Goal: Transaction & Acquisition: Purchase product/service

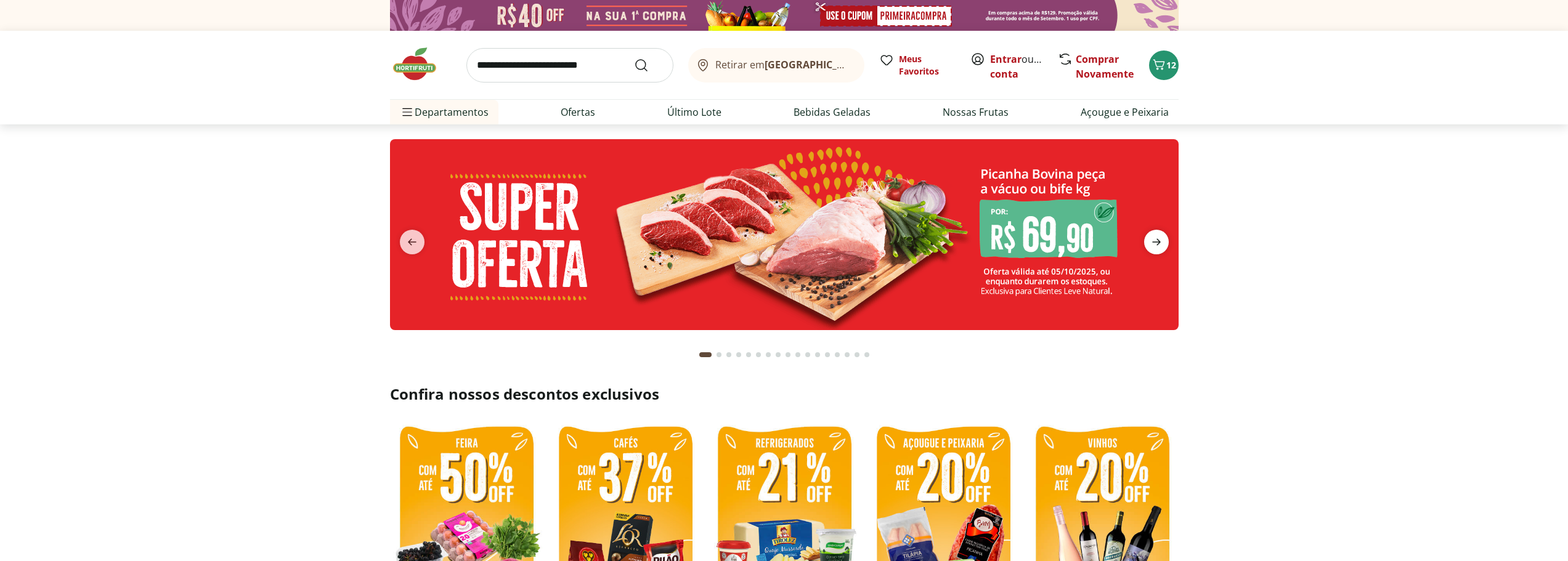
click at [1156, 247] on icon "next" at bounding box center [1156, 242] width 15 height 15
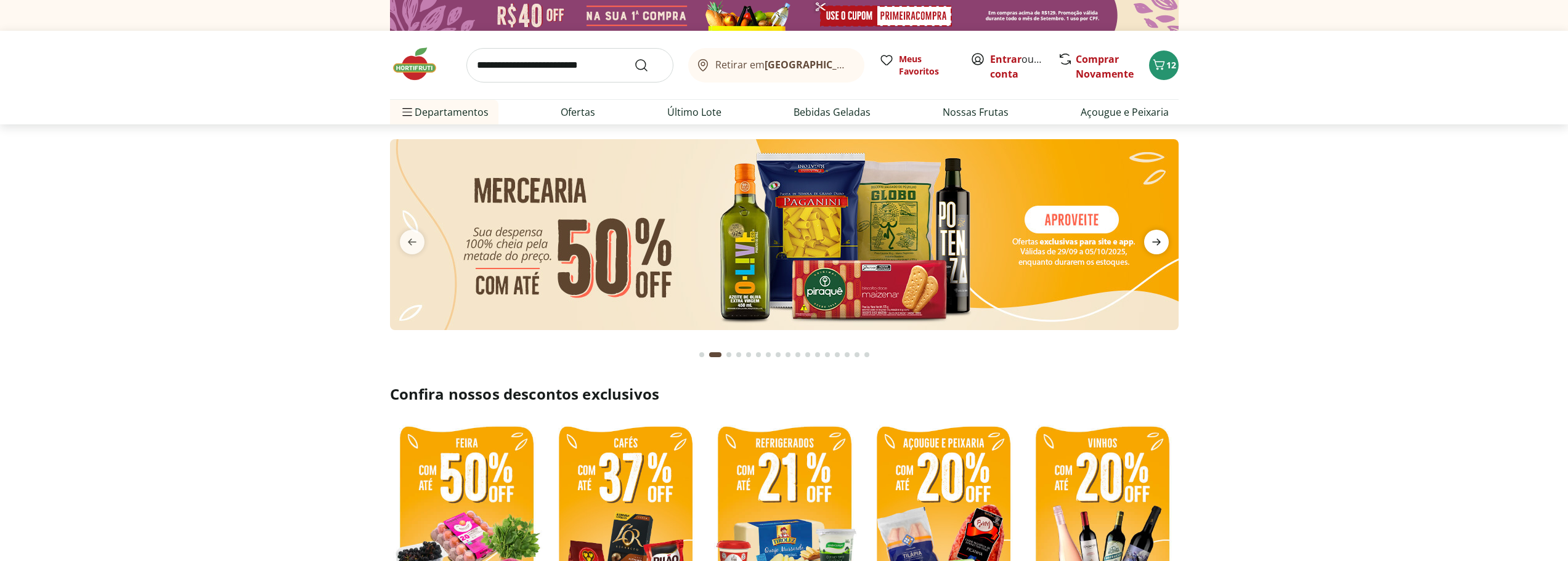
click at [1156, 247] on icon "next" at bounding box center [1156, 242] width 15 height 15
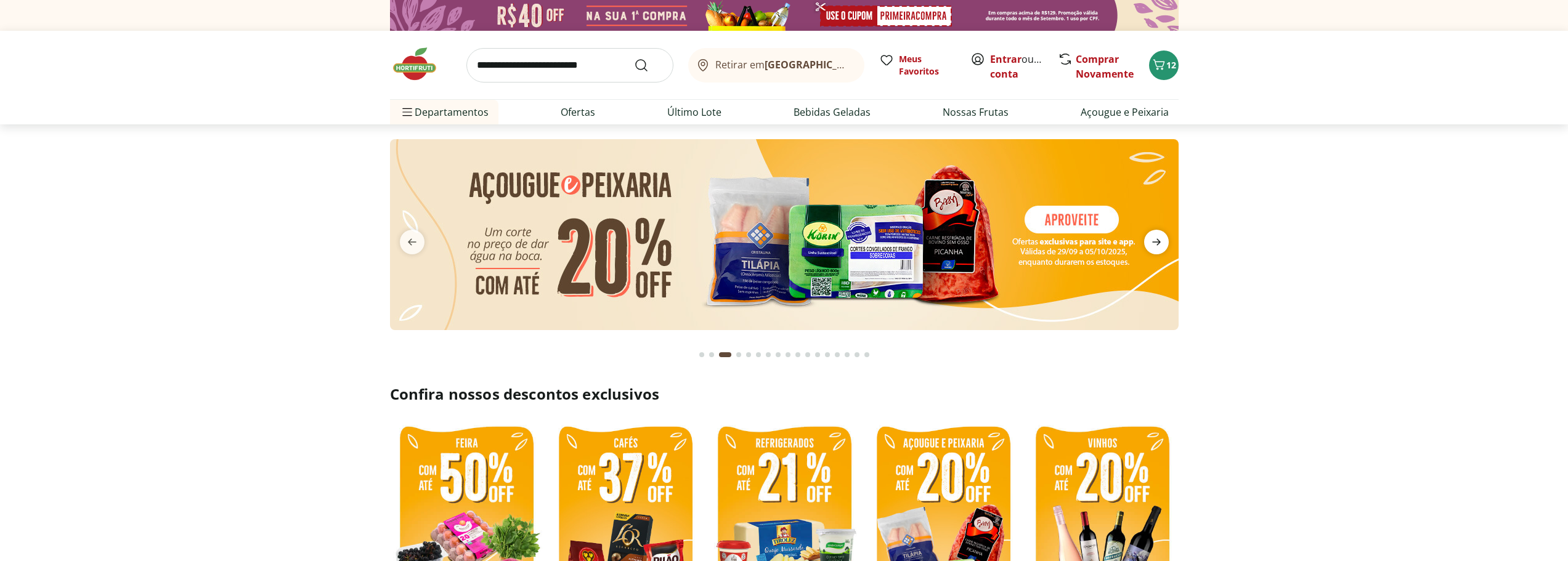
click at [1156, 247] on icon "next" at bounding box center [1156, 242] width 15 height 15
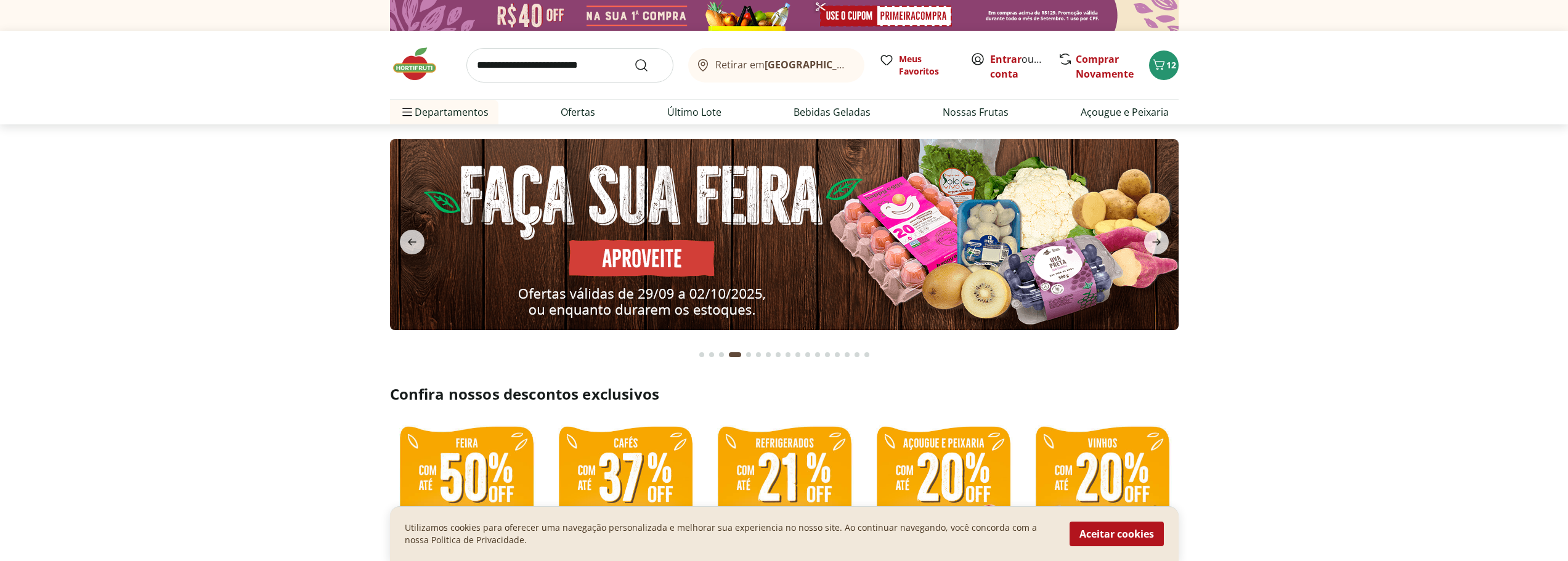
click at [489, 477] on img at bounding box center [466, 520] width 153 height 204
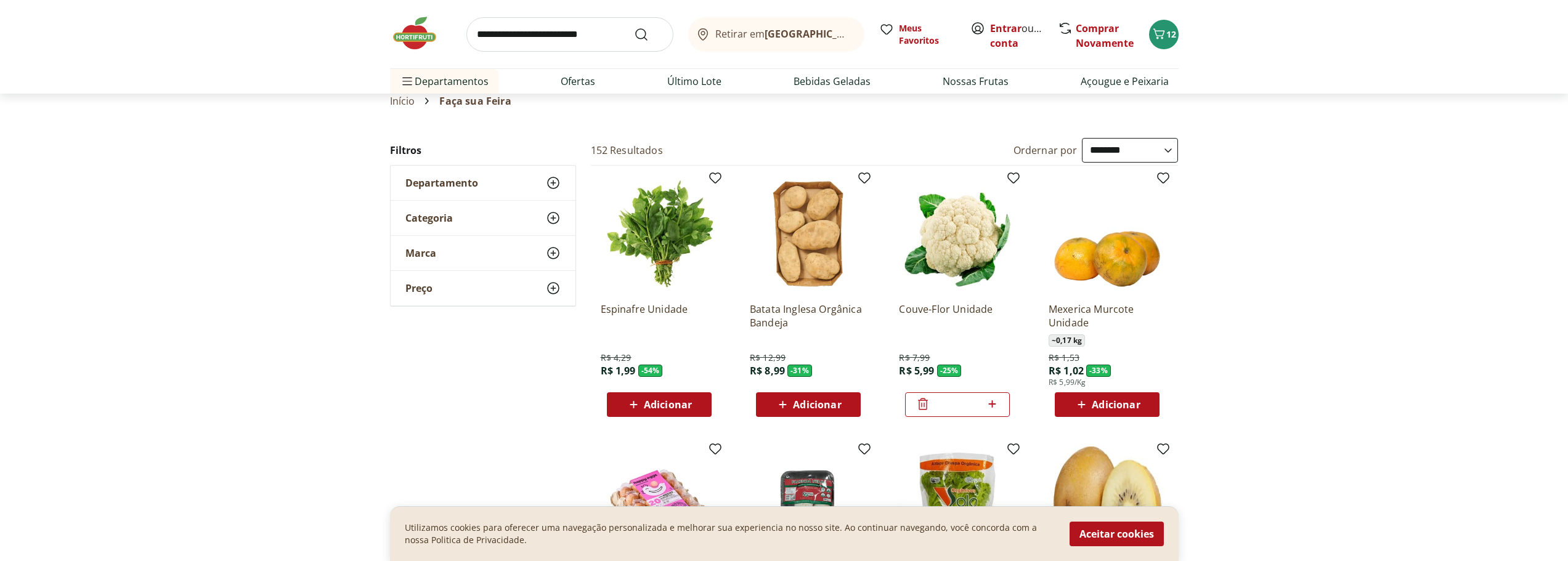
scroll to position [62, 0]
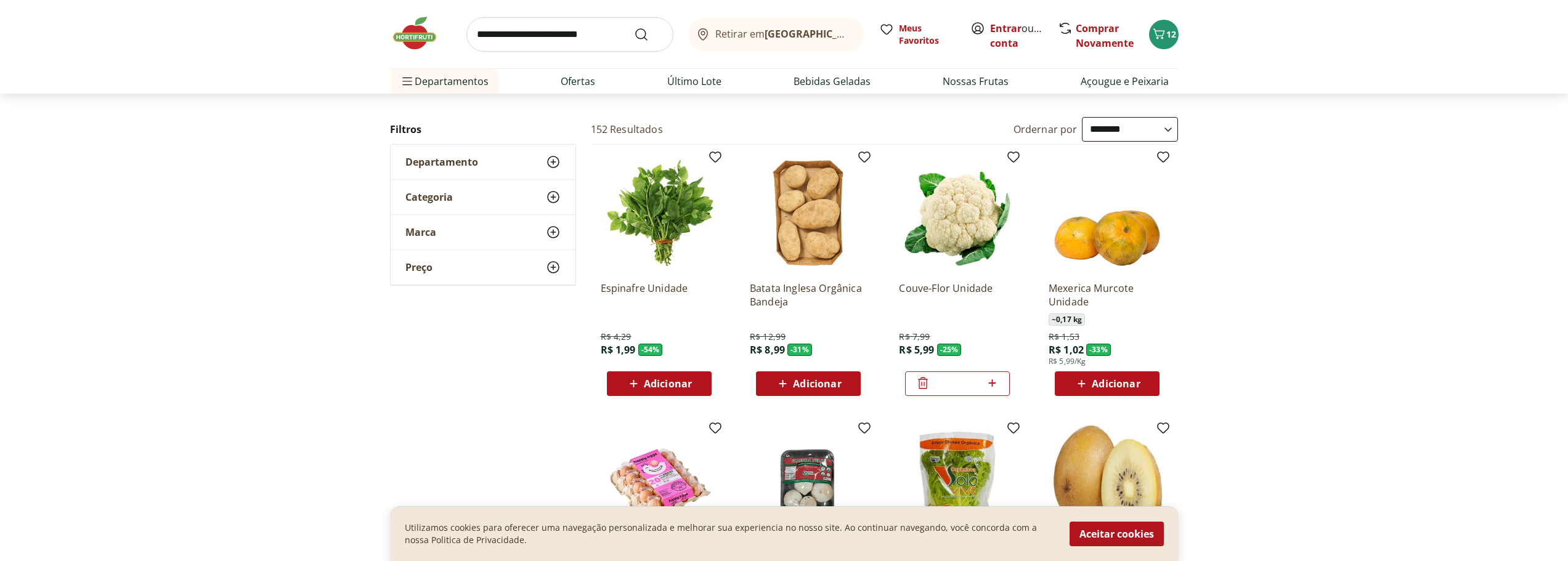
click at [1124, 131] on select "**********" at bounding box center [1130, 129] width 96 height 24
click at [1082, 117] on select "**********" at bounding box center [1130, 129] width 96 height 24
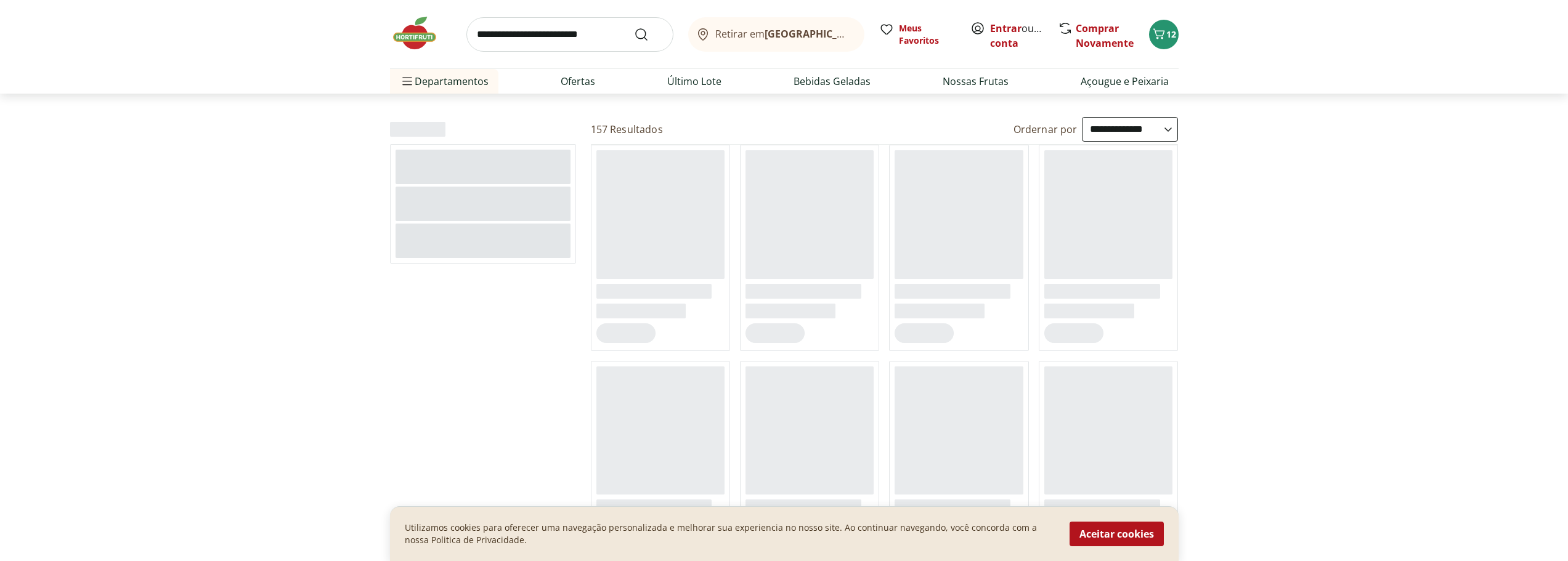
click at [1134, 133] on select "**********" at bounding box center [1130, 129] width 96 height 24
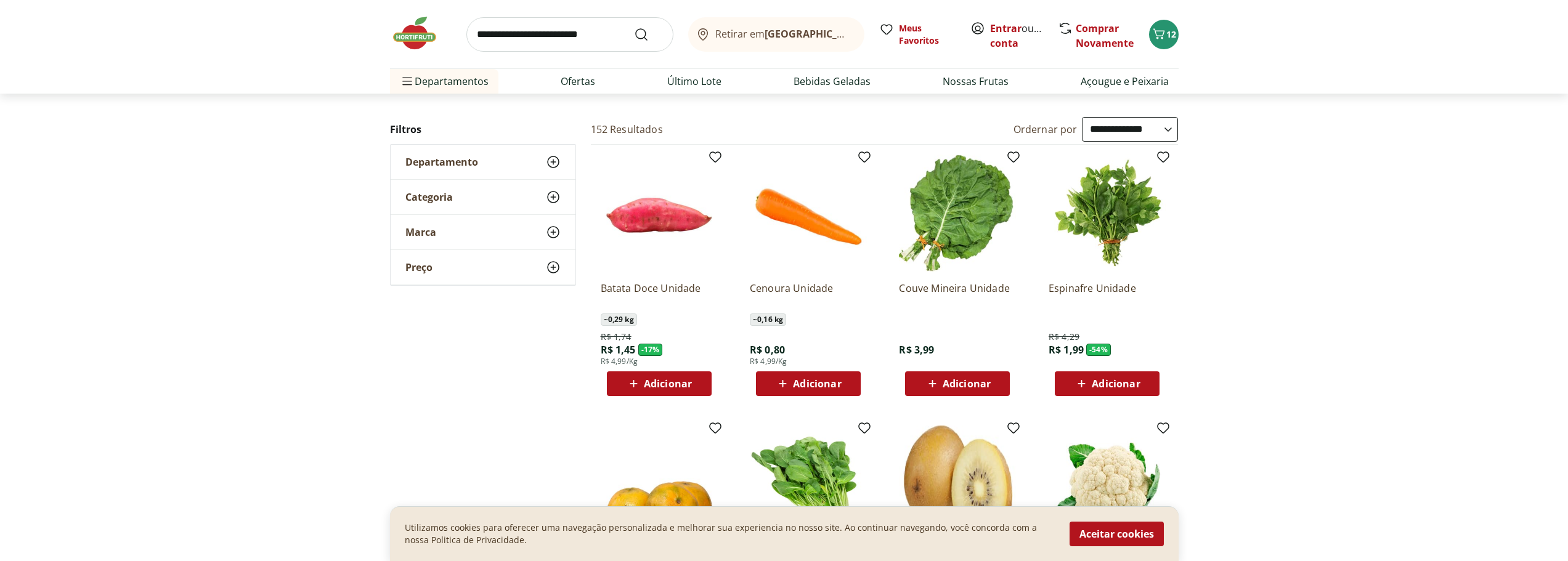
select select "**********"
click at [1082, 117] on select "**********" at bounding box center [1130, 129] width 96 height 24
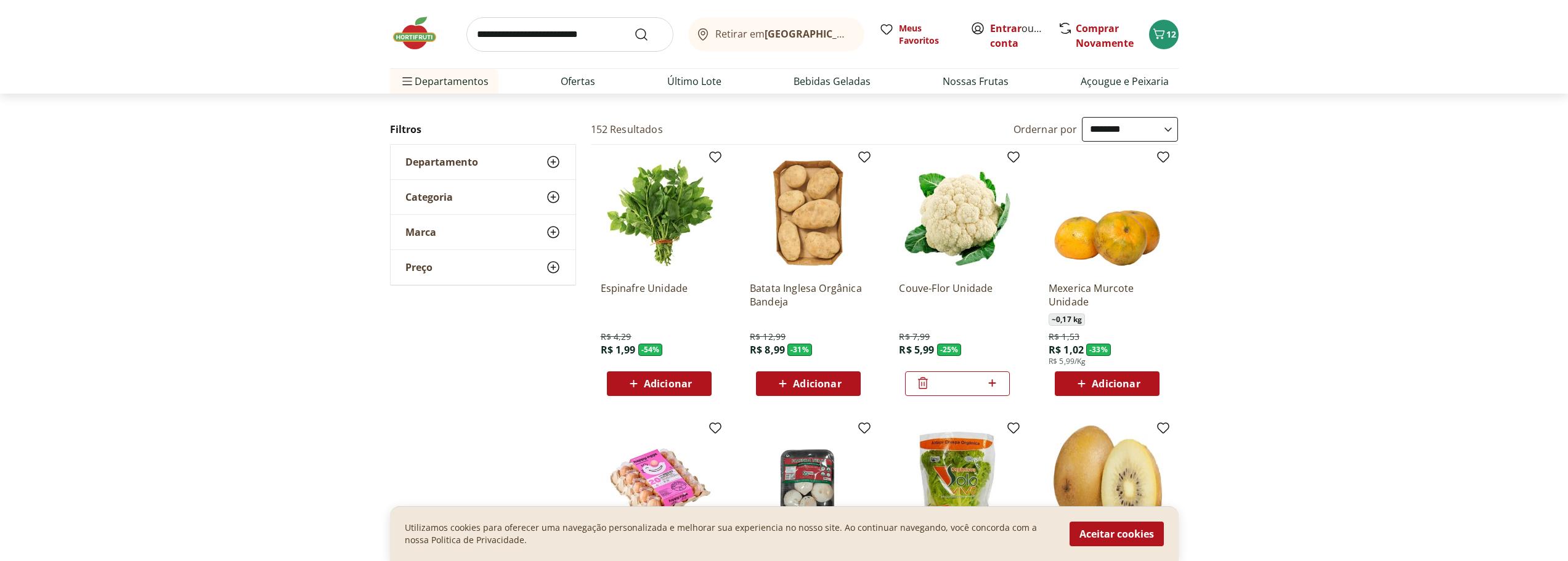
scroll to position [123, 0]
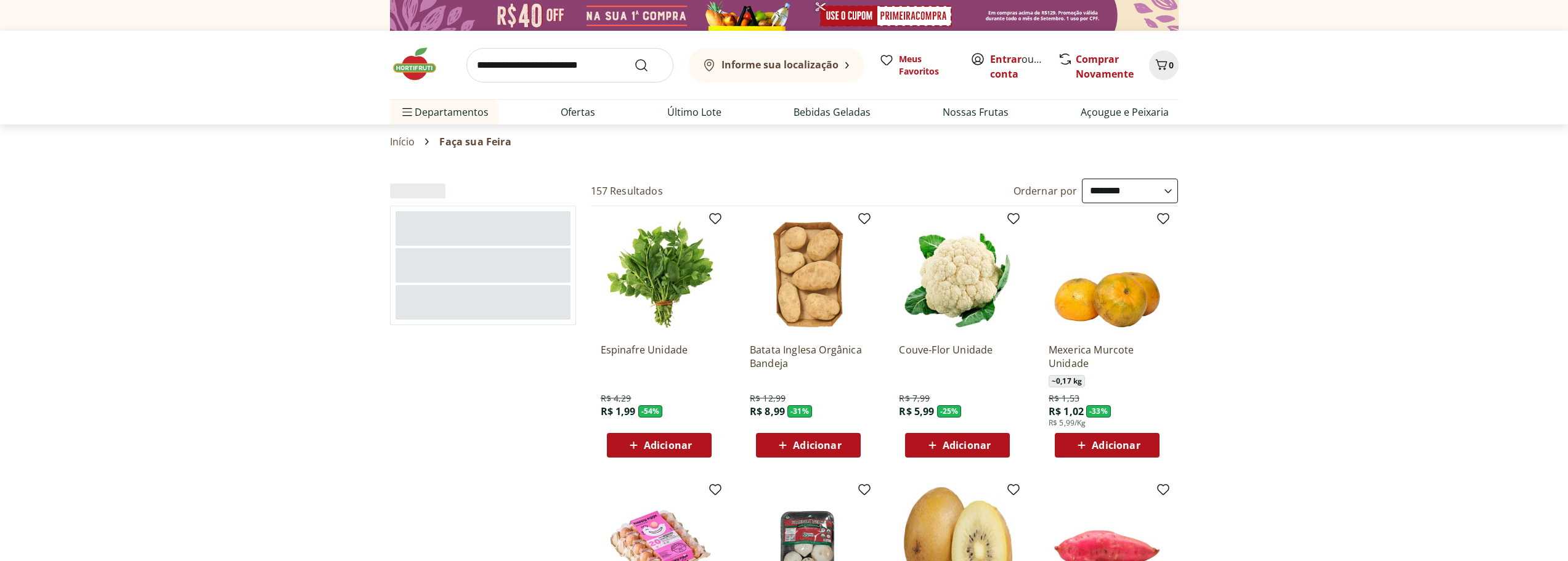
select select "**********"
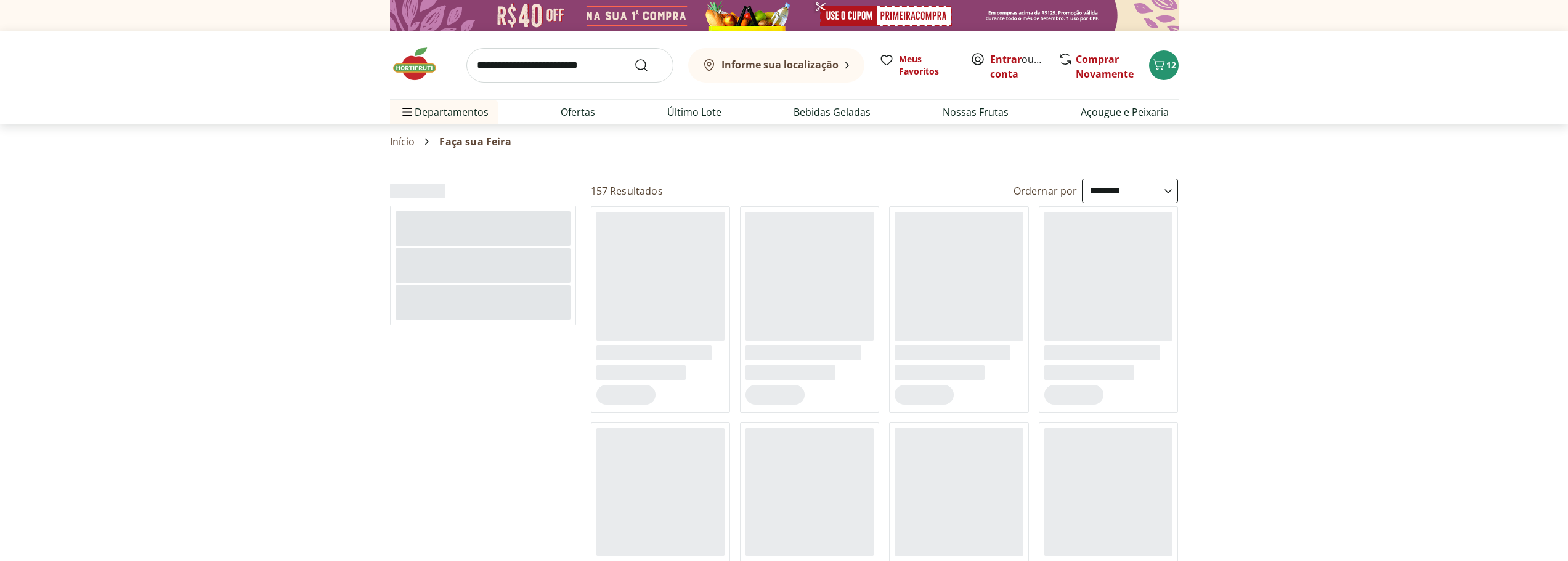
click at [537, 61] on input "search" at bounding box center [570, 65] width 207 height 34
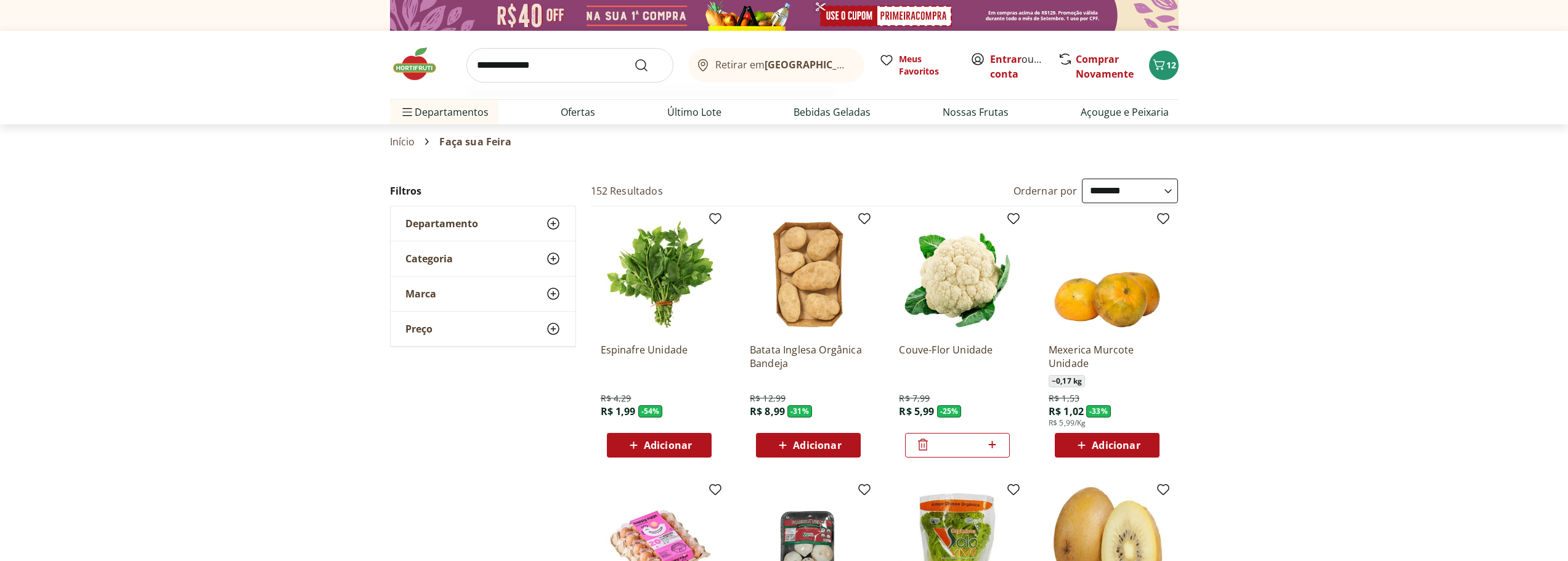
type input "**********"
click at [634, 58] on button "Submit Search" at bounding box center [648, 65] width 30 height 15
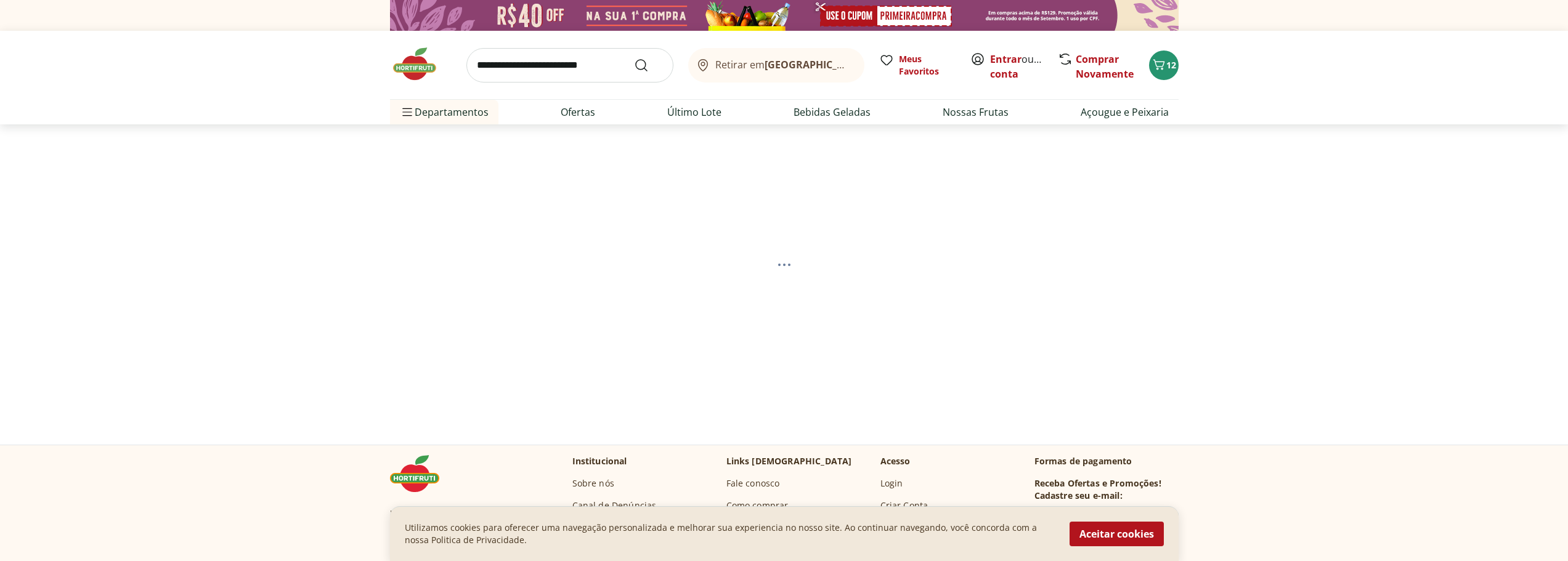
select select "**********"
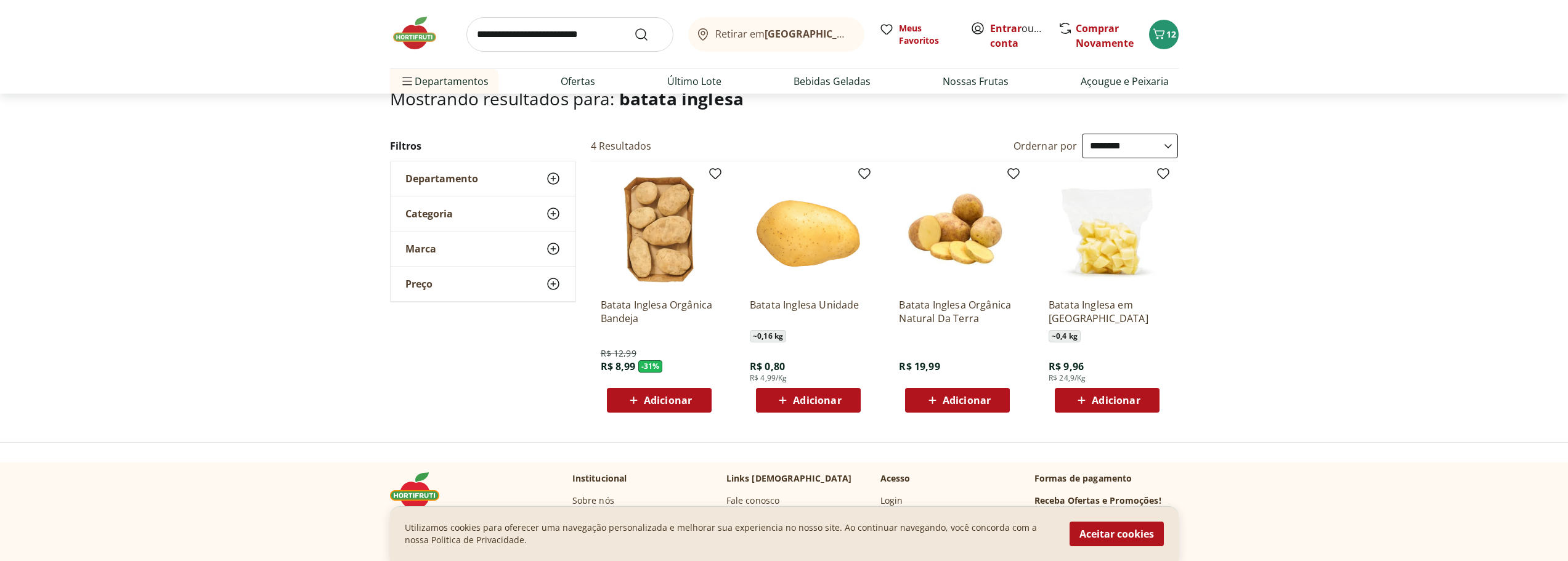
scroll to position [62, 0]
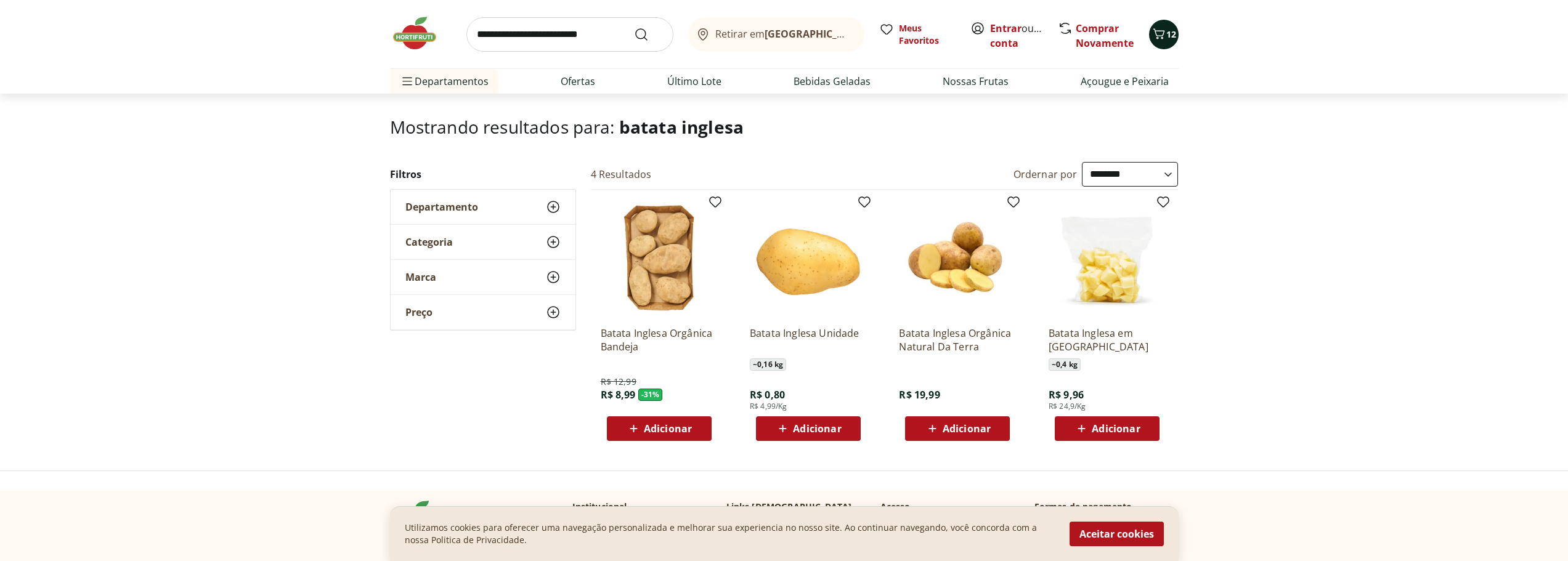
click at [1163, 28] on icon "Carrinho" at bounding box center [1159, 34] width 15 height 15
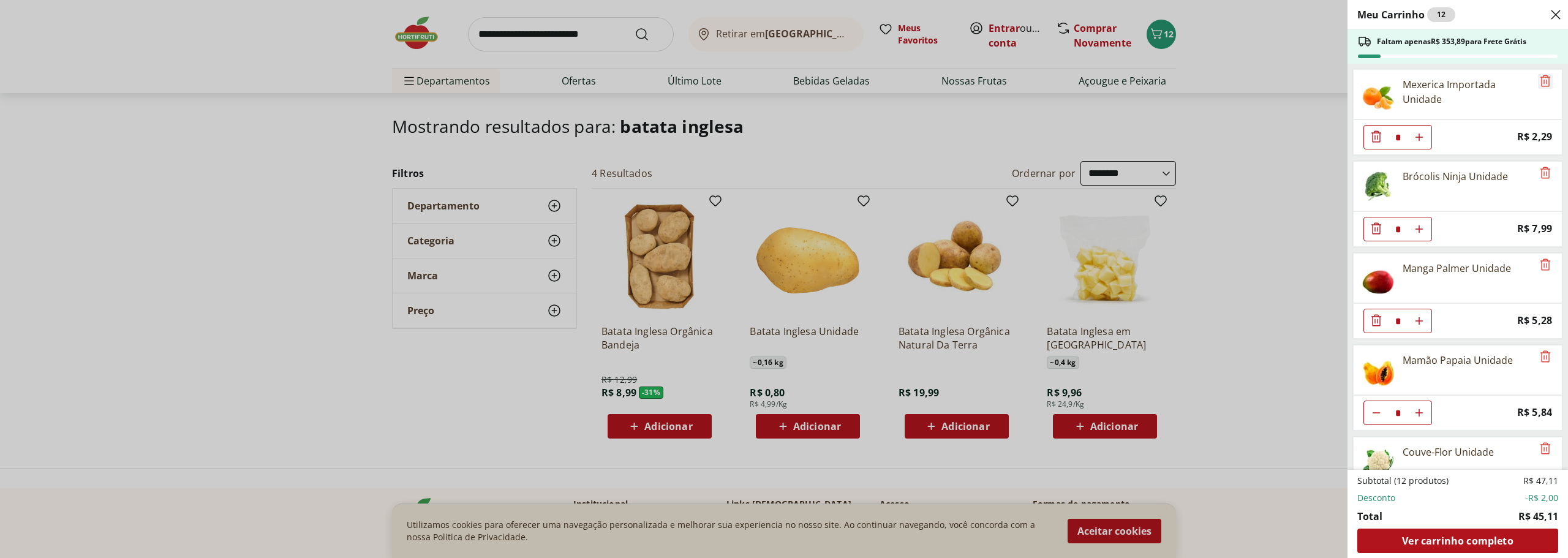
click at [1541, 78] on icon "Remove" at bounding box center [1544, 81] width 14 height 14
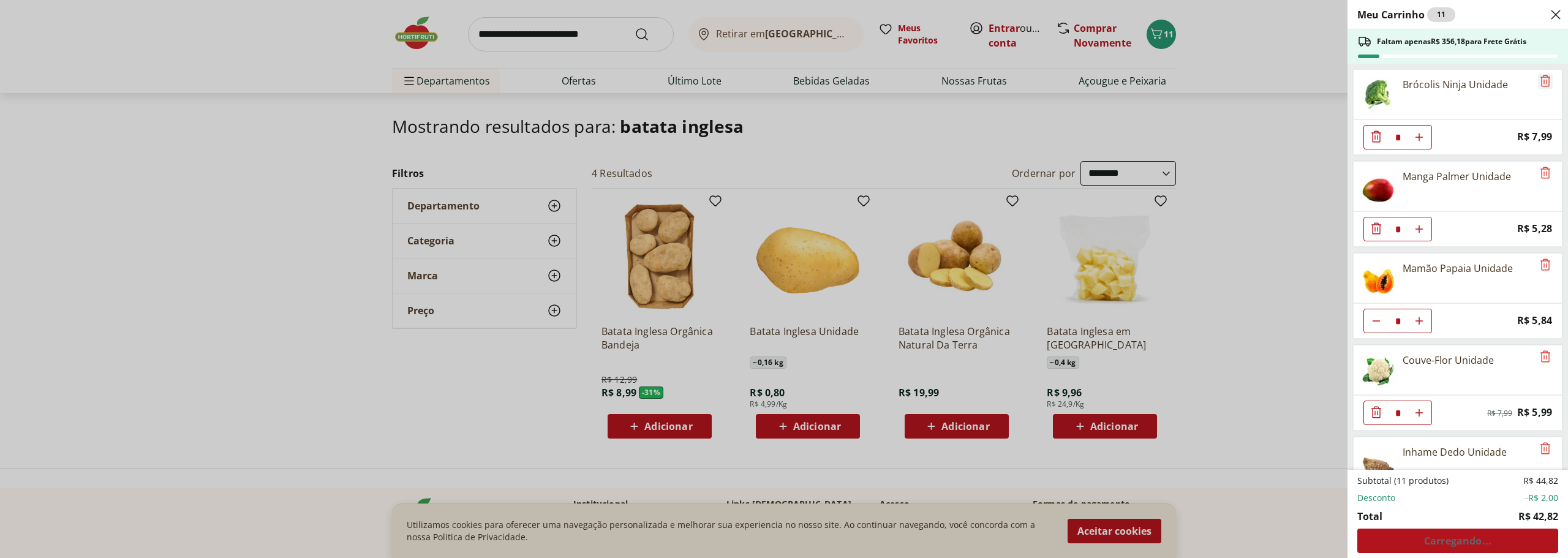
click at [1541, 80] on icon "Remove" at bounding box center [1544, 81] width 14 height 14
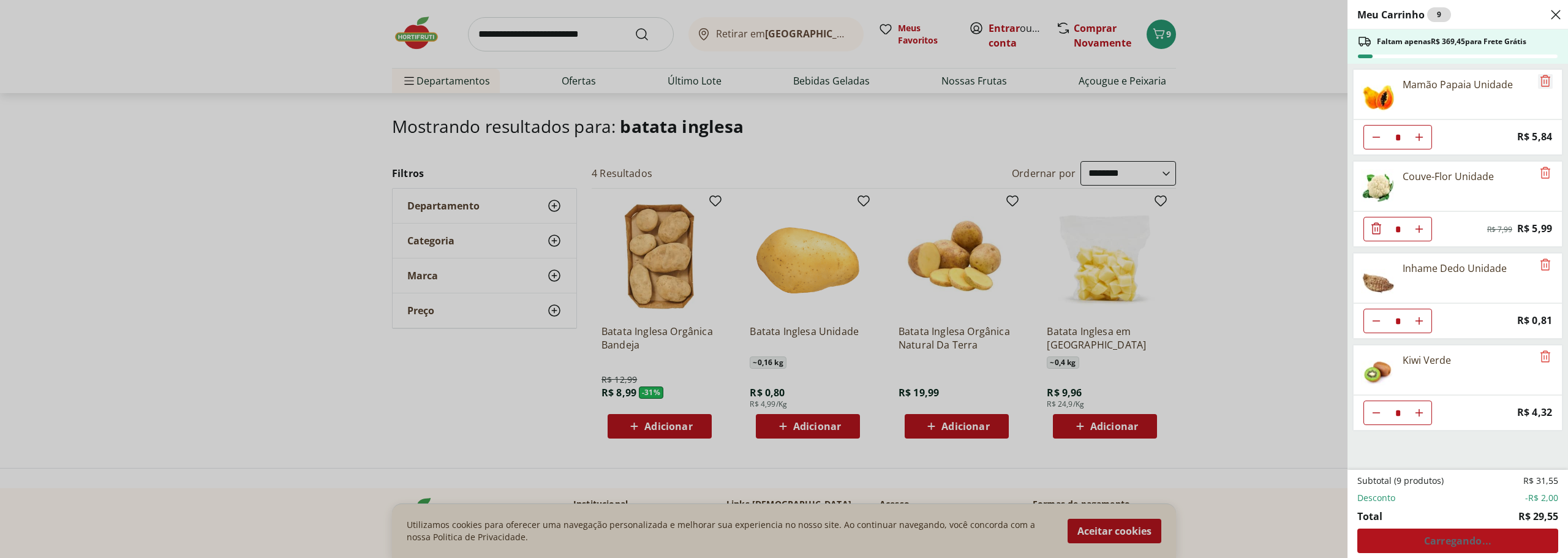
click at [1541, 80] on icon "Remove" at bounding box center [1544, 81] width 14 height 14
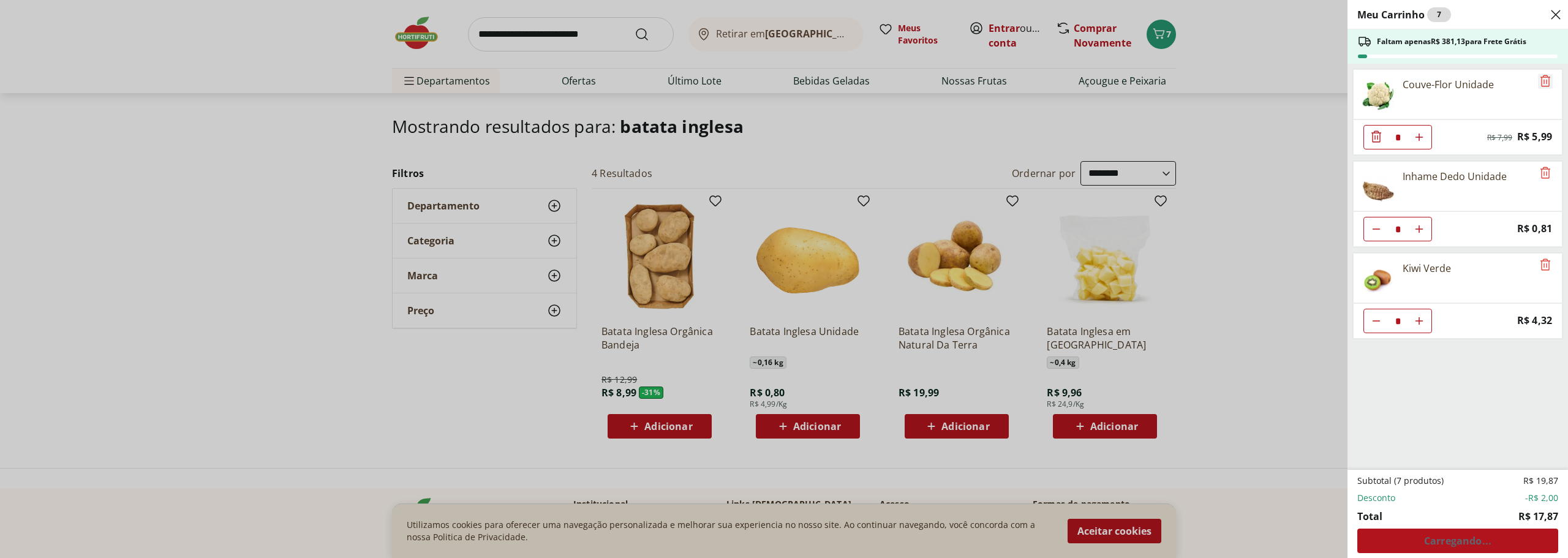
click at [1541, 80] on icon "Remove" at bounding box center [1544, 81] width 14 height 14
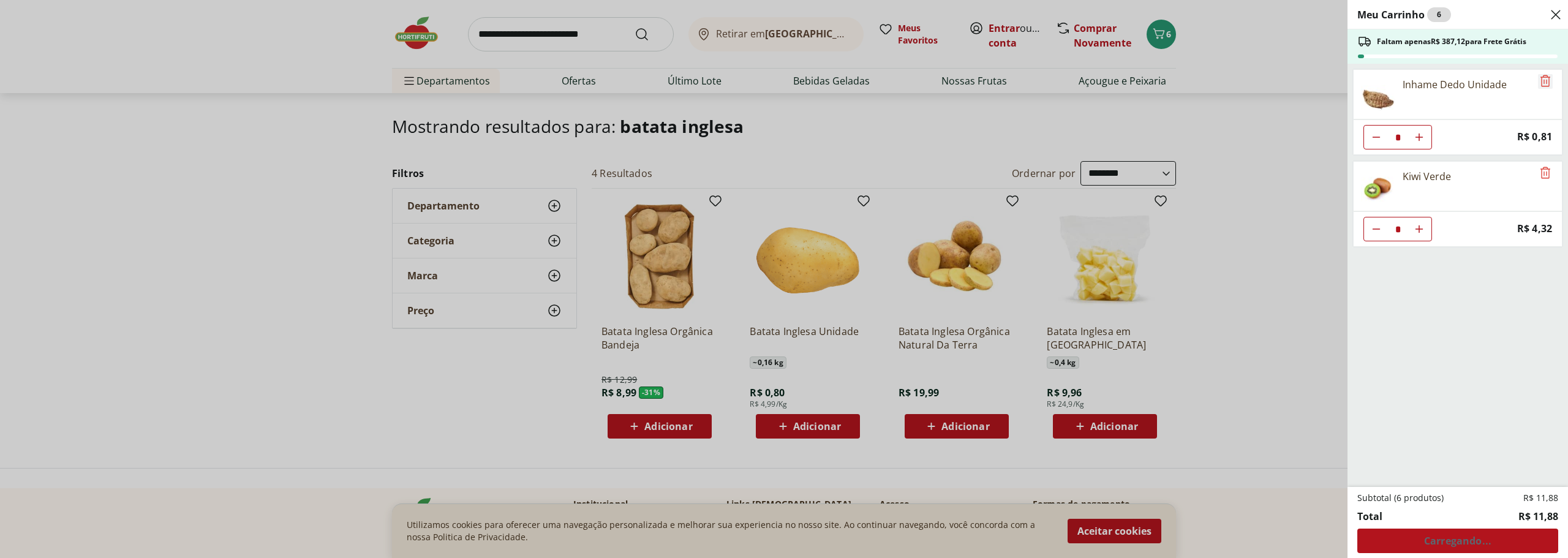
click at [1541, 80] on icon "Remove" at bounding box center [1544, 81] width 14 height 14
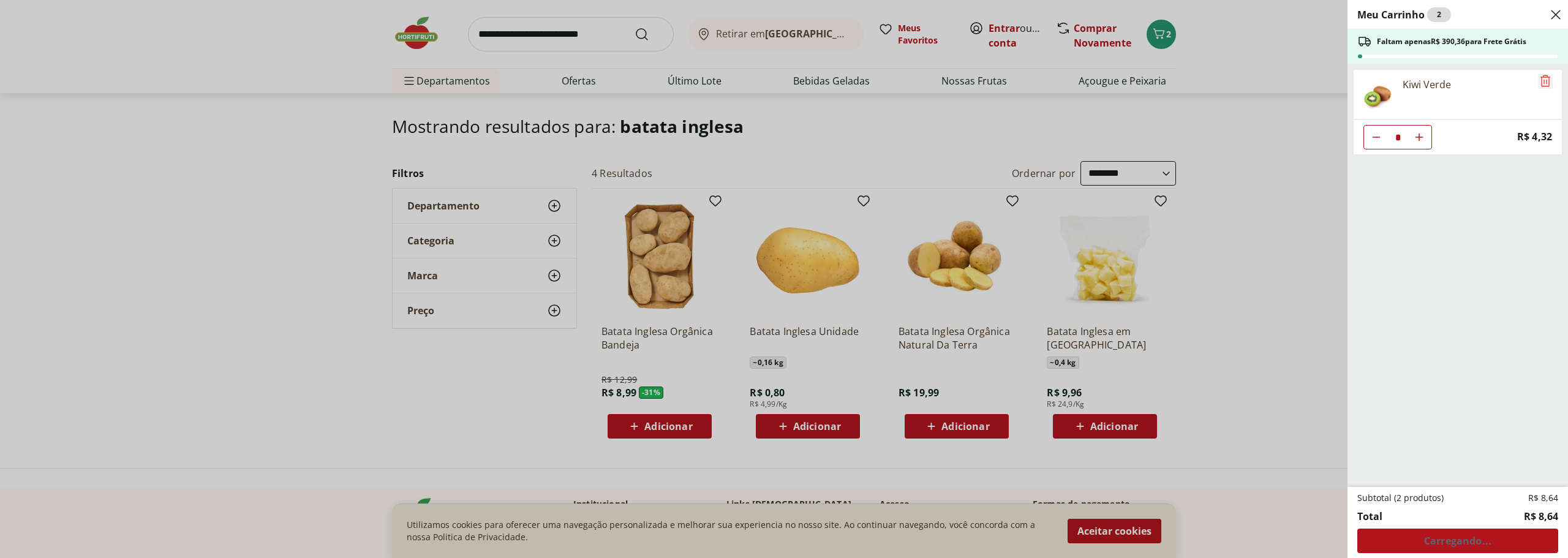
click at [1541, 80] on icon "Remove" at bounding box center [1544, 81] width 14 height 14
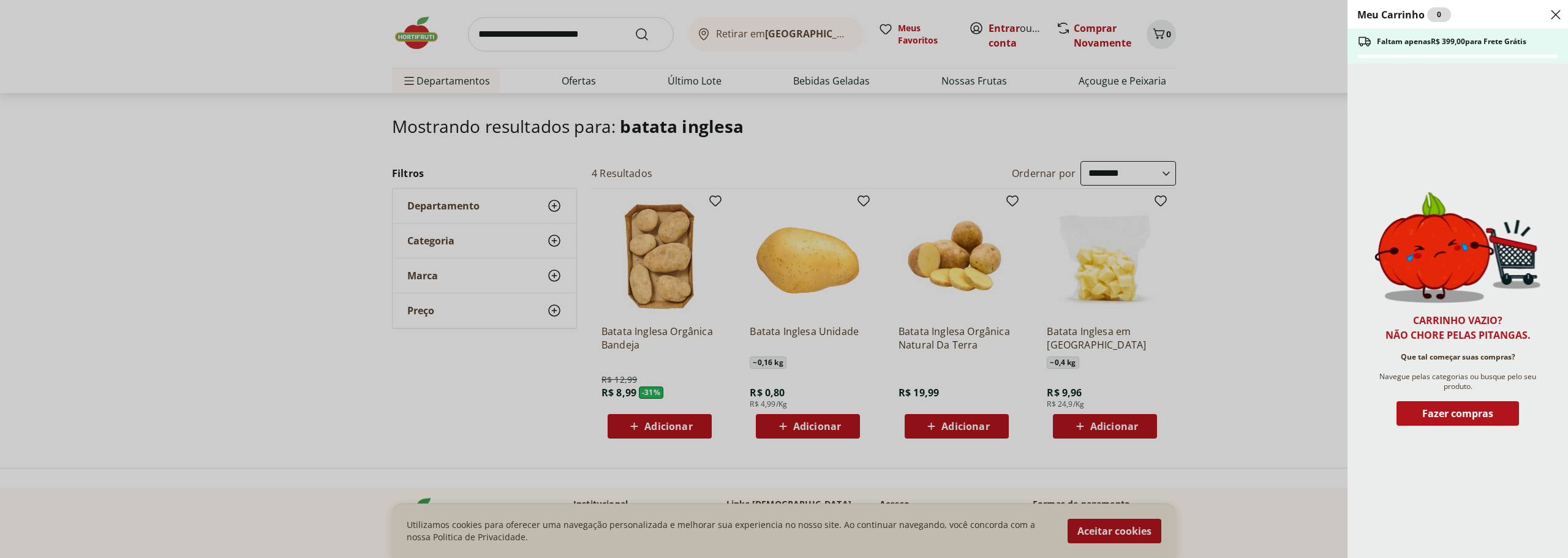
click at [1554, 19] on icon "Close" at bounding box center [1555, 14] width 14 height 14
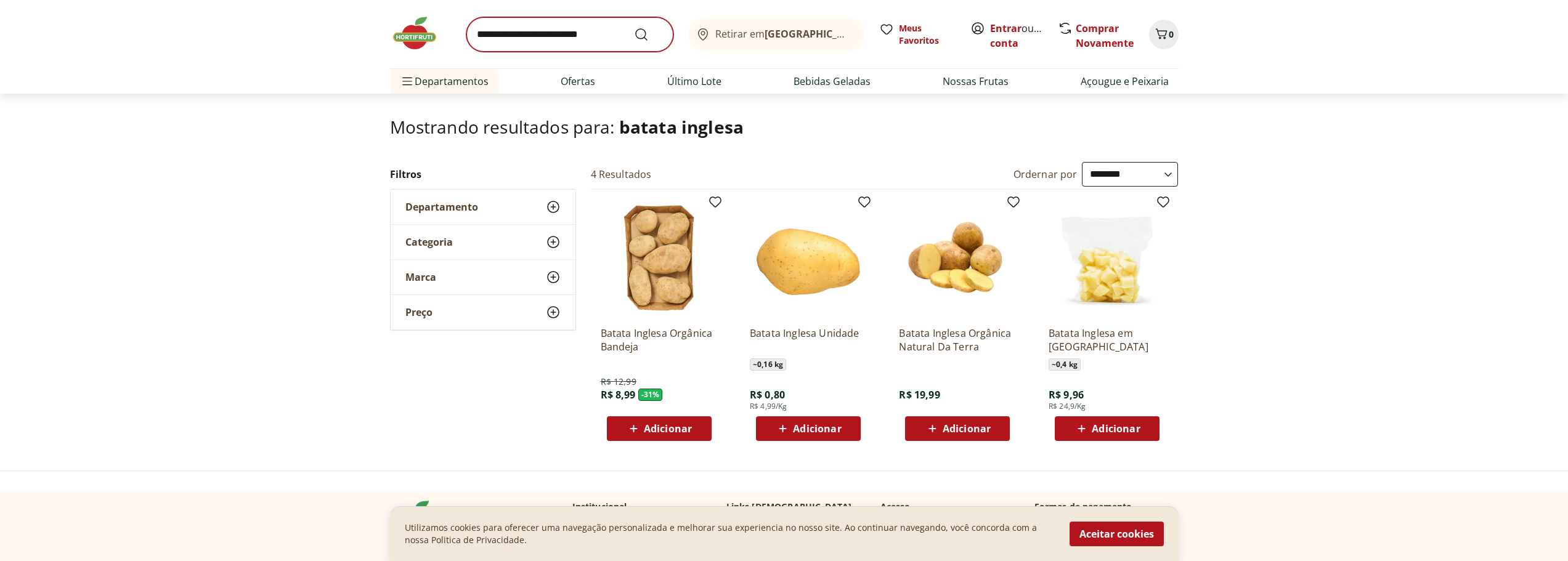
click at [526, 18] on div "Retirar em Rio de Janeiro/RJ Meus Favoritos Entrar ou Criar conta Comprar Novam…" at bounding box center [784, 34] width 789 height 68
click at [531, 31] on input "search" at bounding box center [570, 34] width 207 height 34
type input "****"
click at [634, 27] on button "Submit Search" at bounding box center [648, 34] width 30 height 15
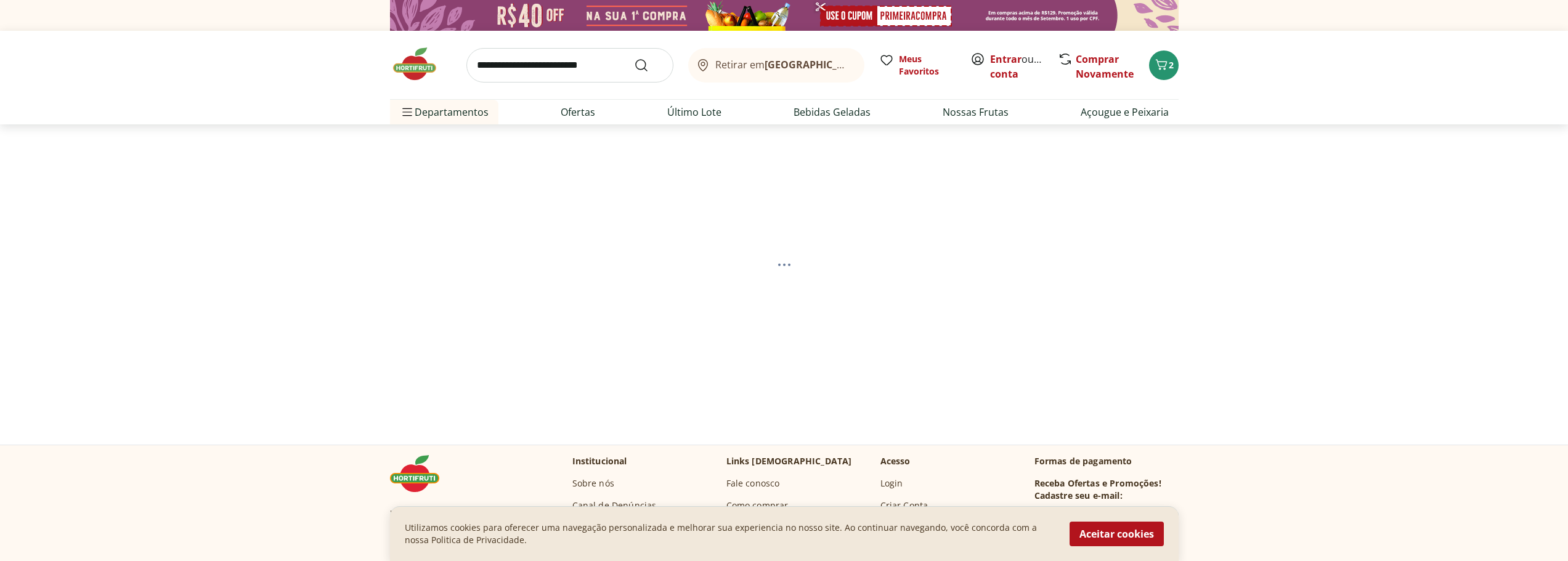
select select "**********"
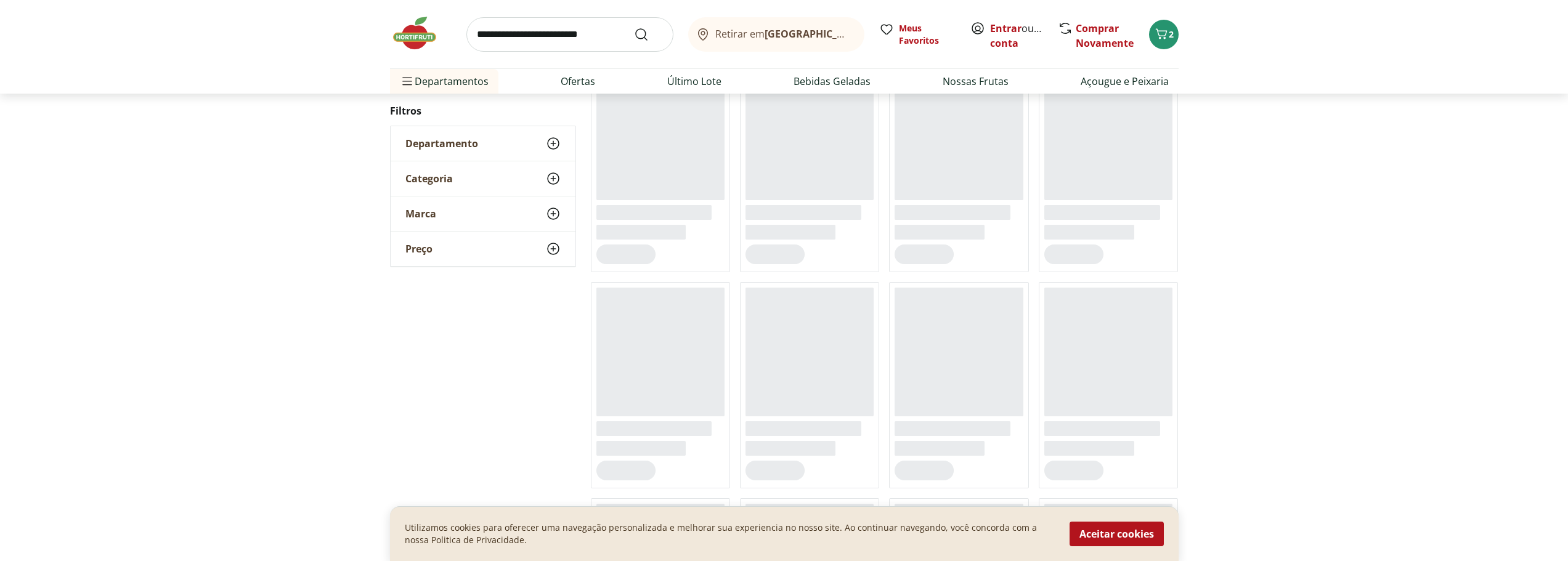
scroll to position [123, 0]
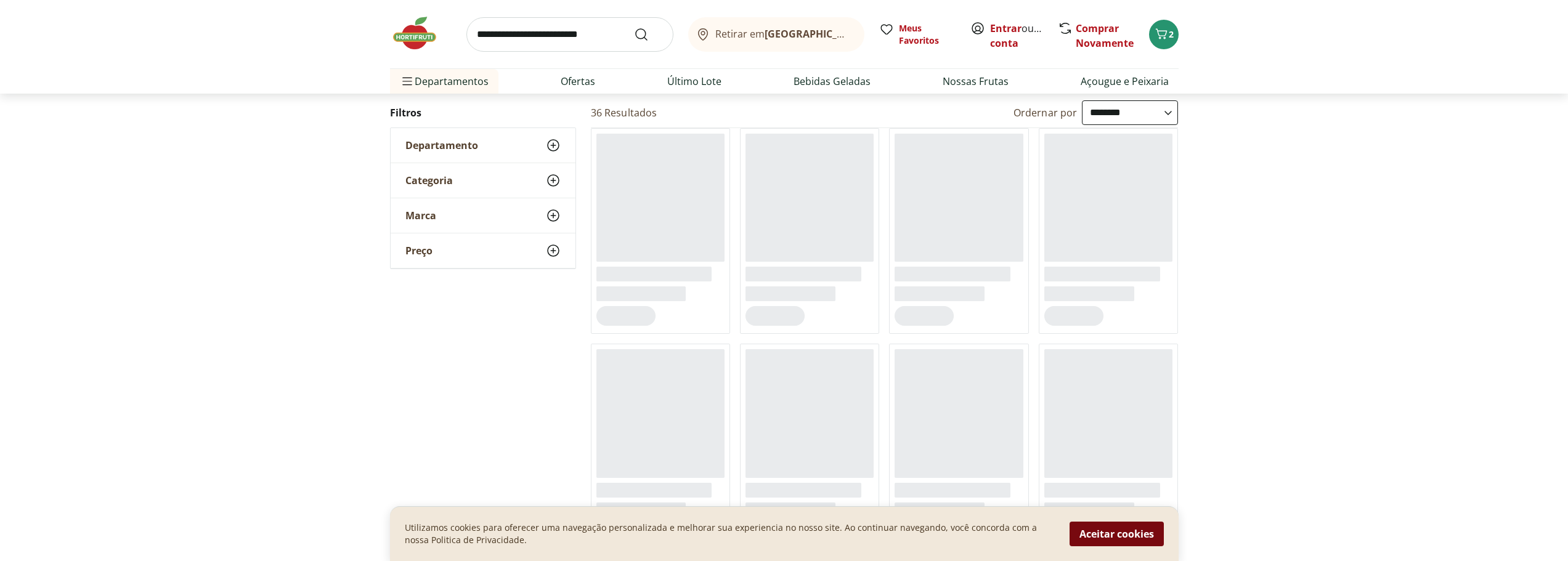
click at [1105, 529] on button "Aceitar cookies" at bounding box center [1116, 534] width 94 height 24
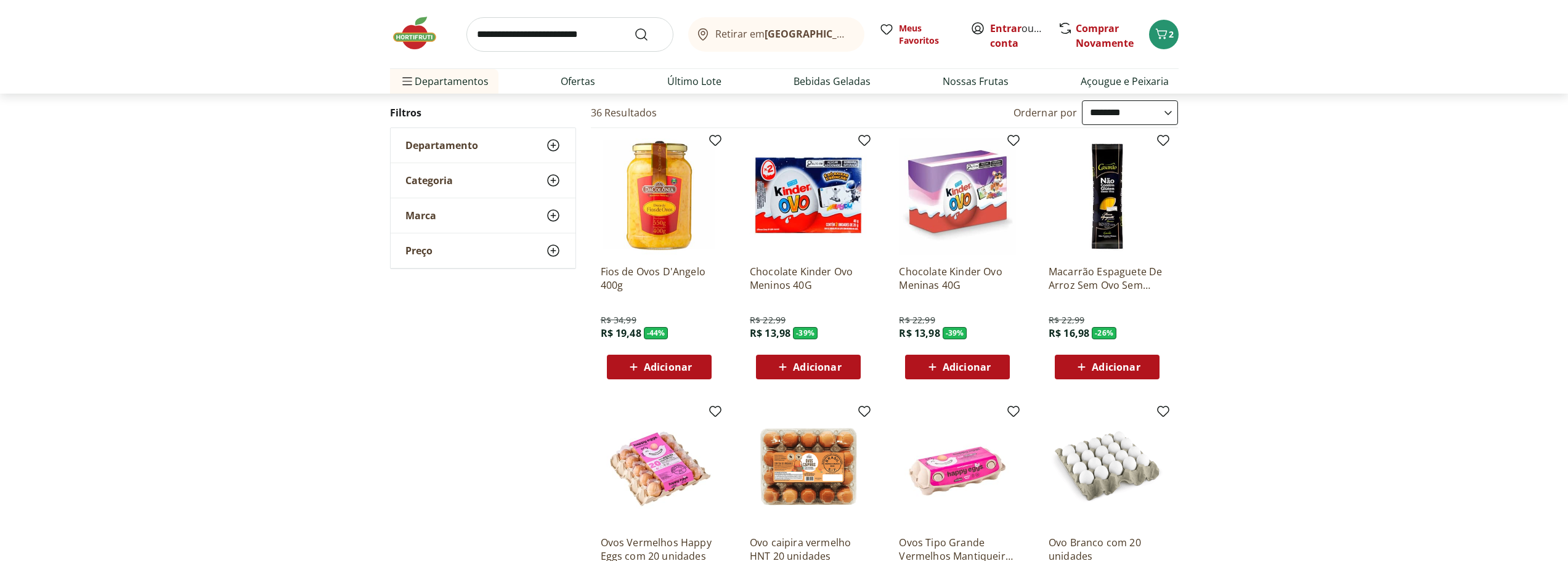
click at [1086, 115] on select "**********" at bounding box center [1130, 112] width 96 height 24
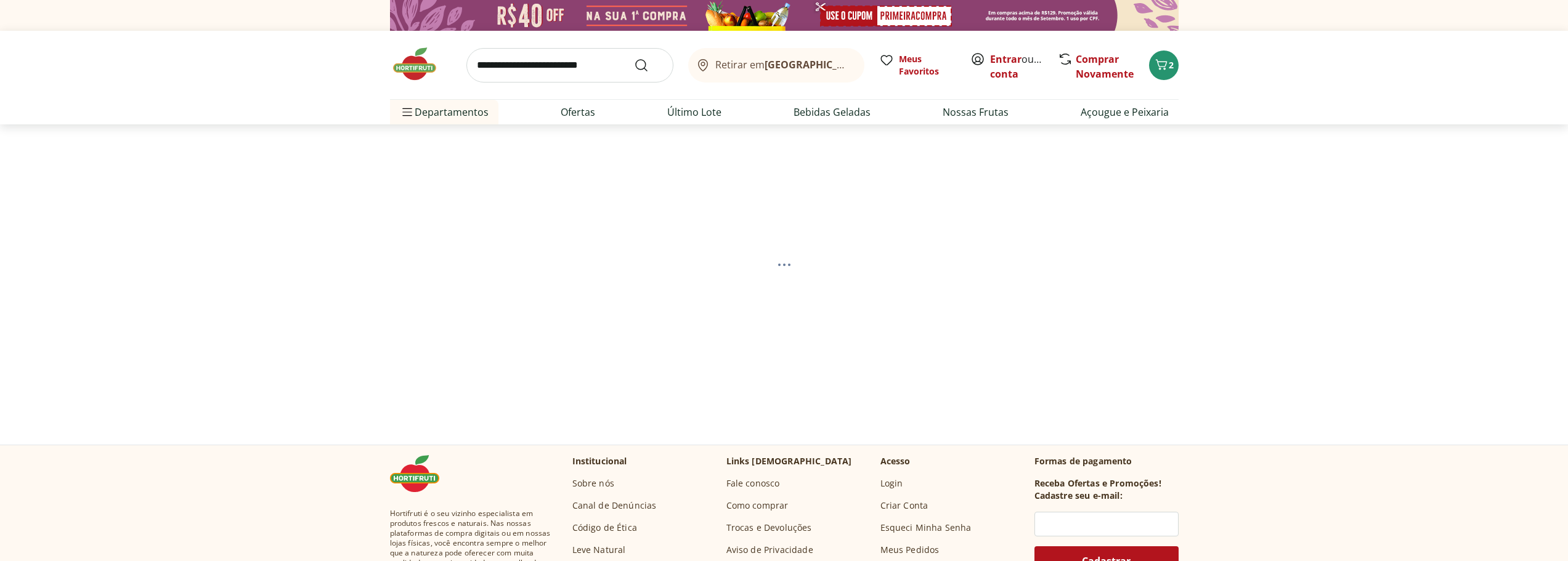
select select "*********"
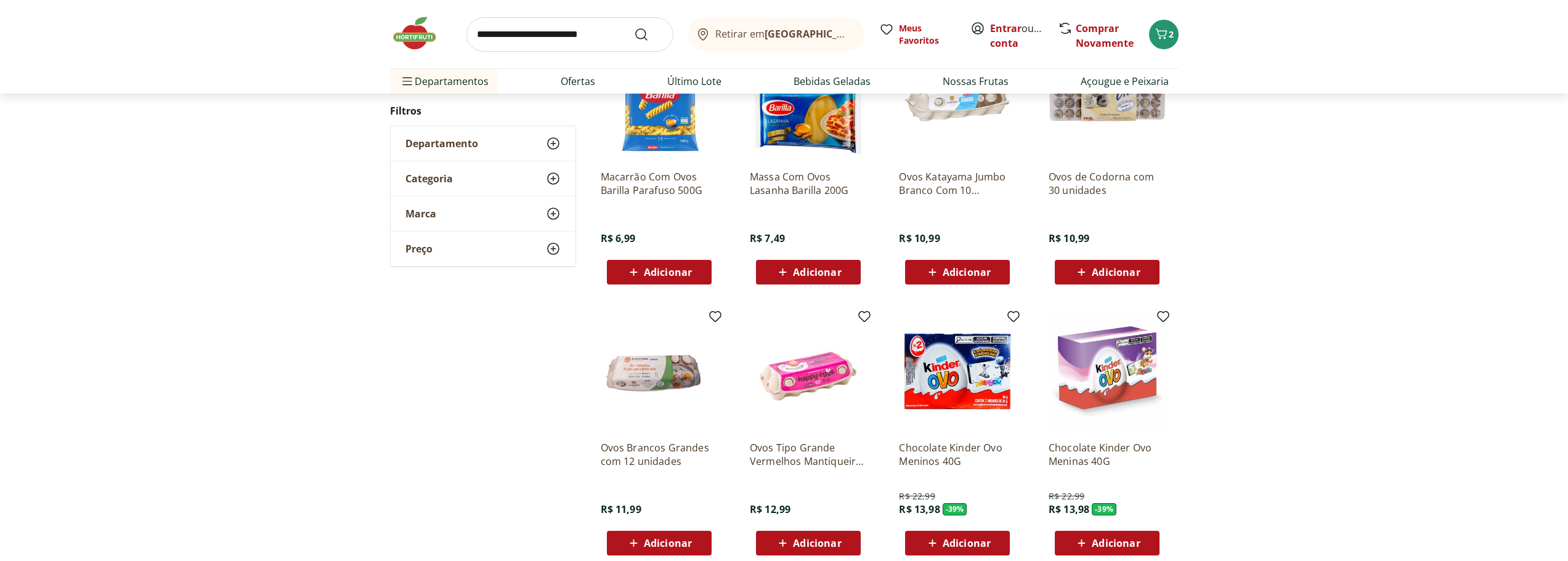
scroll to position [308, 0]
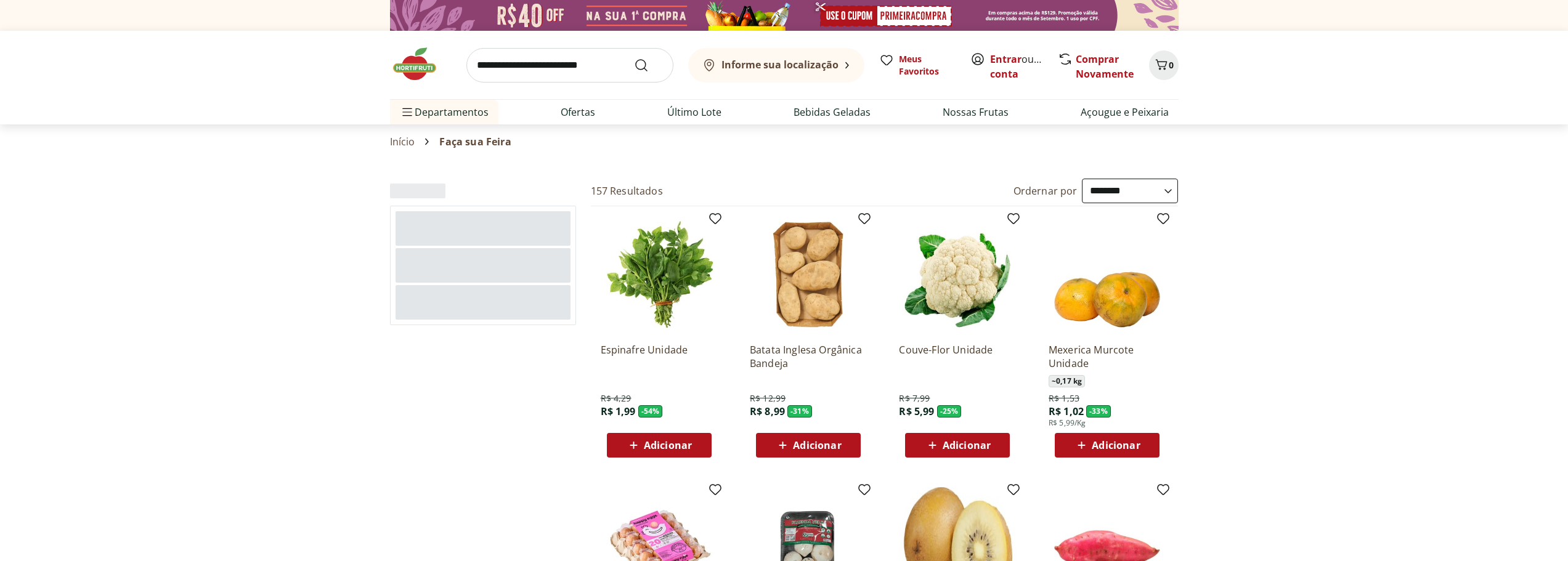
select select "**********"
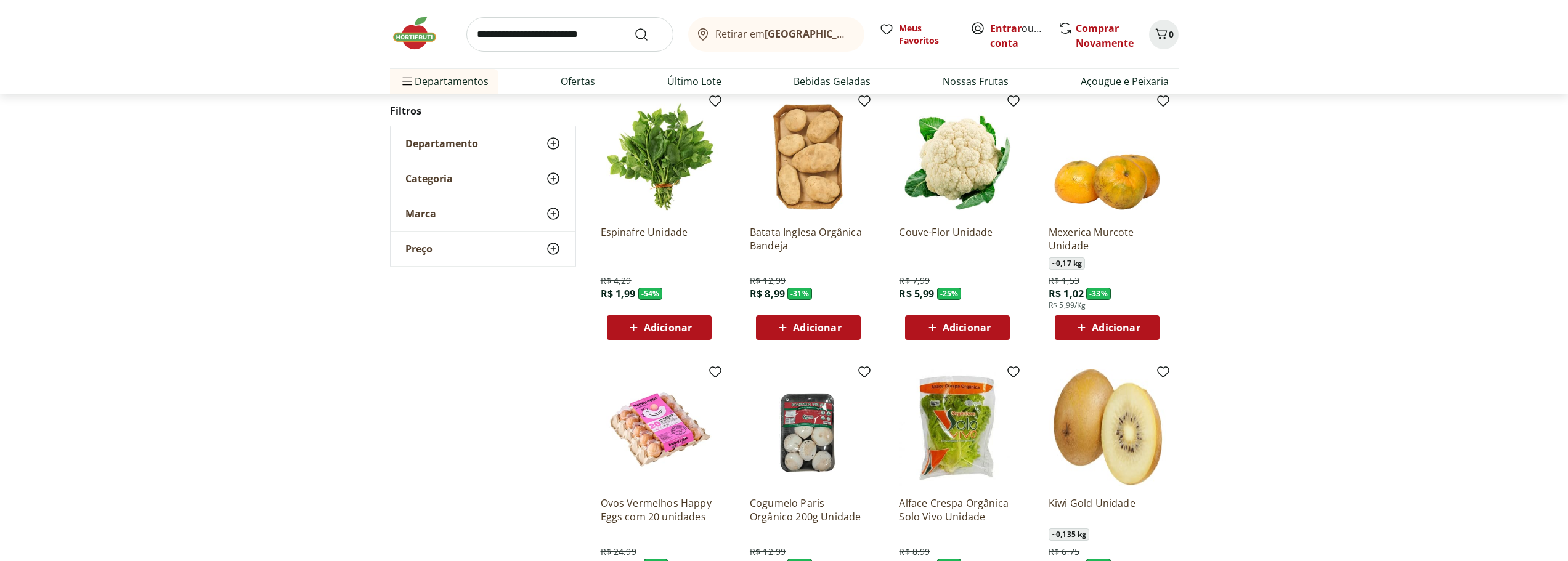
scroll to position [123, 0]
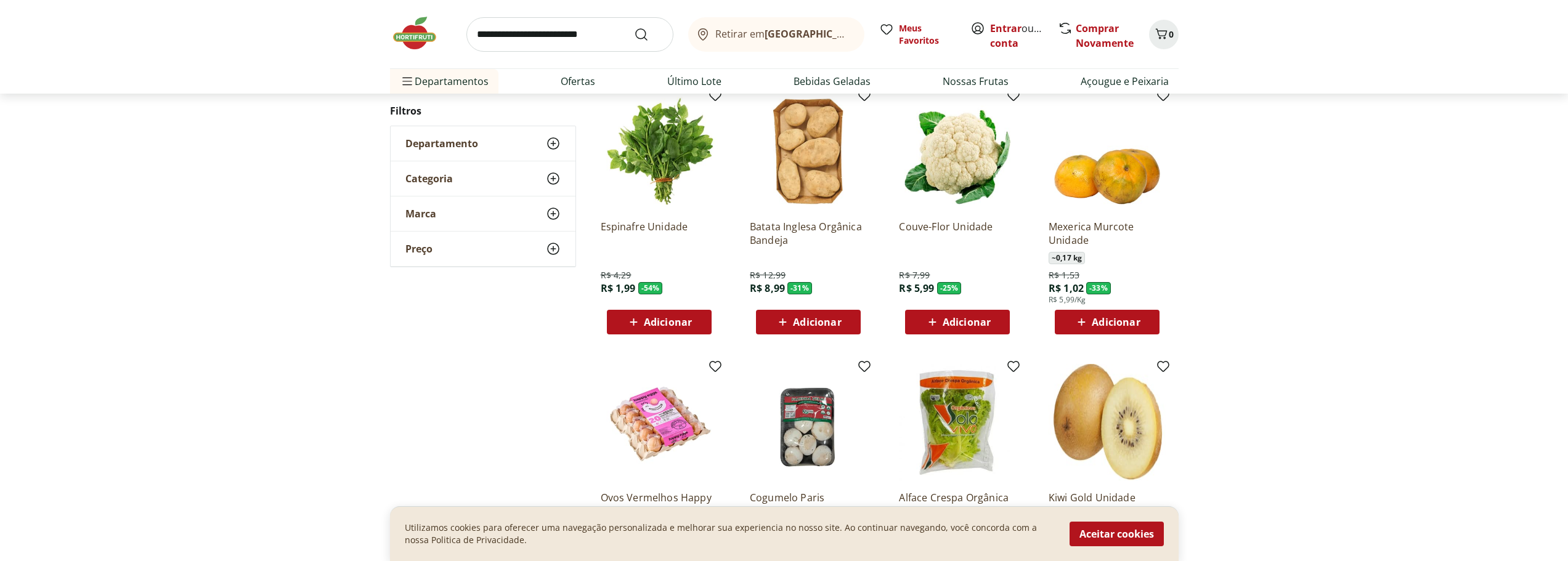
click at [969, 317] on span "Adicionar" at bounding box center [966, 322] width 48 height 10
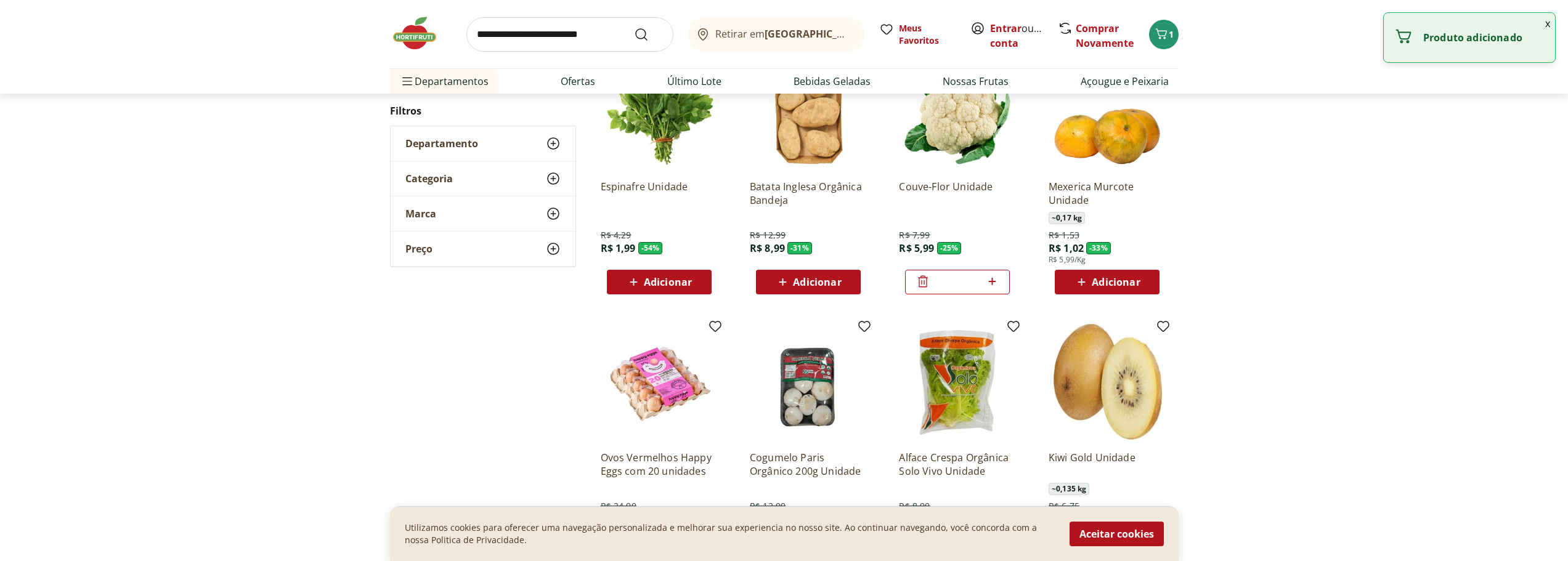
scroll to position [185, 0]
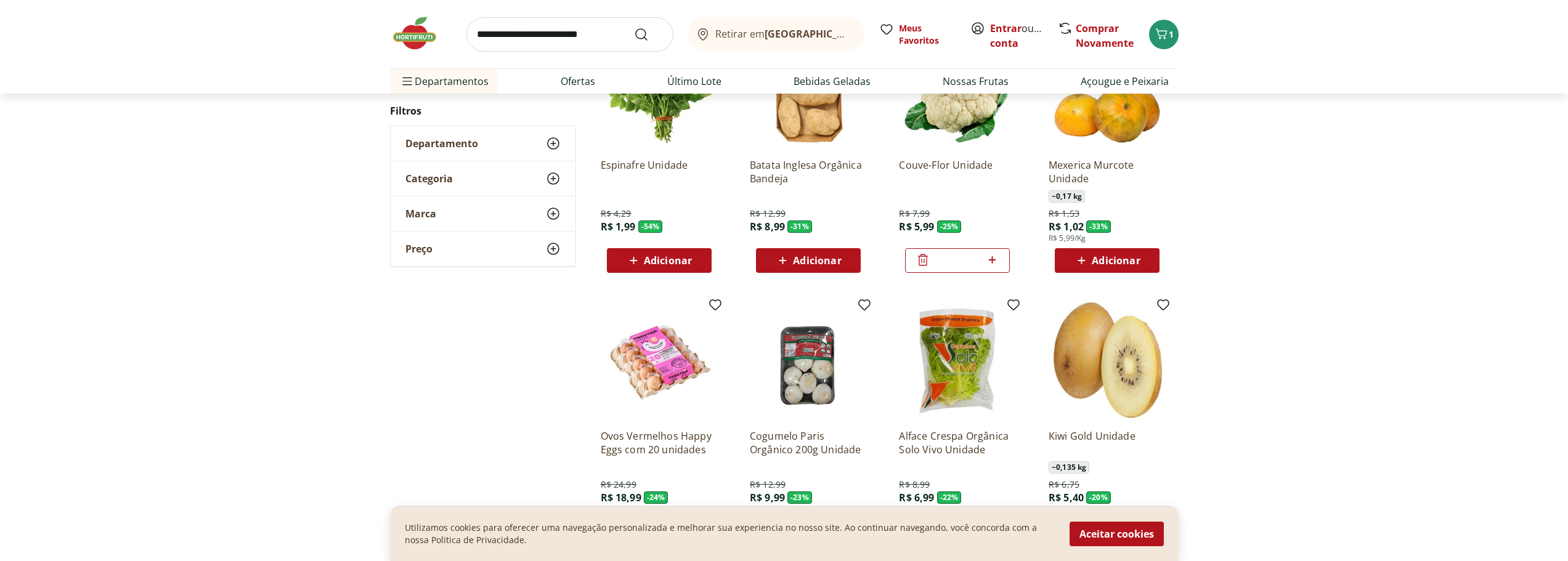
click at [1110, 261] on span "Adicionar" at bounding box center [1115, 261] width 48 height 10
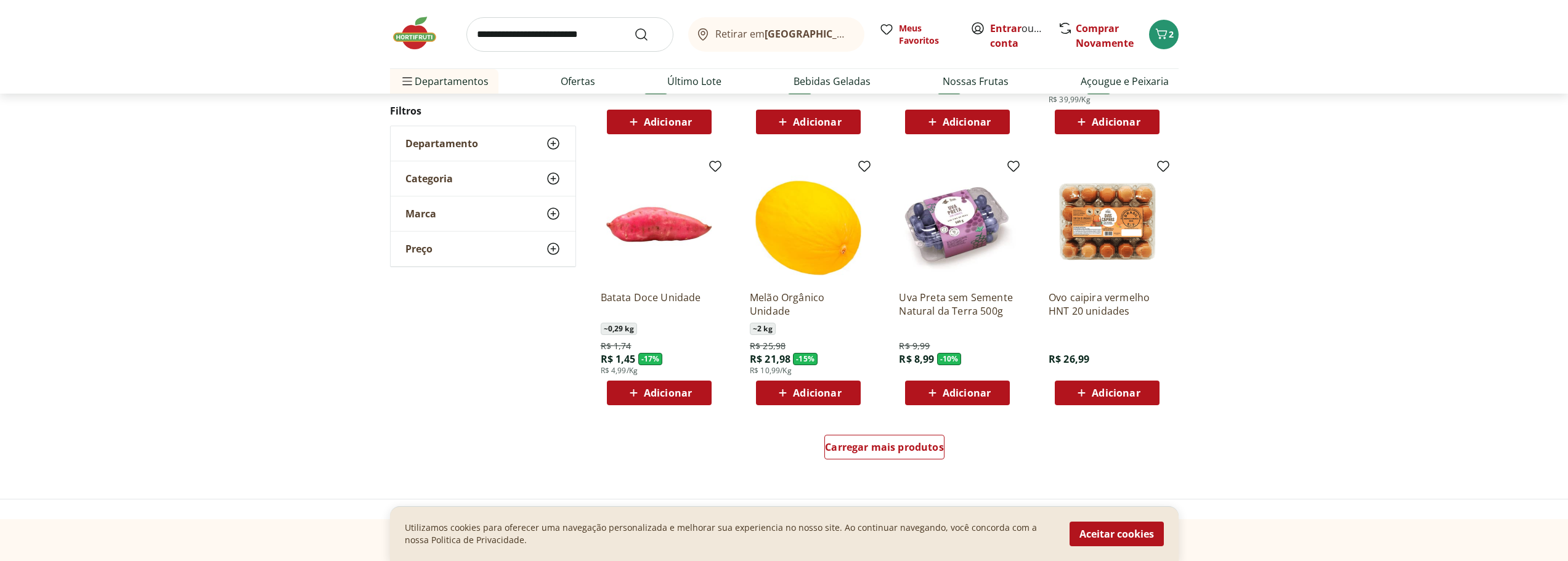
scroll to position [616, 0]
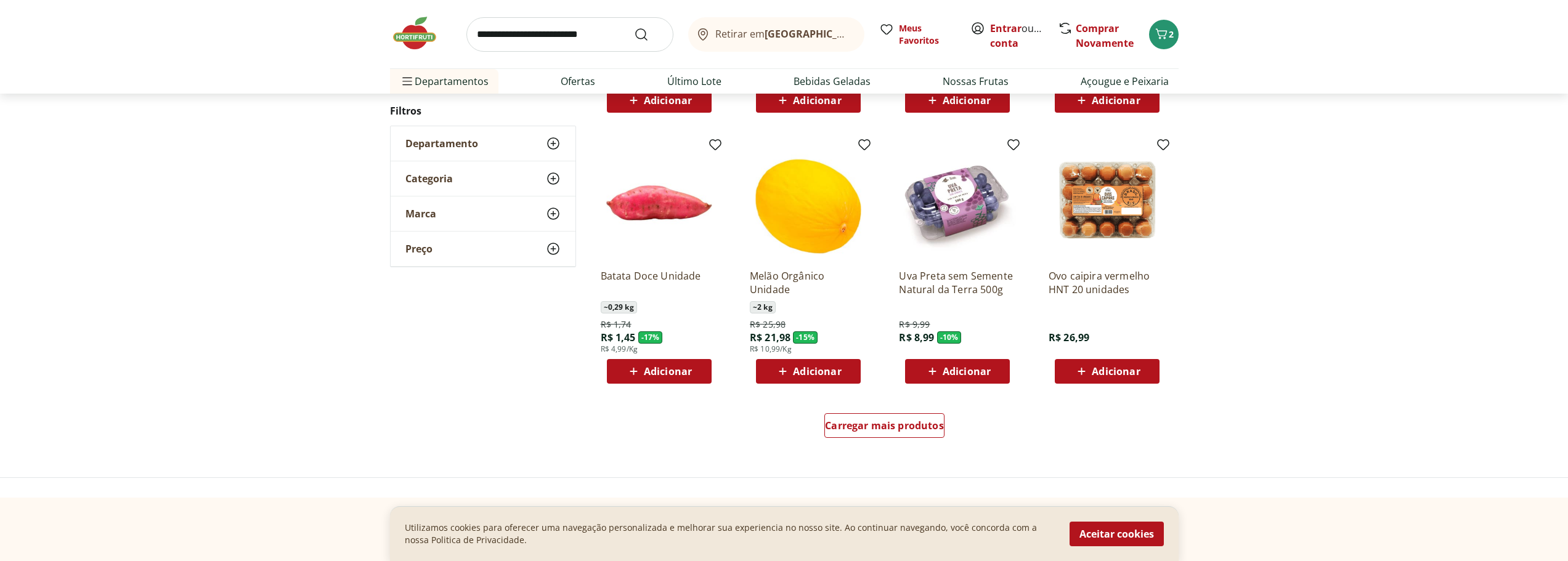
click at [687, 367] on span "Adicionar" at bounding box center [667, 371] width 48 height 10
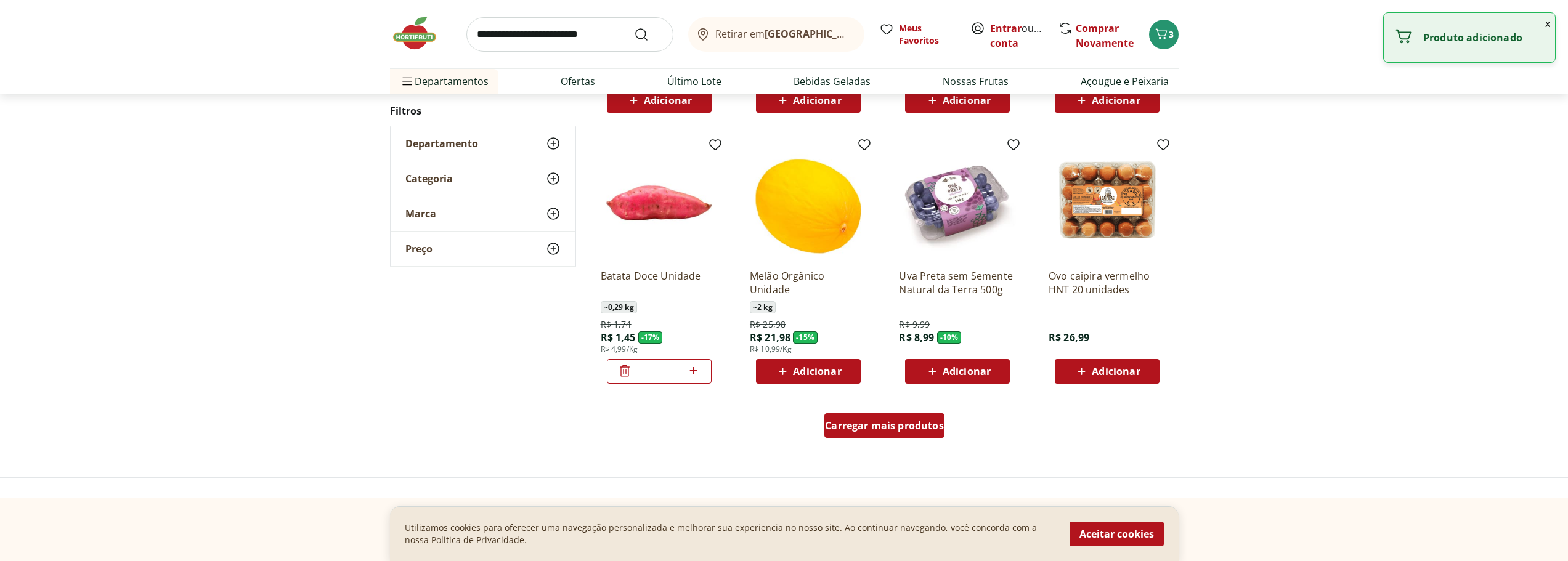
click at [903, 433] on div "Carregar mais produtos" at bounding box center [885, 426] width 120 height 24
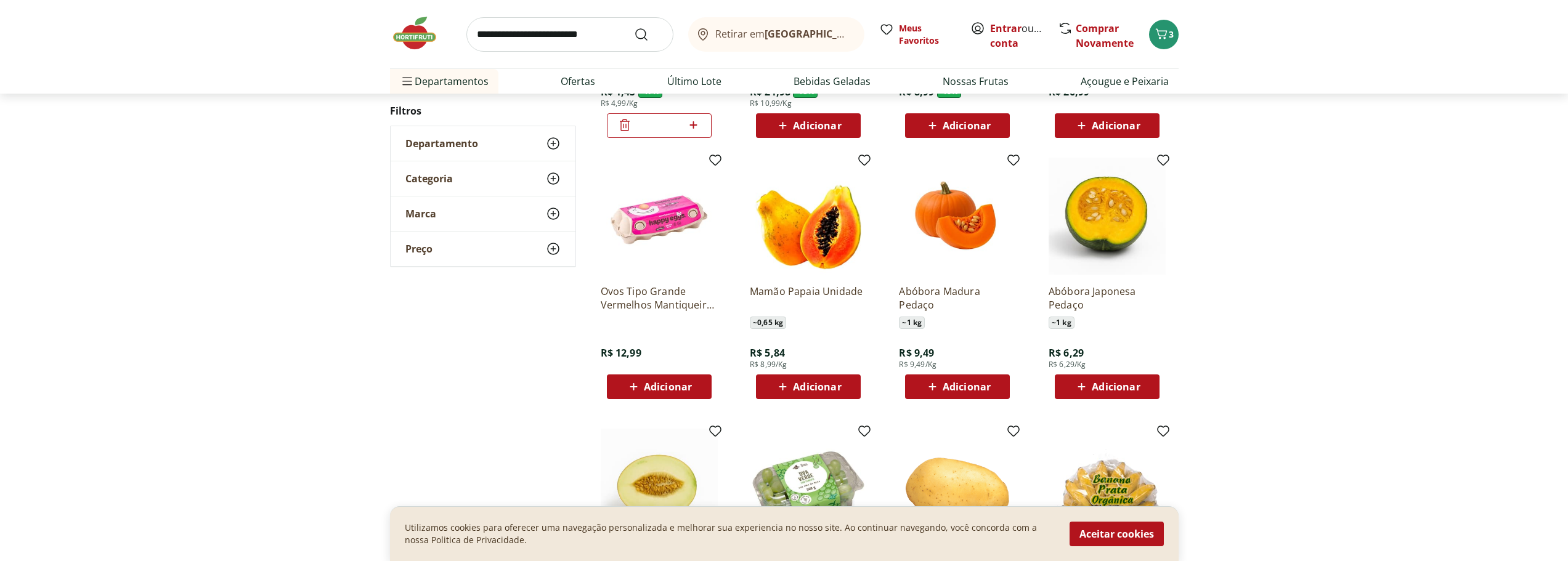
scroll to position [863, 0]
click at [971, 383] on span "Adicionar" at bounding box center [966, 386] width 48 height 10
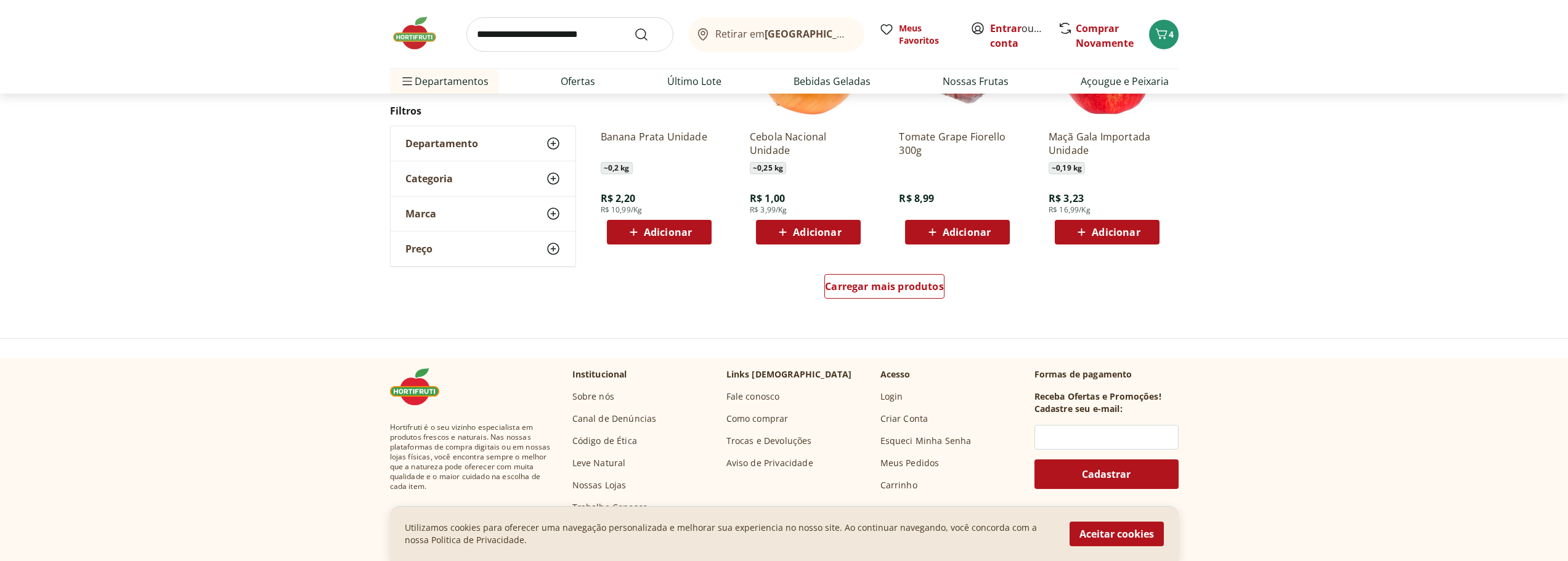
scroll to position [1602, 0]
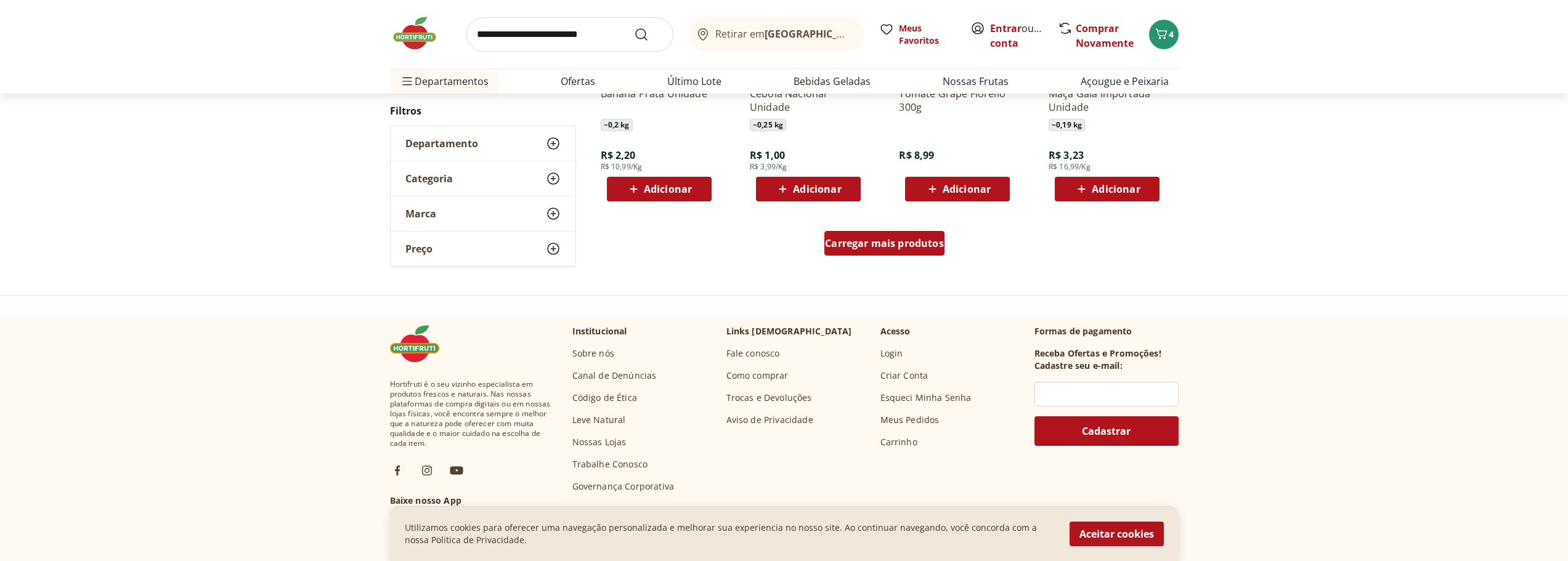
click at [858, 251] on div "Carregar mais produtos" at bounding box center [885, 243] width 120 height 24
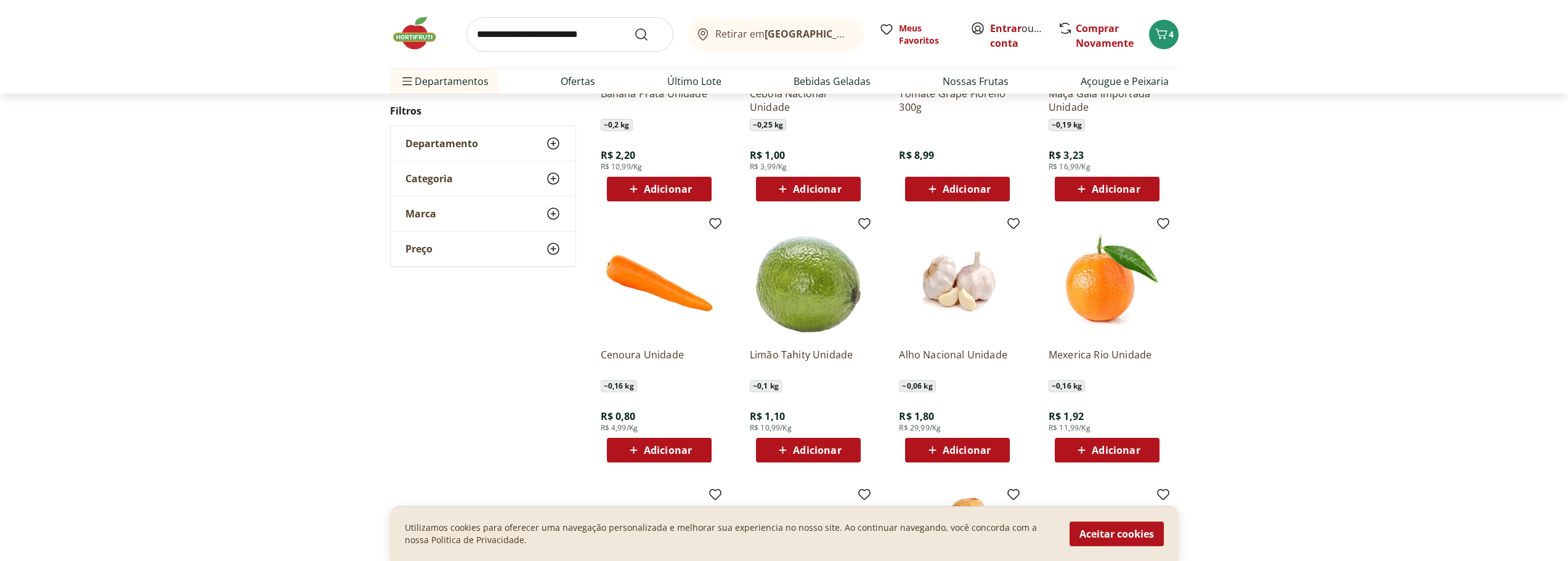
scroll to position [1663, 0]
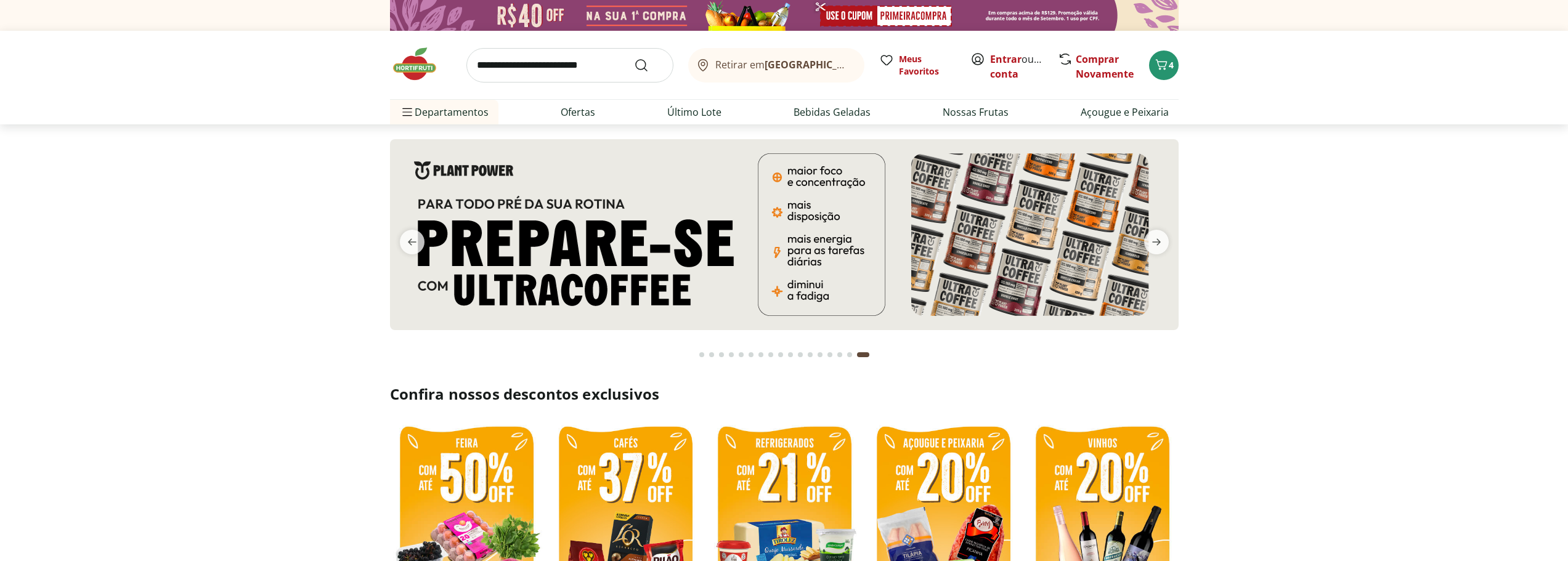
scroll to position [246, 0]
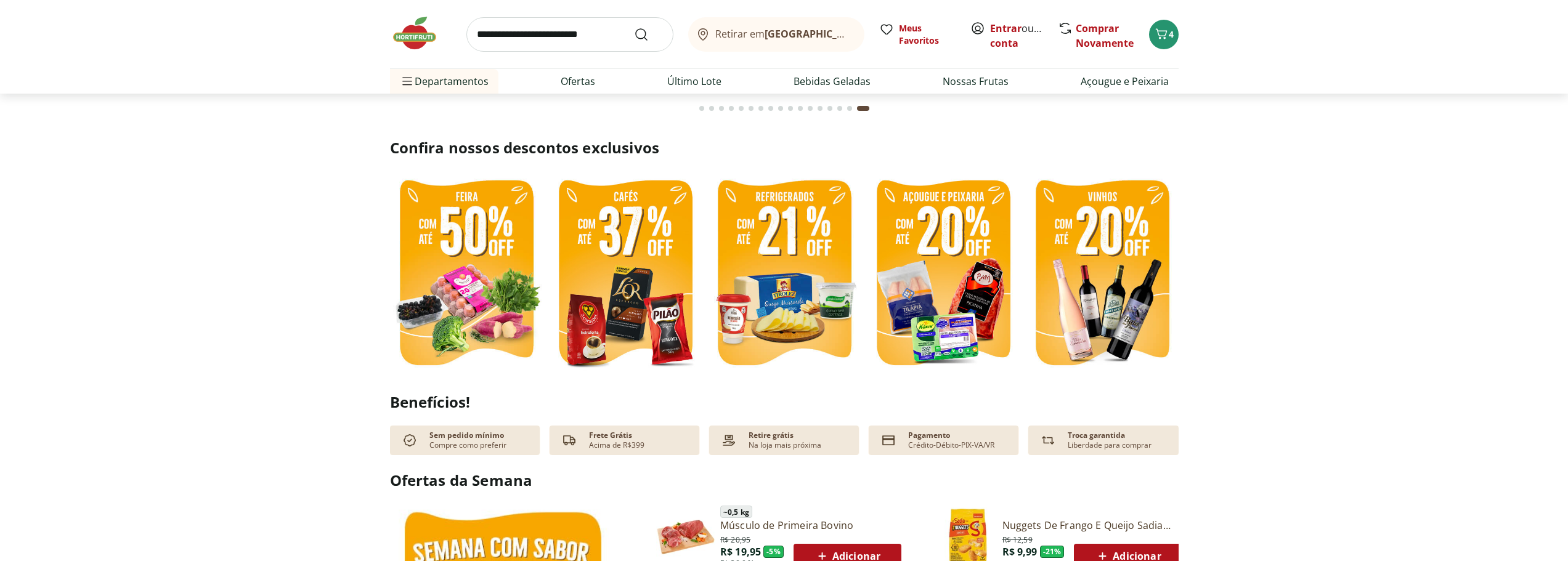
click at [580, 36] on input "search" at bounding box center [570, 34] width 207 height 34
type input "******"
click at [634, 27] on button "Submit Search" at bounding box center [648, 34] width 30 height 15
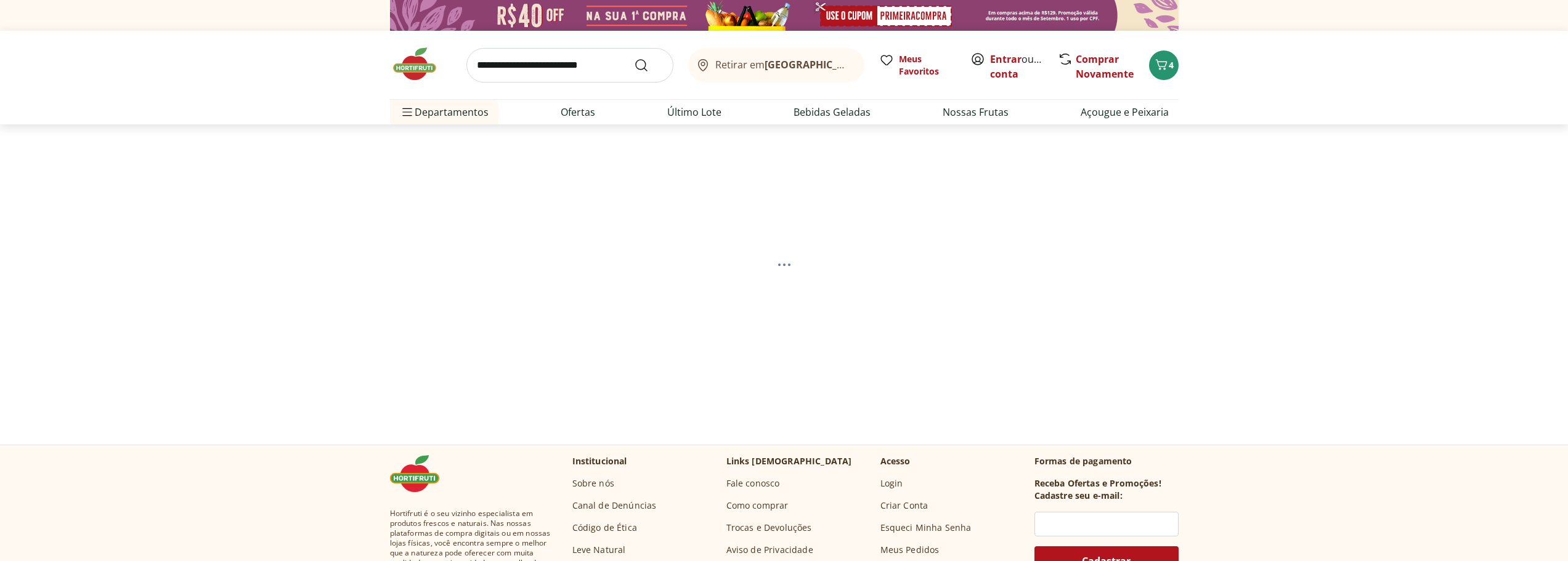
select select "**********"
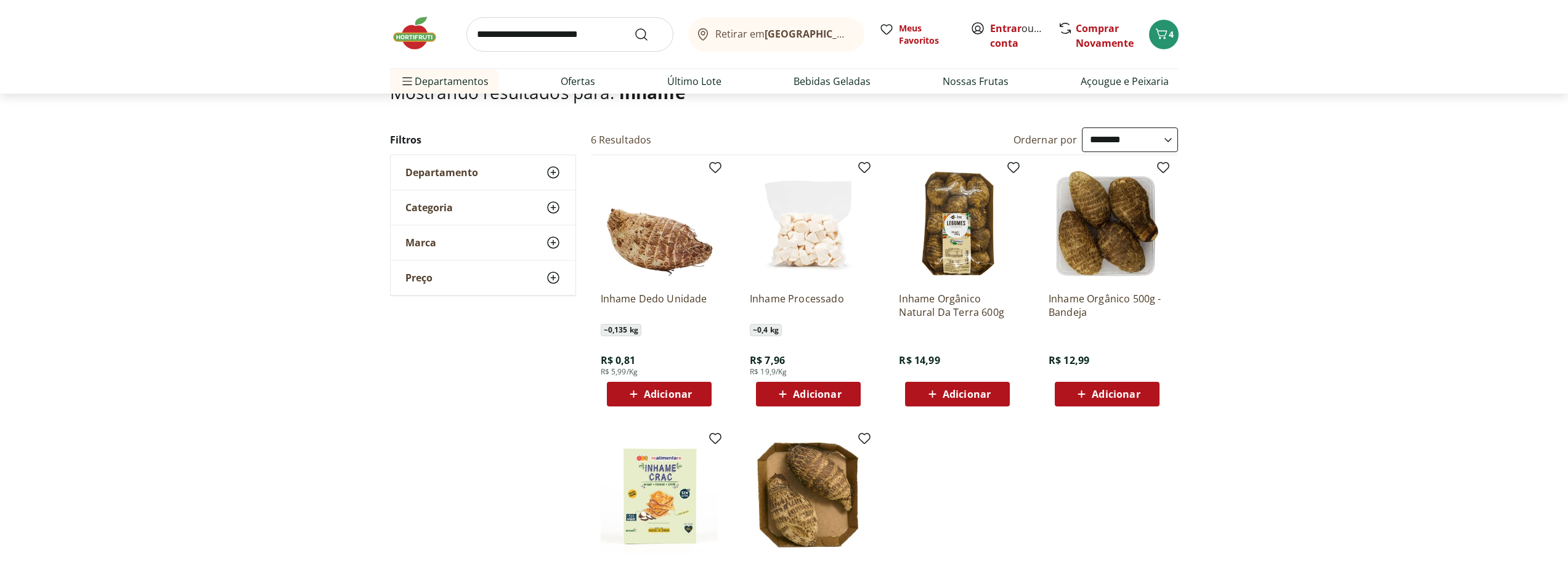
scroll to position [123, 0]
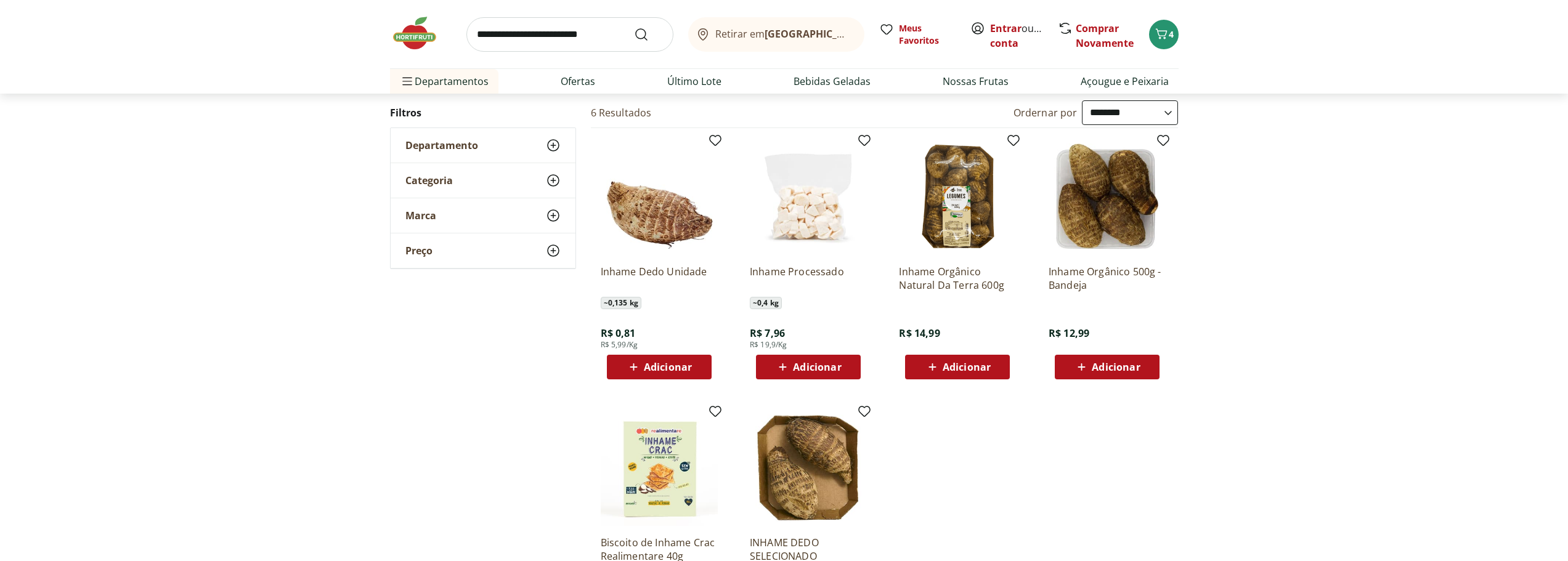
click at [602, 34] on input "search" at bounding box center [570, 34] width 207 height 34
type input "********"
click at [634, 27] on button "Submit Search" at bounding box center [648, 34] width 30 height 15
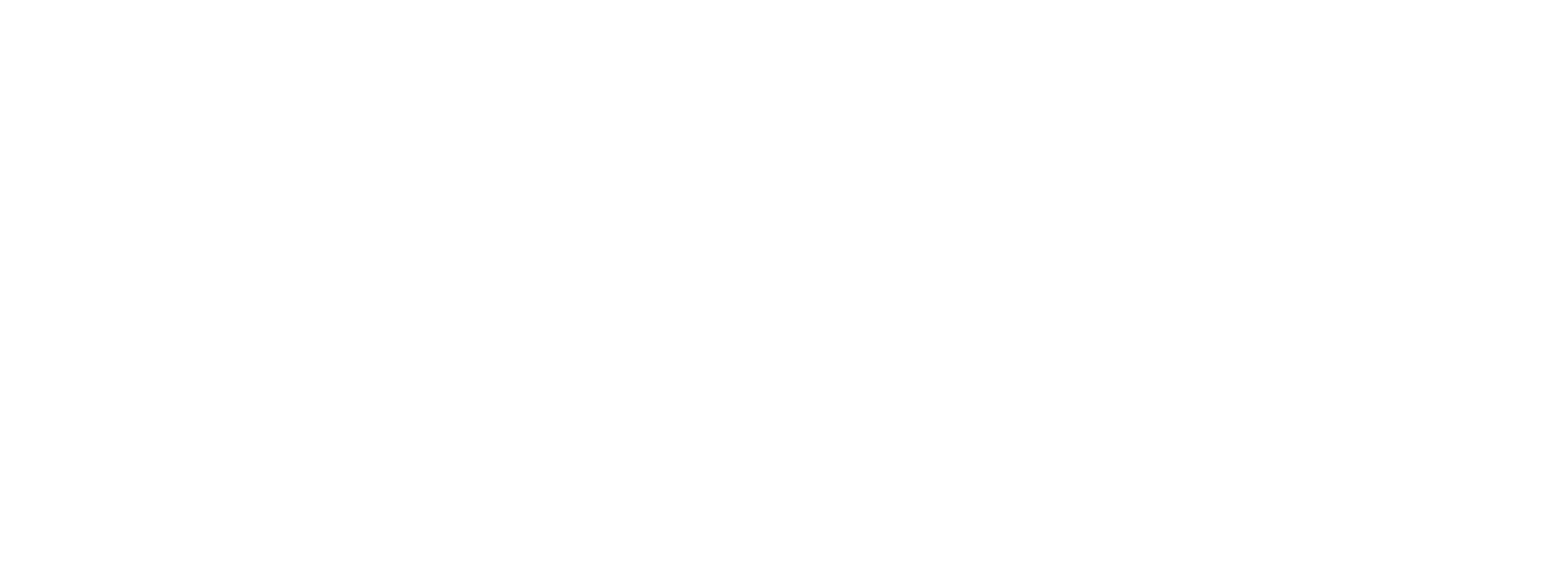
select select "**********"
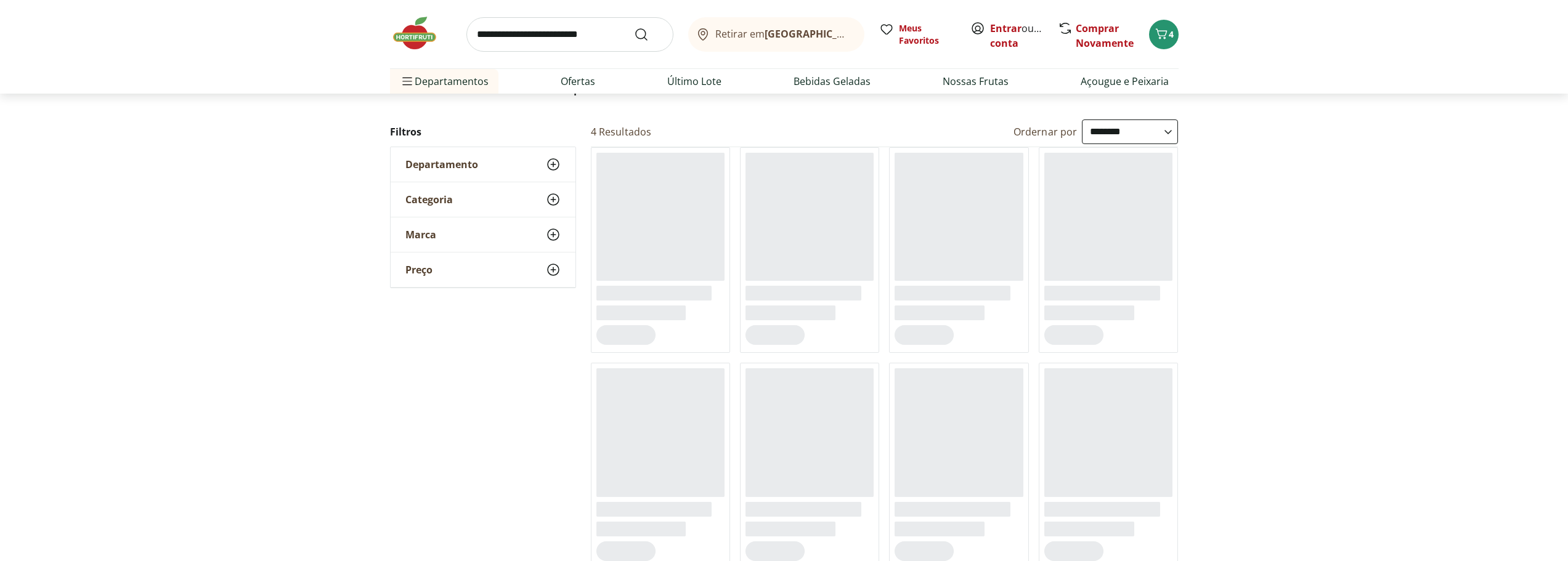
scroll to position [123, 0]
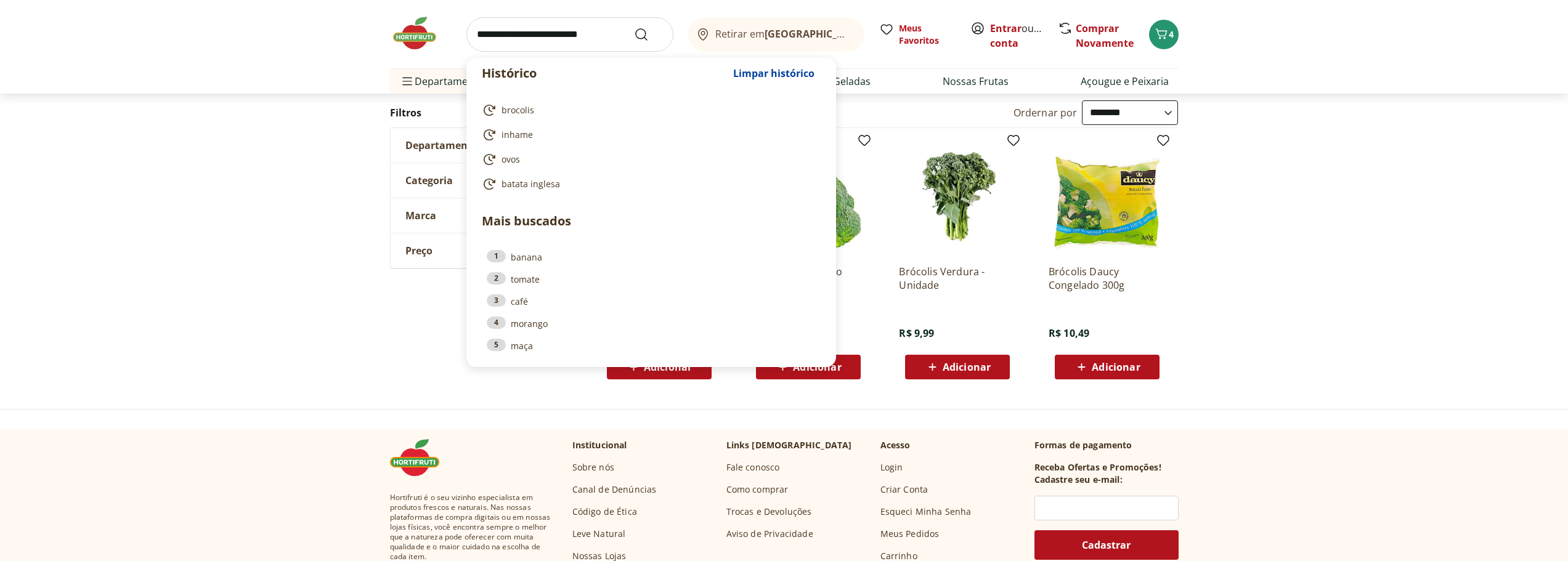
click at [505, 27] on input "search" at bounding box center [570, 34] width 207 height 34
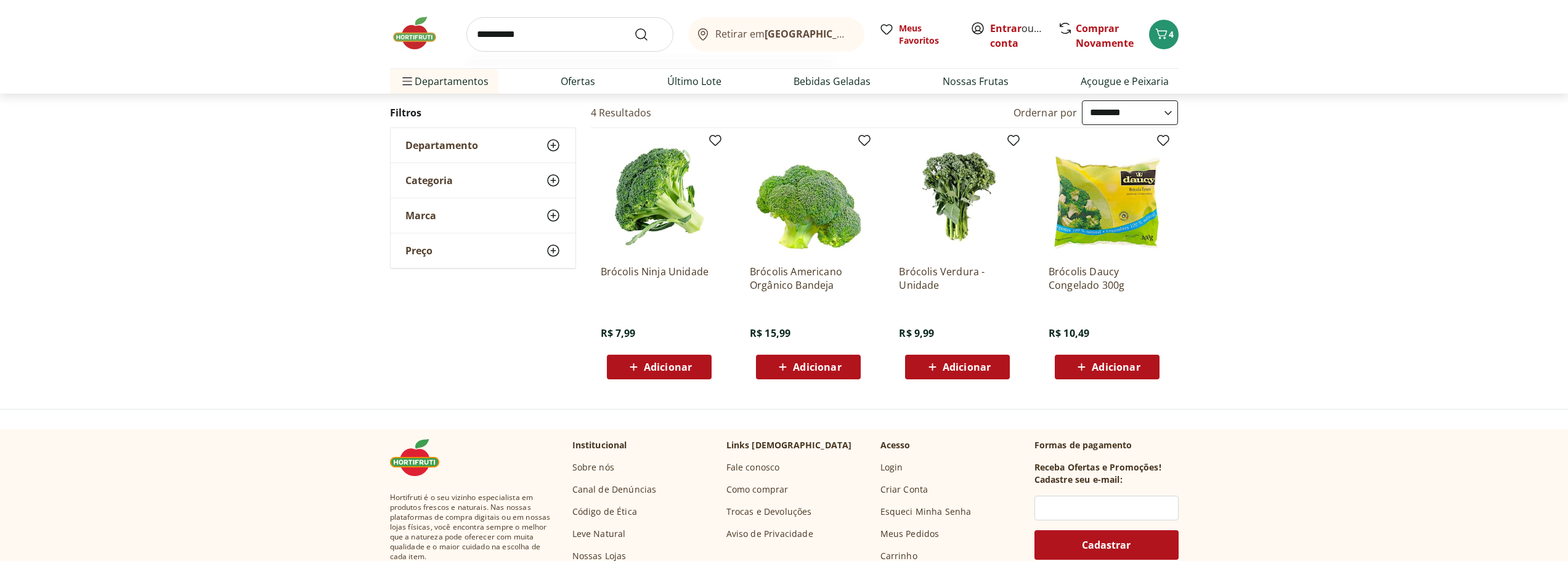
type input "**********"
click at [634, 27] on button "Submit Search" at bounding box center [648, 34] width 30 height 15
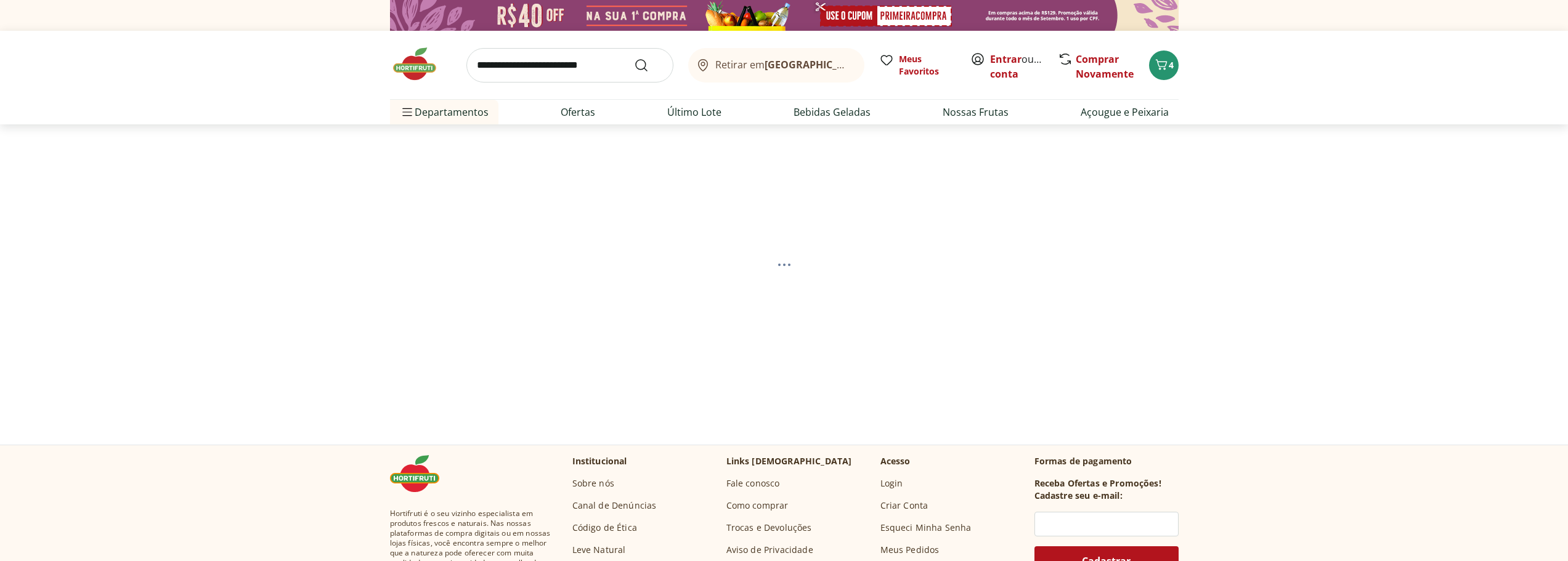
select select "**********"
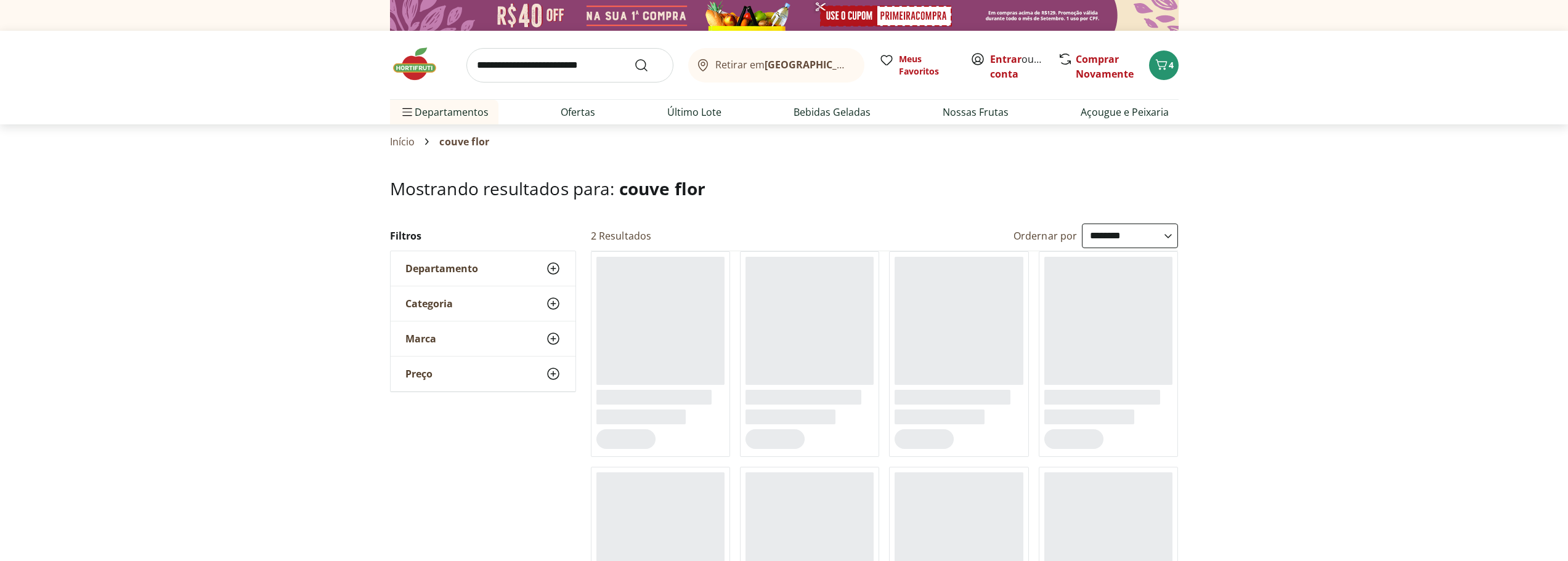
scroll to position [62, 0]
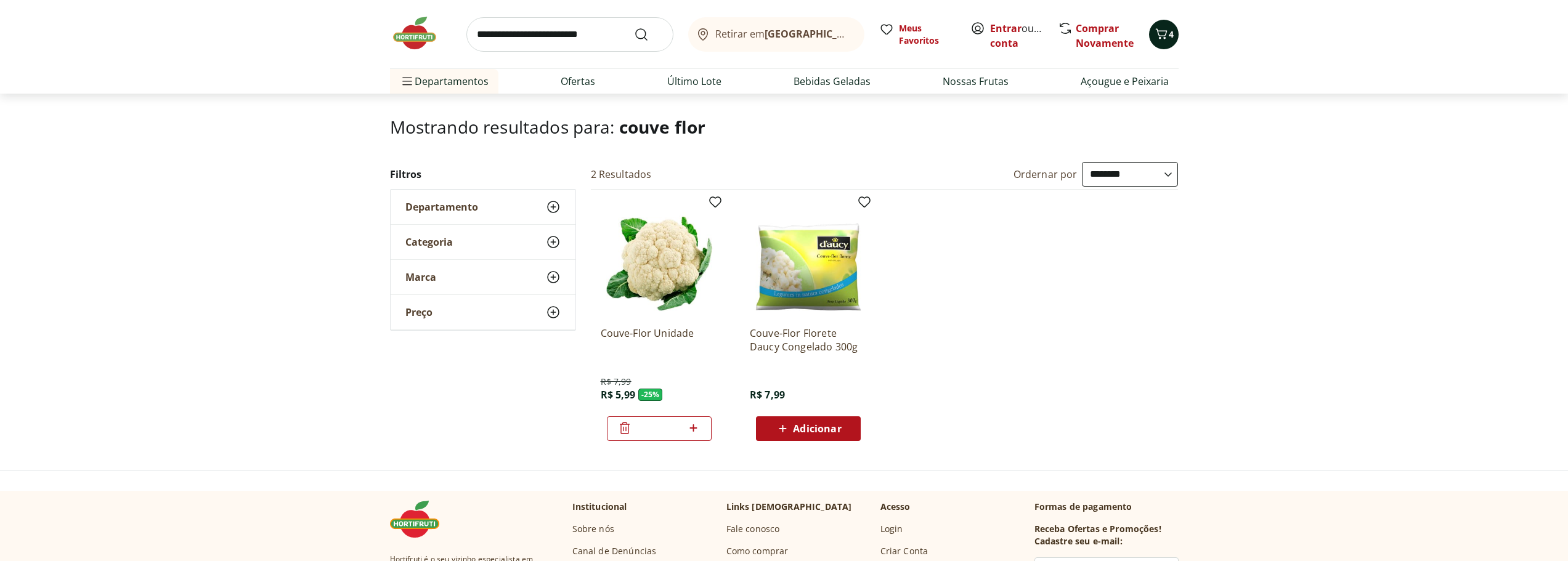
click at [1162, 38] on icon "Carrinho" at bounding box center [1161, 34] width 15 height 15
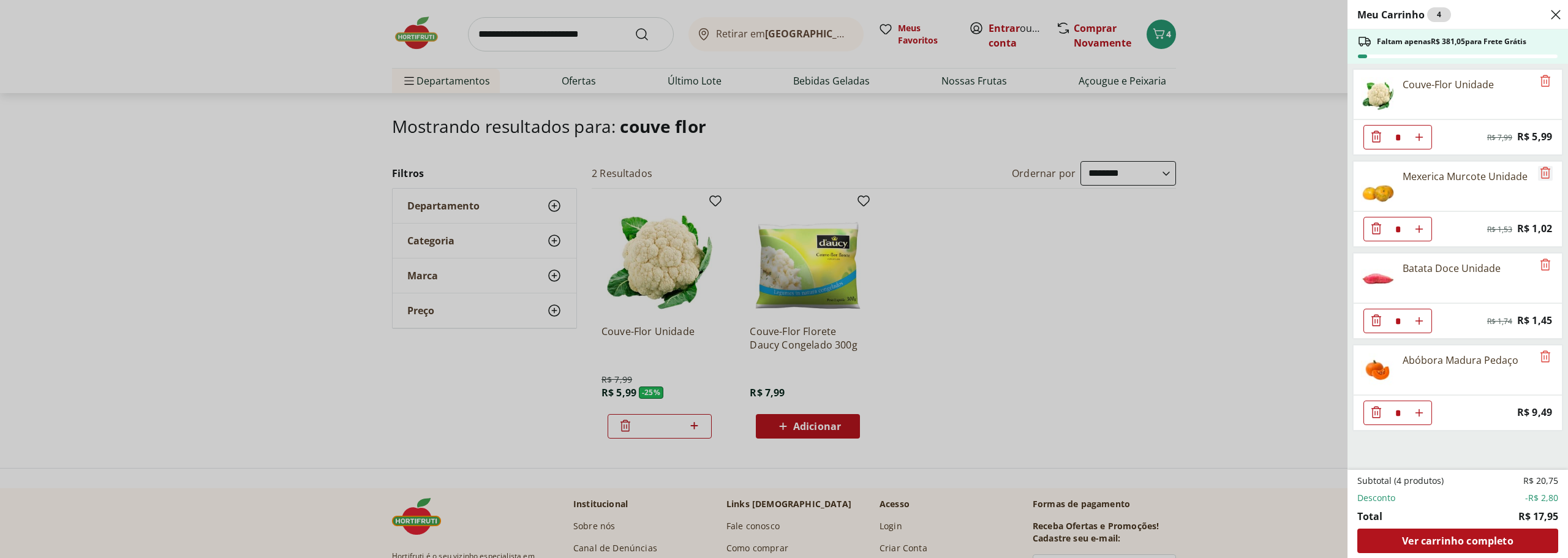
click at [1540, 173] on icon "Remove" at bounding box center [1544, 173] width 14 height 14
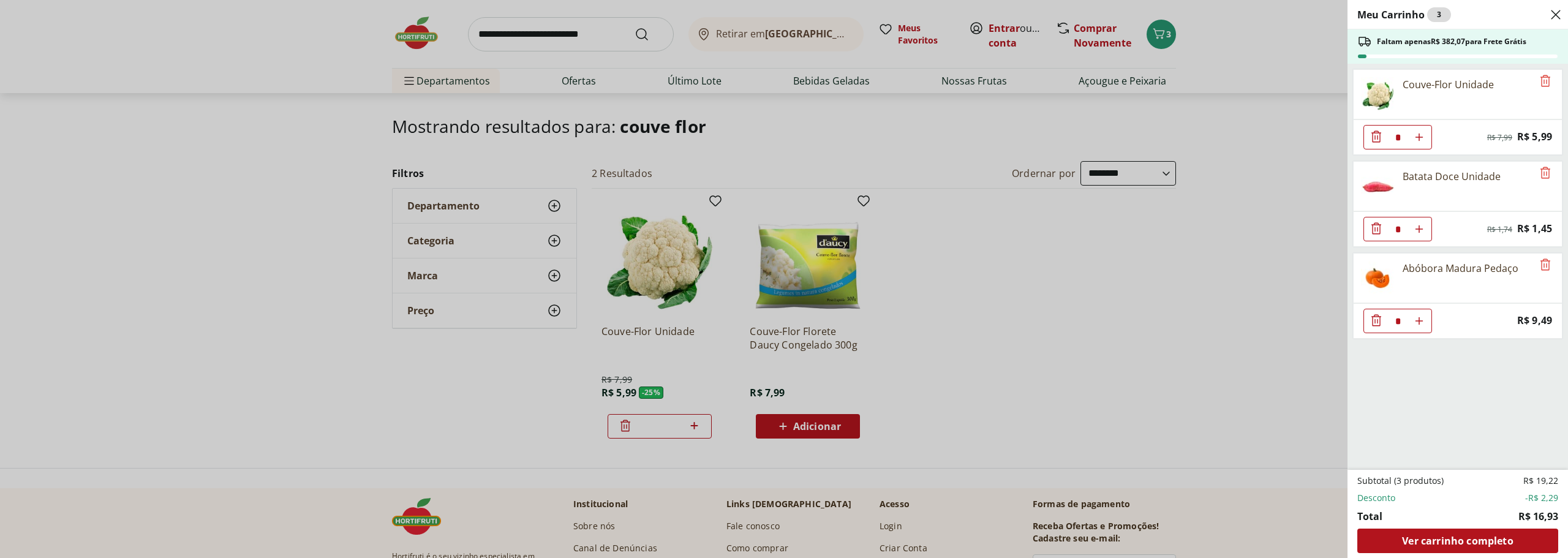
click at [508, 47] on div "Meu Carrinho 3 Faltam apenas R$ 382,07 para Frete Grátis Couve-Flor Unidade * O…" at bounding box center [784, 279] width 1568 height 558
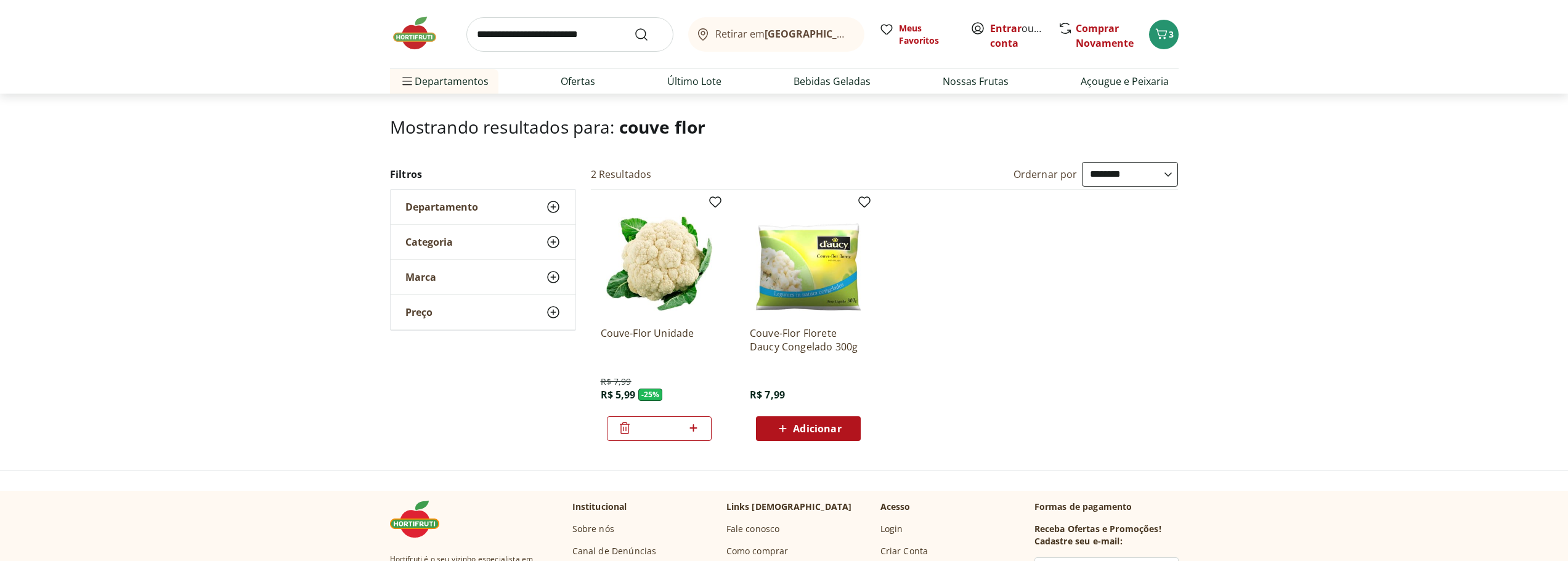
click at [520, 32] on input "search" at bounding box center [570, 34] width 207 height 34
type input "*********"
click at [634, 27] on button "Submit Search" at bounding box center [648, 34] width 30 height 15
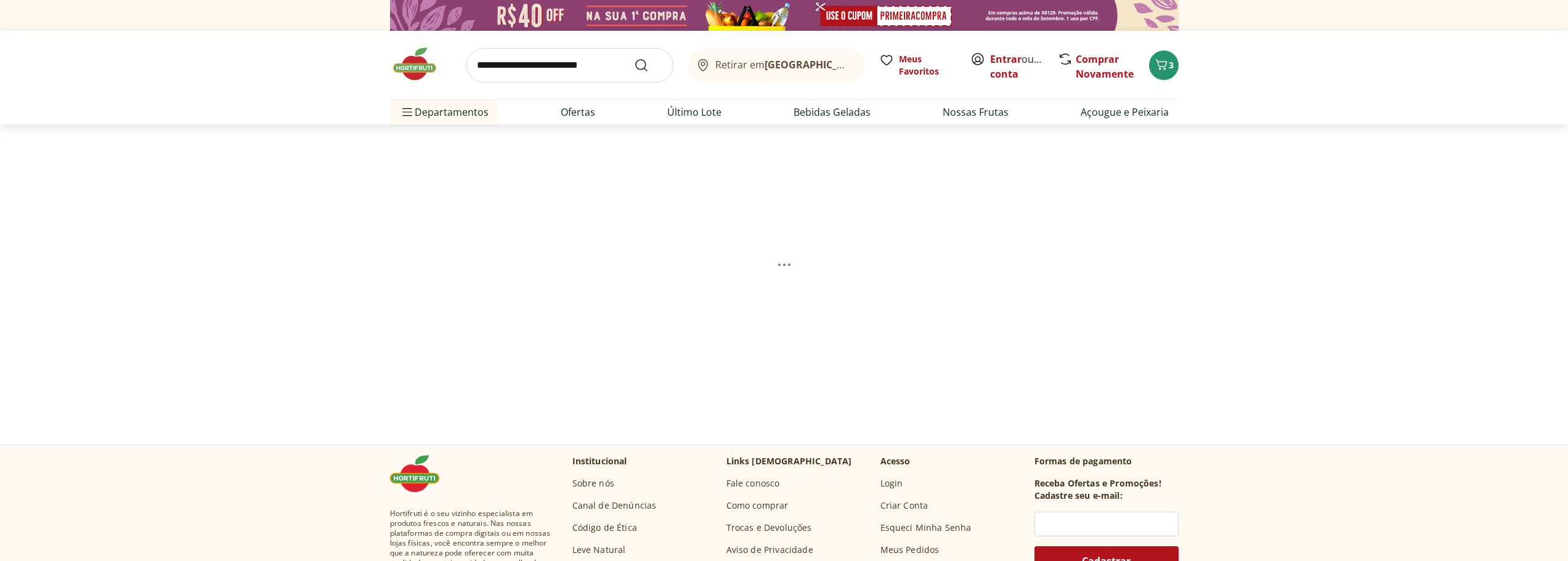
select select "**********"
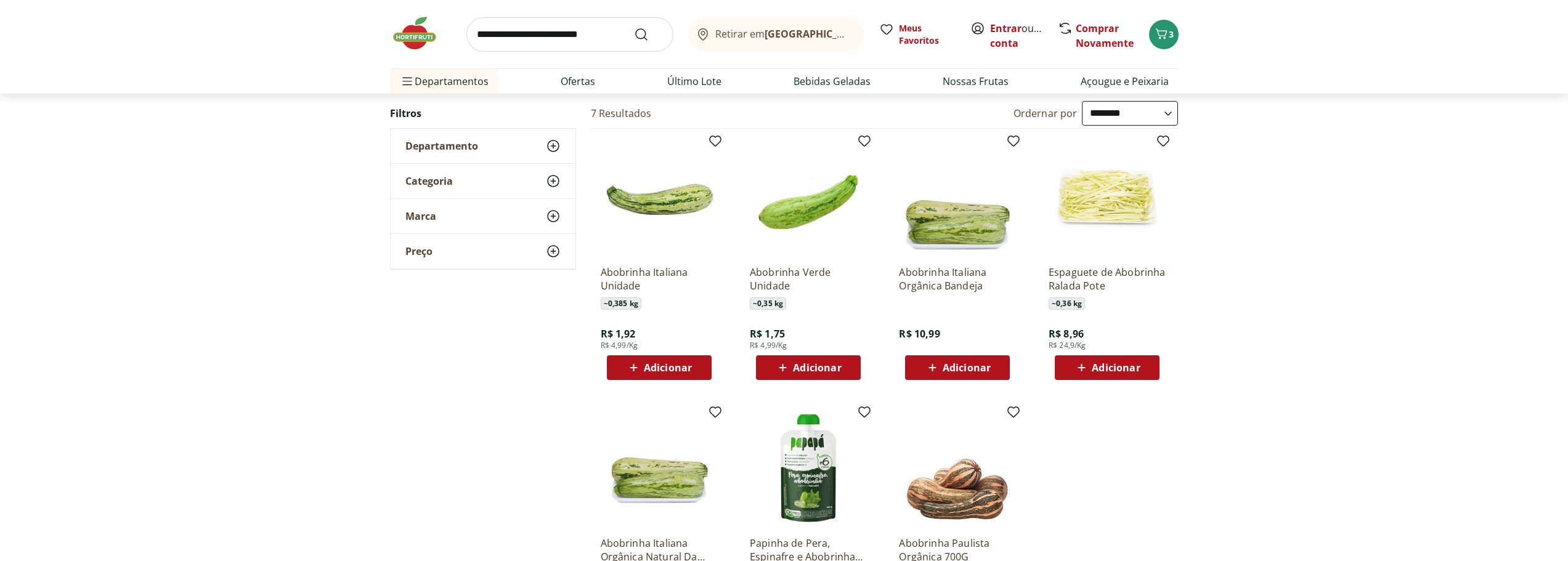
scroll to position [123, 0]
click at [688, 364] on span "Adicionar" at bounding box center [667, 367] width 48 height 10
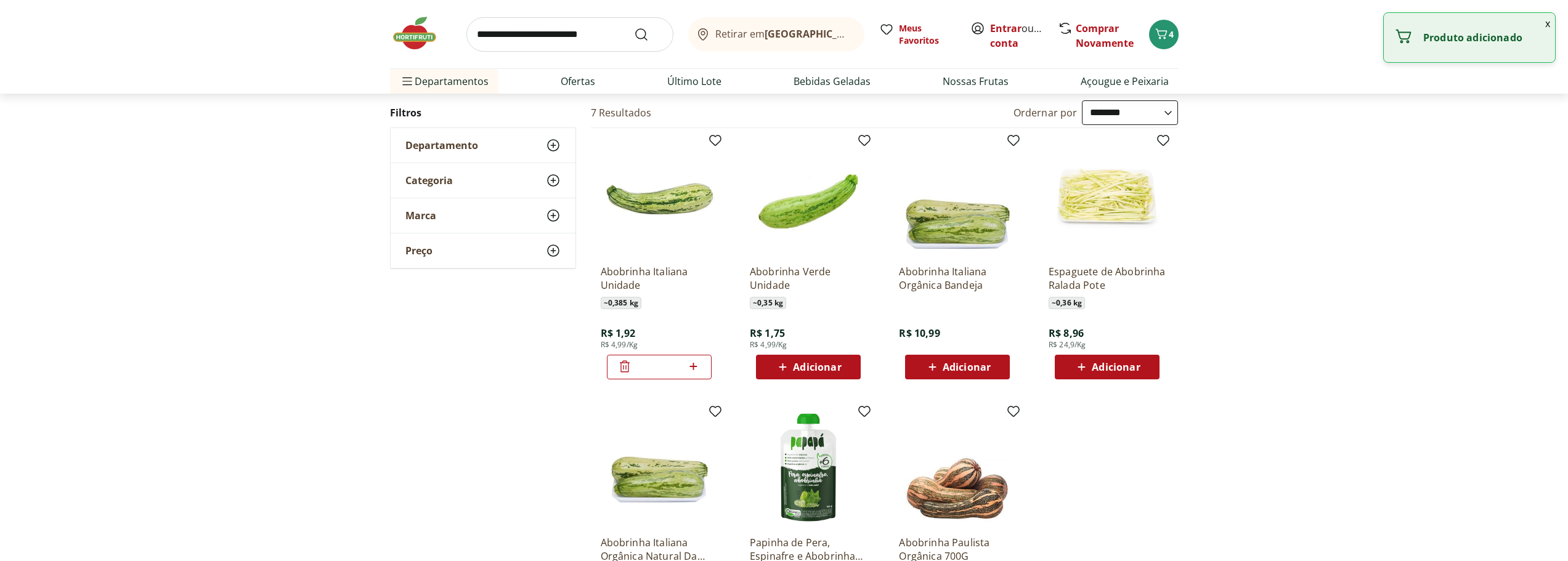
click at [697, 367] on icon at bounding box center [694, 367] width 8 height 8
type input "*"
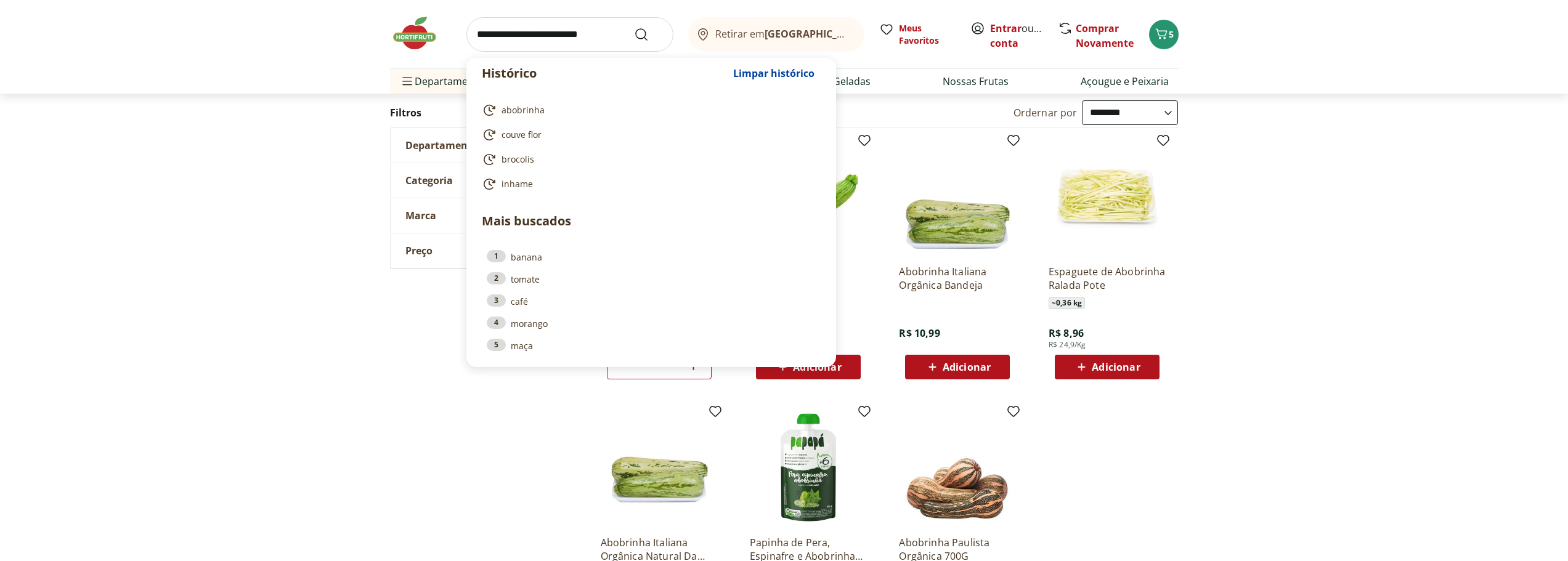
click at [514, 29] on input "search" at bounding box center [570, 34] width 207 height 34
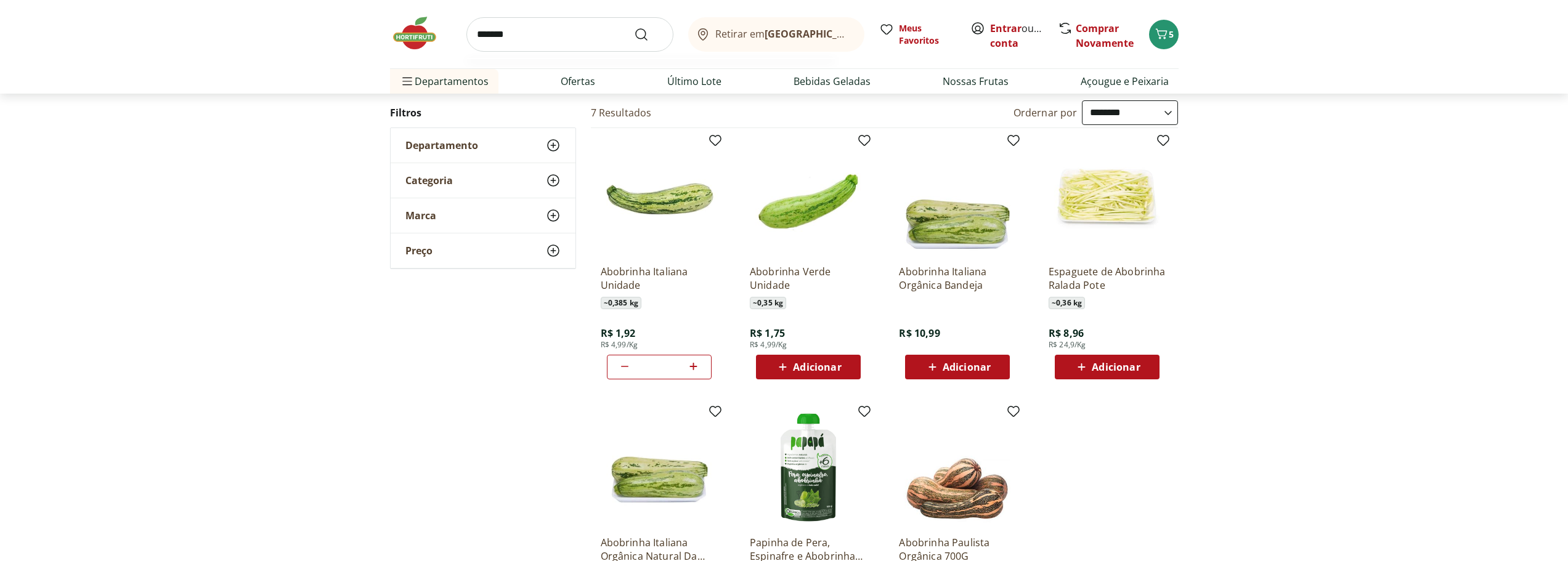
type input "*******"
click at [634, 27] on button "Submit Search" at bounding box center [648, 34] width 30 height 15
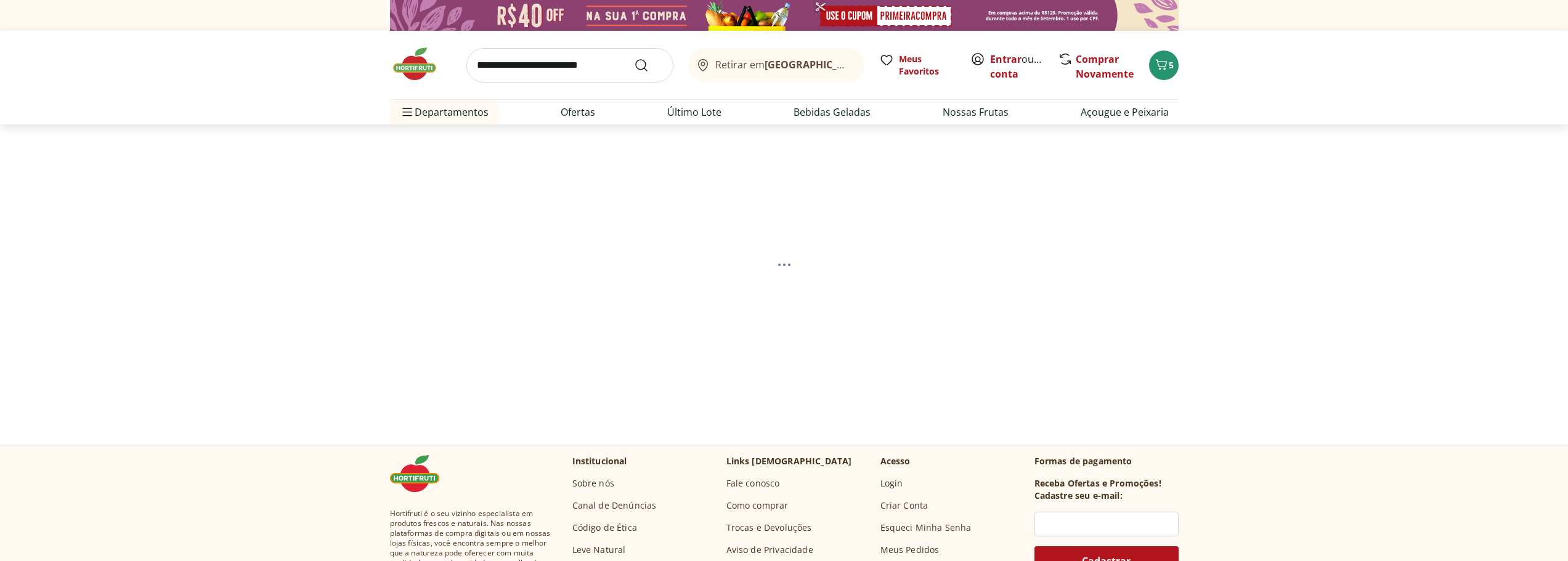
select select "**********"
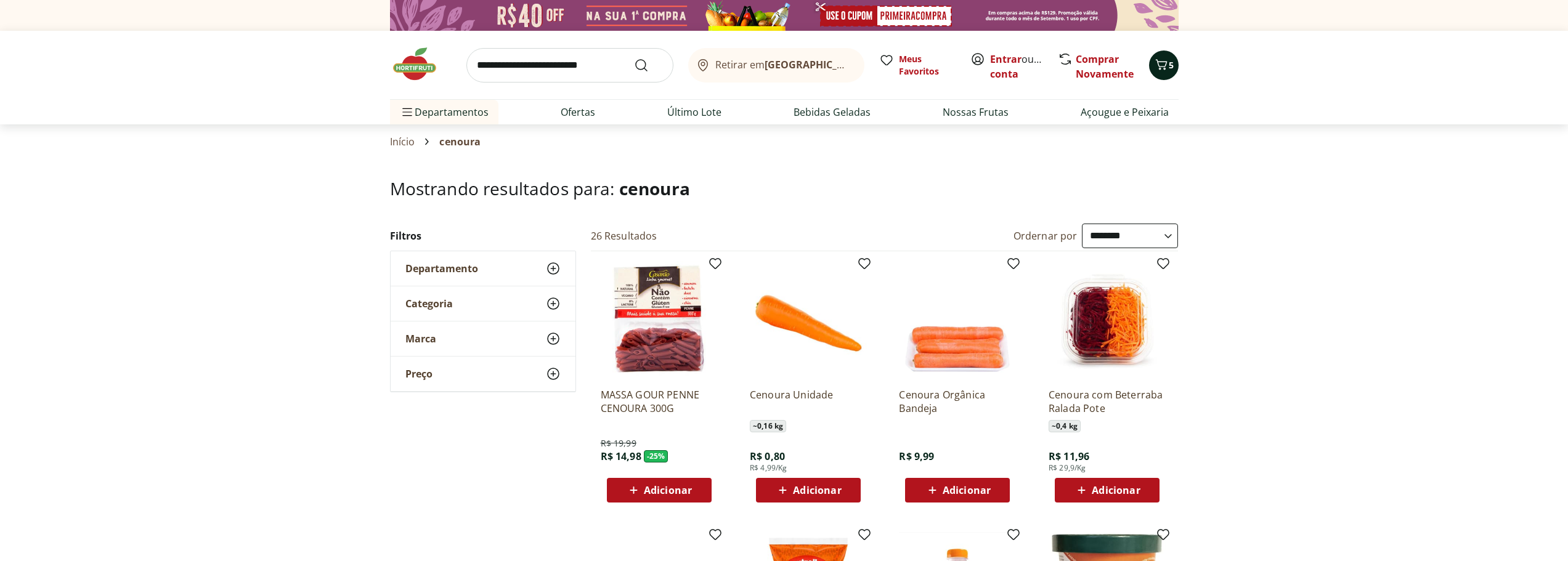
click at [1167, 68] on icon "Carrinho" at bounding box center [1161, 64] width 15 height 15
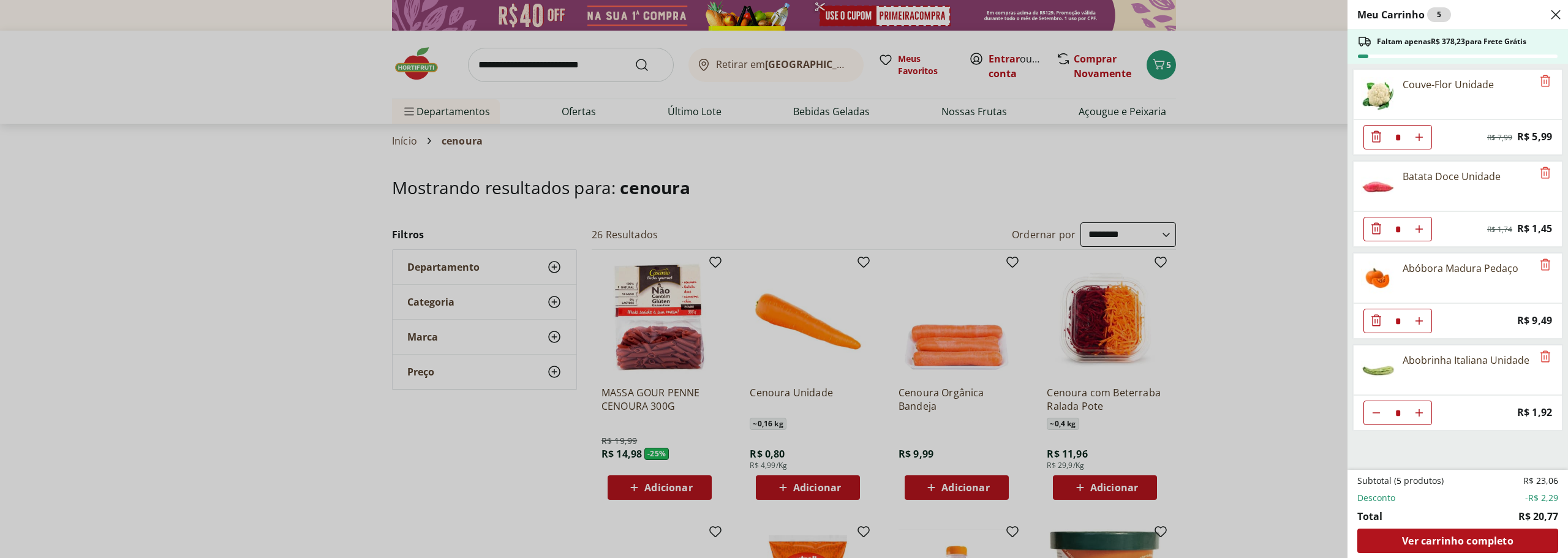
click at [1199, 152] on div "Meu Carrinho 5 Faltam apenas R$ 378,23 para Frete Grátis Couve-Flor Unidade * O…" at bounding box center [784, 279] width 1568 height 558
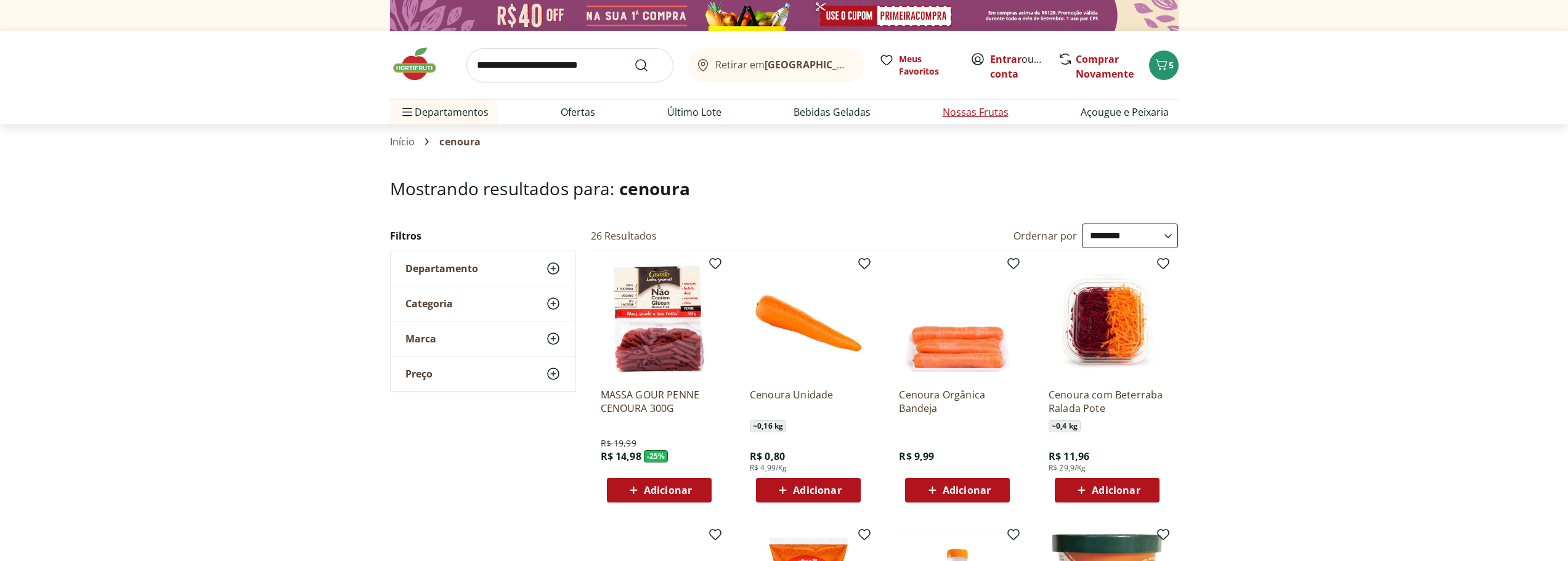
click at [968, 119] on link "Nossas Frutas" at bounding box center [976, 112] width 66 height 15
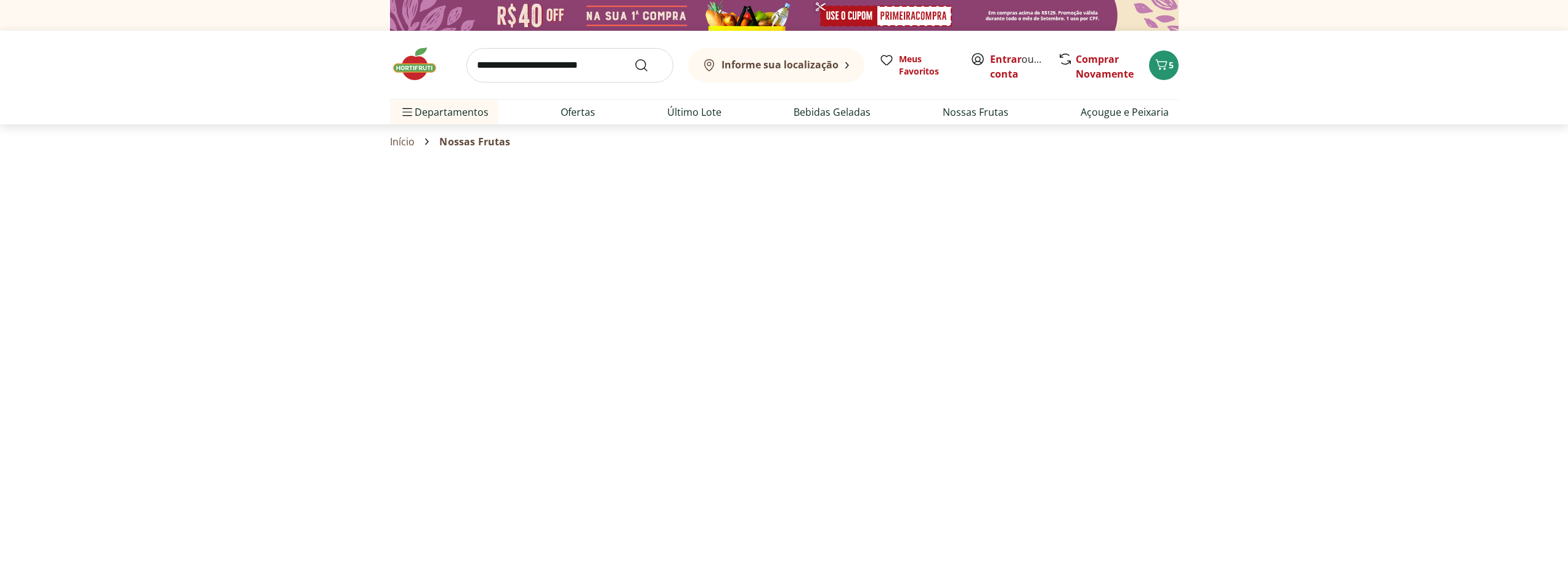
select select "**********"
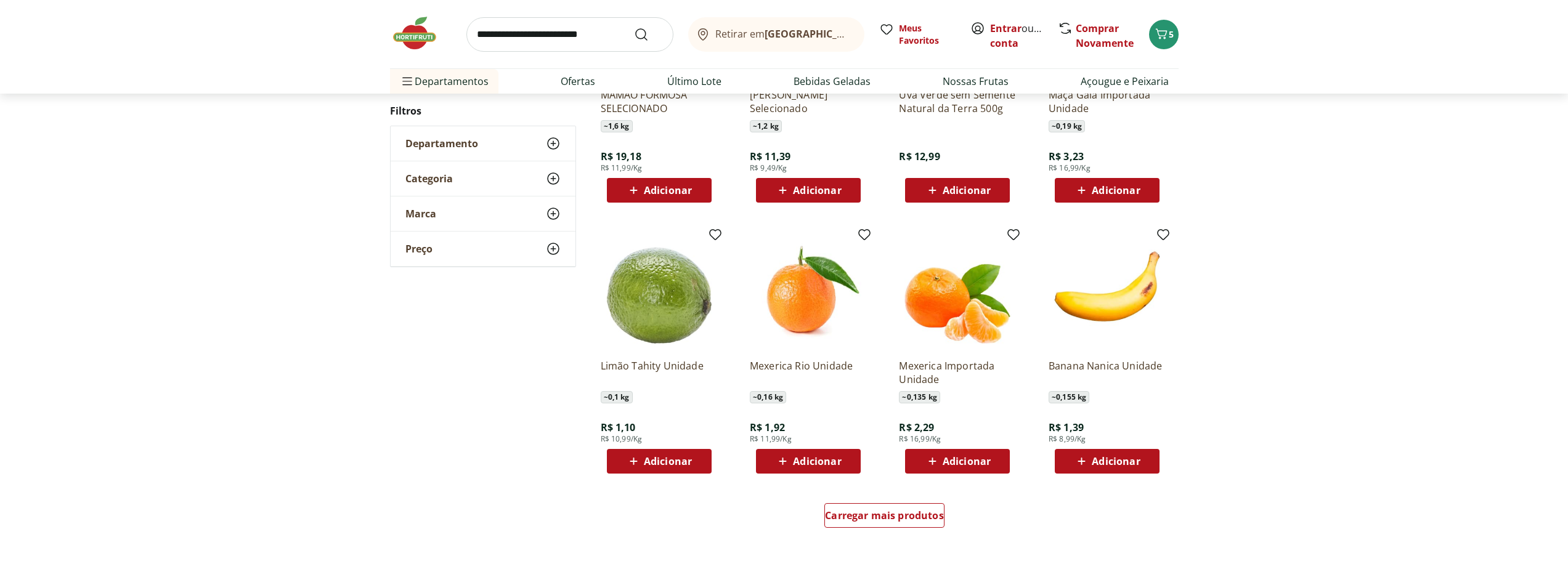
scroll to position [554, 0]
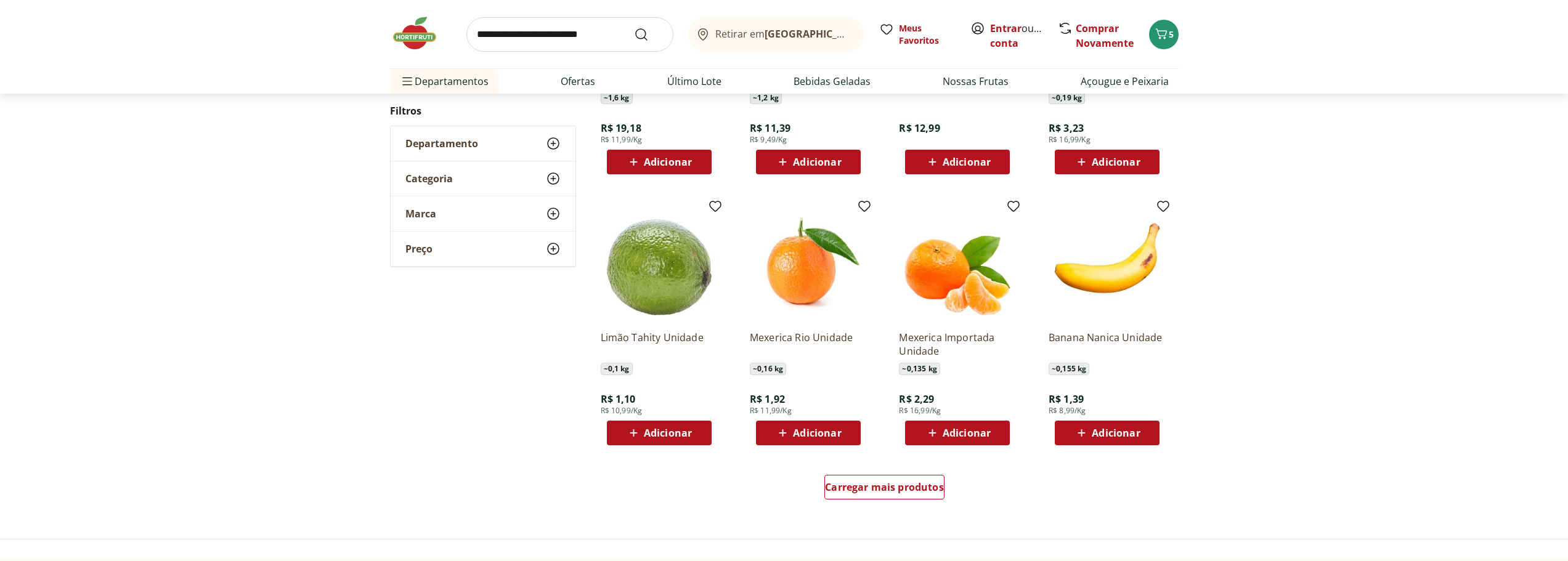
click at [564, 43] on input "search" at bounding box center [570, 34] width 207 height 34
type input "****"
click button "Submit Search" at bounding box center [648, 34] width 30 height 15
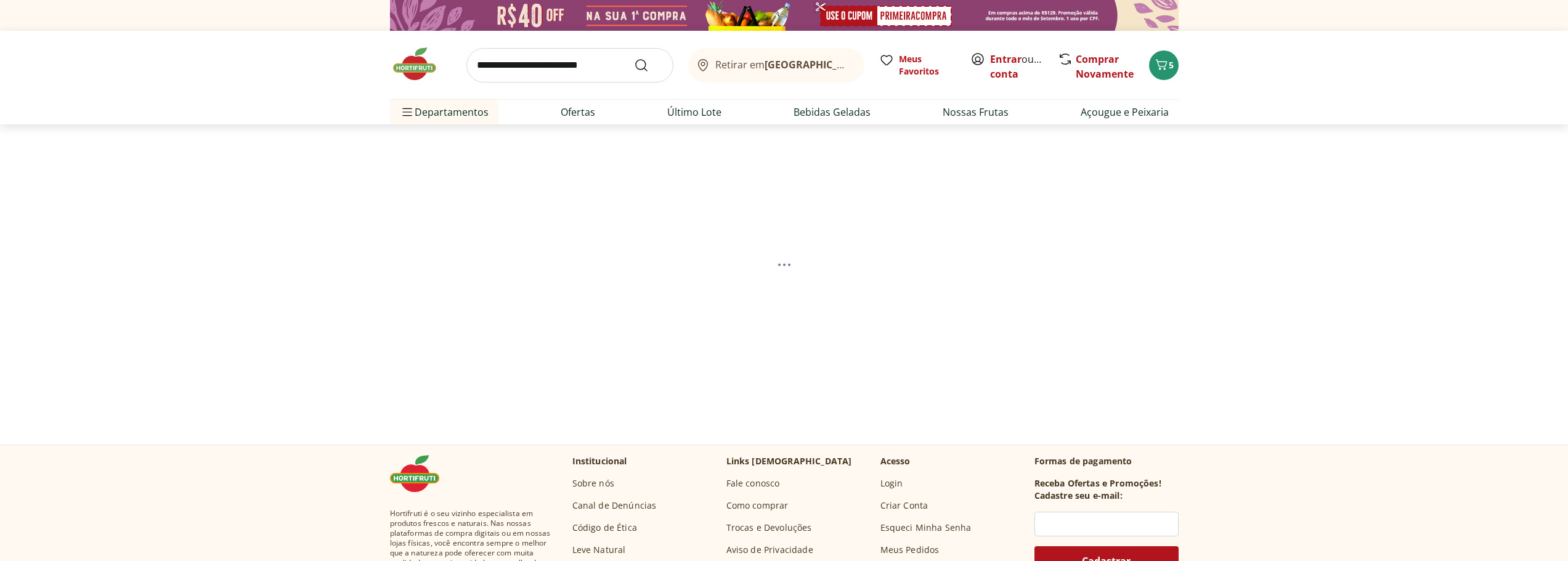
select select "**********"
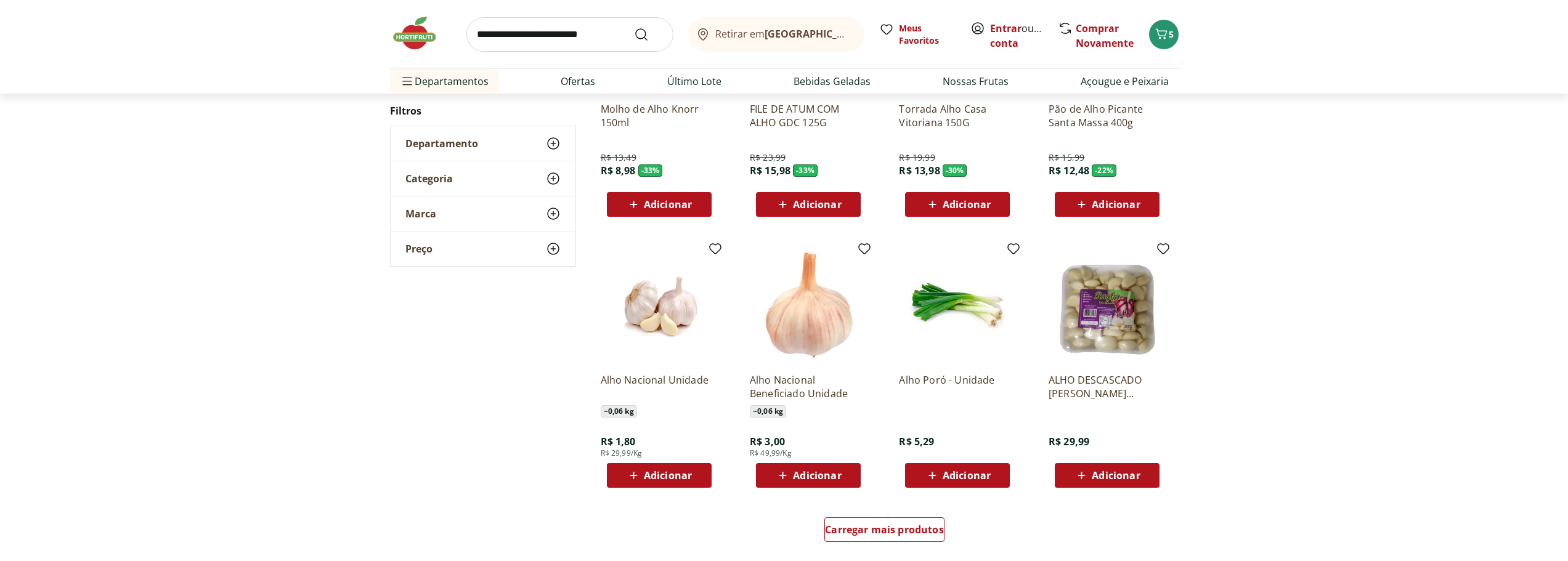
scroll to position [616, 0]
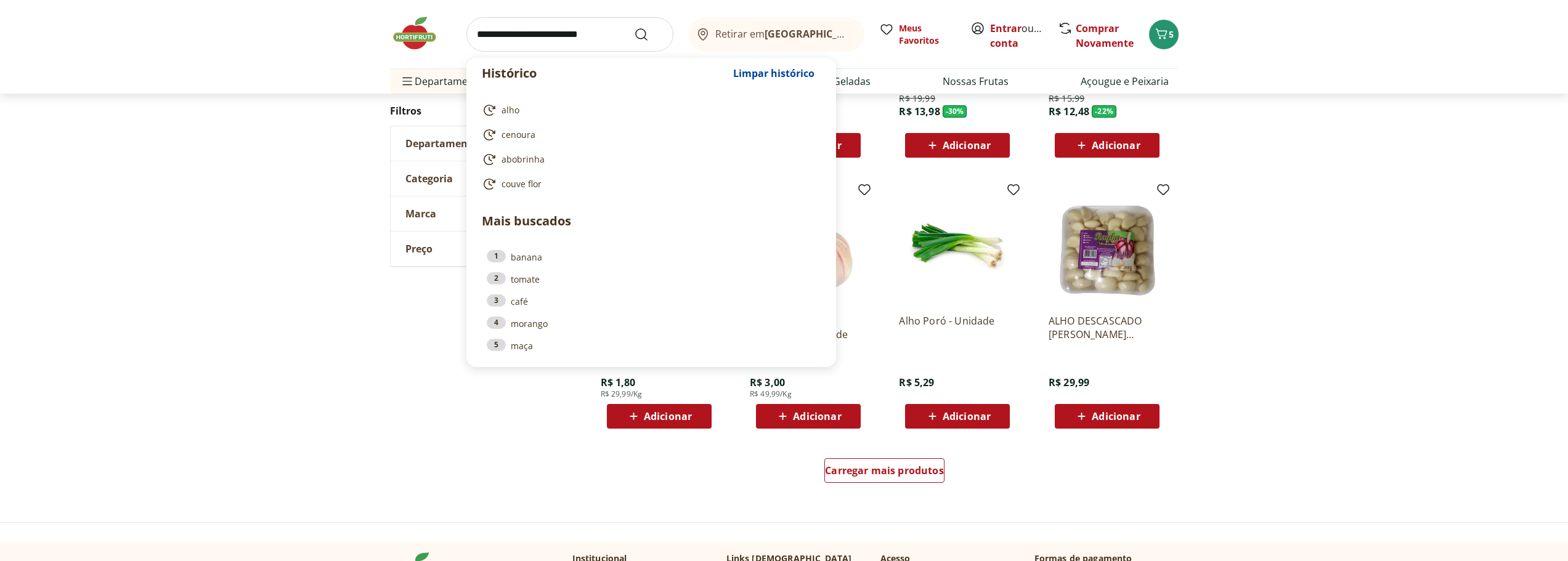
click at [527, 37] on input "search" at bounding box center [570, 34] width 207 height 34
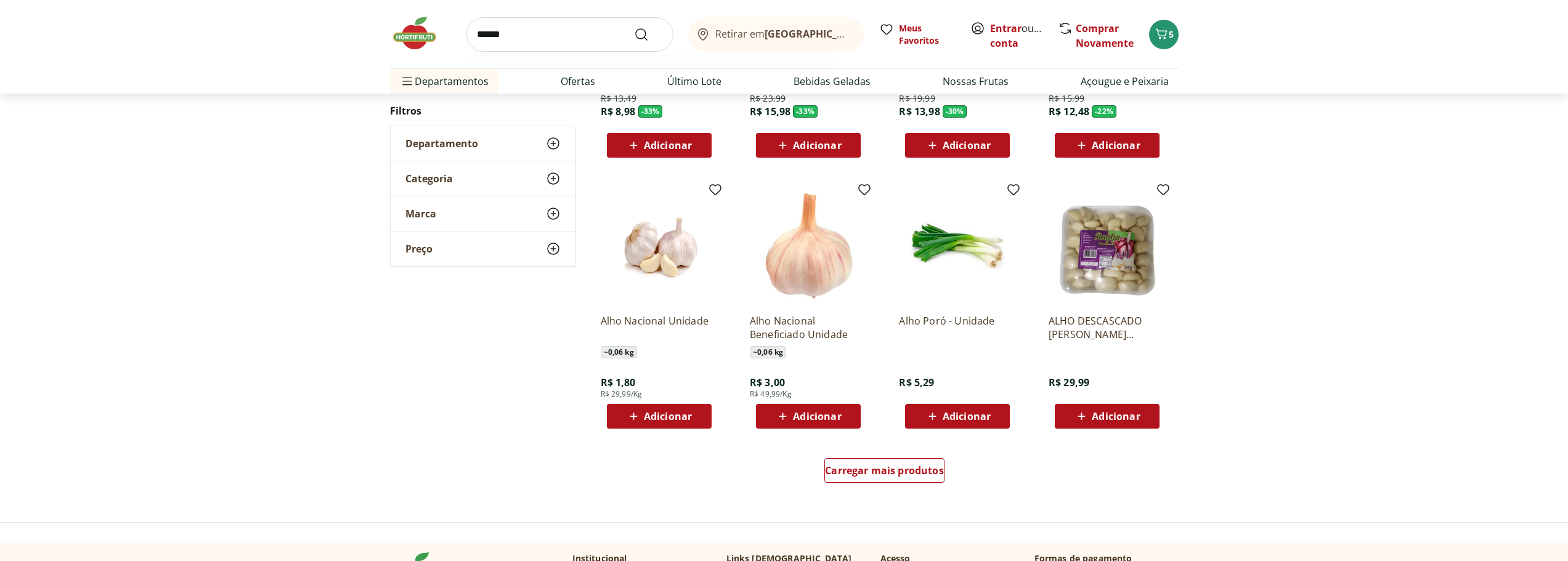
type input "******"
click at [634, 27] on button "Submit Search" at bounding box center [648, 34] width 30 height 15
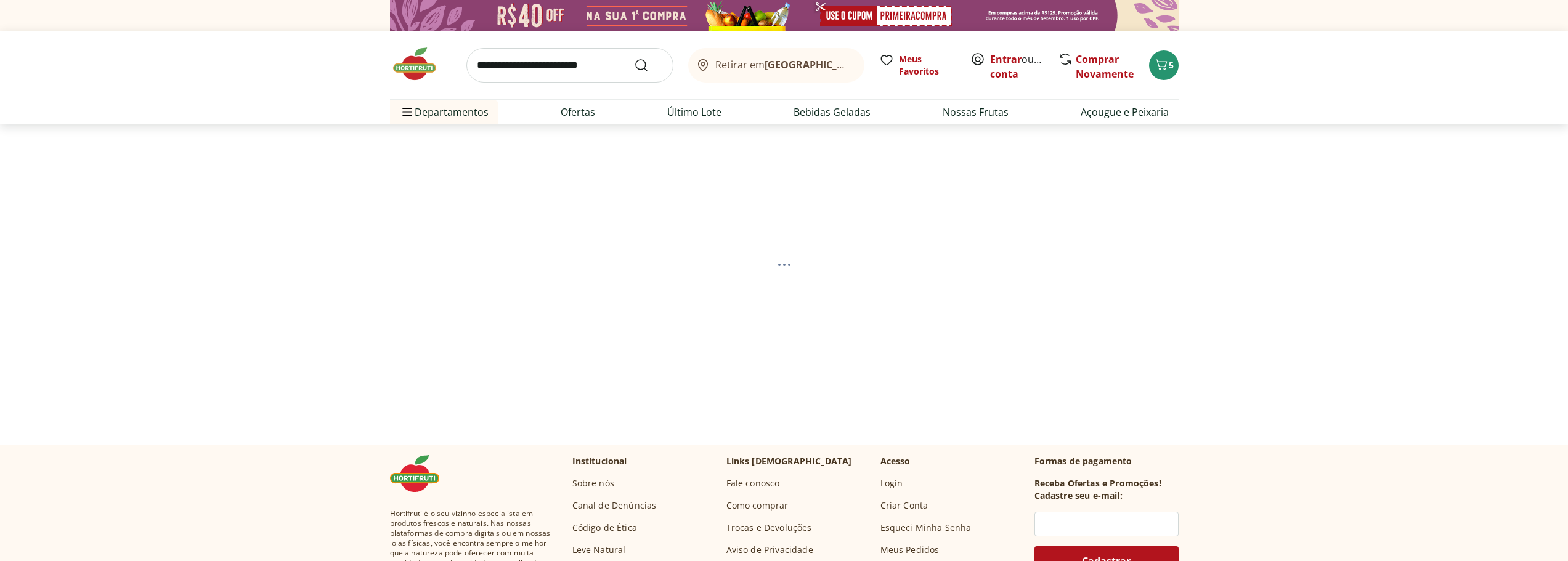
select select "**********"
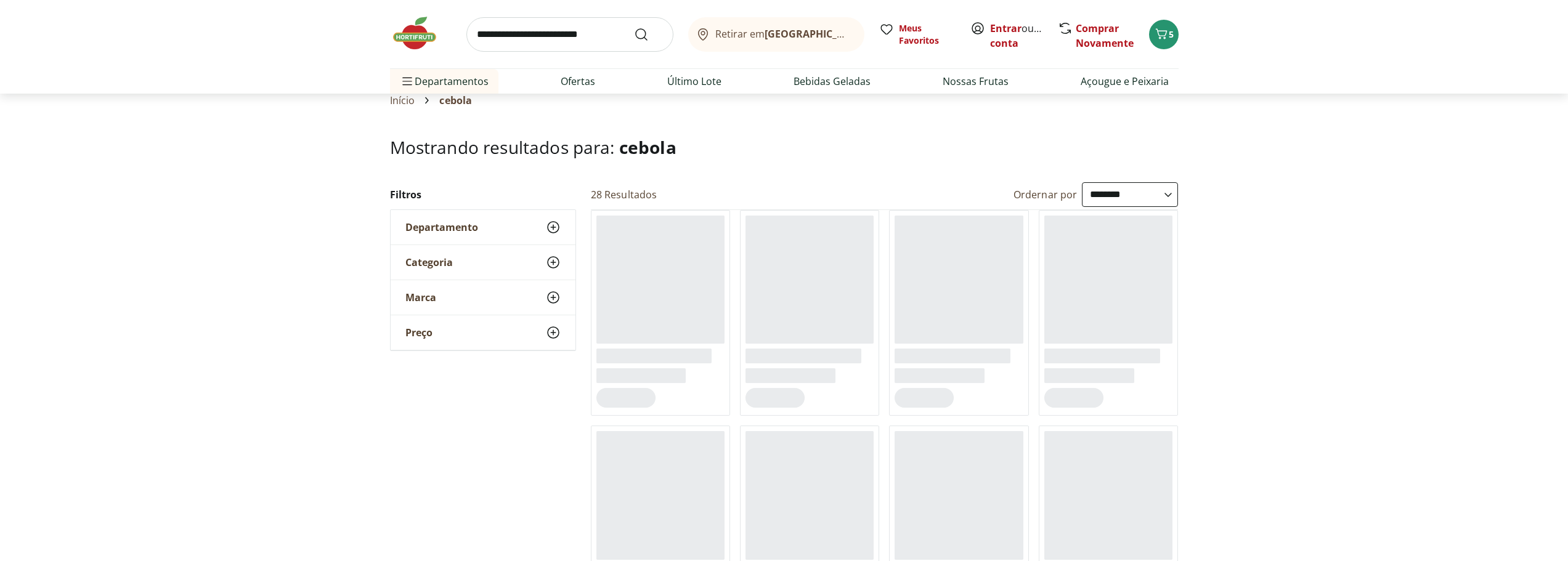
scroll to position [123, 0]
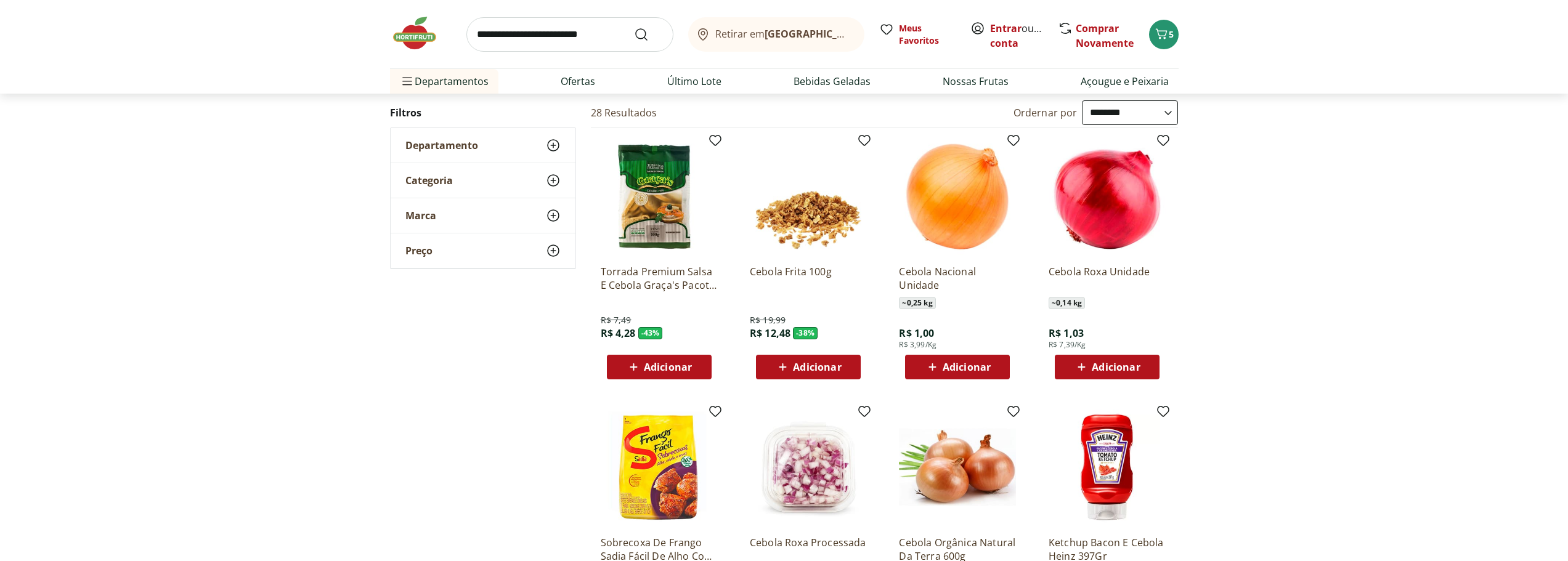
click at [1209, 72] on header "Retirar em Rio de Janeiro/RJ Entrar ou Criar conta 5 Retirar em Rio de Janeiro/…" at bounding box center [784, 47] width 1568 height 94
click at [1137, 83] on link "Açougue e Peixaria" at bounding box center [1125, 81] width 88 height 15
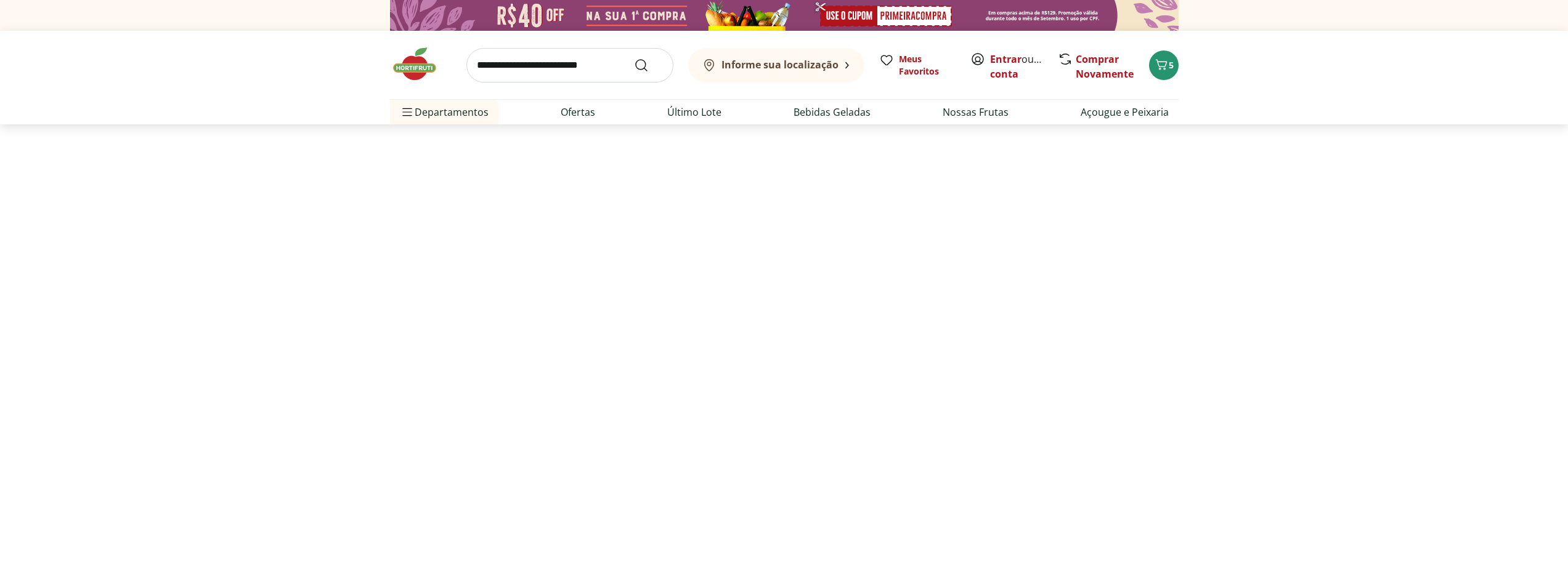
select select "**********"
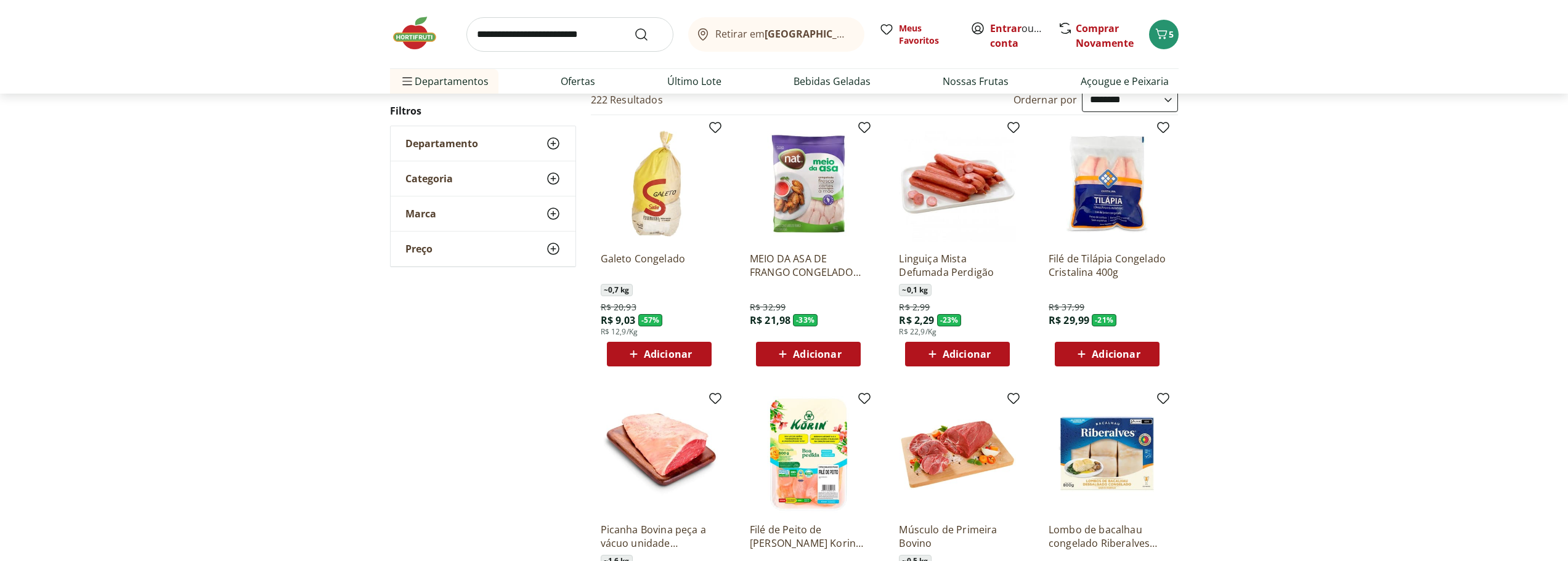
scroll to position [62, 0]
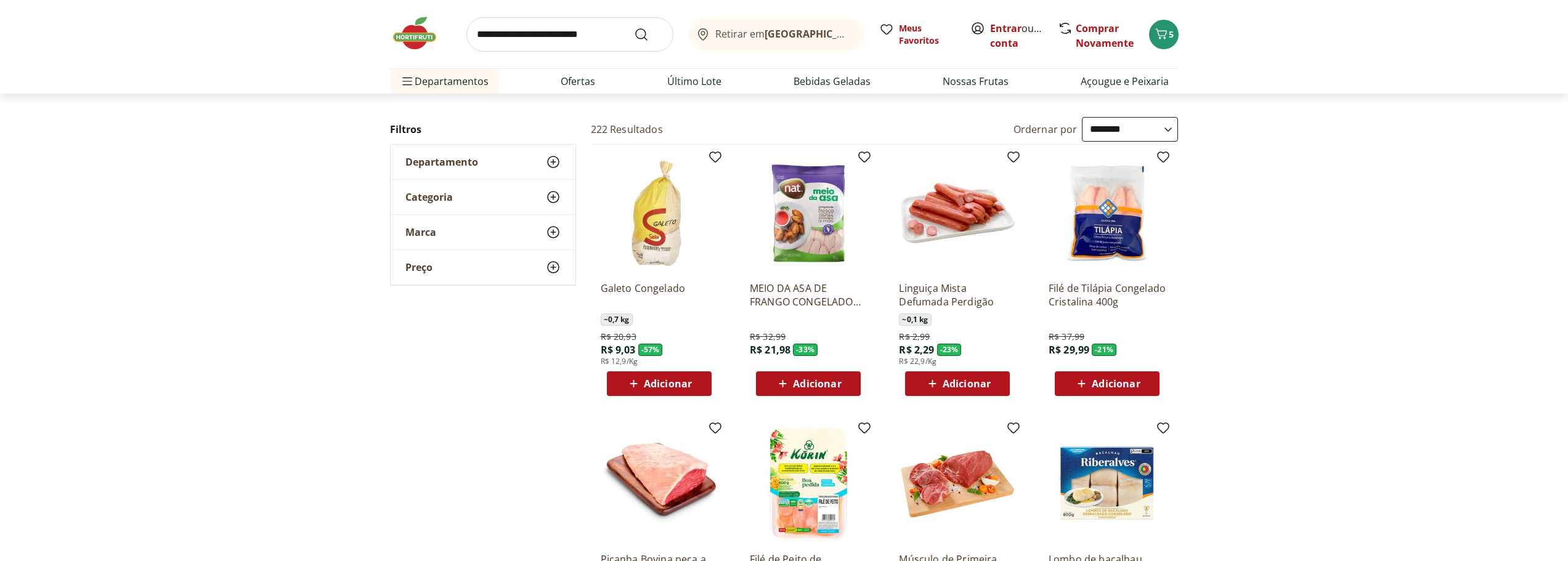
click at [976, 383] on span "Adicionar" at bounding box center [966, 384] width 48 height 10
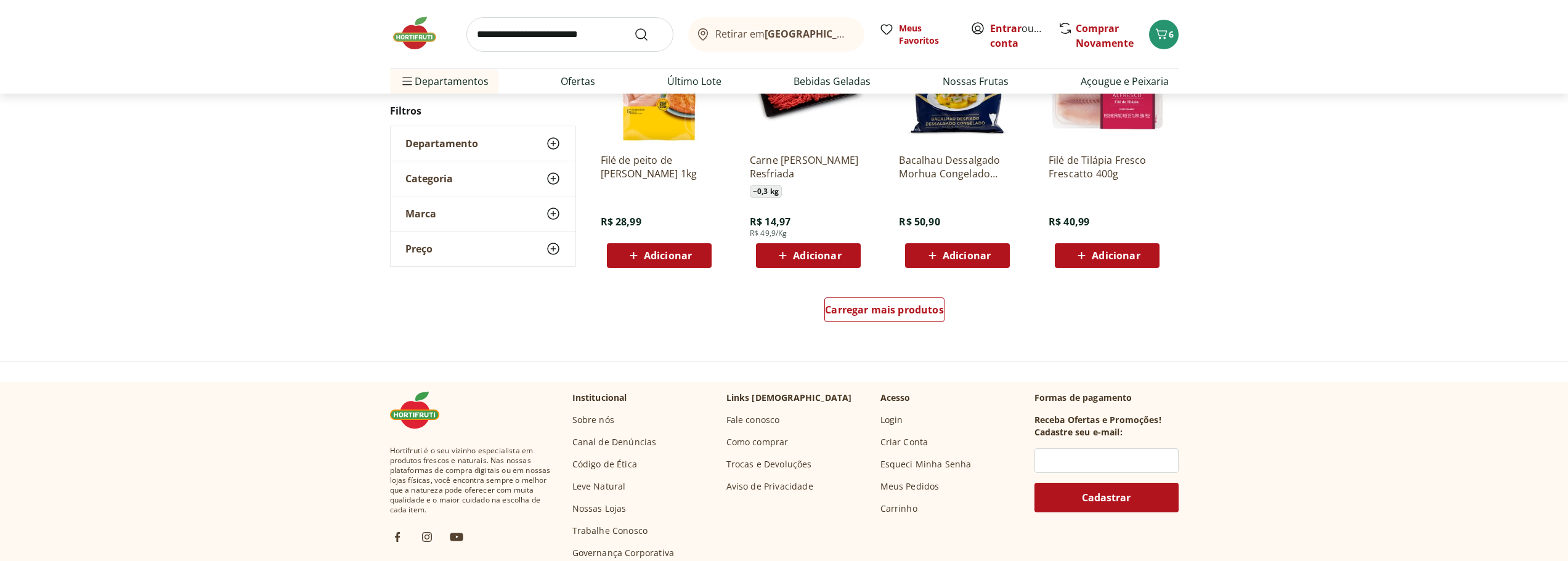
scroll to position [739, 0]
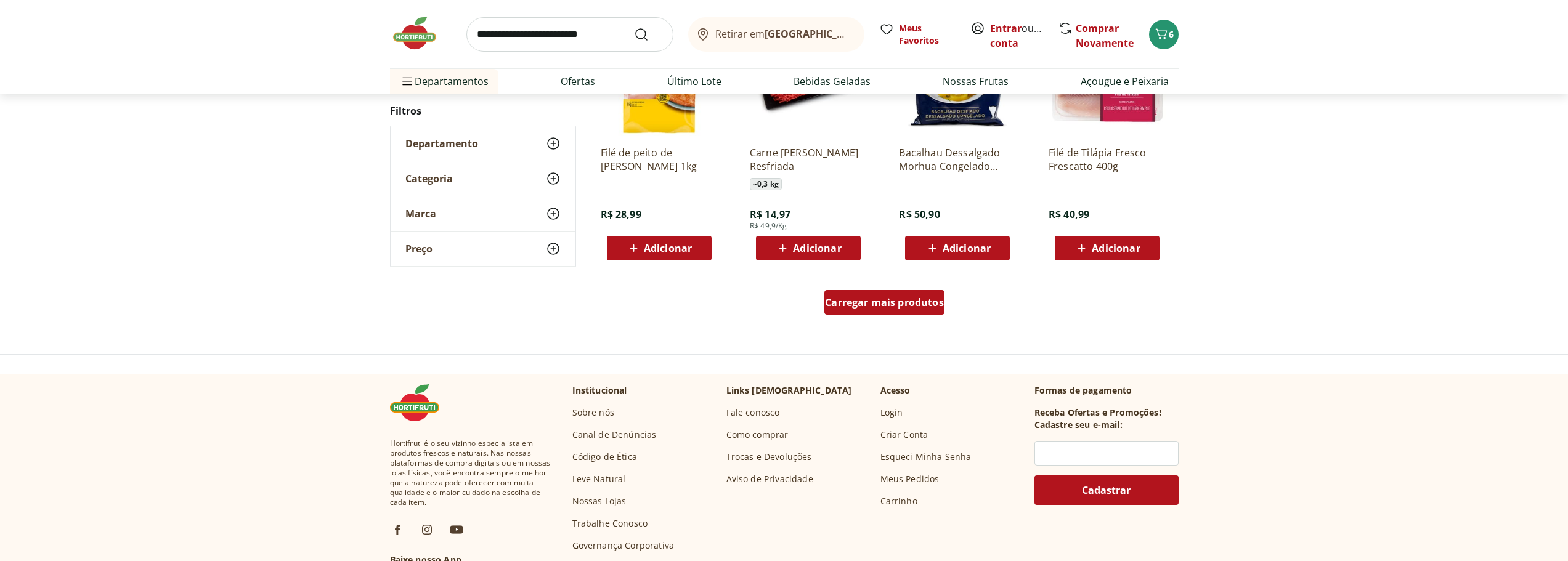
click at [928, 307] on span "Carregar mais produtos" at bounding box center [885, 302] width 119 height 10
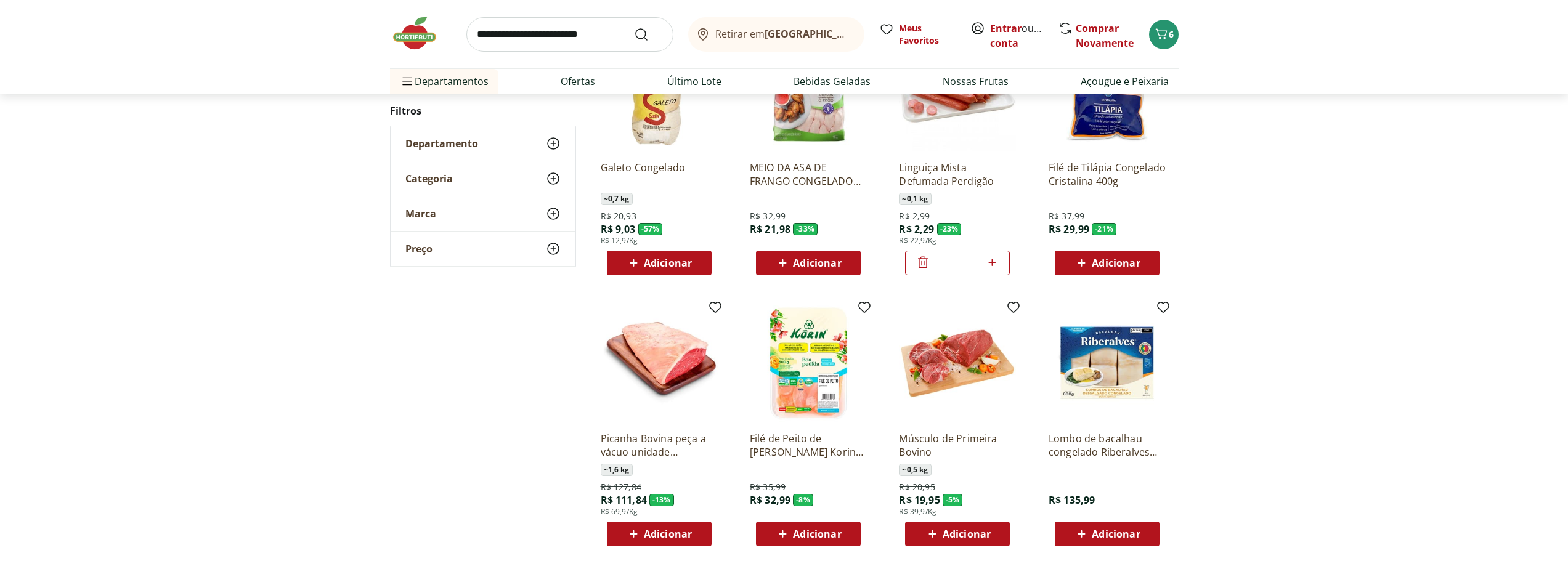
scroll to position [62, 0]
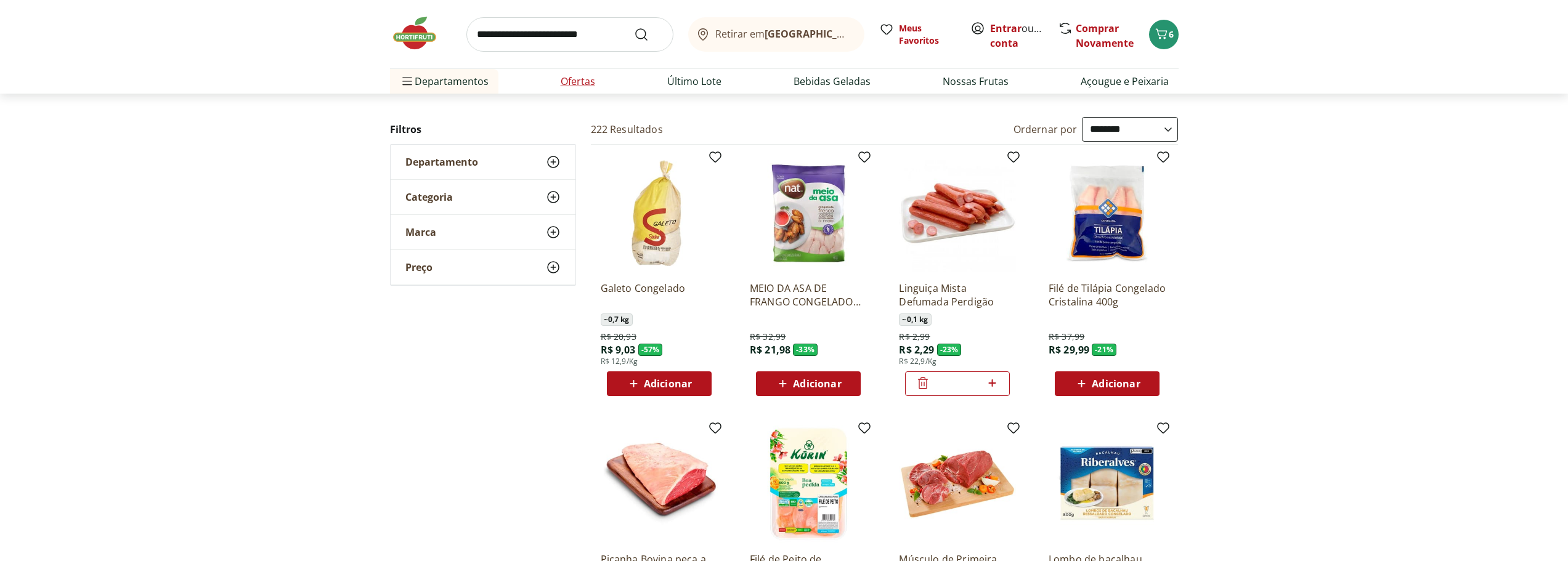
click at [570, 76] on link "Ofertas" at bounding box center [578, 81] width 34 height 15
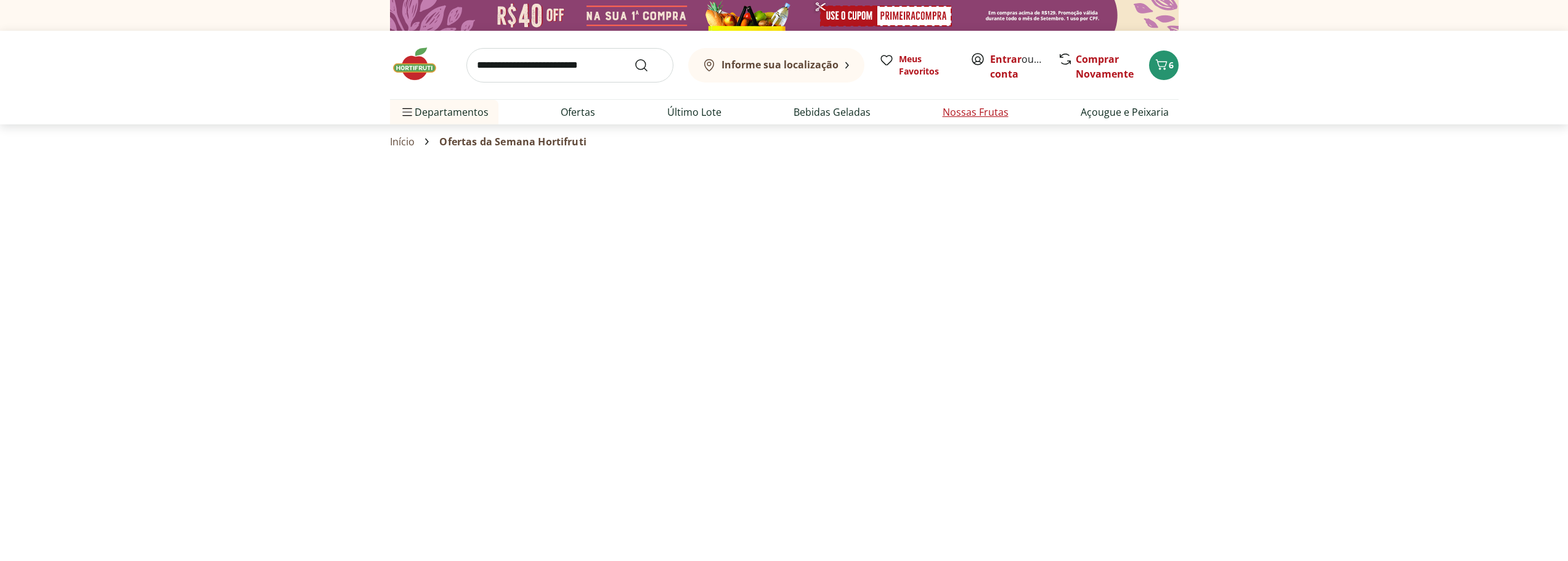
select select "**********"
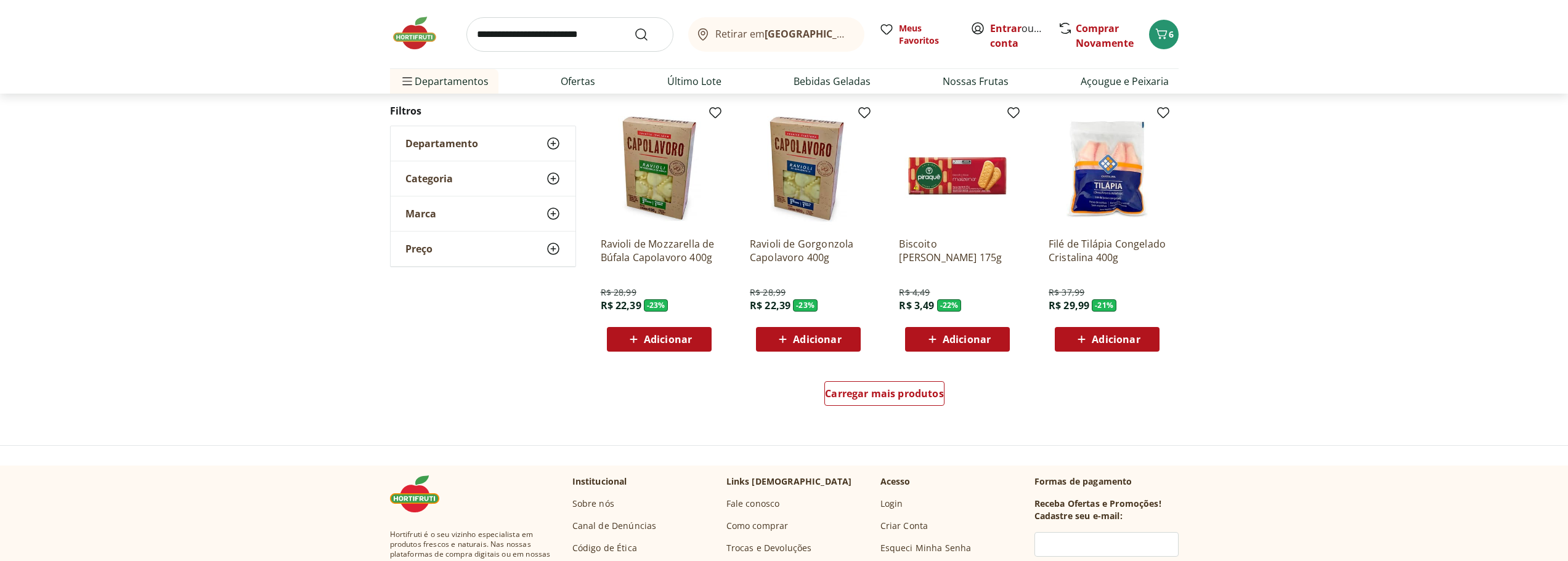
scroll to position [739, 0]
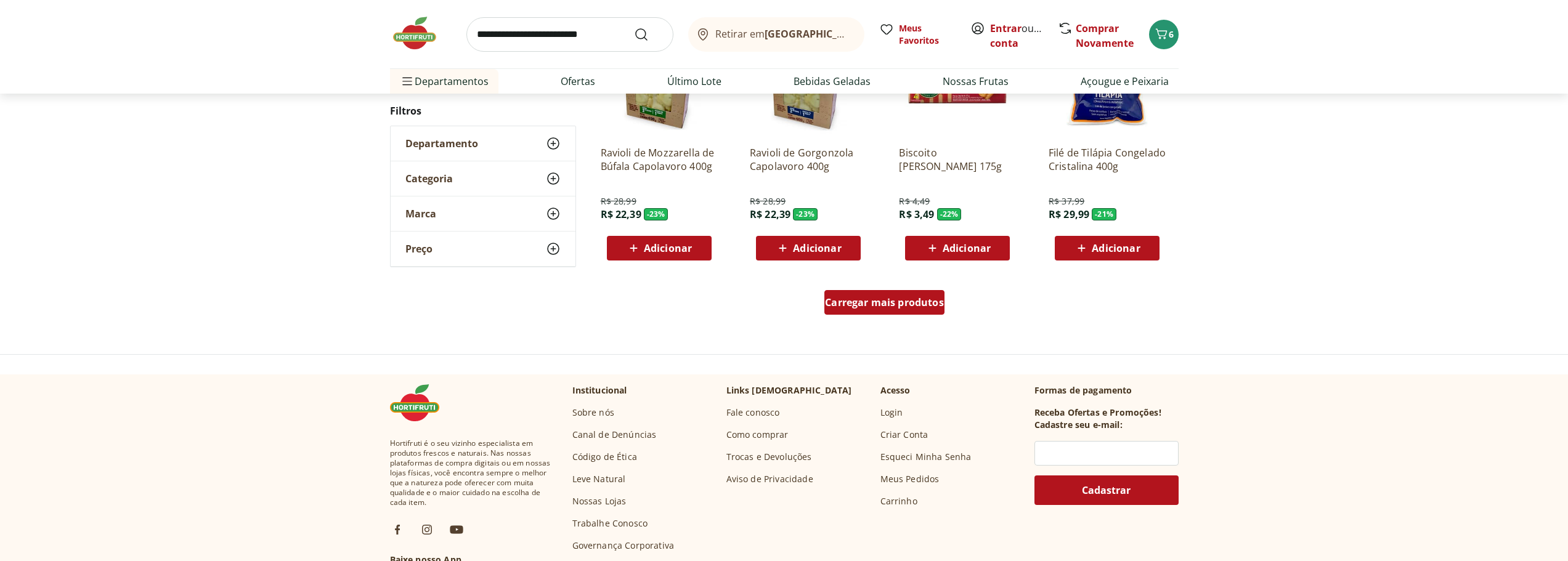
click at [924, 302] on span "Carregar mais produtos" at bounding box center [885, 302] width 119 height 10
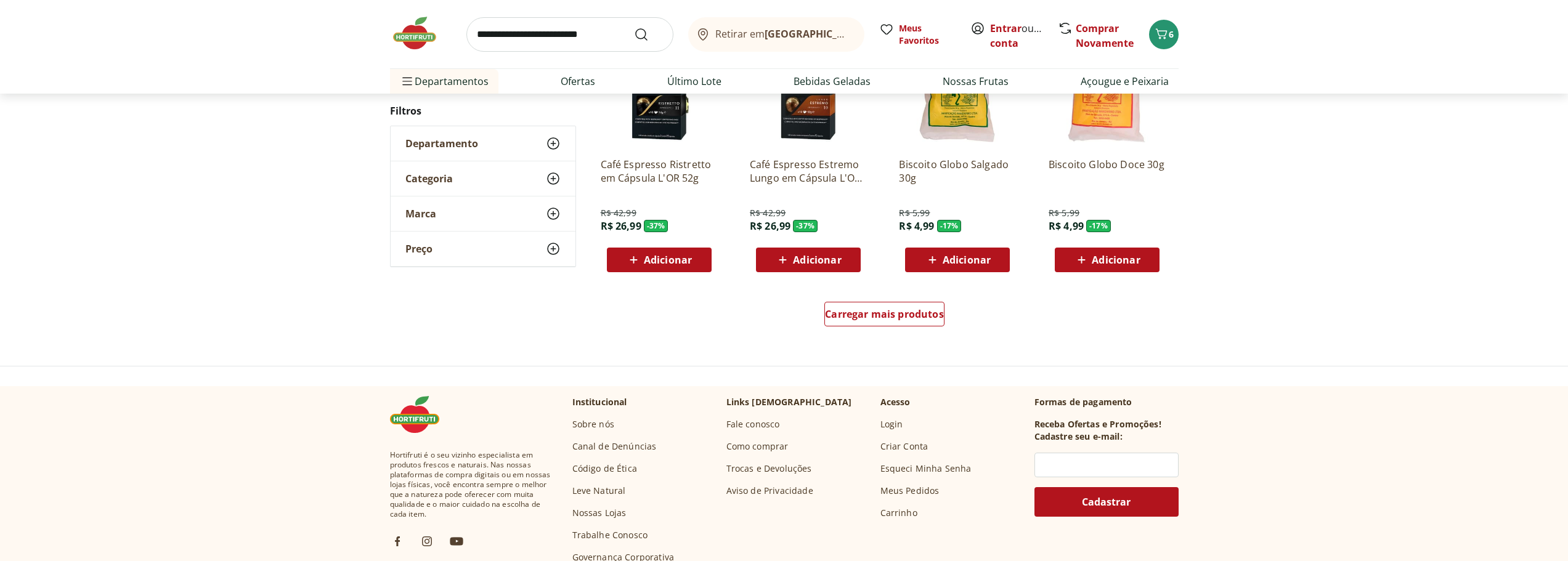
scroll to position [1540, 0]
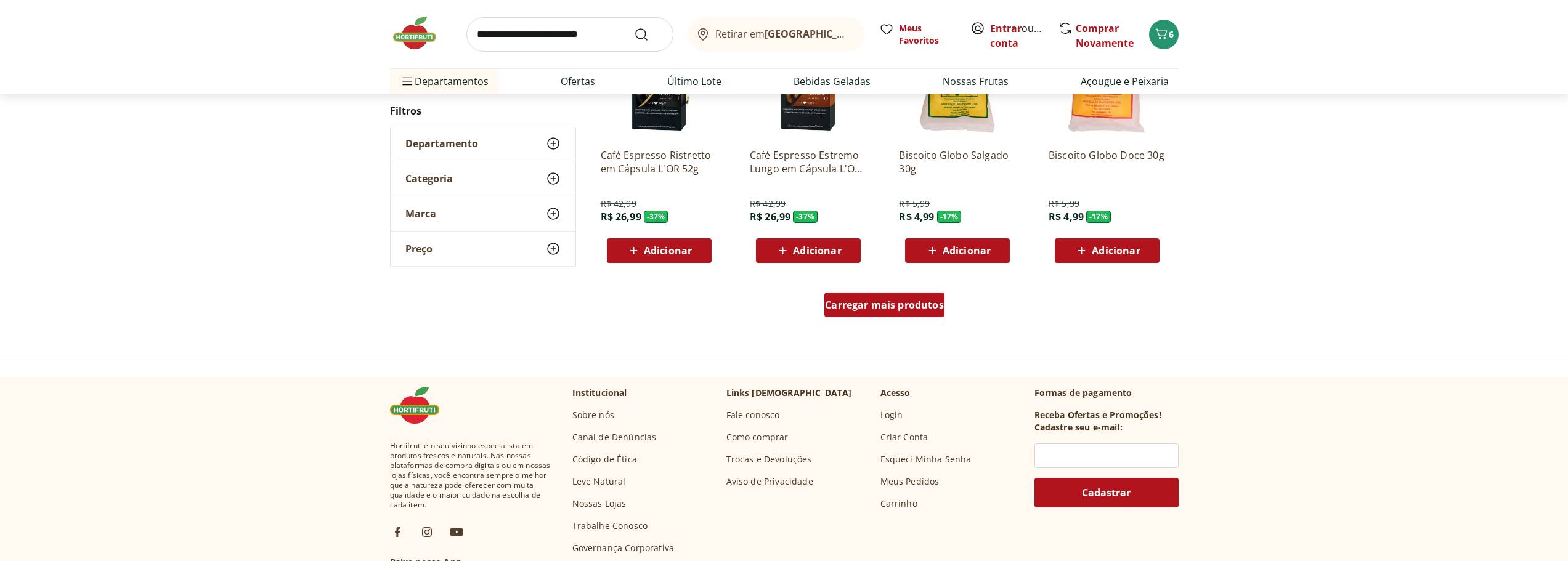
click at [891, 307] on span "Carregar mais produtos" at bounding box center [885, 305] width 119 height 10
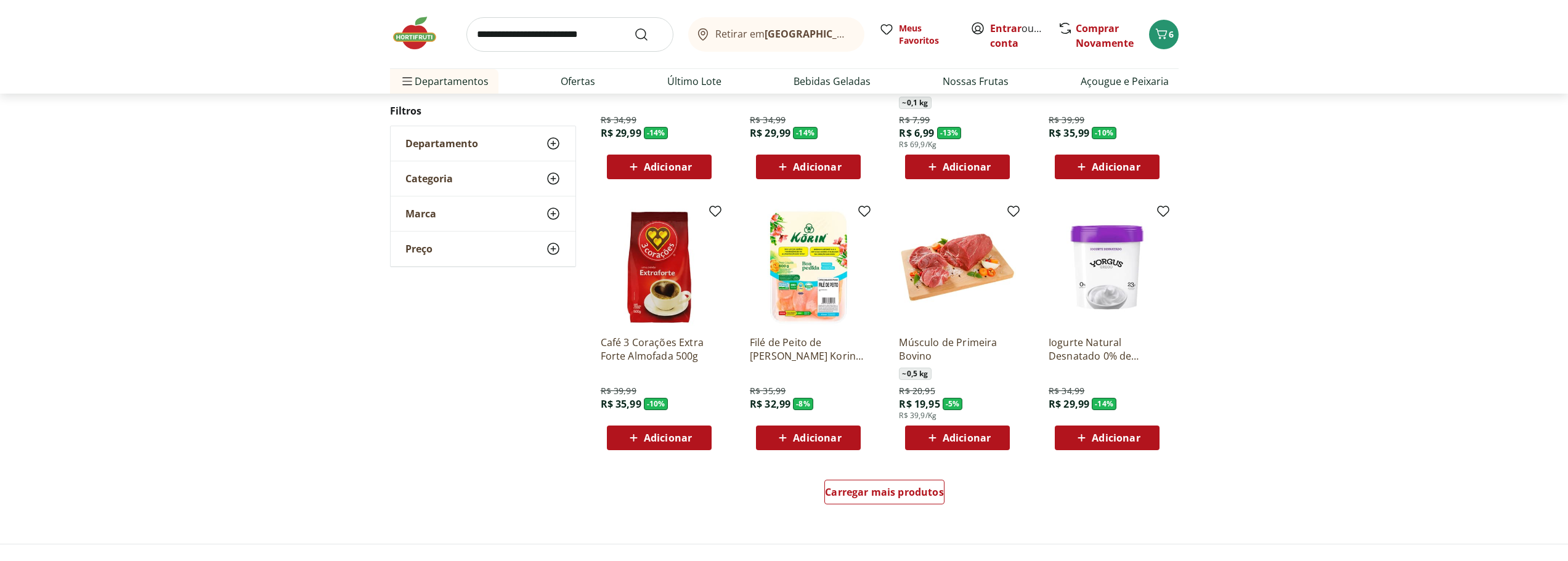
scroll to position [2279, 0]
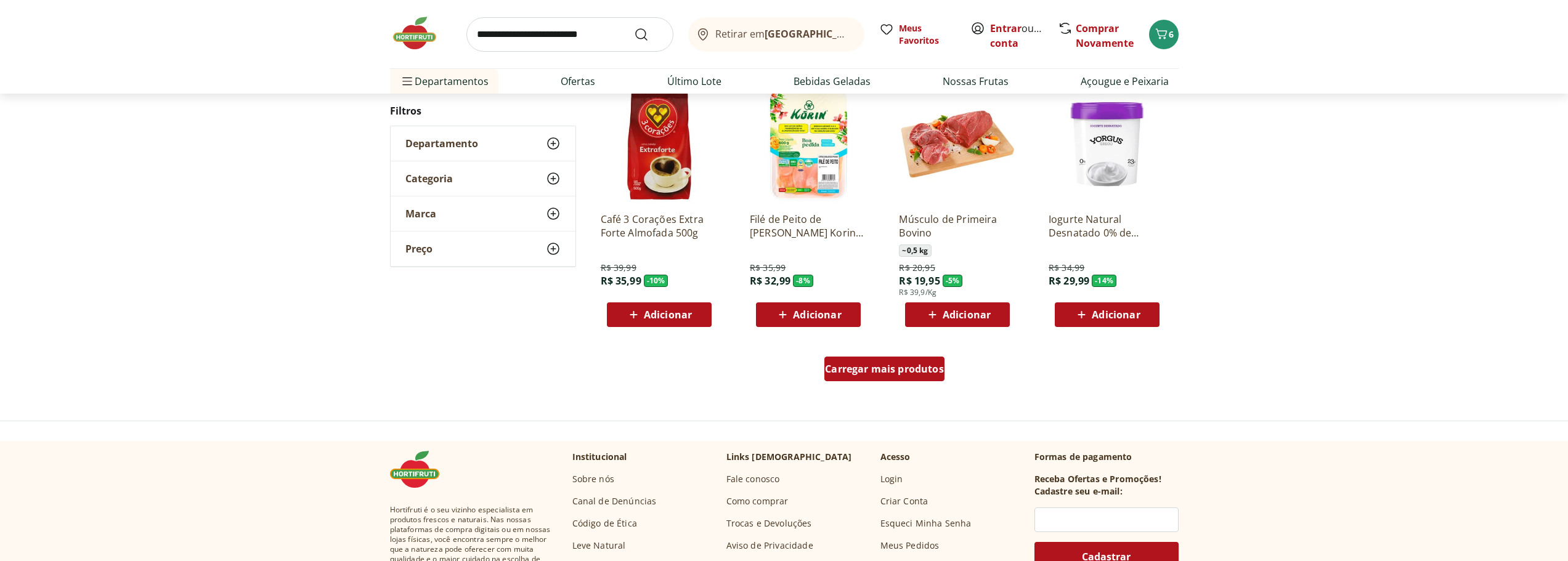
click at [909, 372] on span "Carregar mais produtos" at bounding box center [885, 368] width 119 height 10
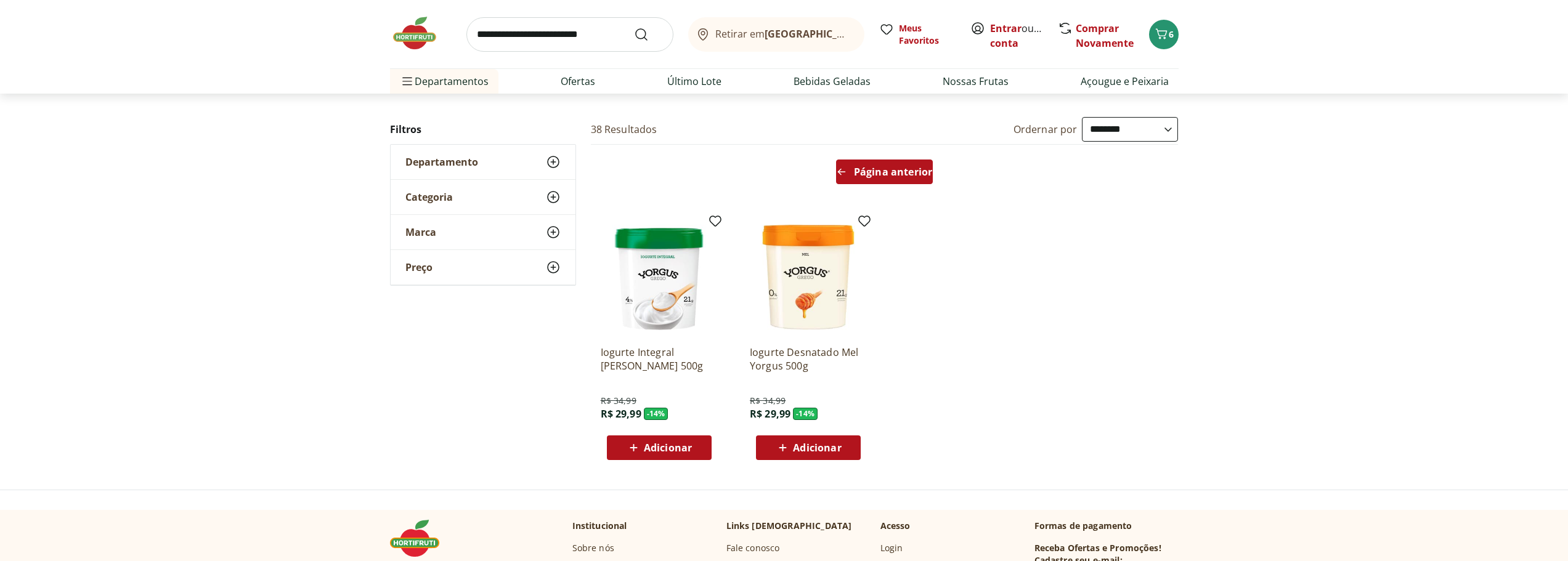
click at [890, 175] on span "Página anterior" at bounding box center [893, 171] width 78 height 10
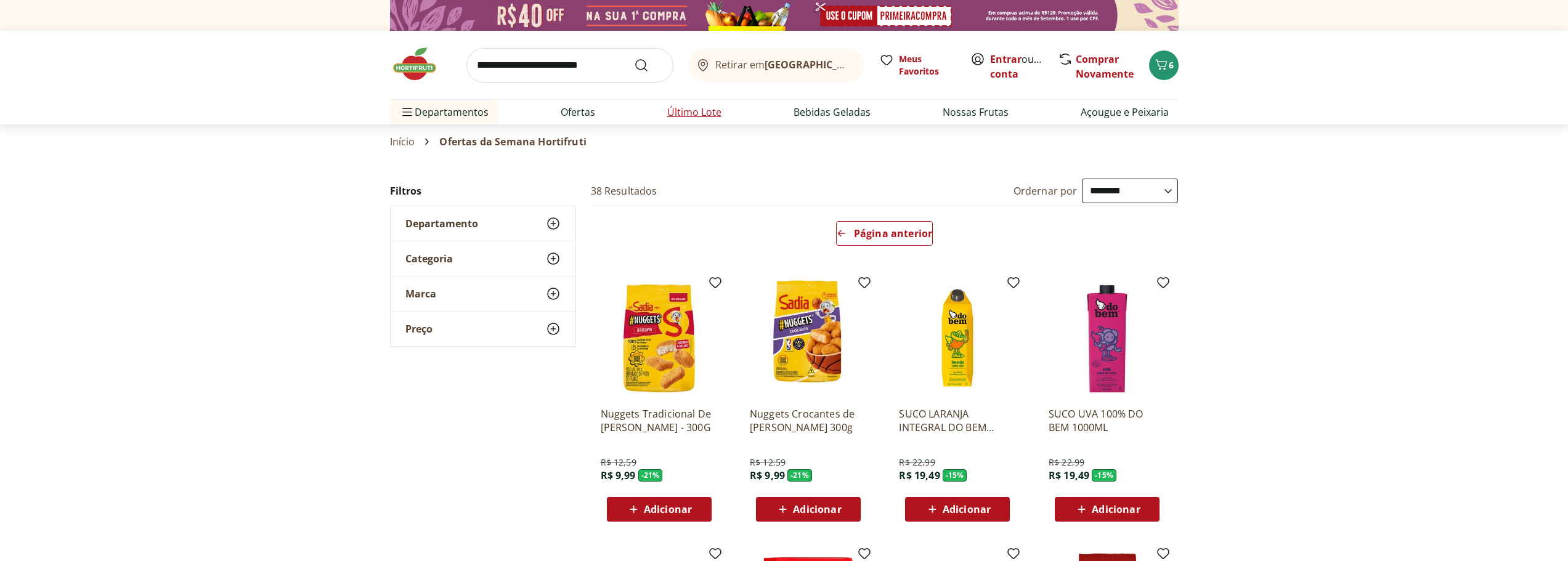
click at [690, 105] on link "Último Lote" at bounding box center [694, 112] width 54 height 15
select select "**********"
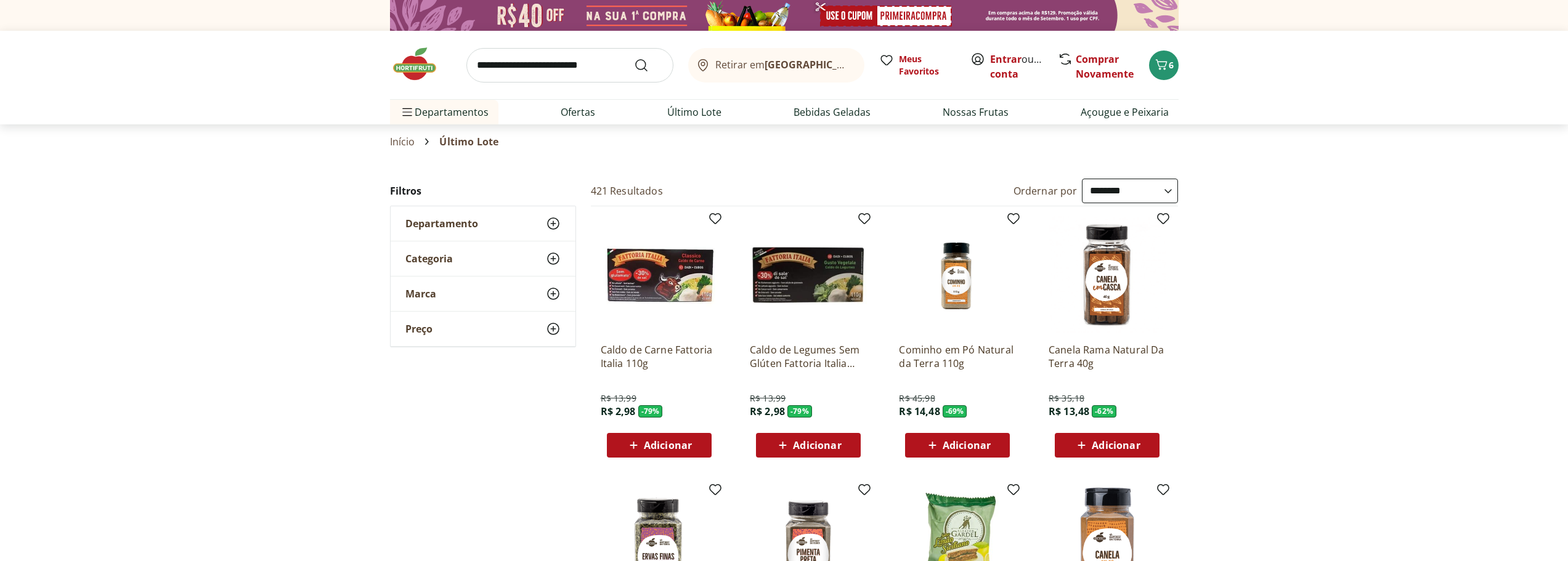
click at [298, 134] on section "Início Último Lote" at bounding box center [784, 141] width 1568 height 34
click at [968, 112] on link "Nossas Frutas" at bounding box center [976, 112] width 66 height 15
select select "**********"
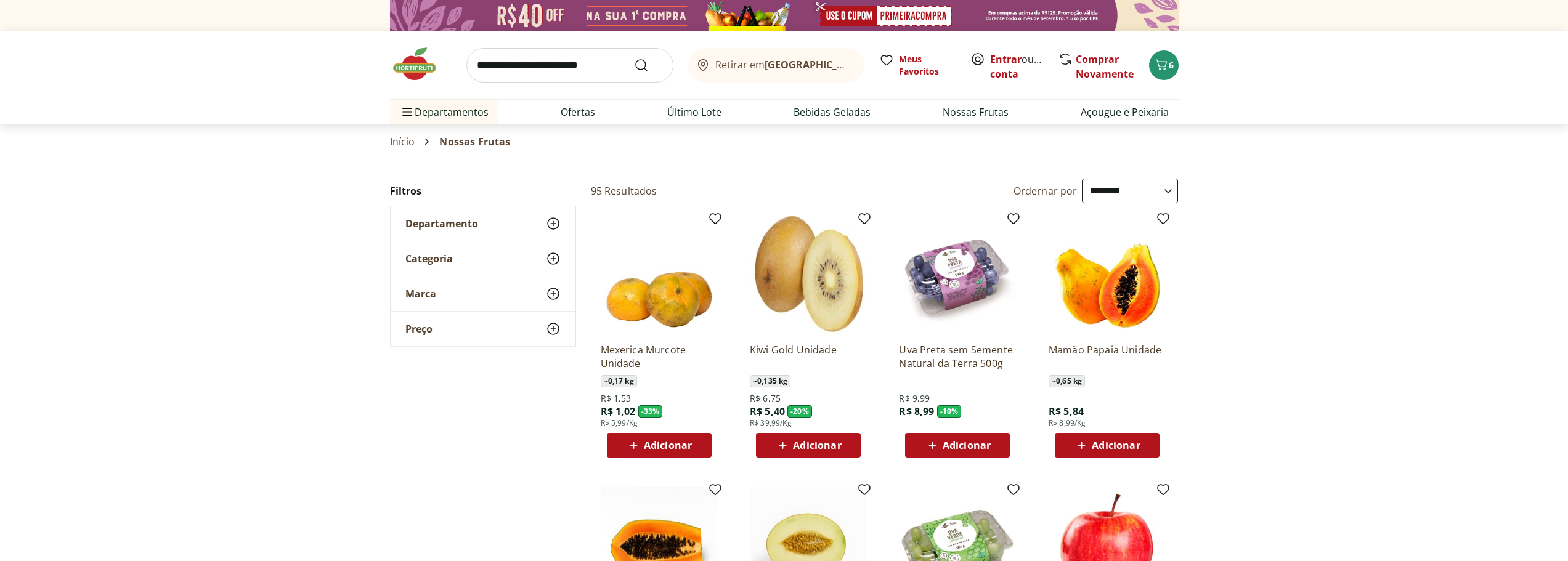
click at [394, 144] on link "Início" at bounding box center [402, 141] width 25 height 11
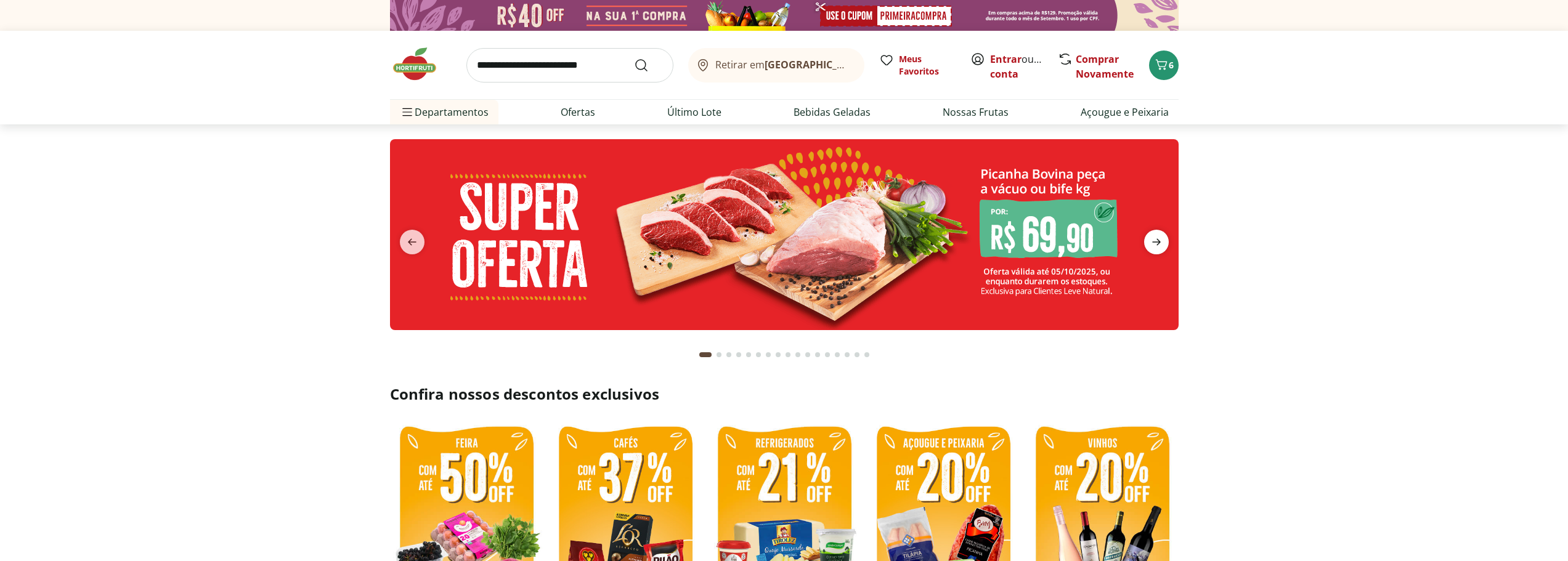
click at [1156, 239] on icon "next" at bounding box center [1156, 242] width 15 height 15
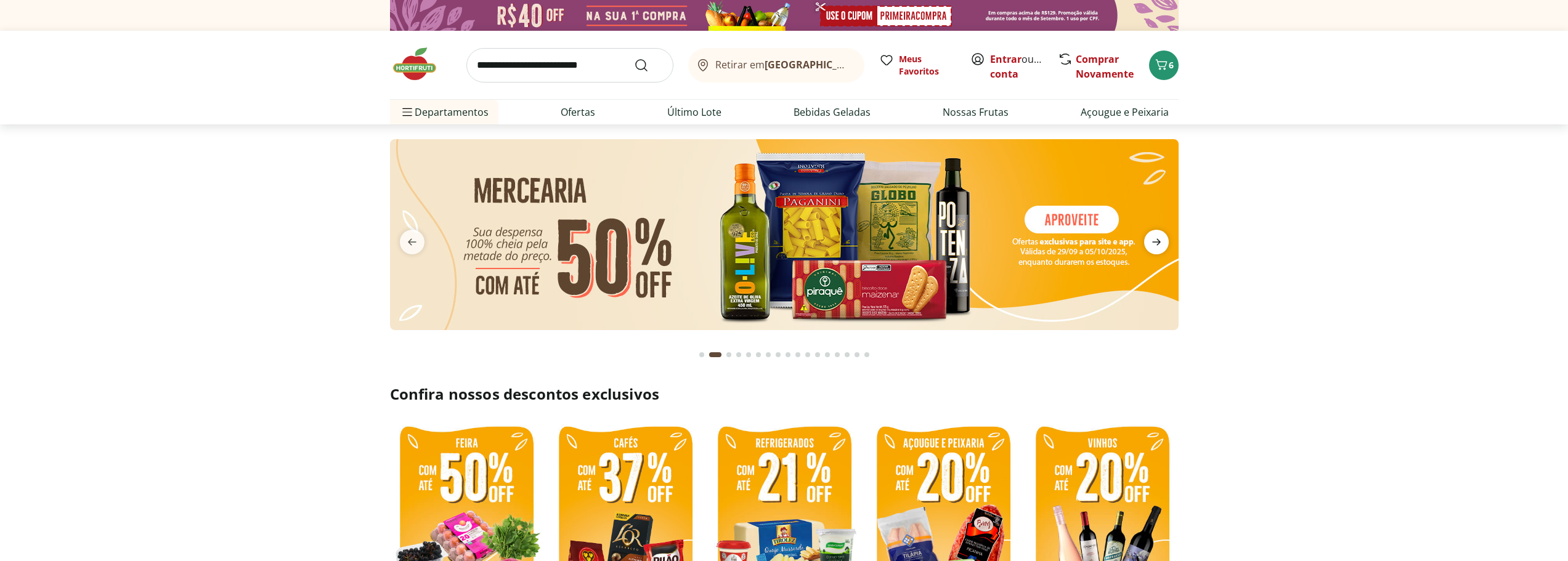
click at [1156, 239] on icon "next" at bounding box center [1156, 242] width 15 height 15
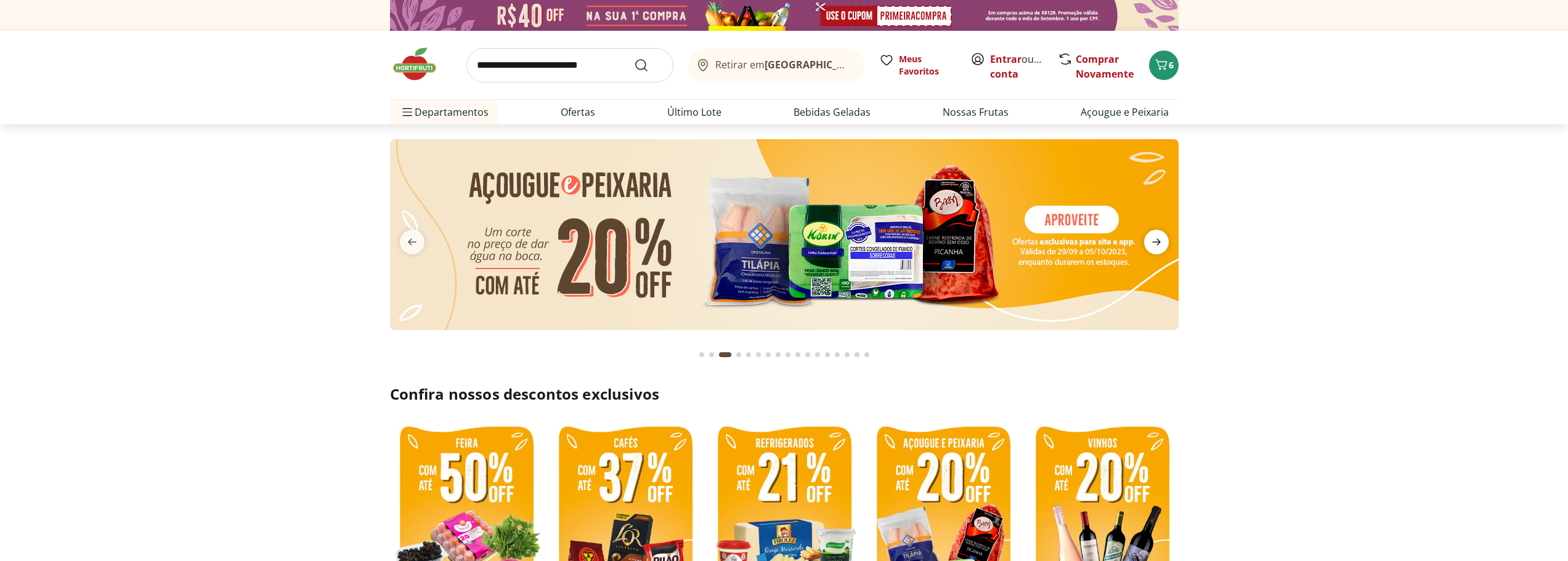
click at [1156, 239] on icon "next" at bounding box center [1156, 242] width 15 height 15
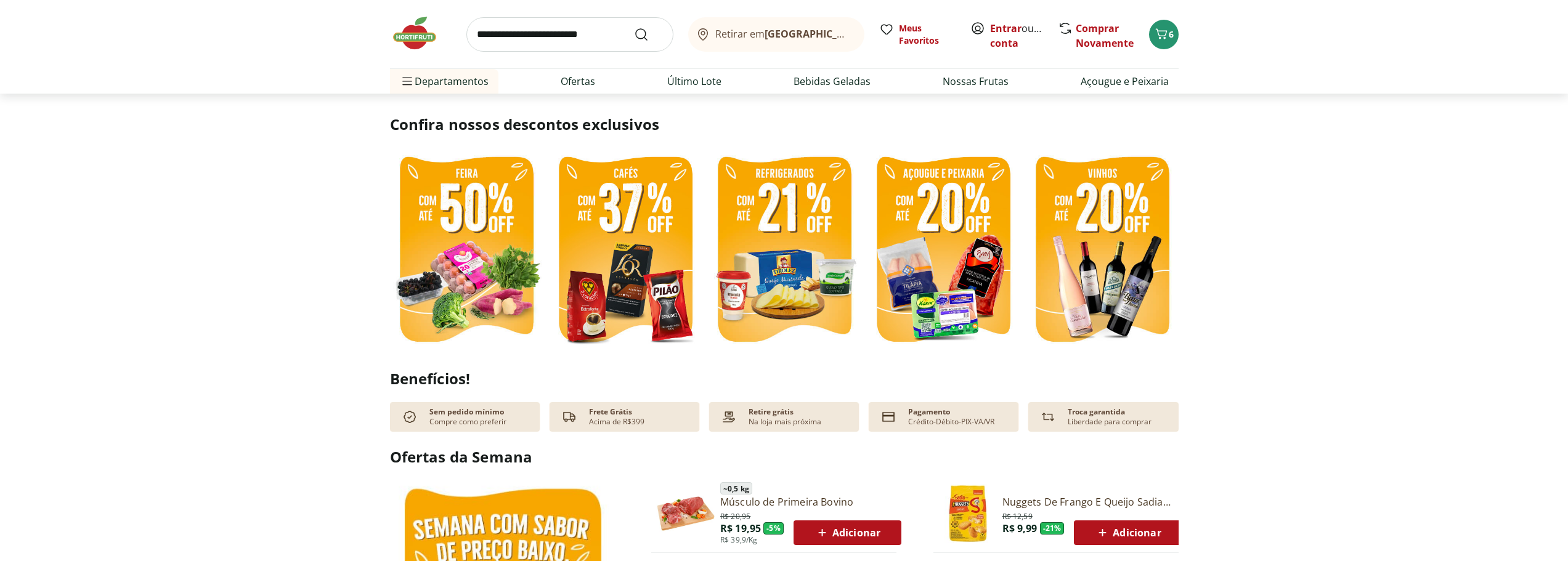
scroll to position [185, 0]
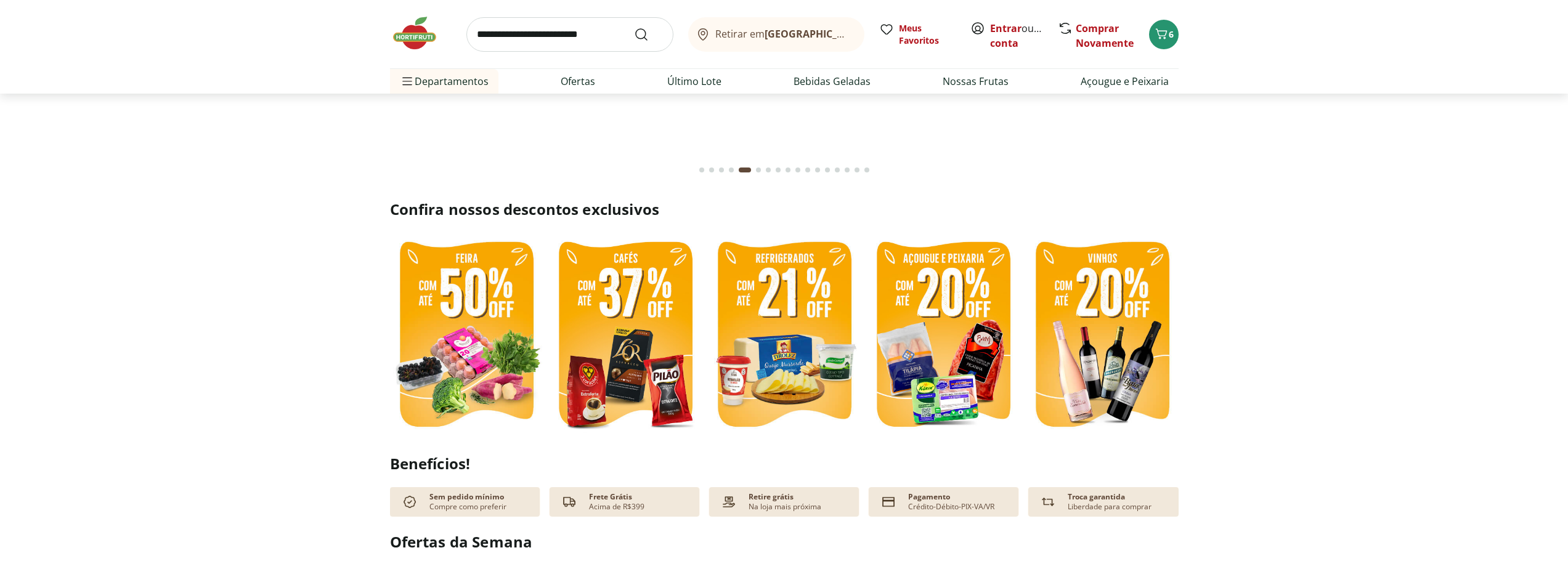
click at [414, 256] on img at bounding box center [466, 336] width 153 height 204
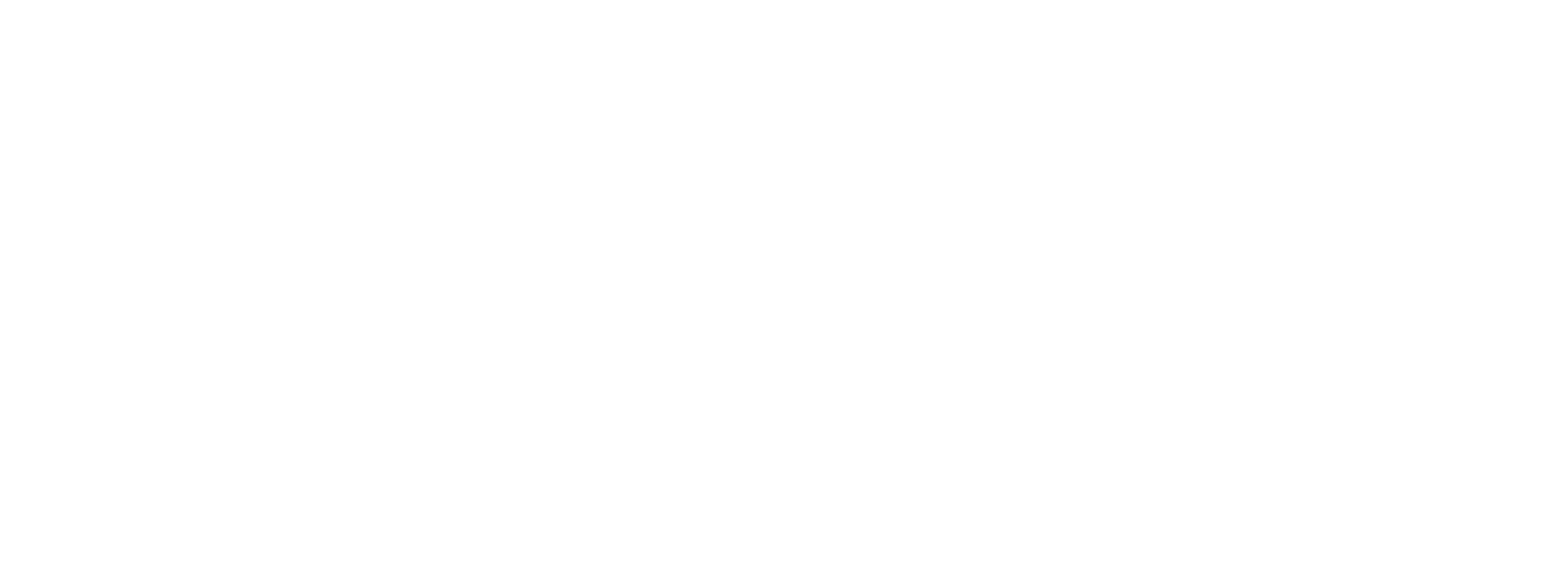
select select "**********"
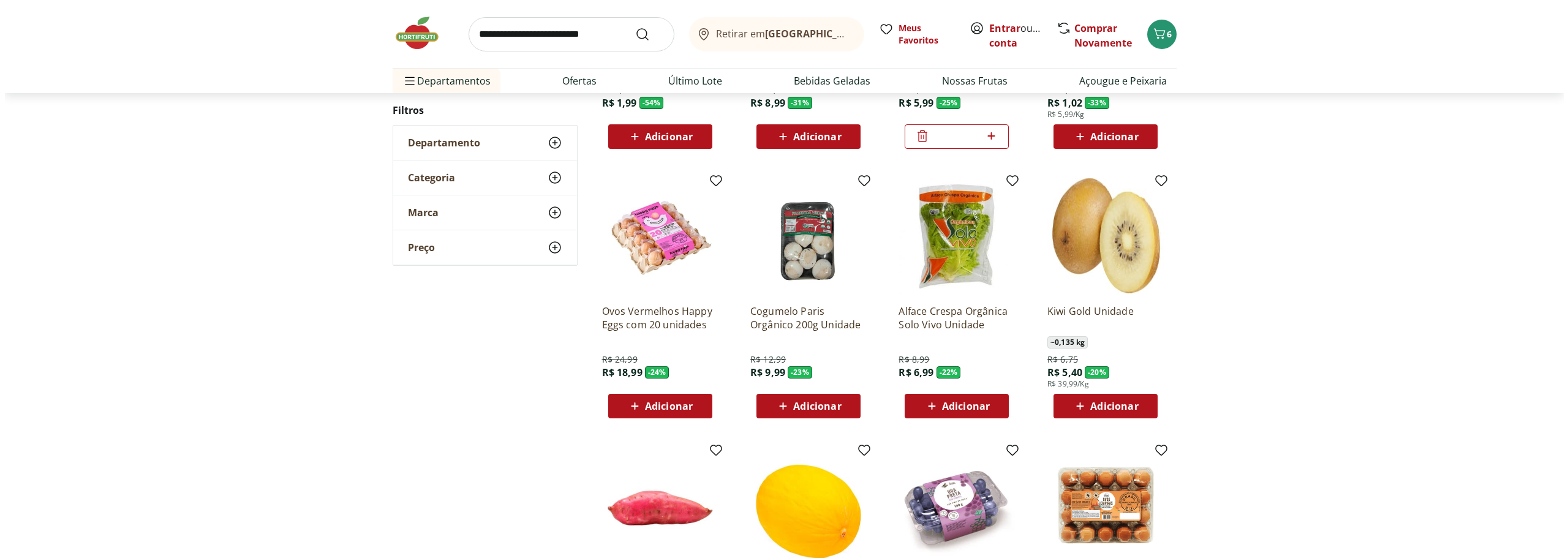
scroll to position [368, 0]
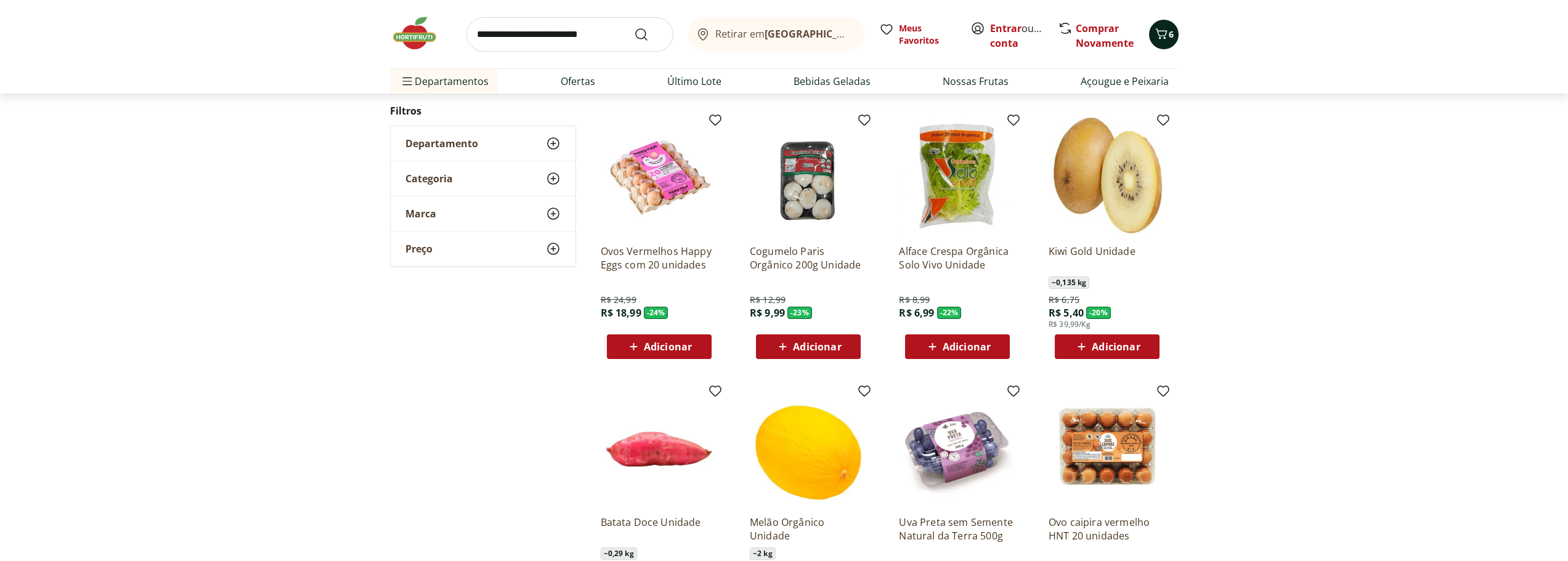
click at [1163, 34] on icon "Carrinho" at bounding box center [1161, 34] width 15 height 15
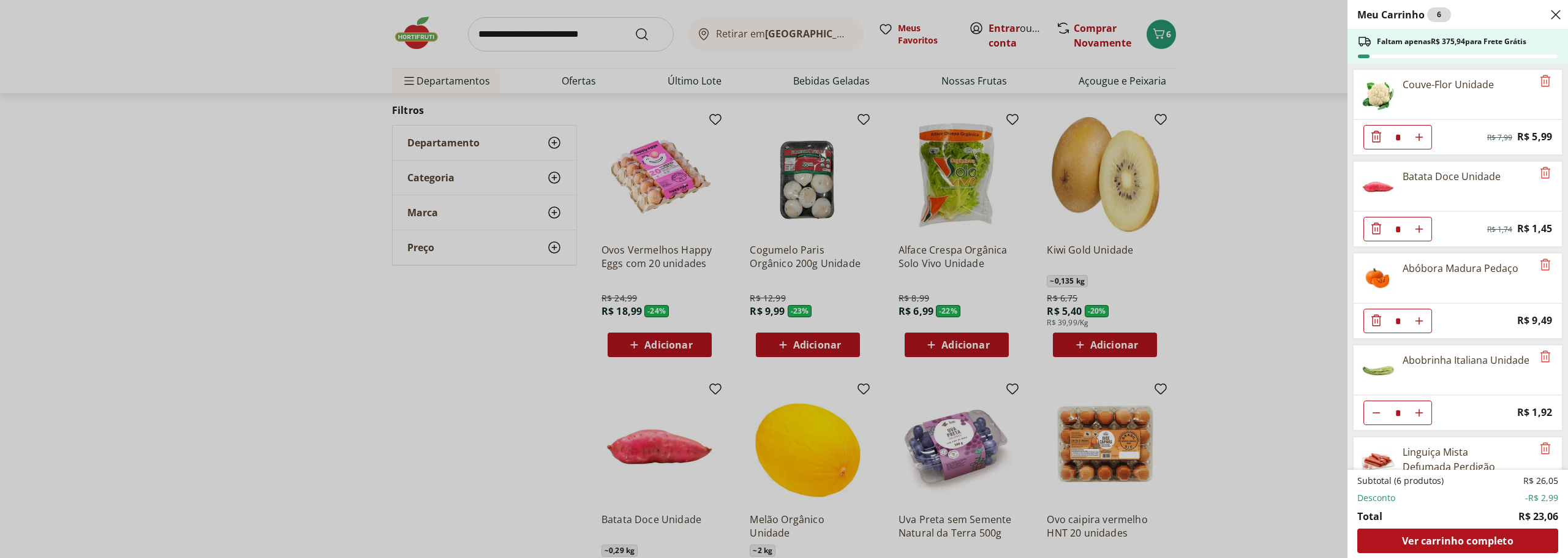
click at [1295, 183] on div "Meu Carrinho 6 Faltam apenas R$ 375,94 para Frete Grátis Couve-Flor Unidade * O…" at bounding box center [784, 279] width 1568 height 558
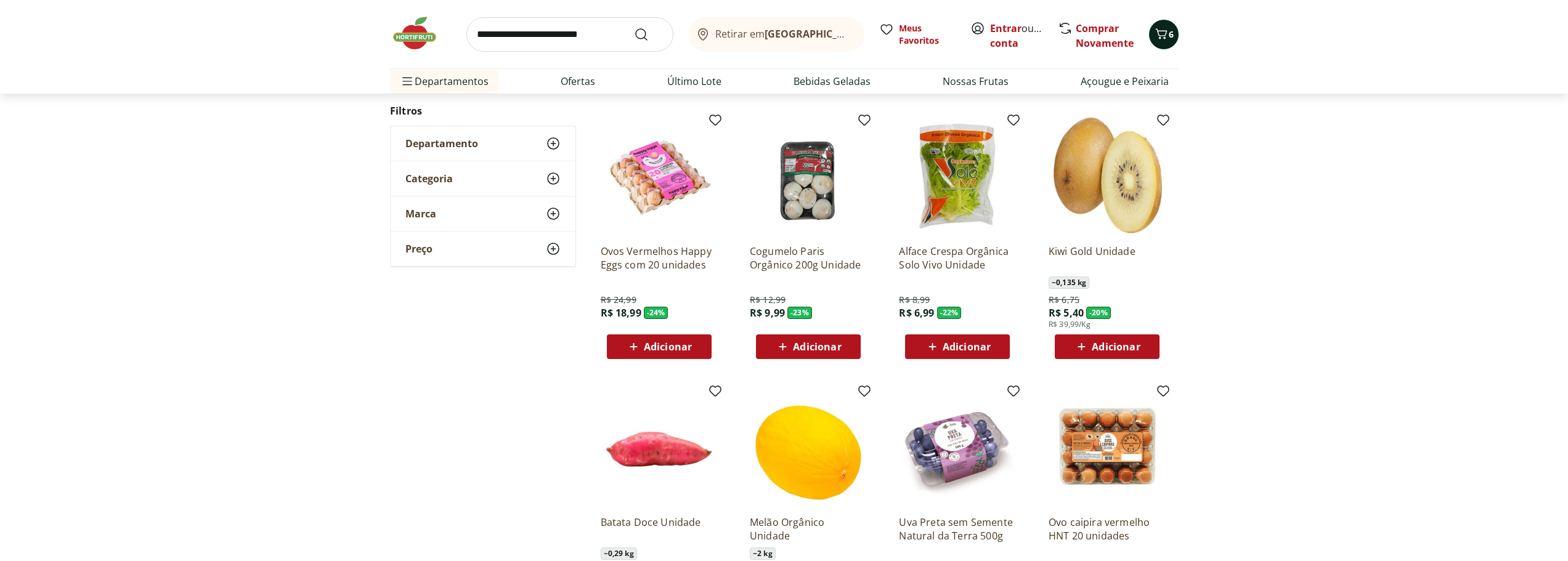
click at [1171, 26] on button "6" at bounding box center [1164, 34] width 30 height 30
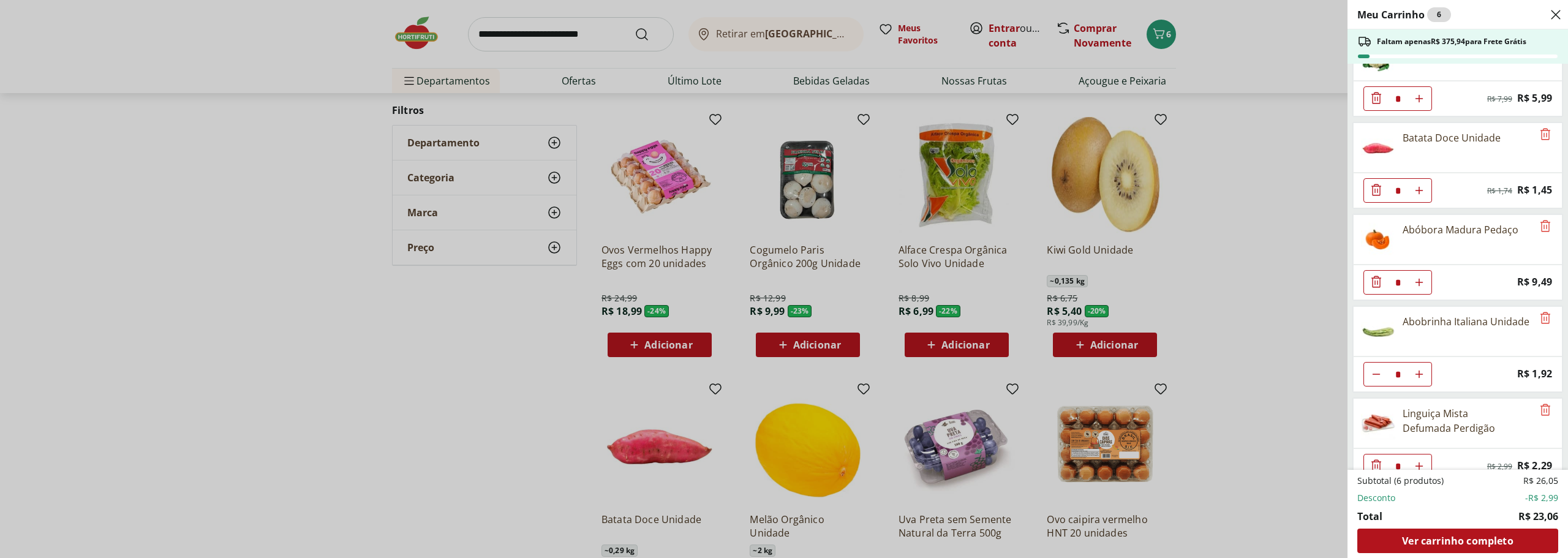
scroll to position [59, 0]
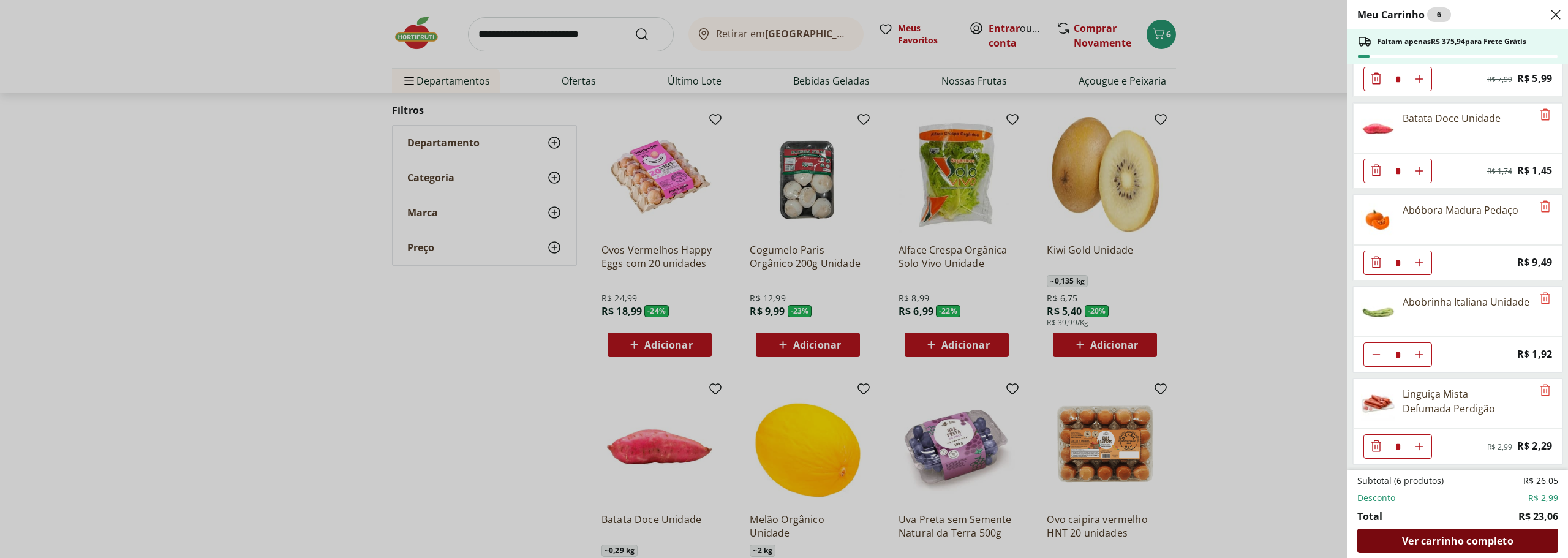
click at [1505, 545] on span "Ver carrinho completo" at bounding box center [1457, 541] width 111 height 10
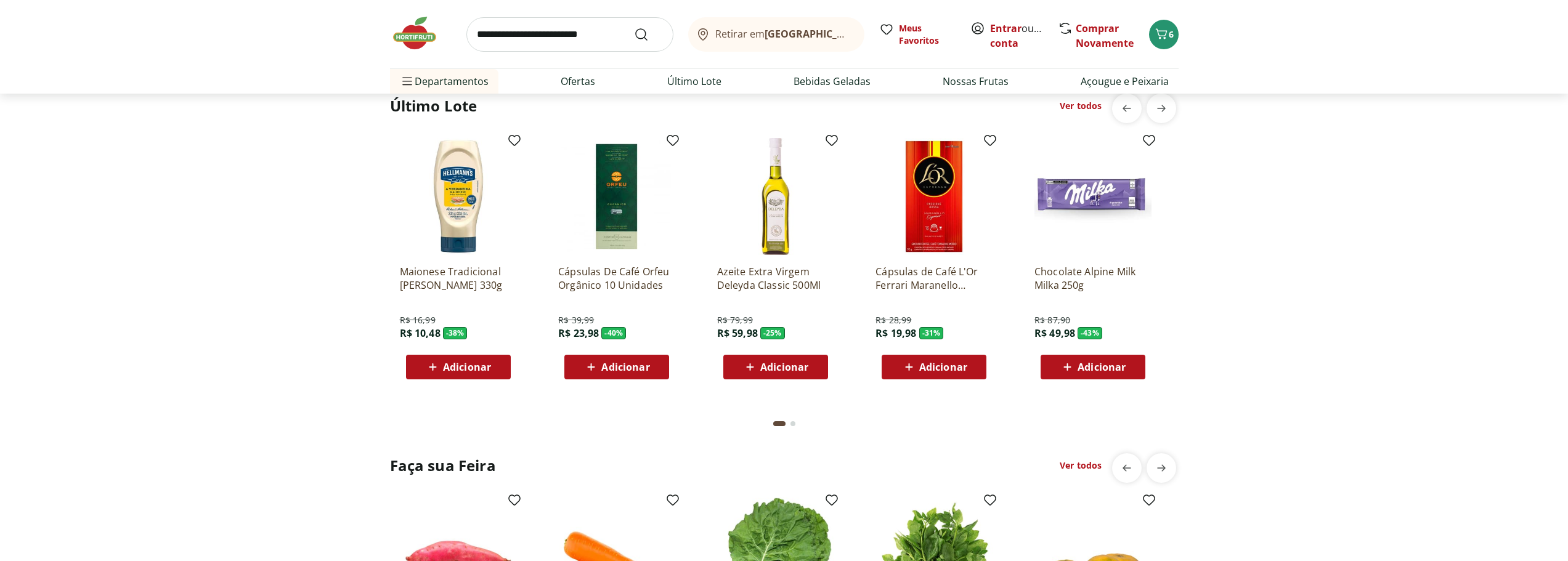
scroll to position [986, 0]
click at [1072, 469] on link "Ver todos" at bounding box center [1080, 466] width 42 height 12
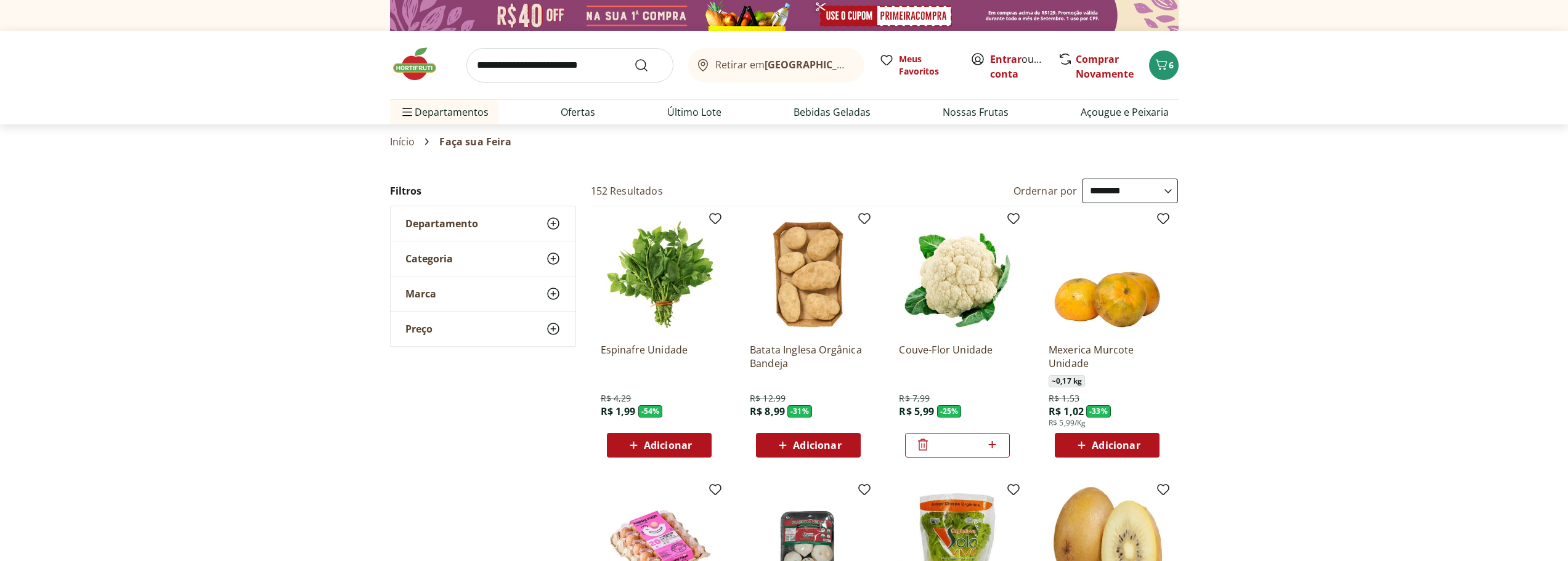
click at [1121, 195] on select "**********" at bounding box center [1130, 191] width 96 height 24
select select "*********"
click at [1082, 179] on select "**********" at bounding box center [1130, 191] width 96 height 24
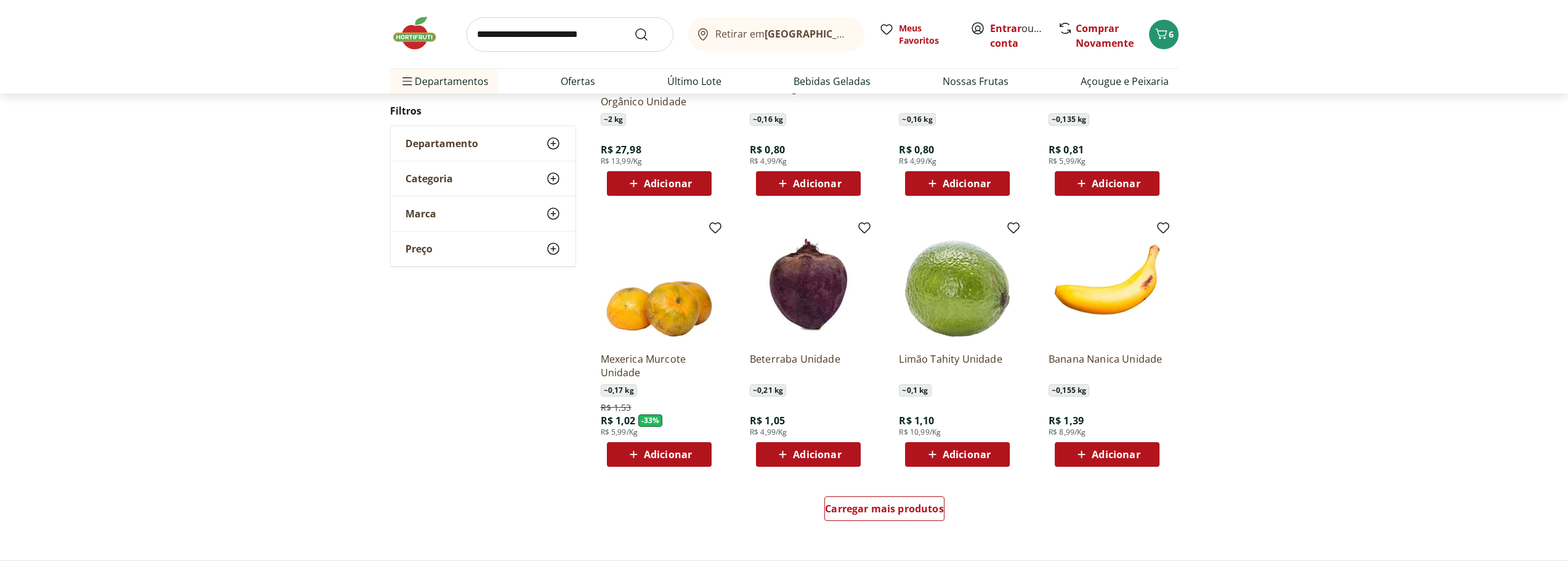
scroll to position [554, 0]
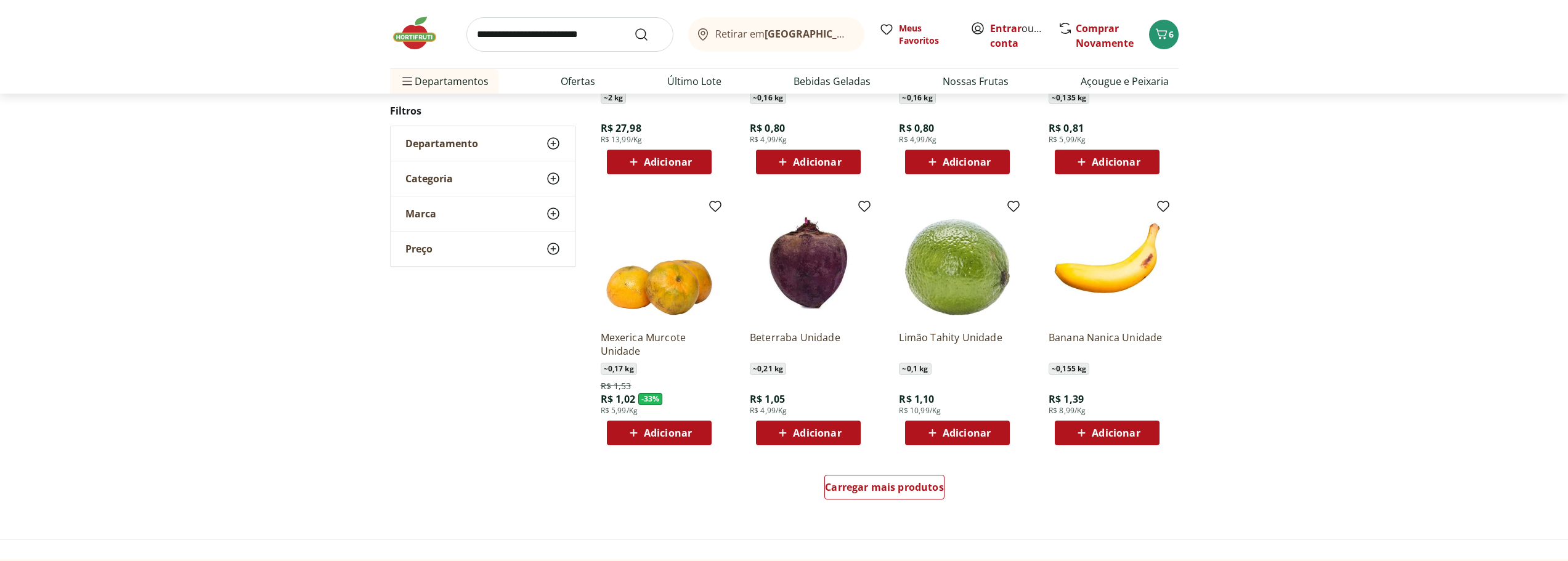
click at [837, 438] on span "Adicionar" at bounding box center [816, 433] width 48 height 10
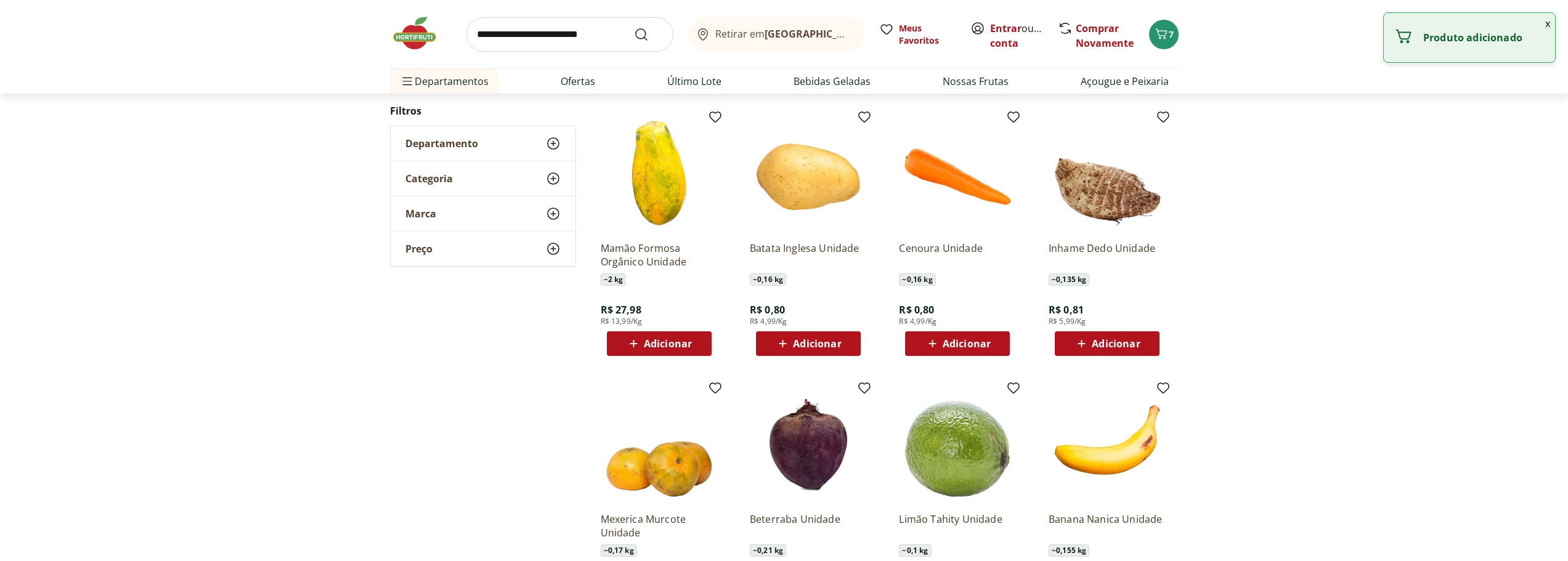
scroll to position [370, 0]
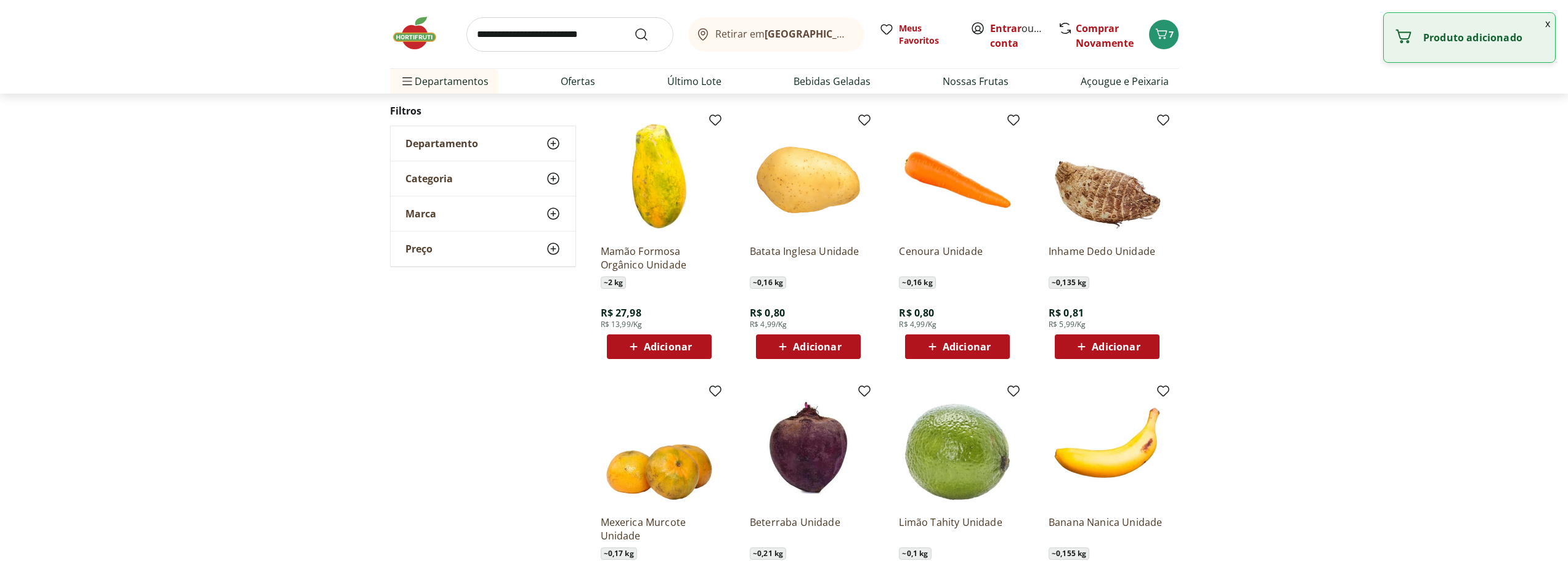
click at [822, 345] on span "Adicionar" at bounding box center [816, 346] width 48 height 10
click at [844, 347] on icon at bounding box center [843, 346] width 8 height 8
type input "*"
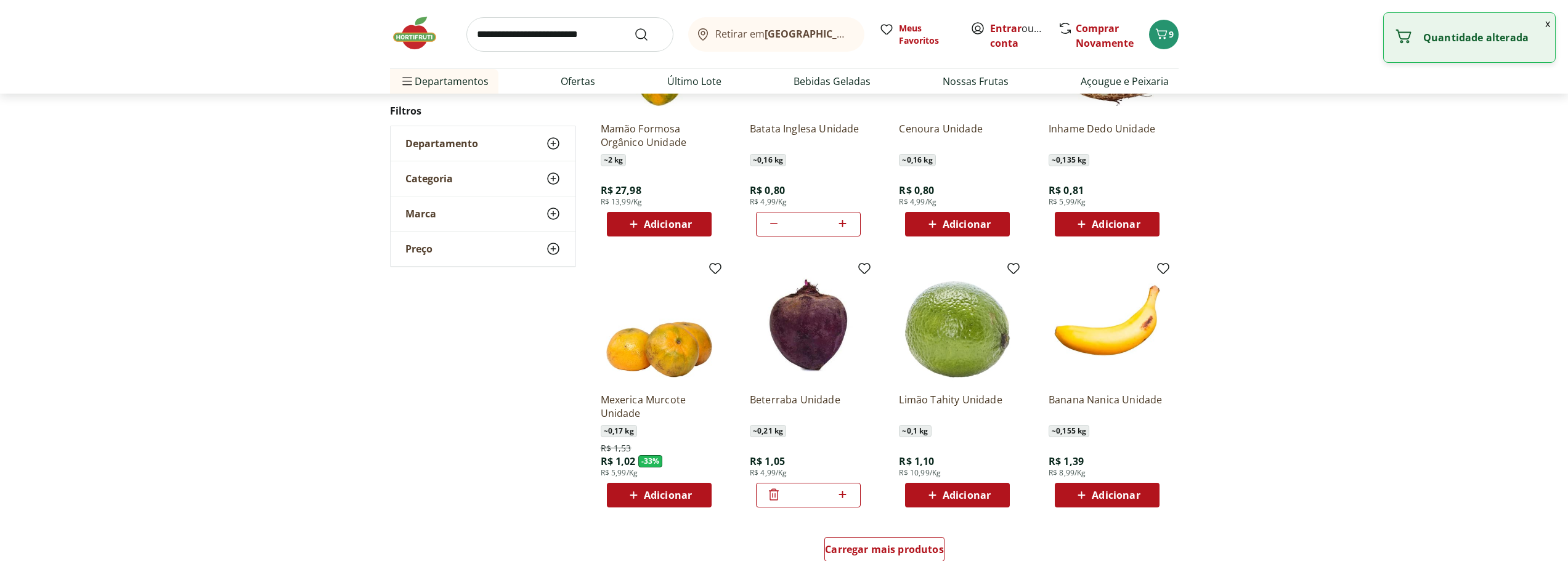
scroll to position [678, 0]
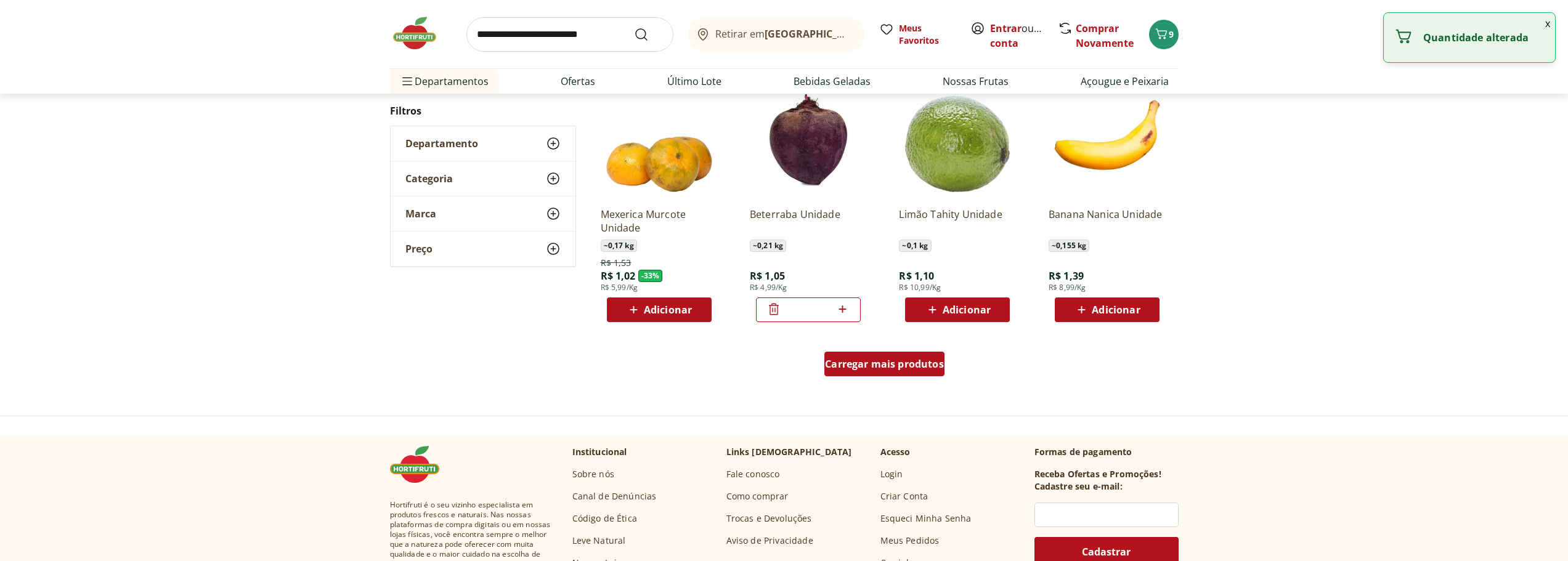
click at [901, 369] on span "Carregar mais produtos" at bounding box center [885, 364] width 119 height 10
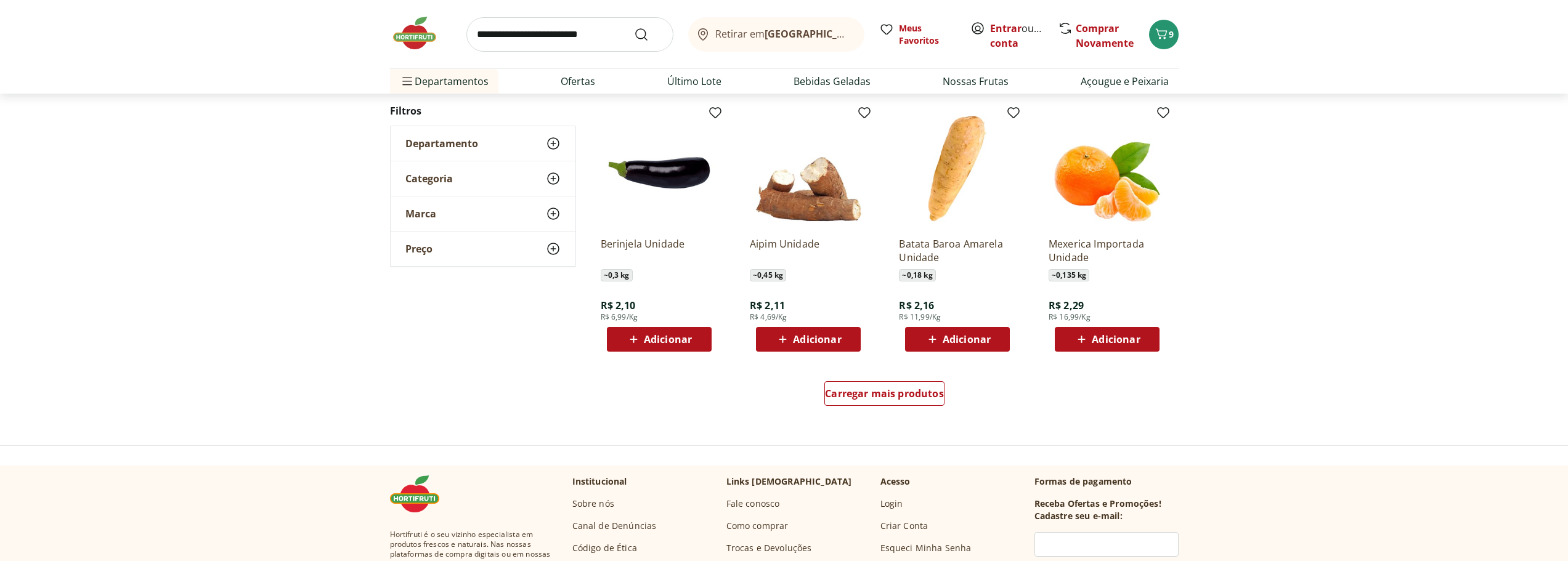
scroll to position [1479, 0]
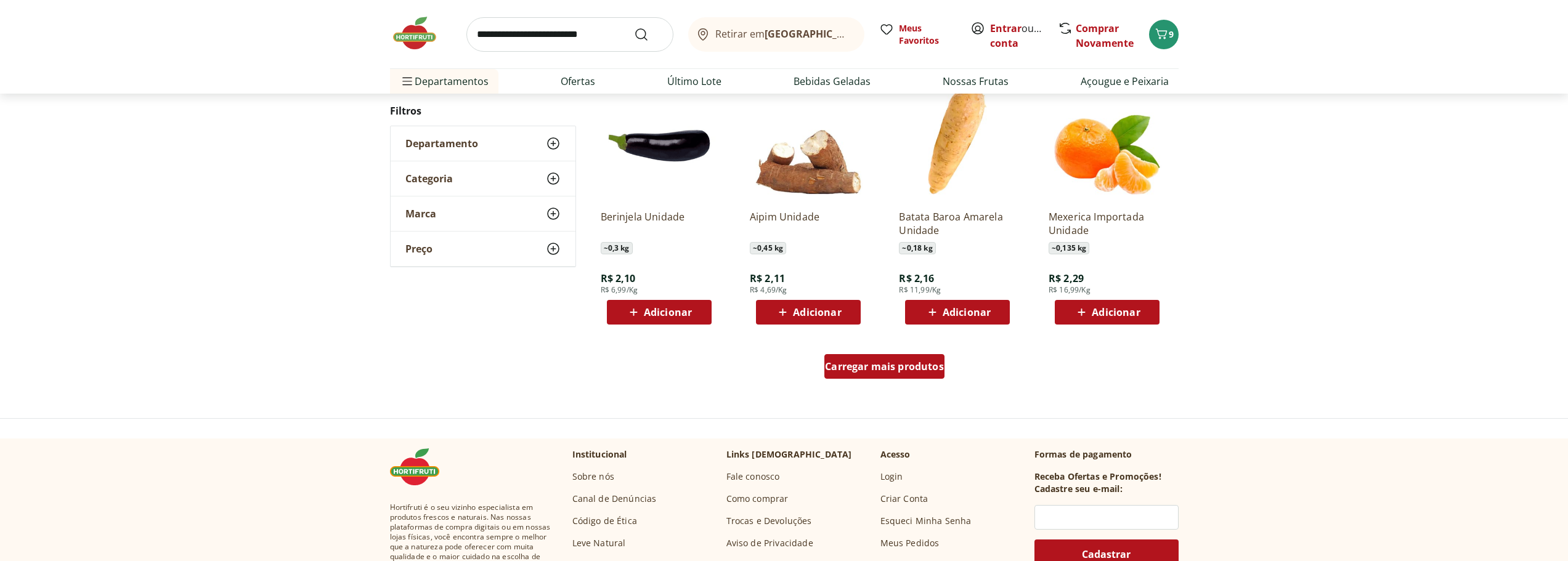
click at [856, 362] on span "Carregar mais produtos" at bounding box center [885, 366] width 119 height 10
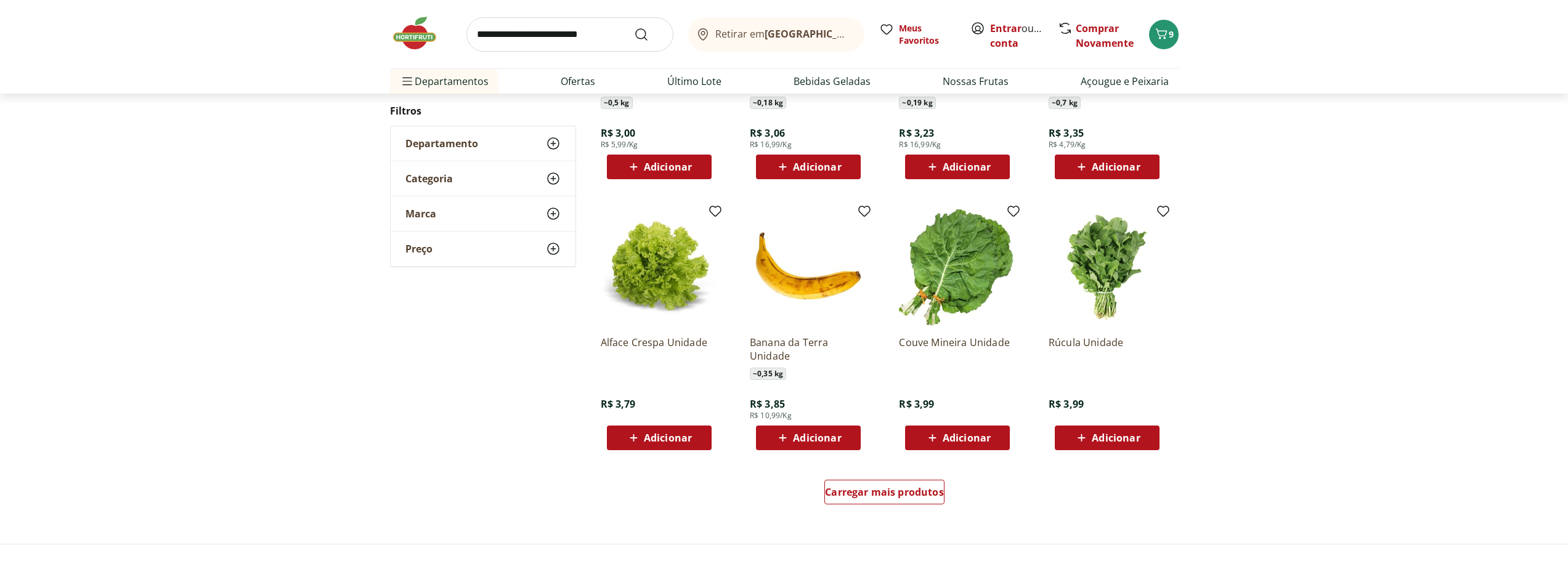
scroll to position [2218, 0]
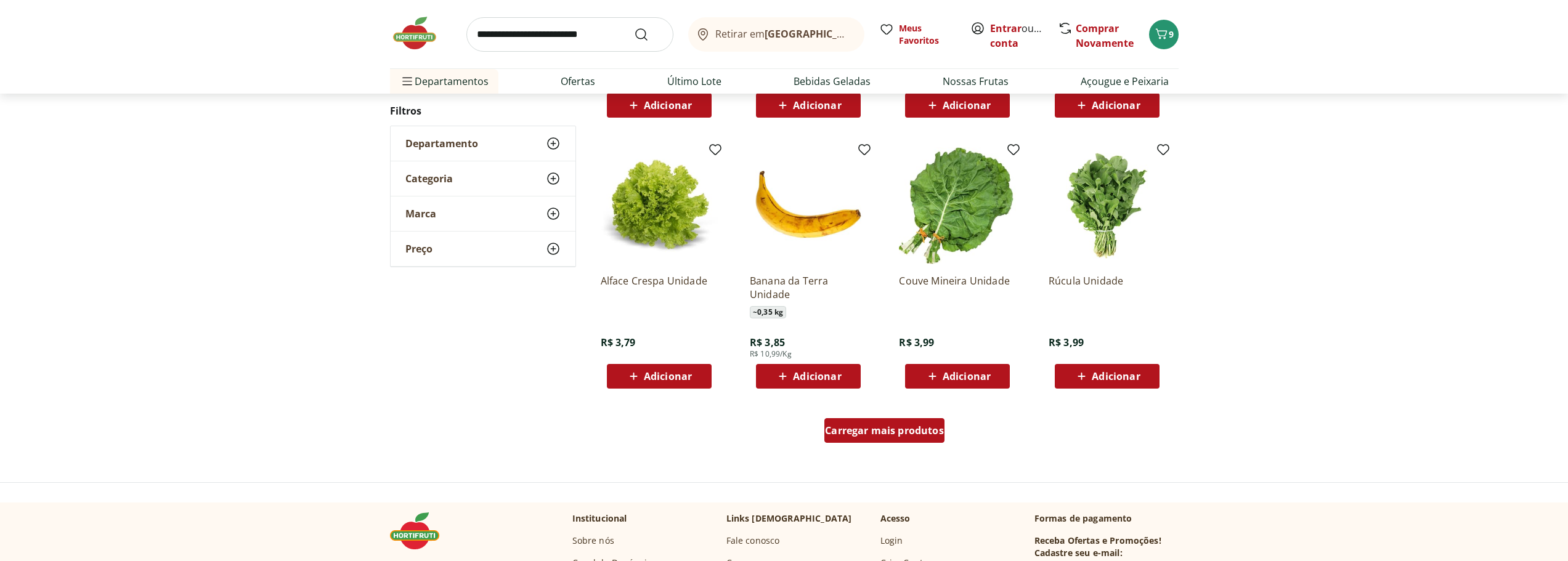
click at [941, 422] on div "Carregar mais produtos" at bounding box center [885, 430] width 120 height 24
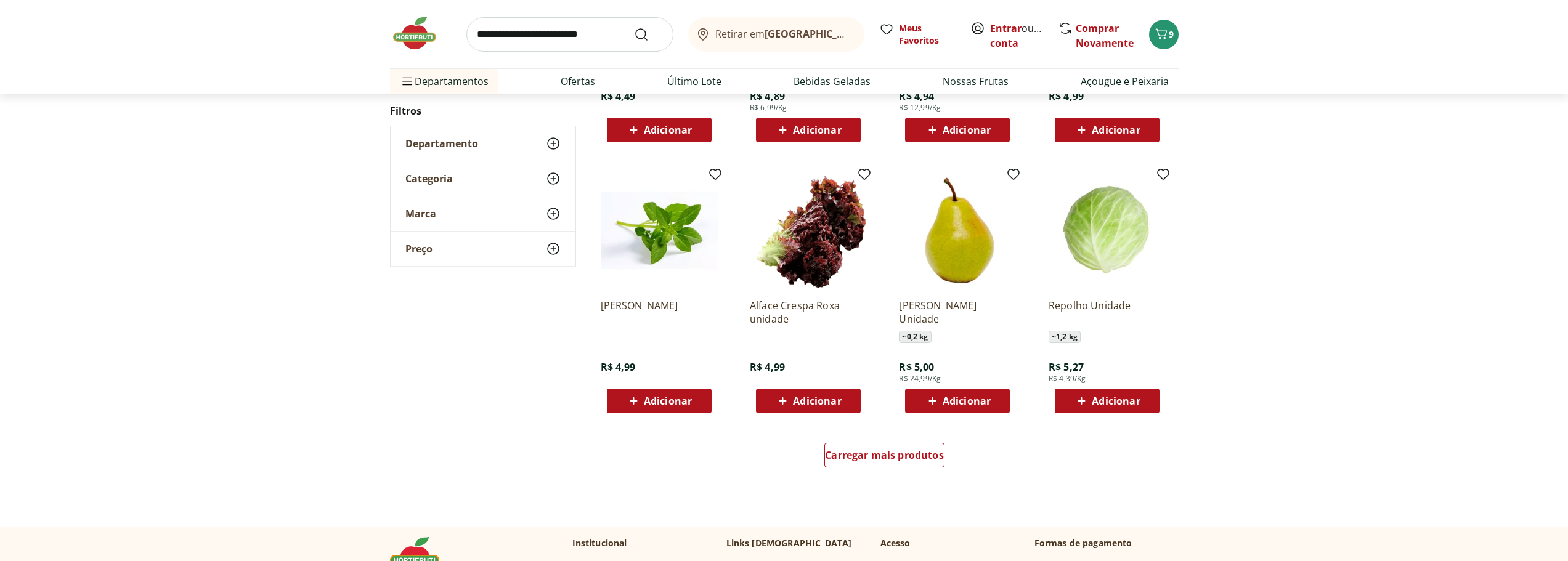
scroll to position [3019, 0]
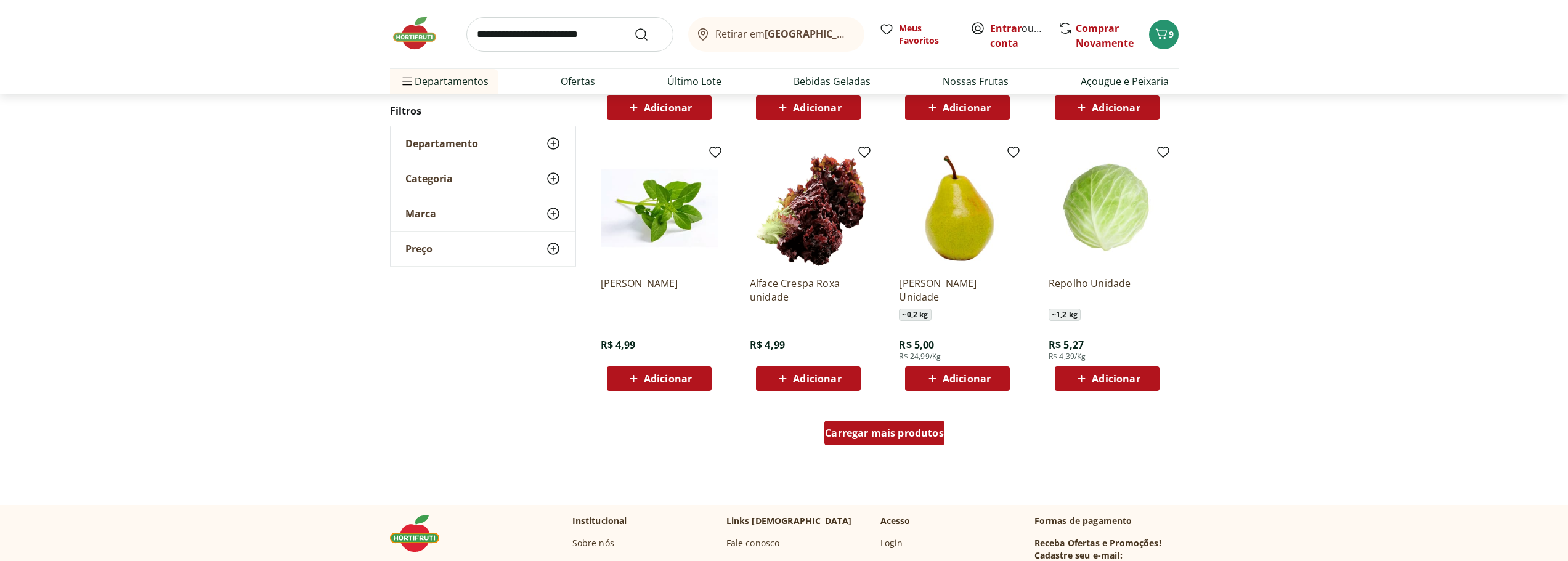
click at [907, 436] on span "Carregar mais produtos" at bounding box center [885, 433] width 119 height 10
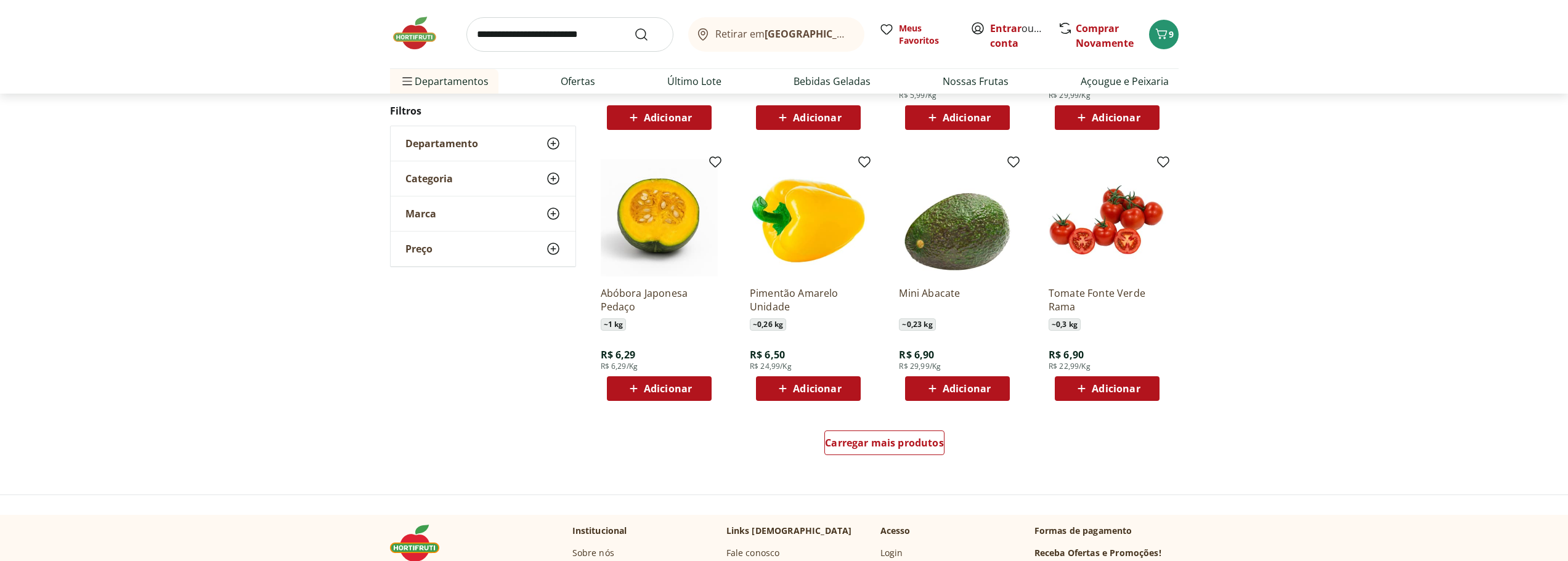
scroll to position [3820, 0]
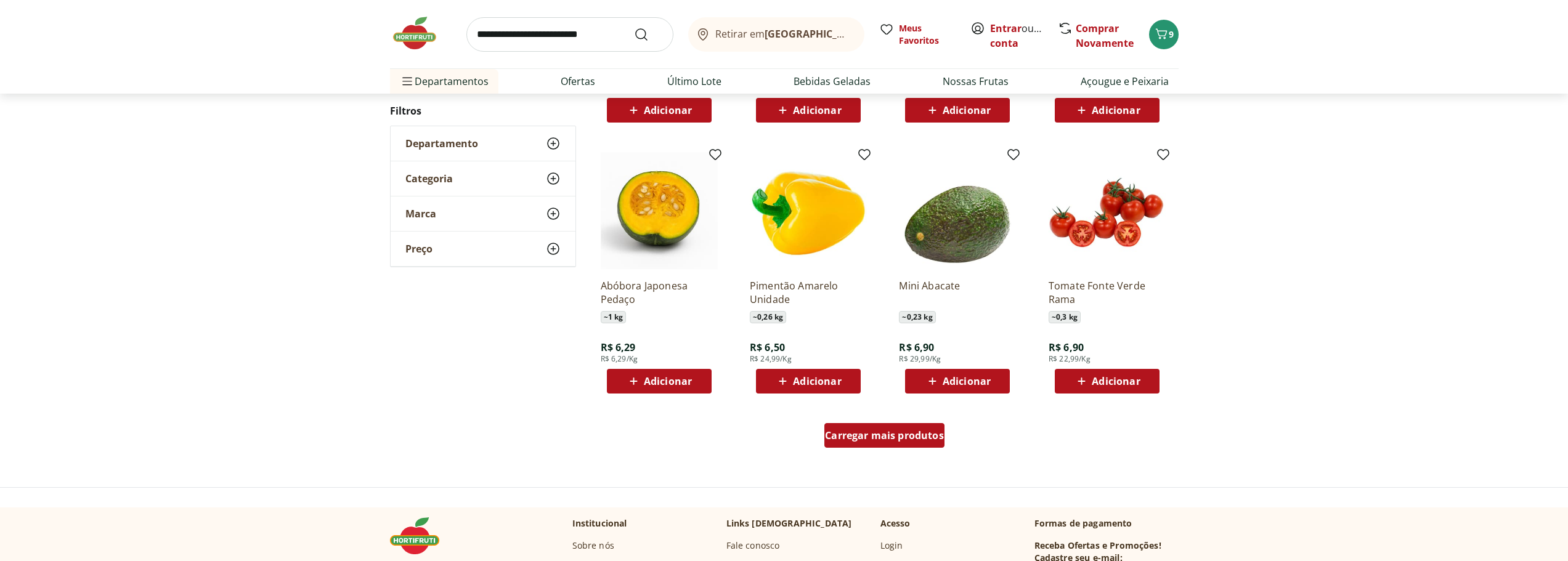
click at [920, 434] on span "Carregar mais produtos" at bounding box center [885, 435] width 119 height 10
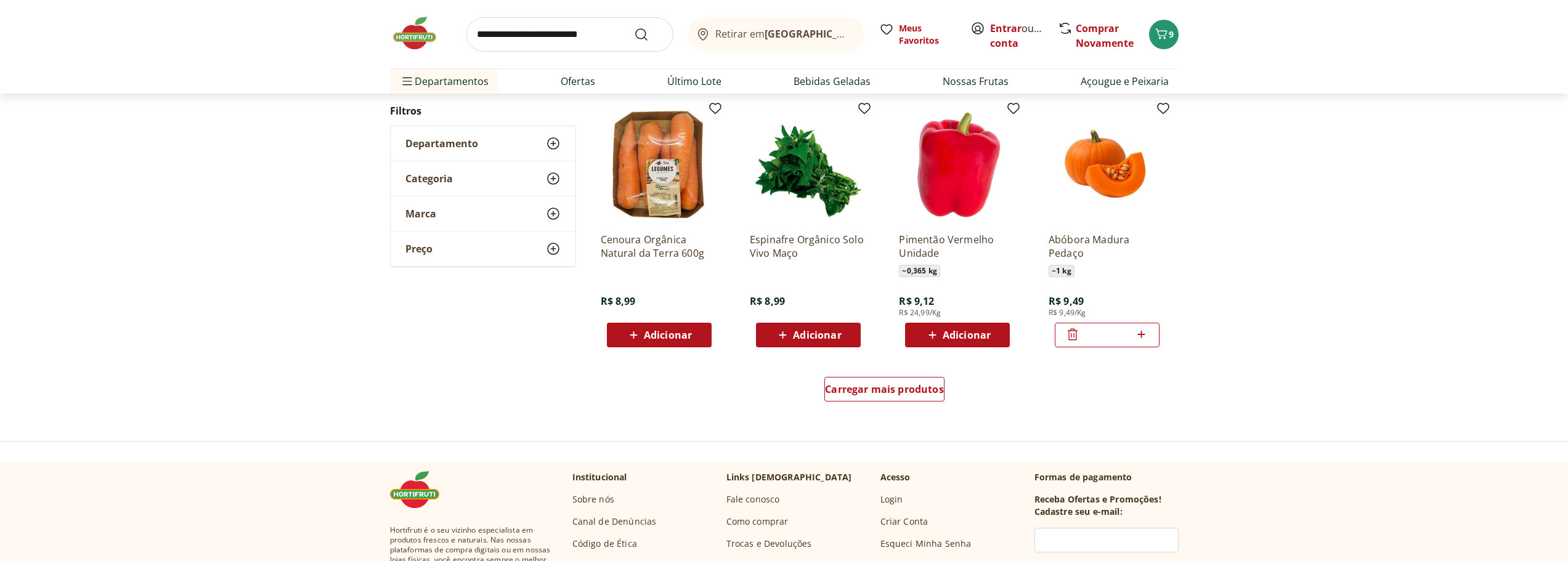
scroll to position [4682, 0]
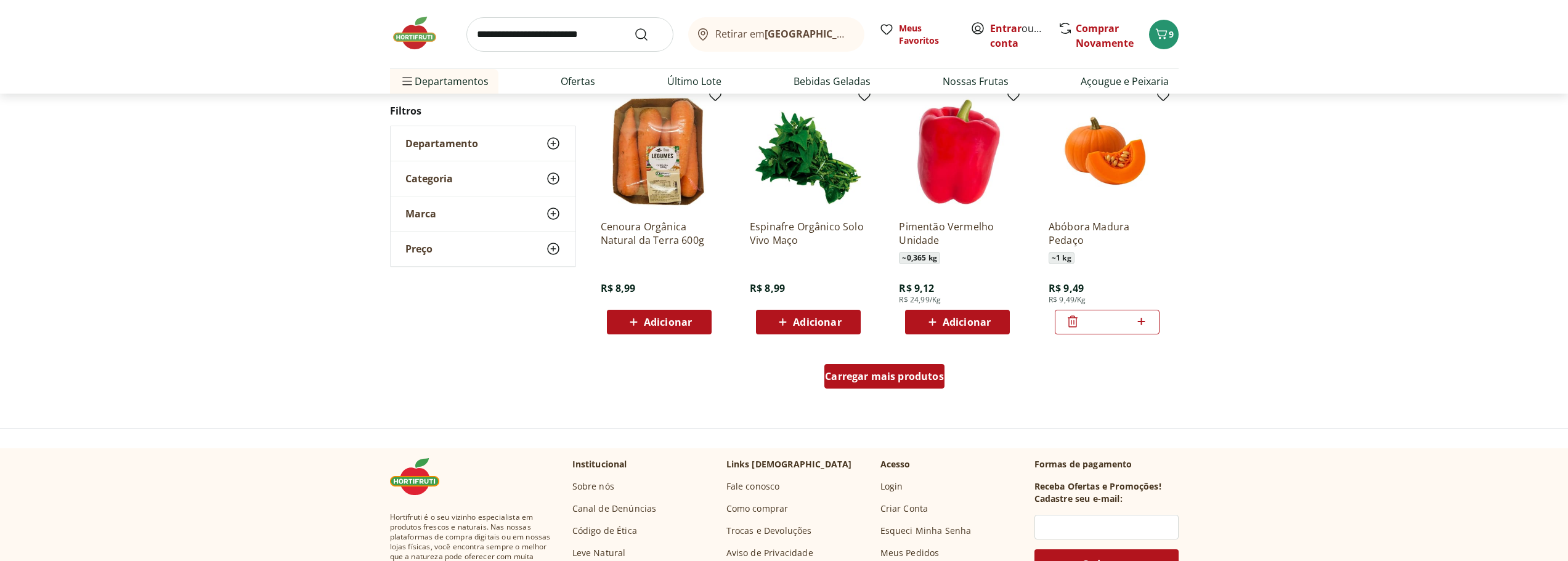
click at [935, 388] on div "Carregar mais produtos" at bounding box center [885, 376] width 120 height 24
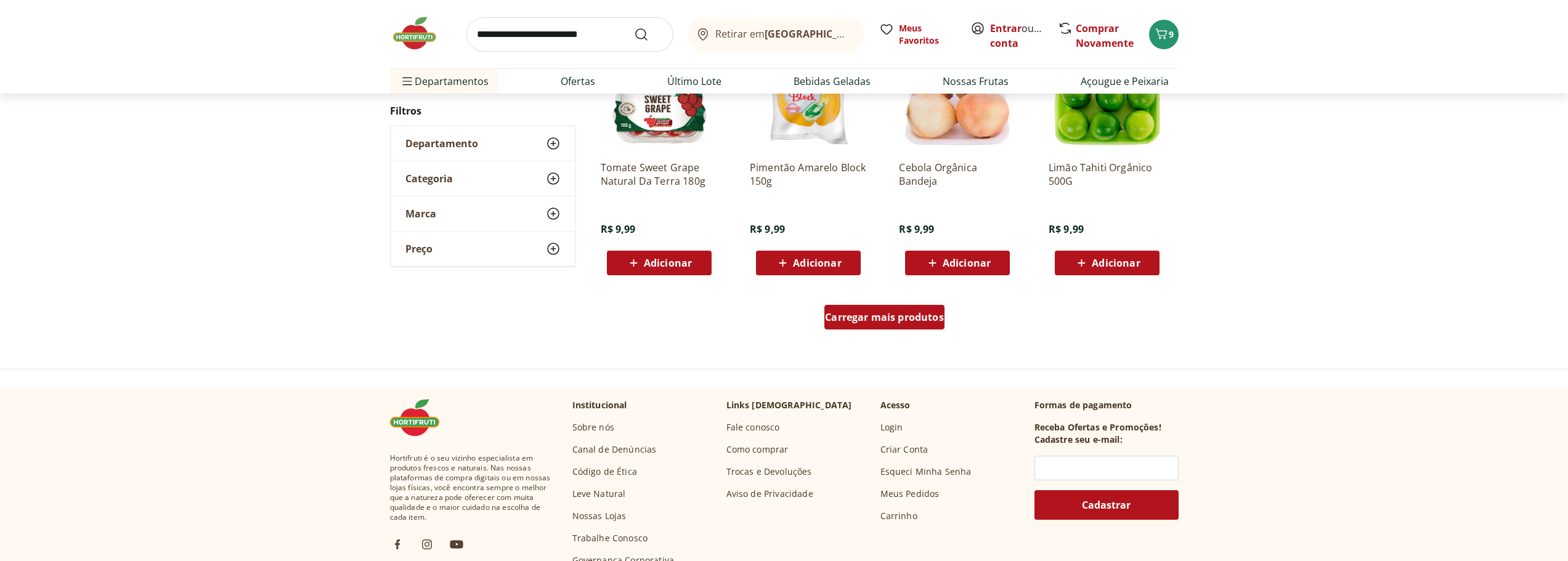
click at [850, 314] on span "Carregar mais produtos" at bounding box center [885, 317] width 119 height 10
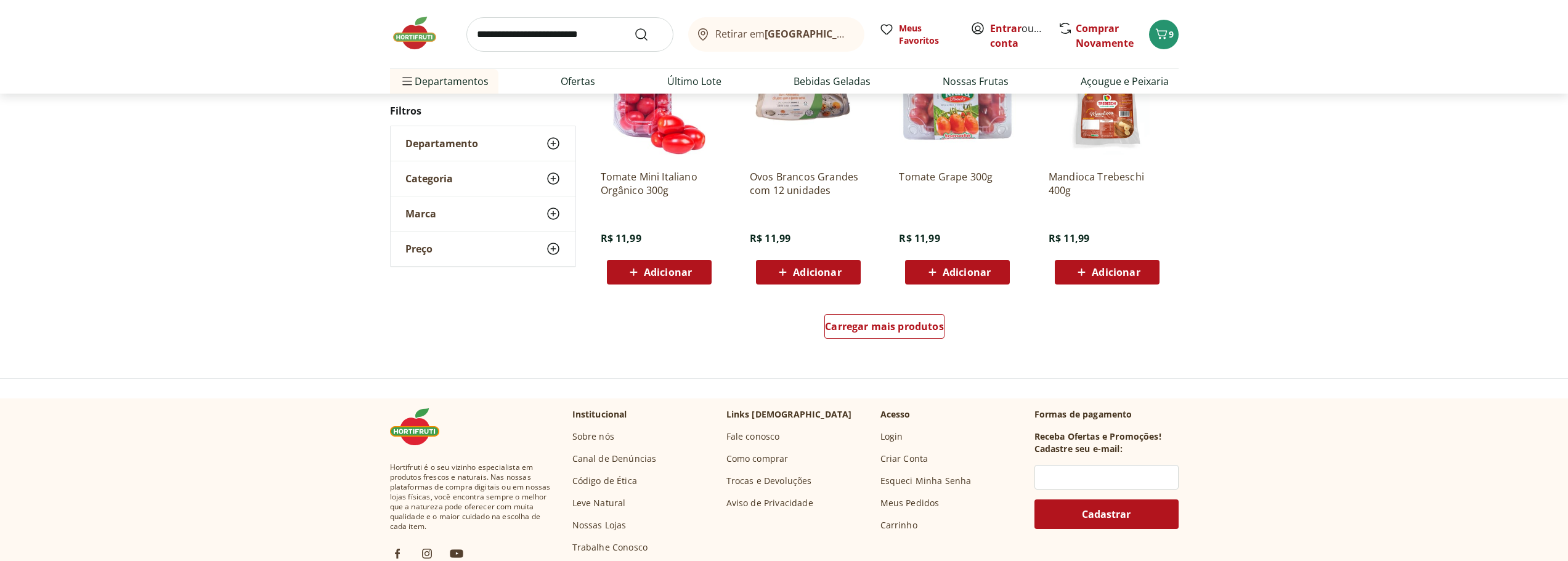
scroll to position [6346, 0]
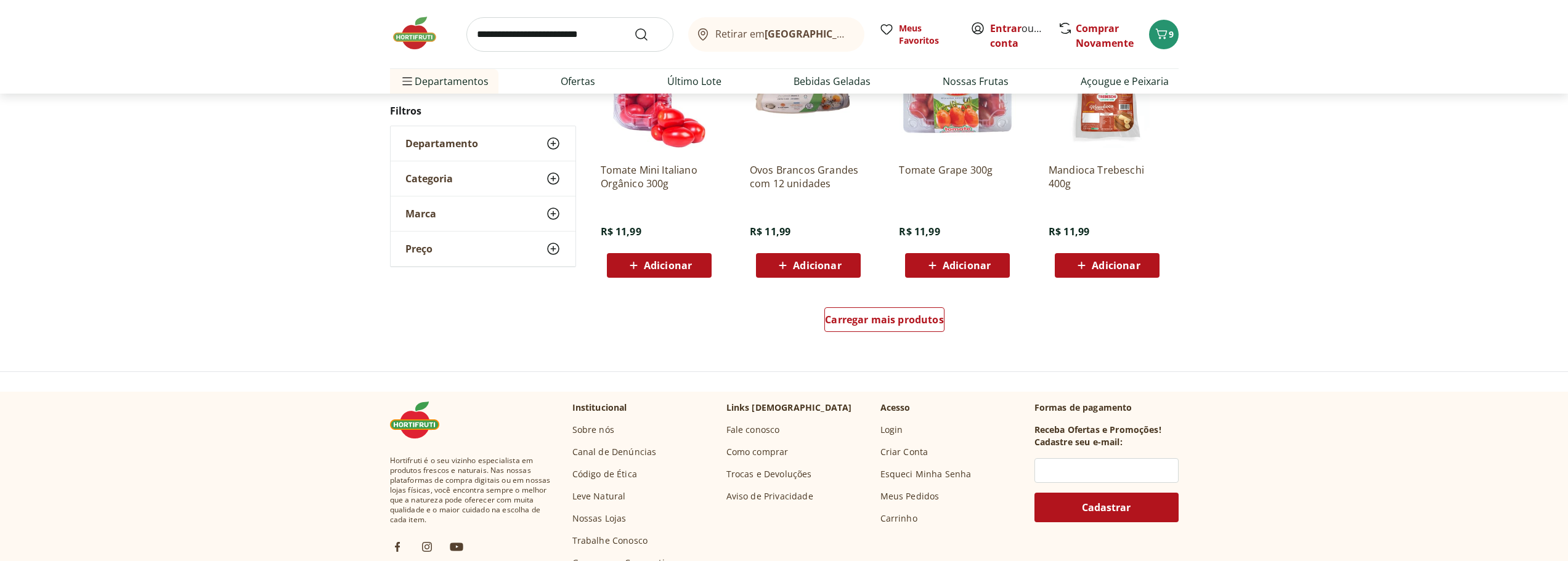
click at [894, 342] on div "Carregar mais produtos" at bounding box center [885, 322] width 598 height 59
click at [891, 327] on div "Carregar mais produtos" at bounding box center [885, 319] width 120 height 24
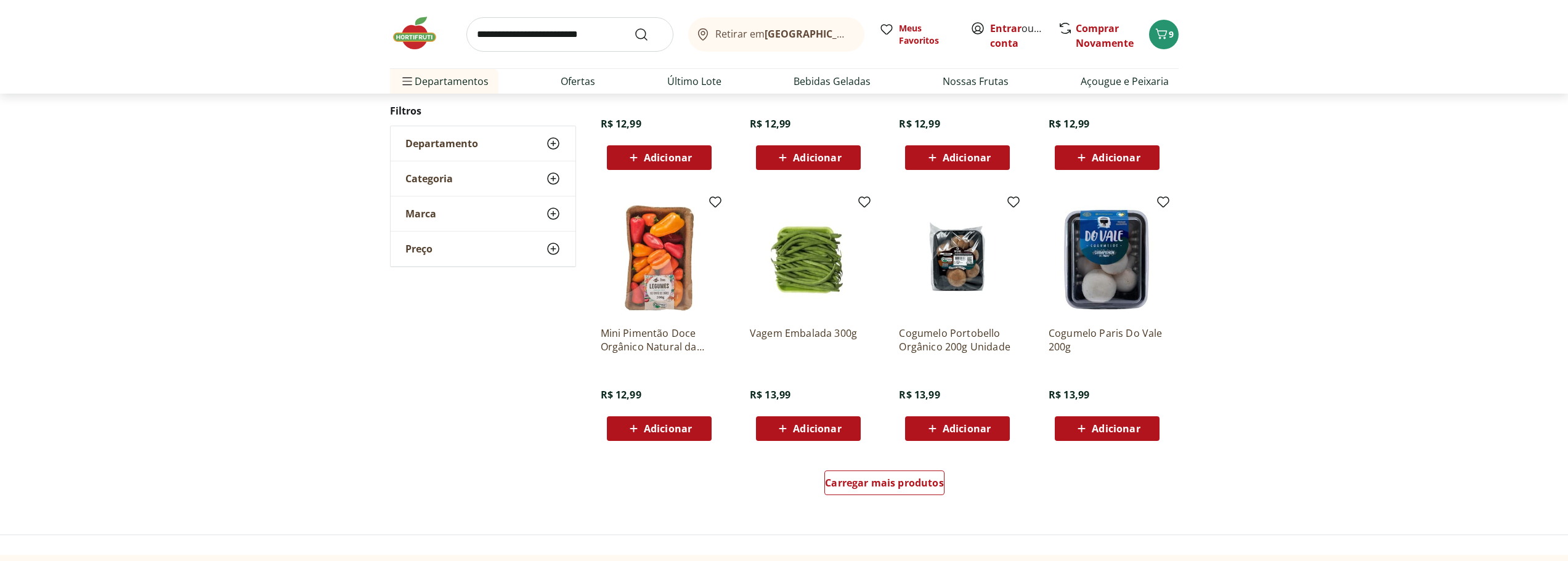
scroll to position [7023, 0]
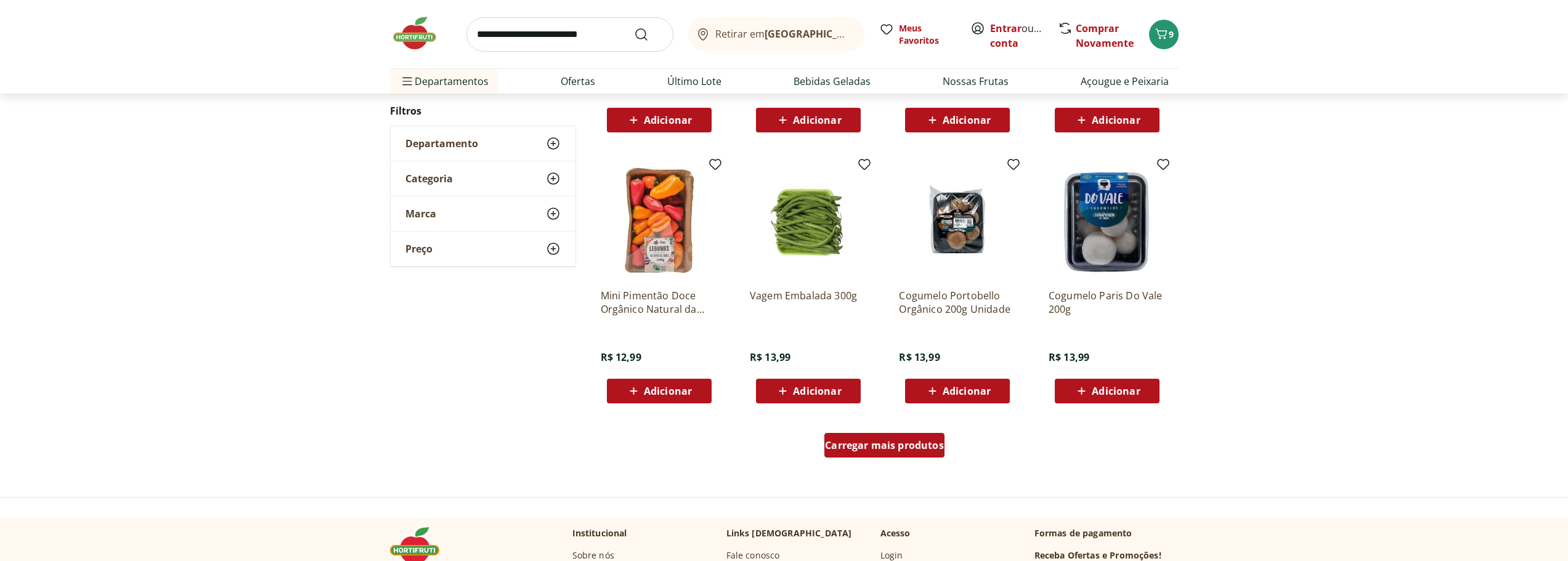
click at [871, 443] on span "Carregar mais produtos" at bounding box center [885, 445] width 119 height 10
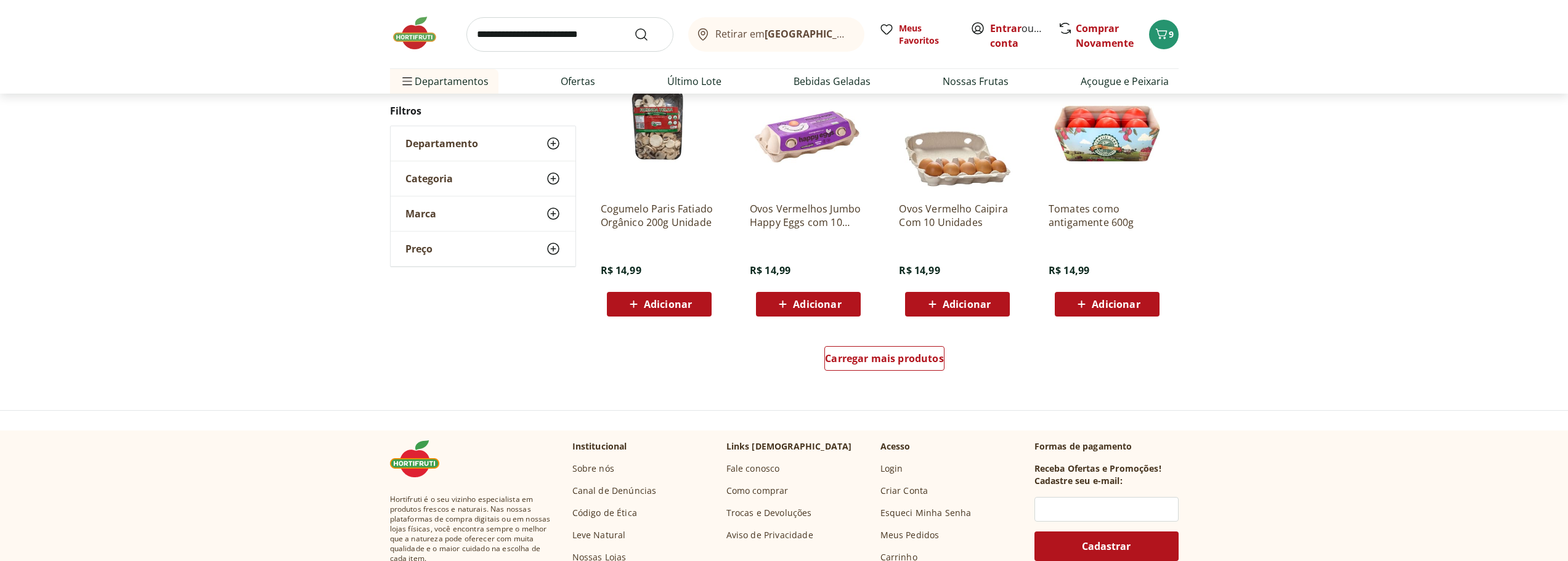
scroll to position [7947, 0]
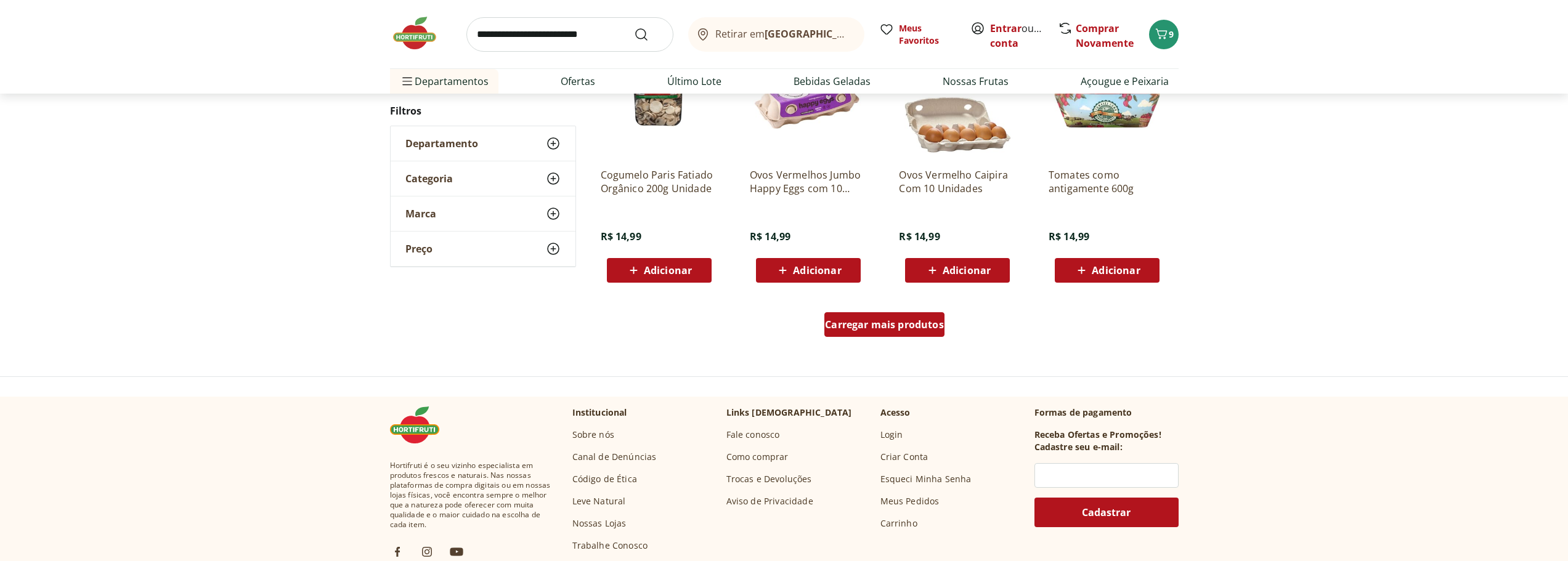
click at [868, 329] on span "Carregar mais produtos" at bounding box center [885, 324] width 119 height 10
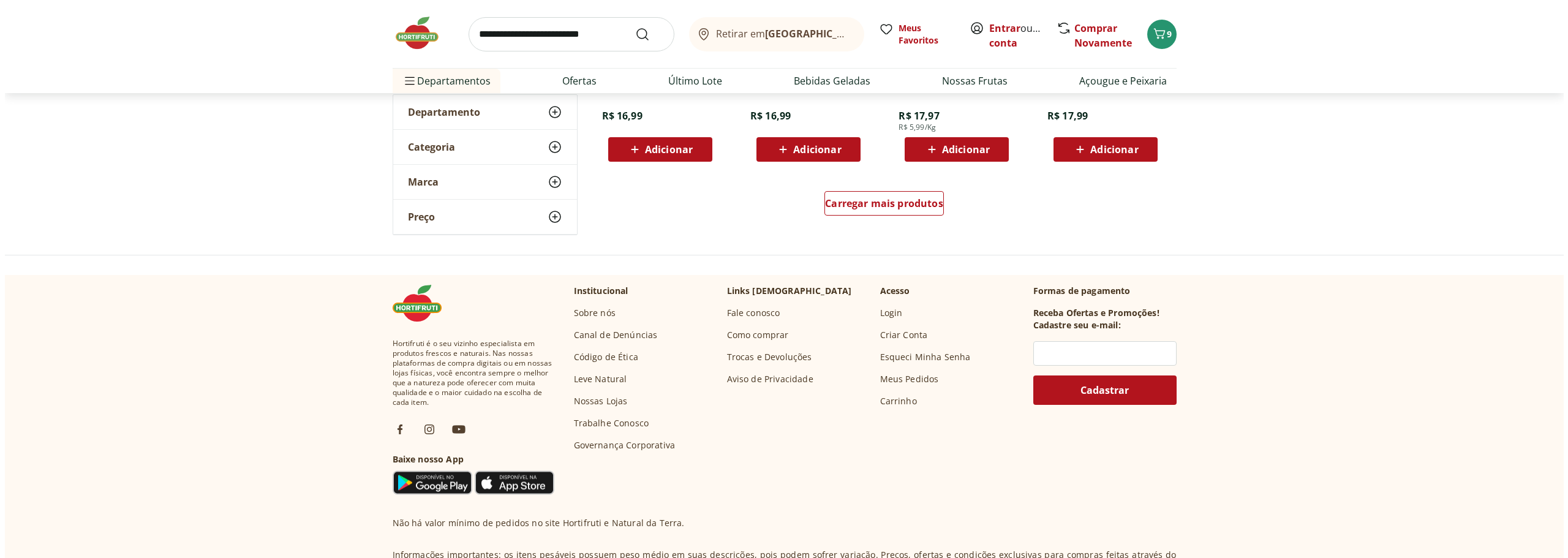
scroll to position [8825, 0]
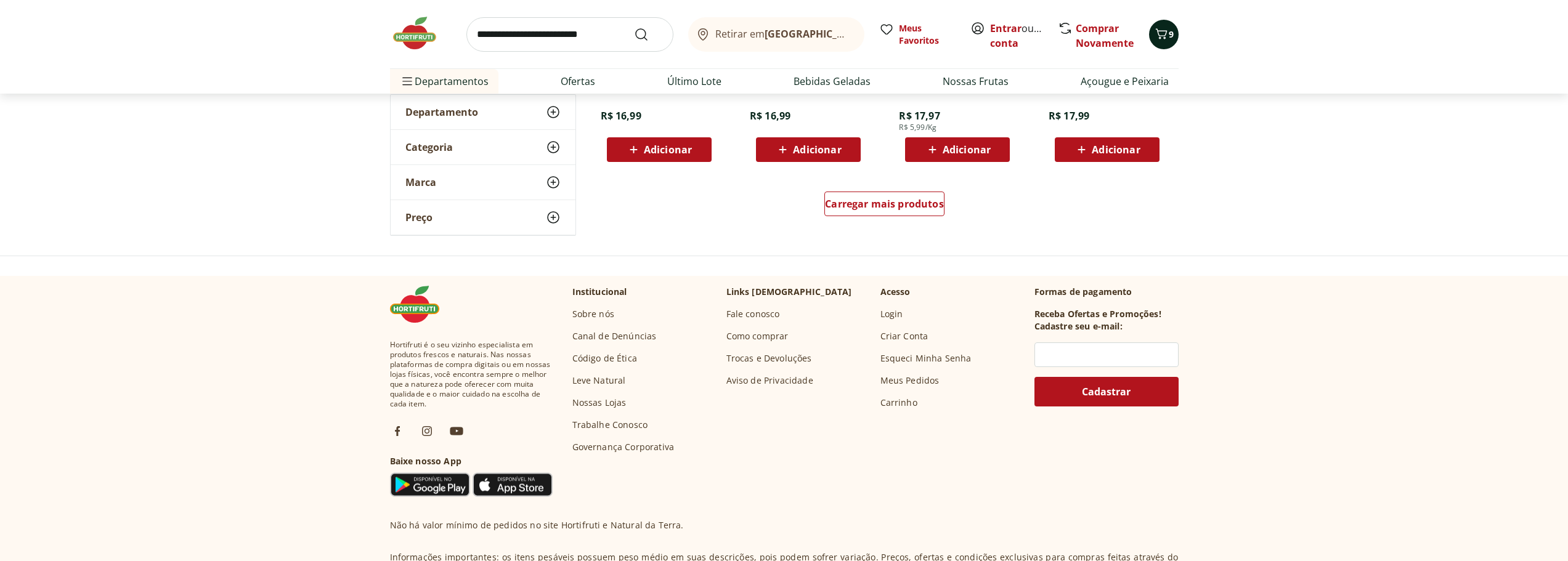
click at [1171, 37] on span "9" at bounding box center [1171, 34] width 5 height 11
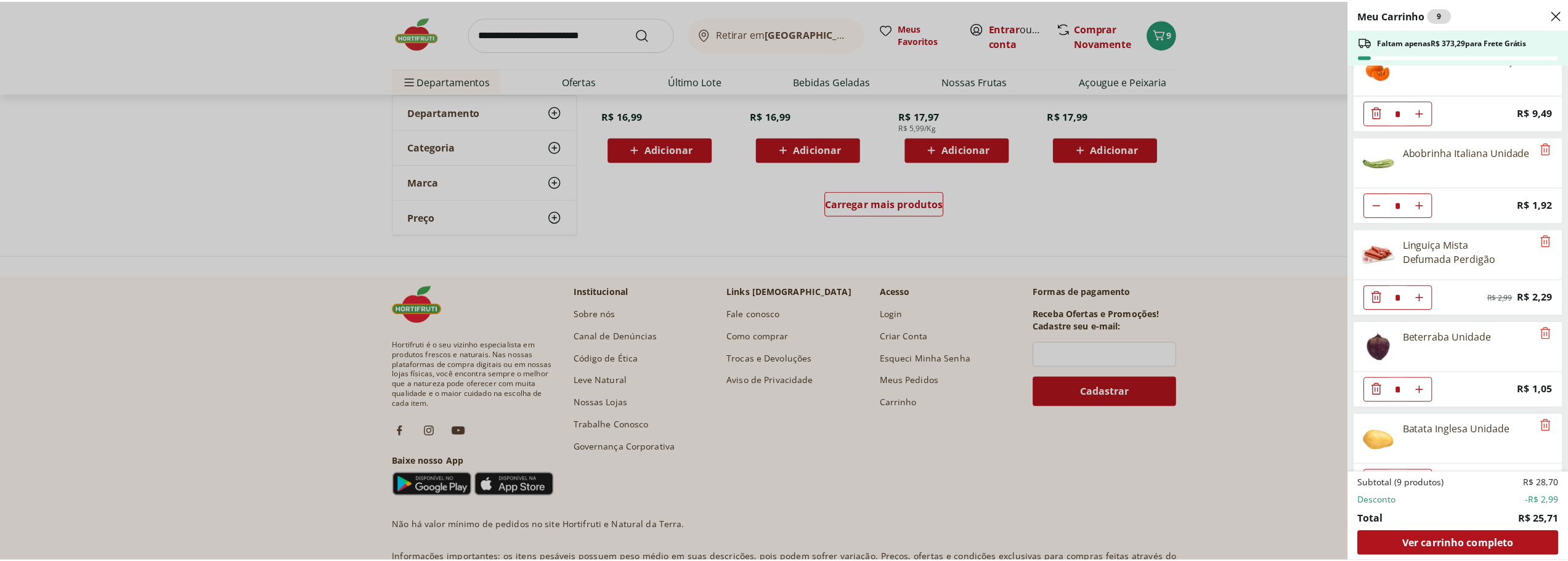
scroll to position [243, 0]
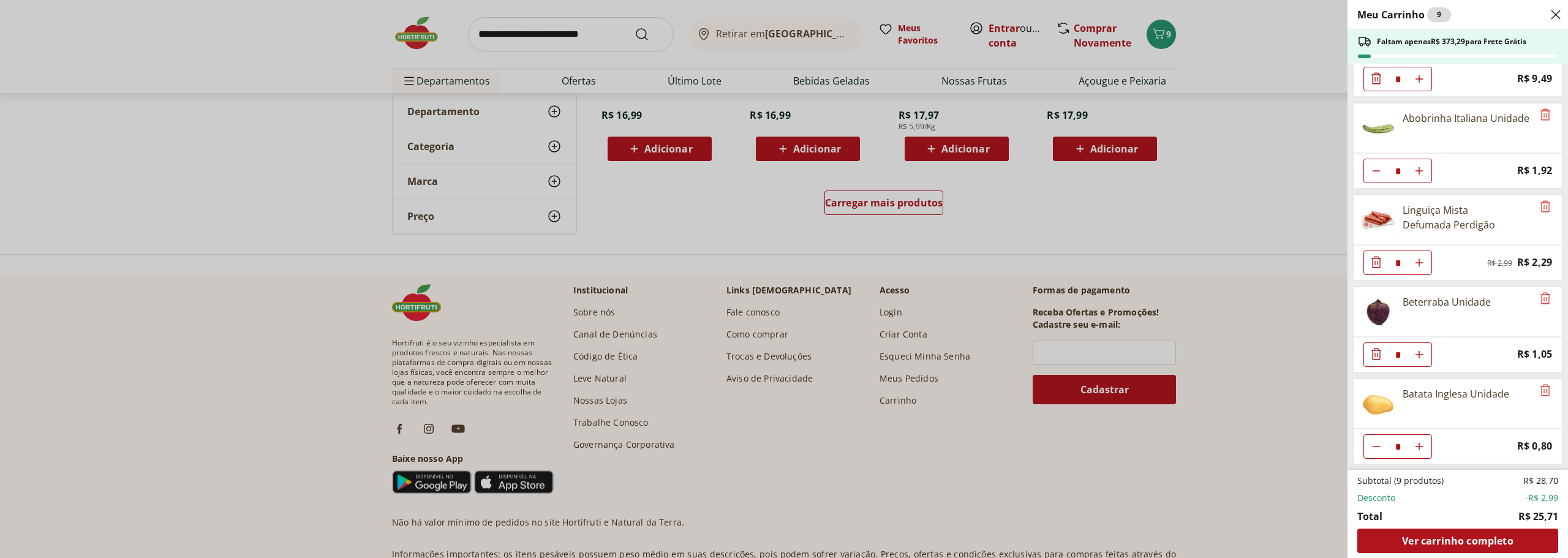
click at [1236, 296] on div "Meu Carrinho 9 Faltam apenas R$ 373,29 para Frete Grátis Couve-Flor Unidade * O…" at bounding box center [784, 279] width 1568 height 558
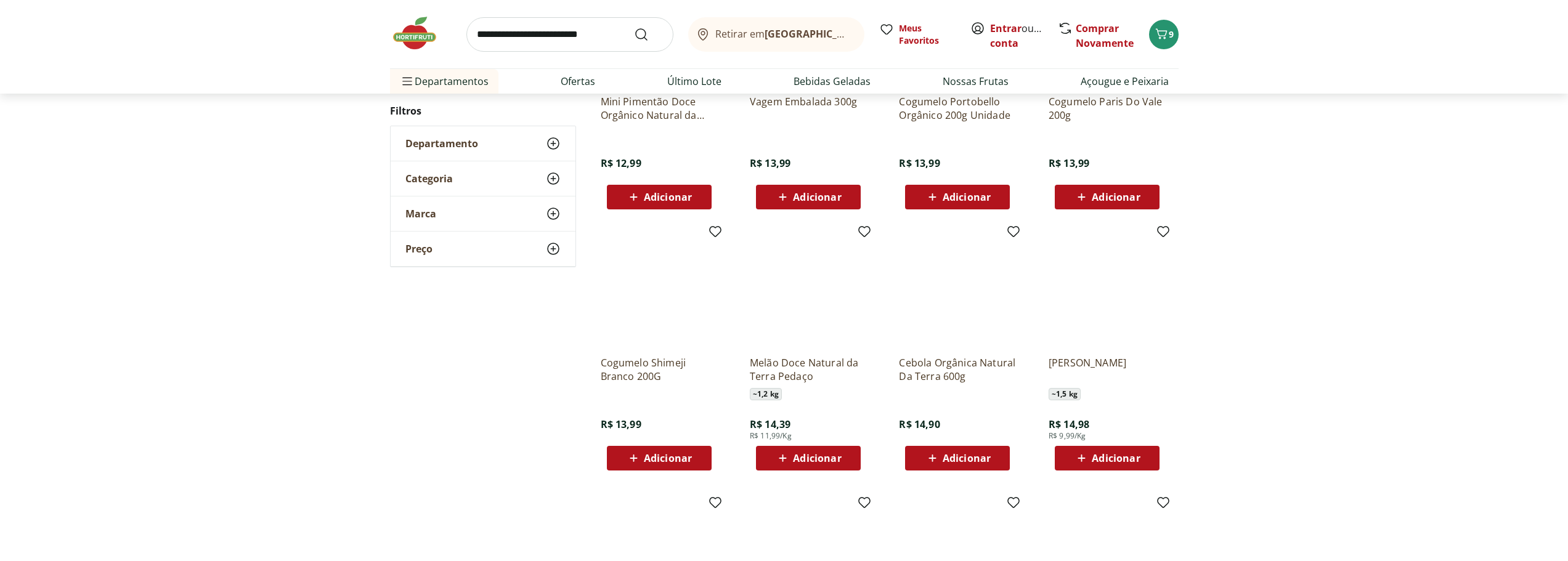
scroll to position [7085, 0]
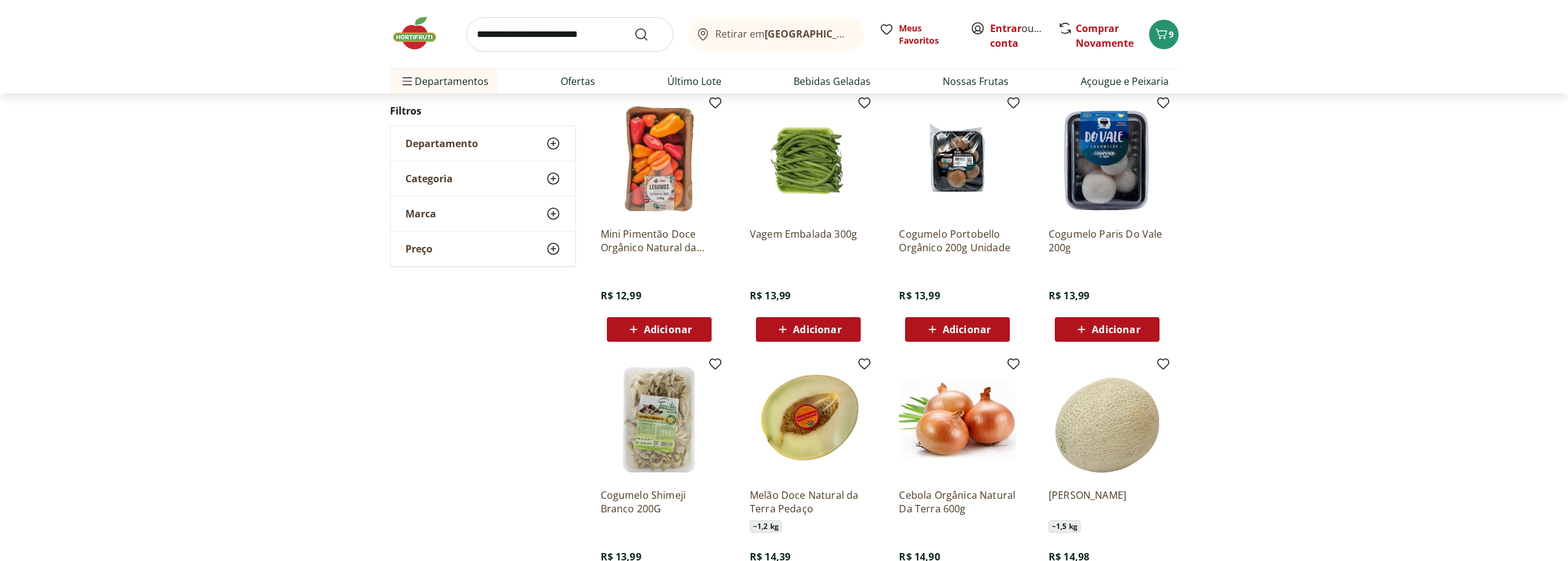
click at [755, 32] on span "Retirar em Rio de Janeiro/RJ" at bounding box center [784, 34] width 136 height 11
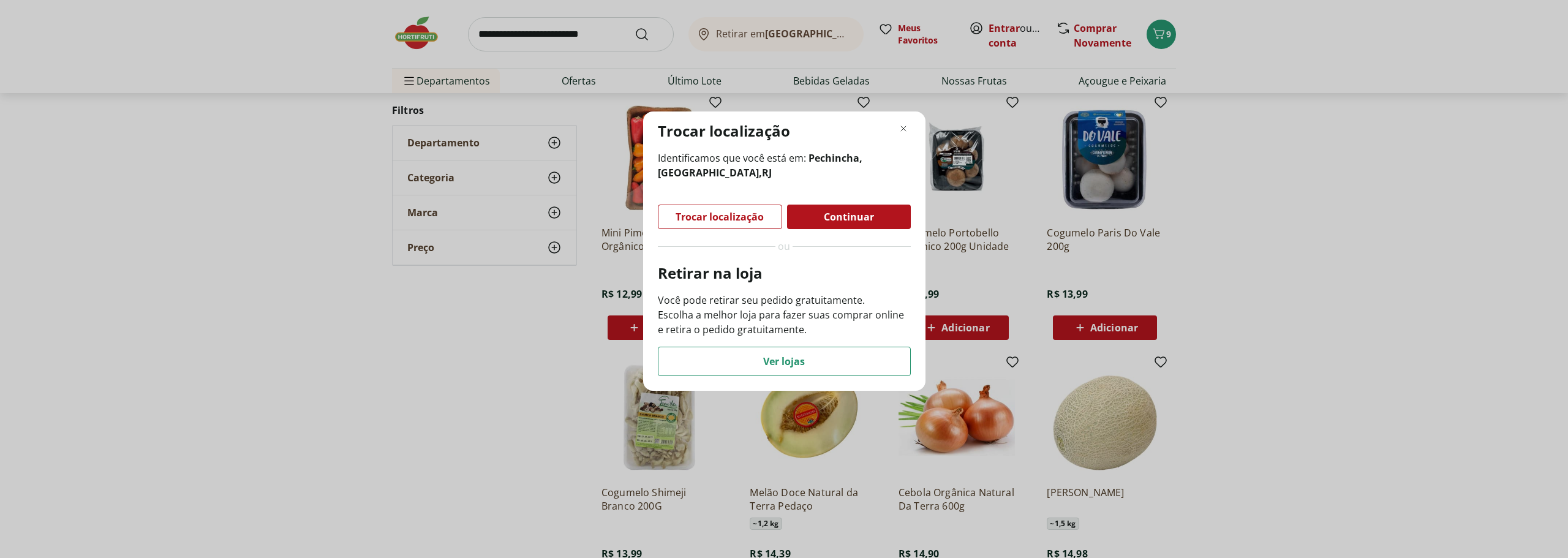
click at [1210, 224] on div "Trocar localização Identificamos que você está em: Pechincha, Rio de Janeiro , …" at bounding box center [784, 279] width 1568 height 558
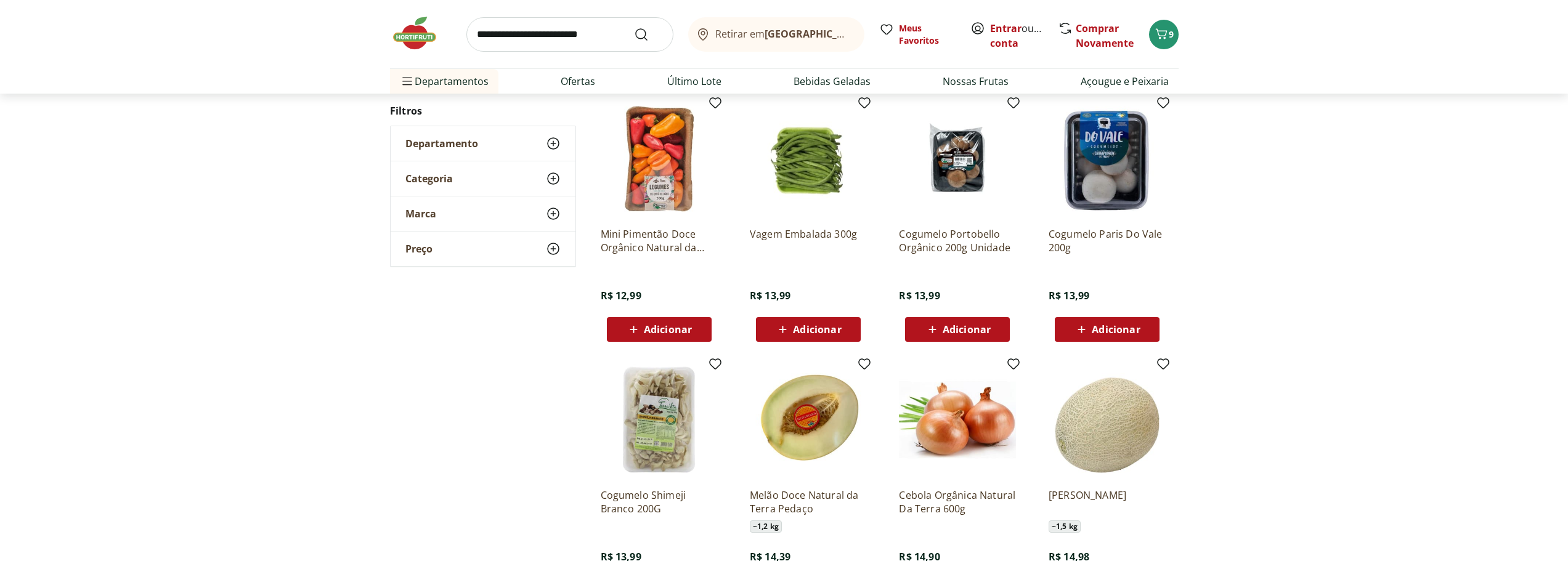
click at [792, 30] on b "[GEOGRAPHIC_DATA]/[GEOGRAPHIC_DATA]" at bounding box center [868, 34] width 208 height 14
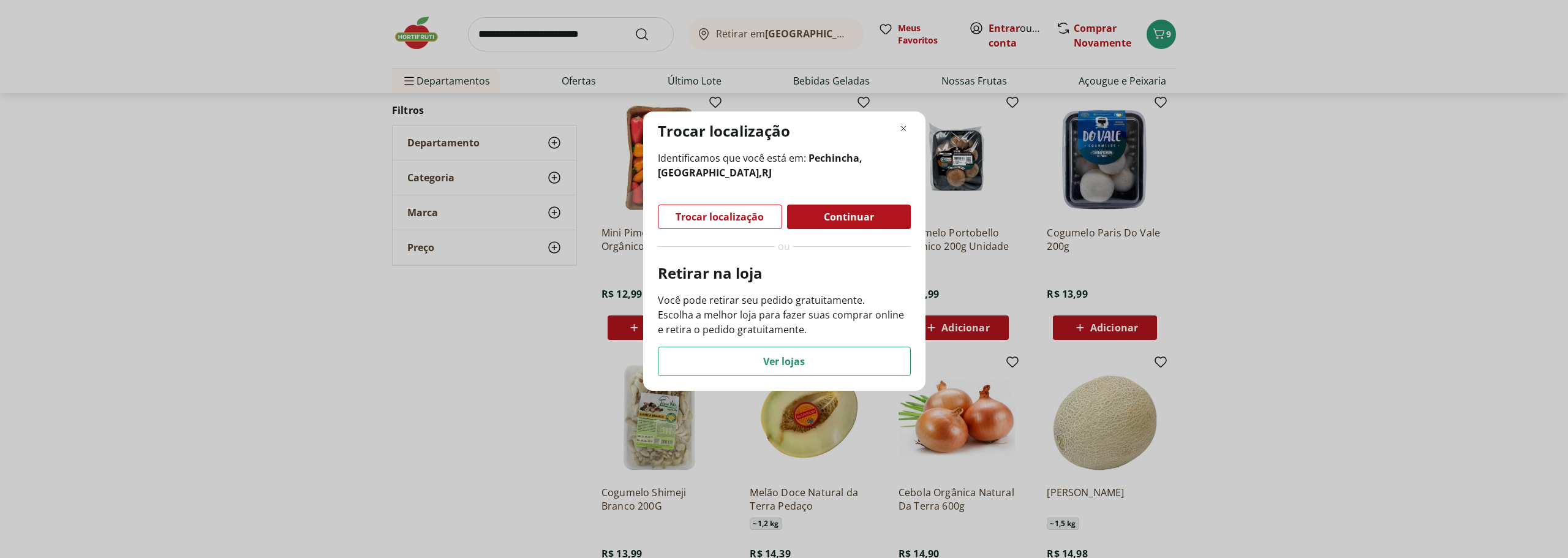
click at [810, 343] on div "Retirar na loja Você pode retirar seu pedido gratuitamente. Escolha a melhor lo…" at bounding box center [784, 320] width 253 height 113
click at [814, 358] on div "Ver lojas" at bounding box center [784, 361] width 251 height 28
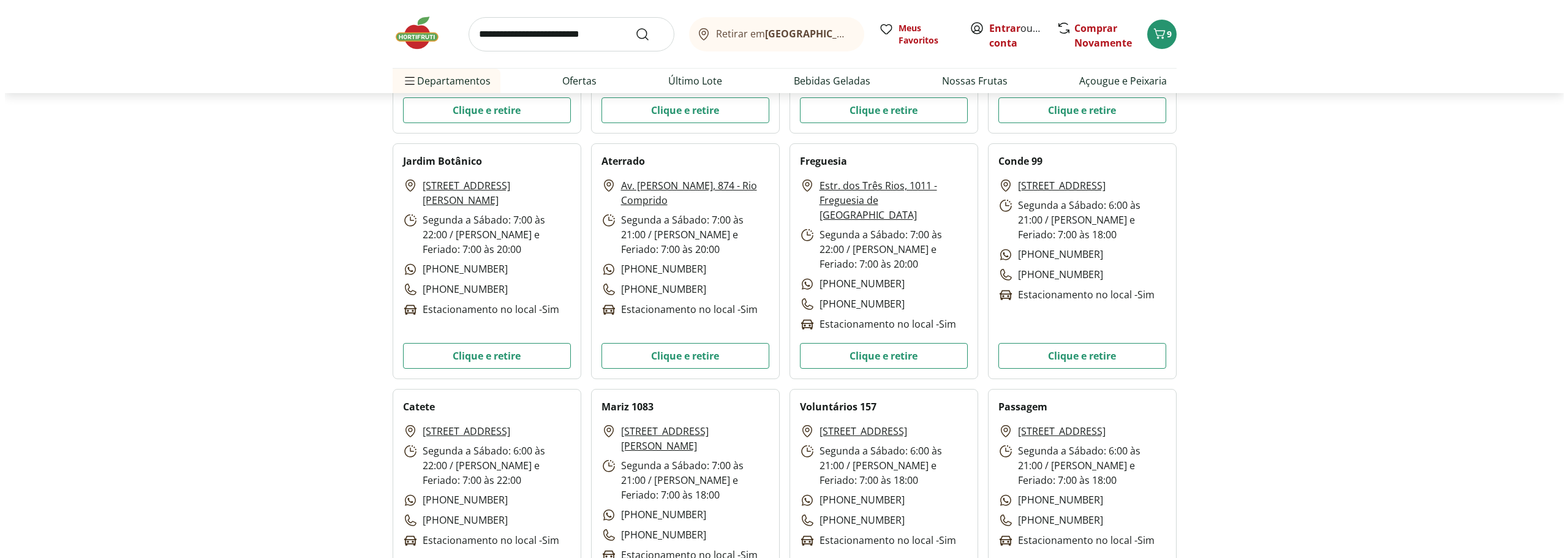
scroll to position [2574, 0]
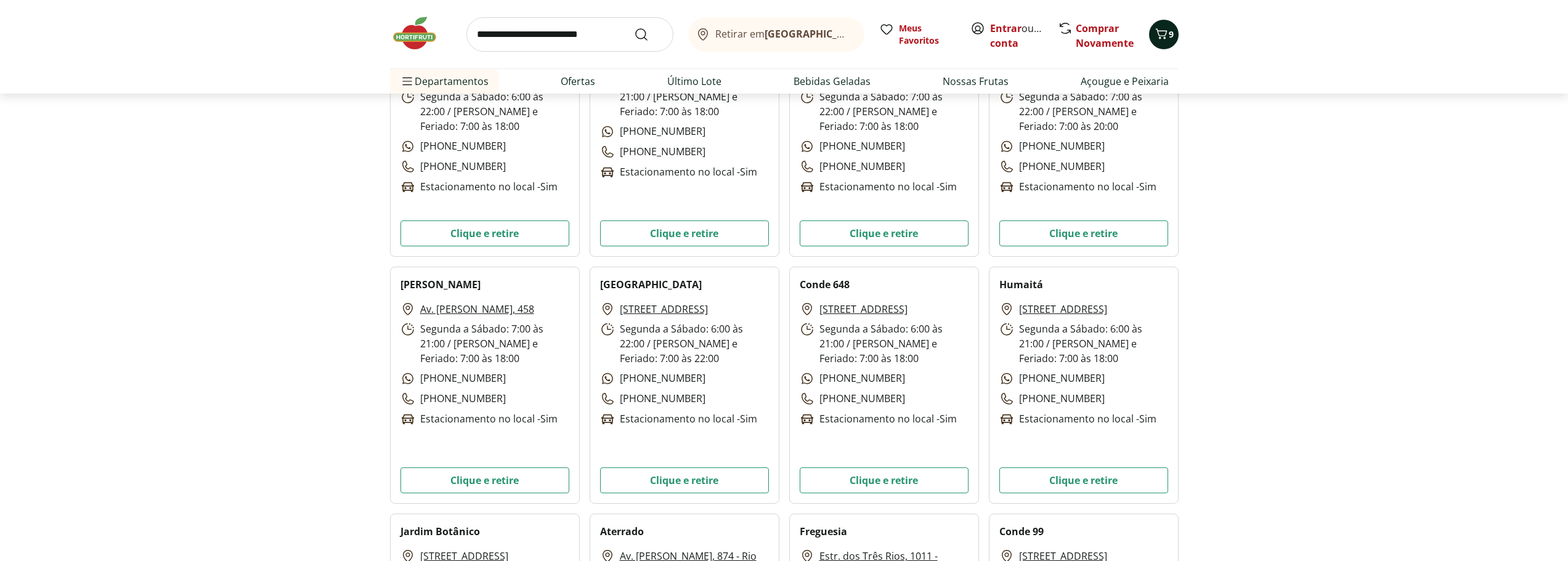
click at [1174, 26] on button "9" at bounding box center [1164, 34] width 30 height 30
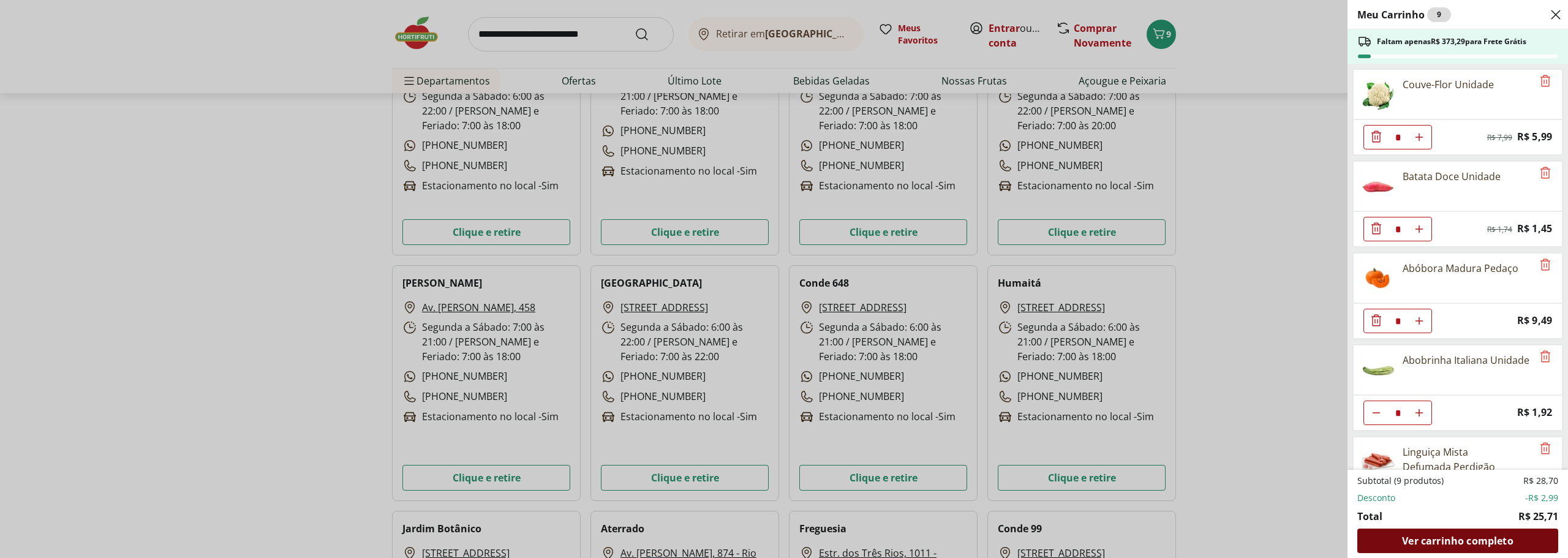
click at [1506, 537] on span "Ver carrinho completo" at bounding box center [1457, 541] width 111 height 10
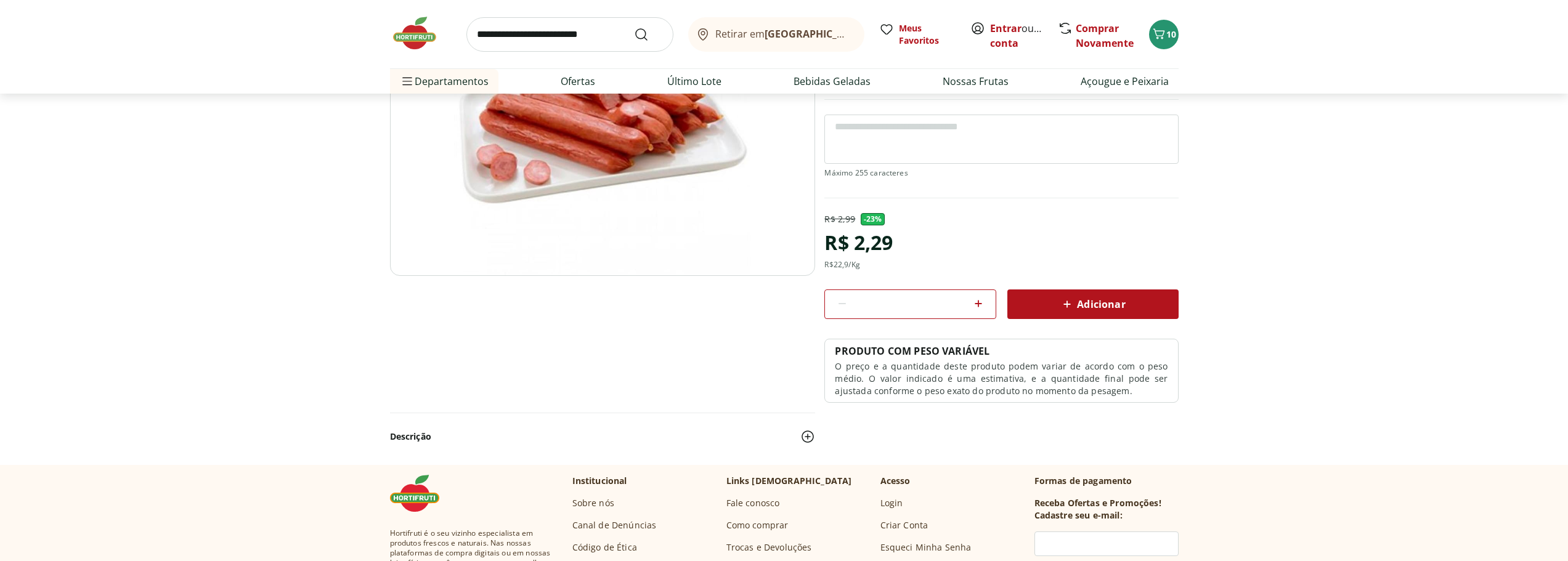
scroll to position [185, 0]
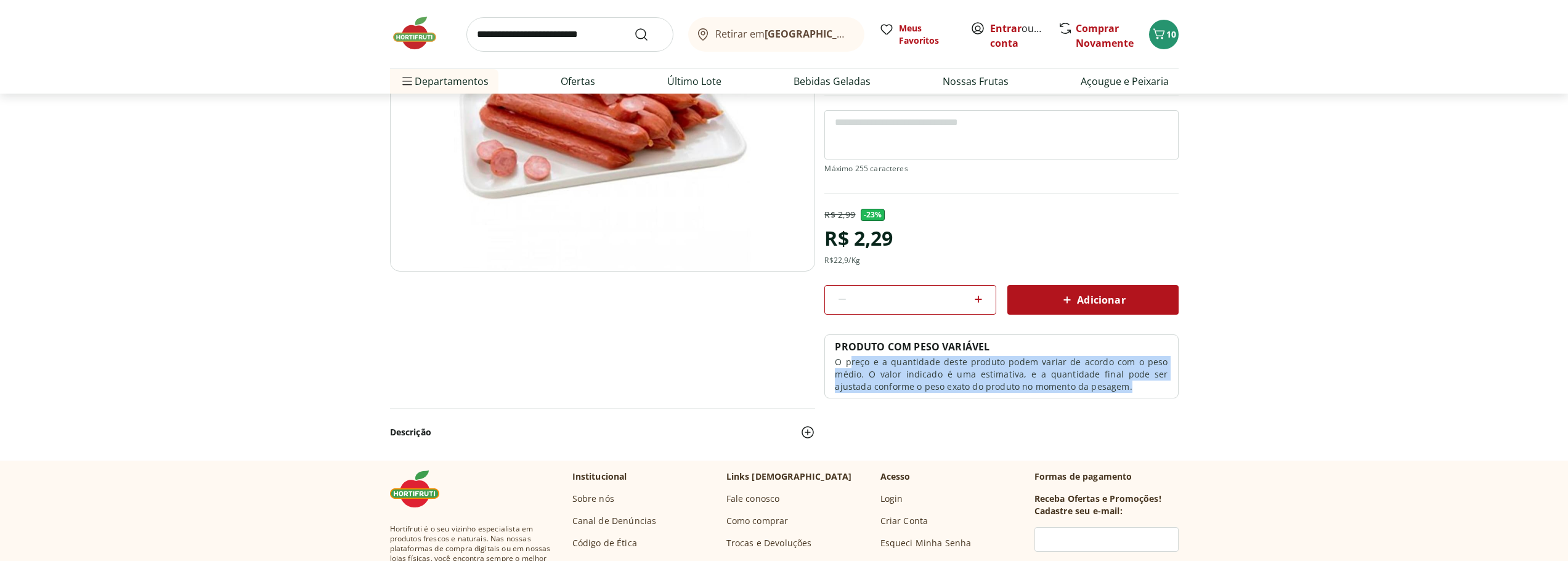
drag, startPoint x: 849, startPoint y: 359, endPoint x: 1171, endPoint y: 386, distance: 323.1
click at [1171, 386] on div "PRODUTO COM PESO VARIÁVEL O preço e a quantidade deste produto podem variar de …" at bounding box center [1002, 367] width 354 height 64
click at [1081, 381] on p "O preço e a quantidade deste produto podem variar de acordo com o peso médio. O…" at bounding box center [1001, 375] width 333 height 37
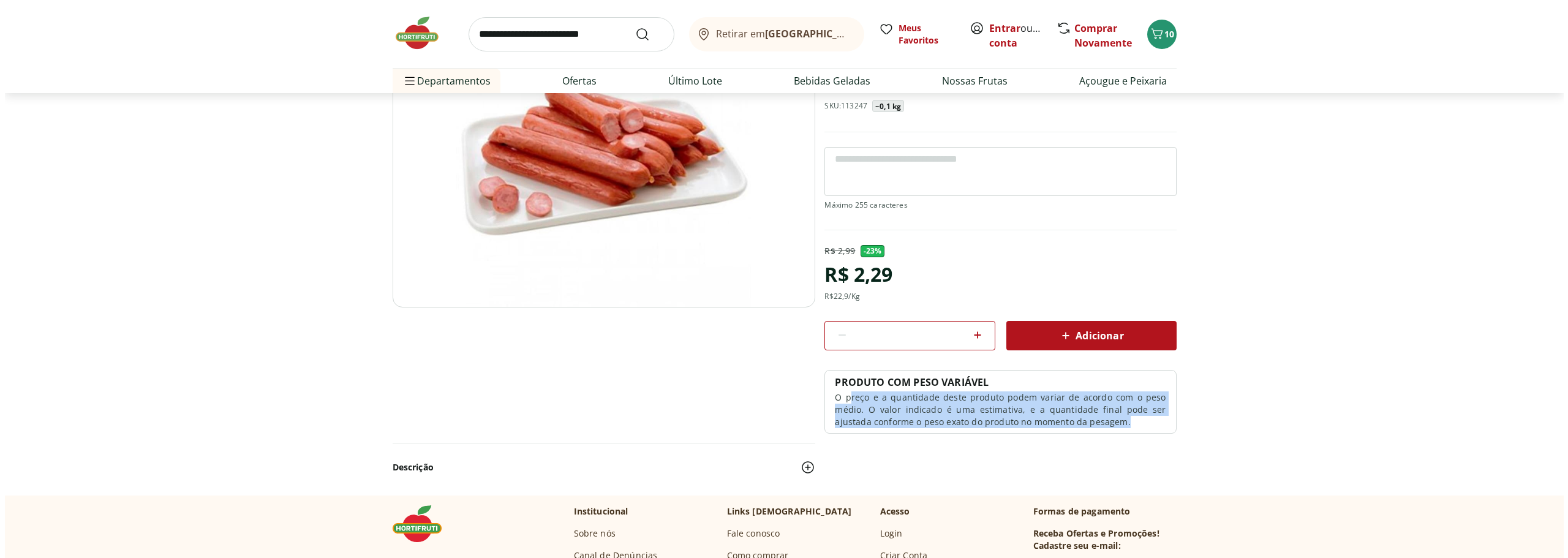
scroll to position [62, 0]
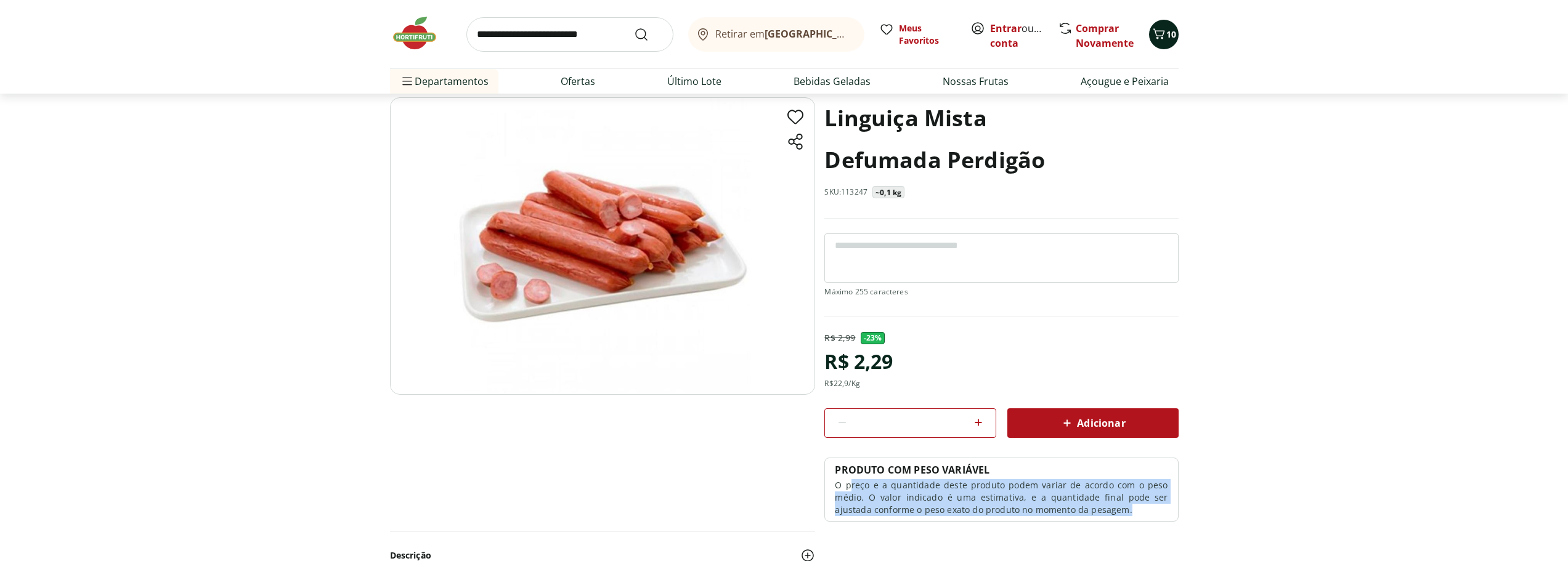
click at [1150, 31] on button "10" at bounding box center [1164, 34] width 30 height 30
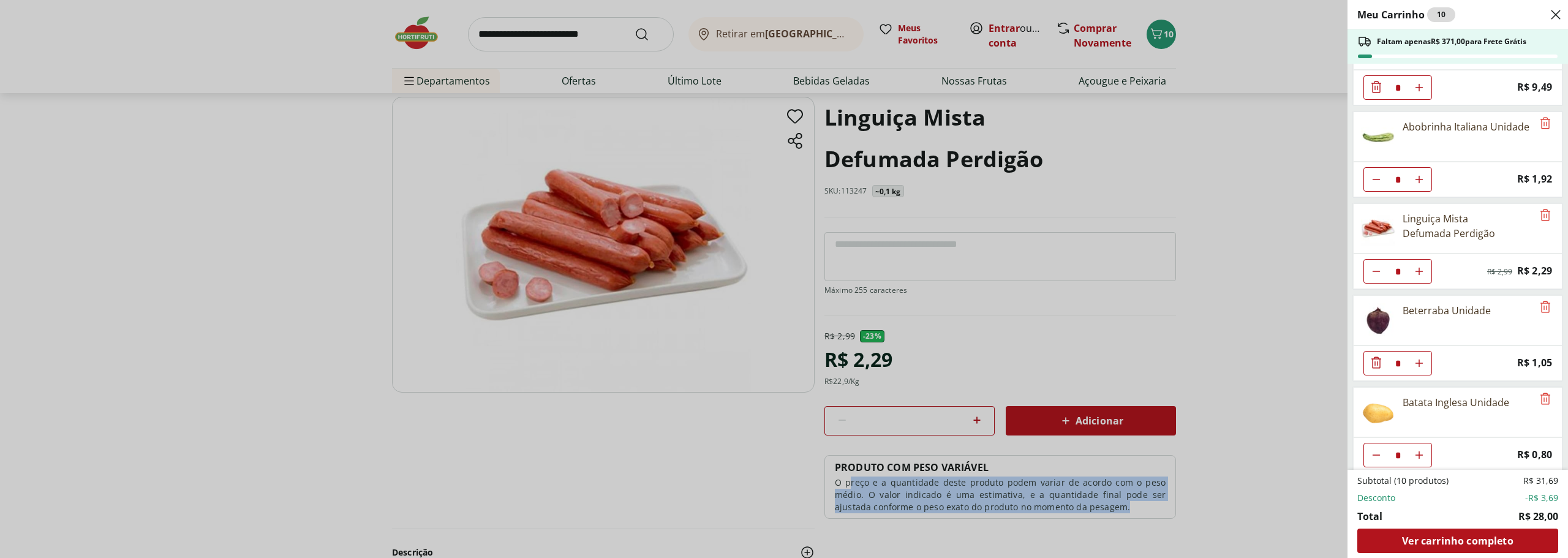
scroll to position [242, 0]
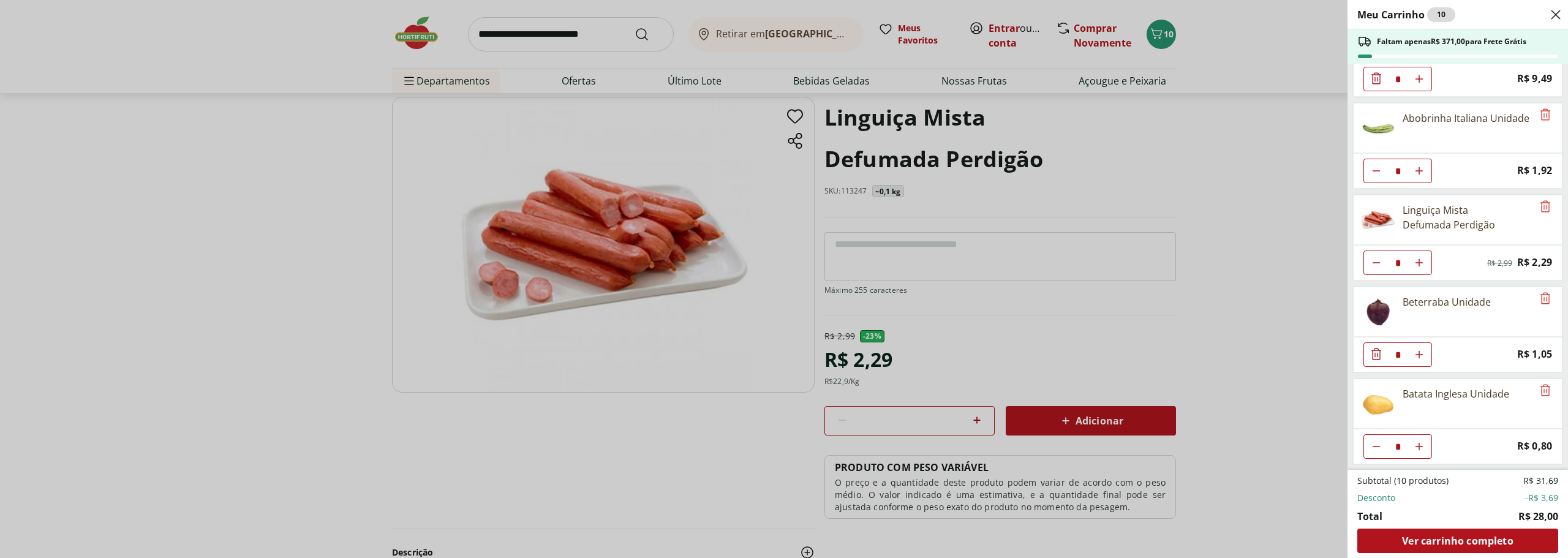
click at [1321, 175] on div "Meu Carrinho 10 Faltam apenas R$ 371,00 para Frete Grátis Couve-Flor Unidade * …" at bounding box center [784, 279] width 1568 height 558
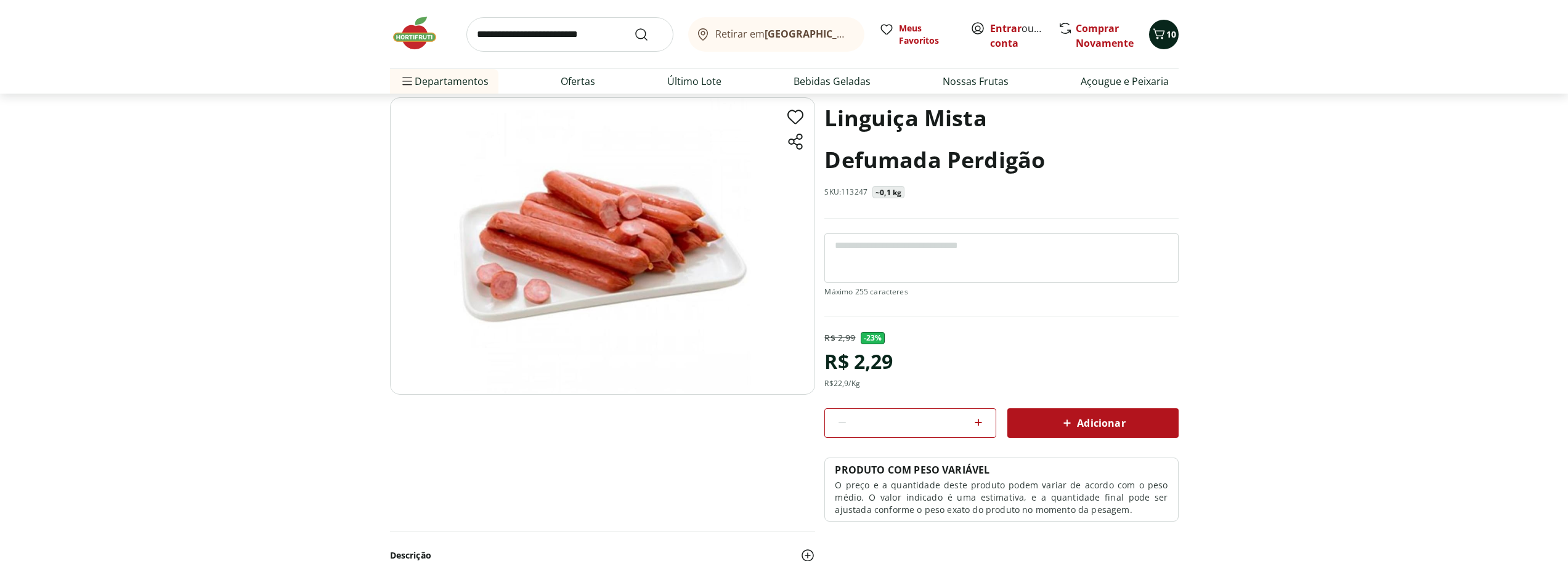
click at [1153, 27] on icon "Carrinho" at bounding box center [1159, 34] width 15 height 15
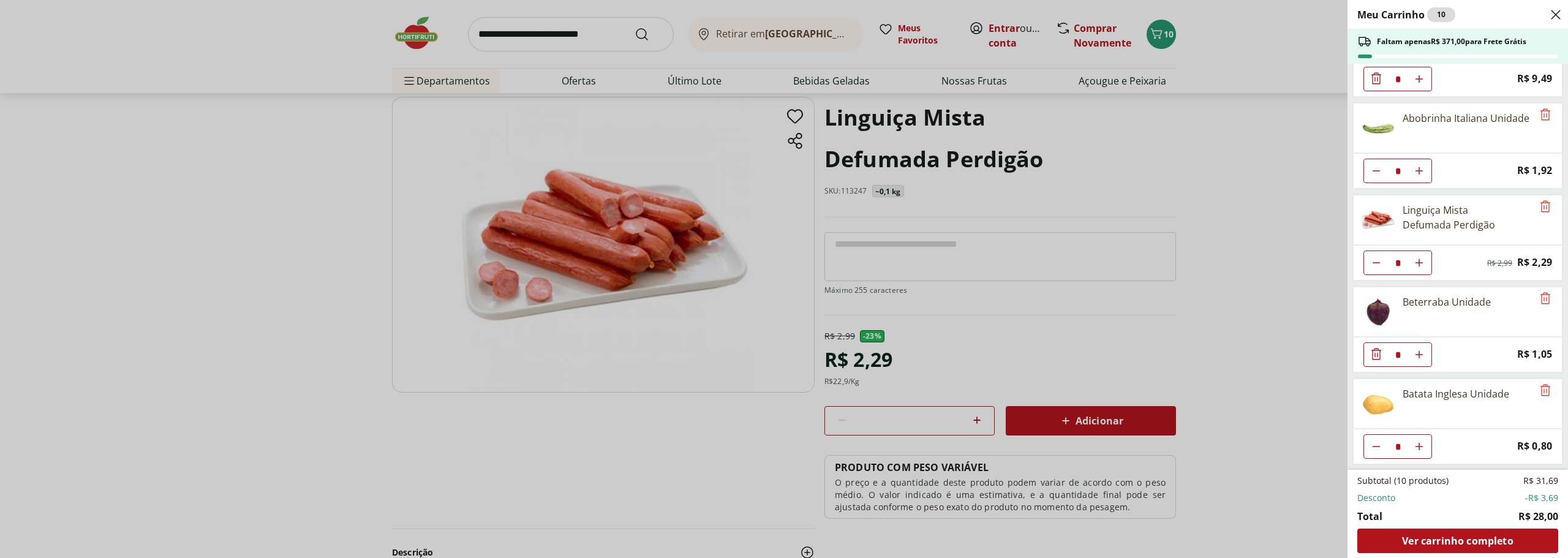
click at [660, 27] on div "Meu Carrinho 10 Faltam apenas R$ 371,00 para Frete Grátis Couve-Flor Unidade * …" at bounding box center [784, 279] width 1568 height 558
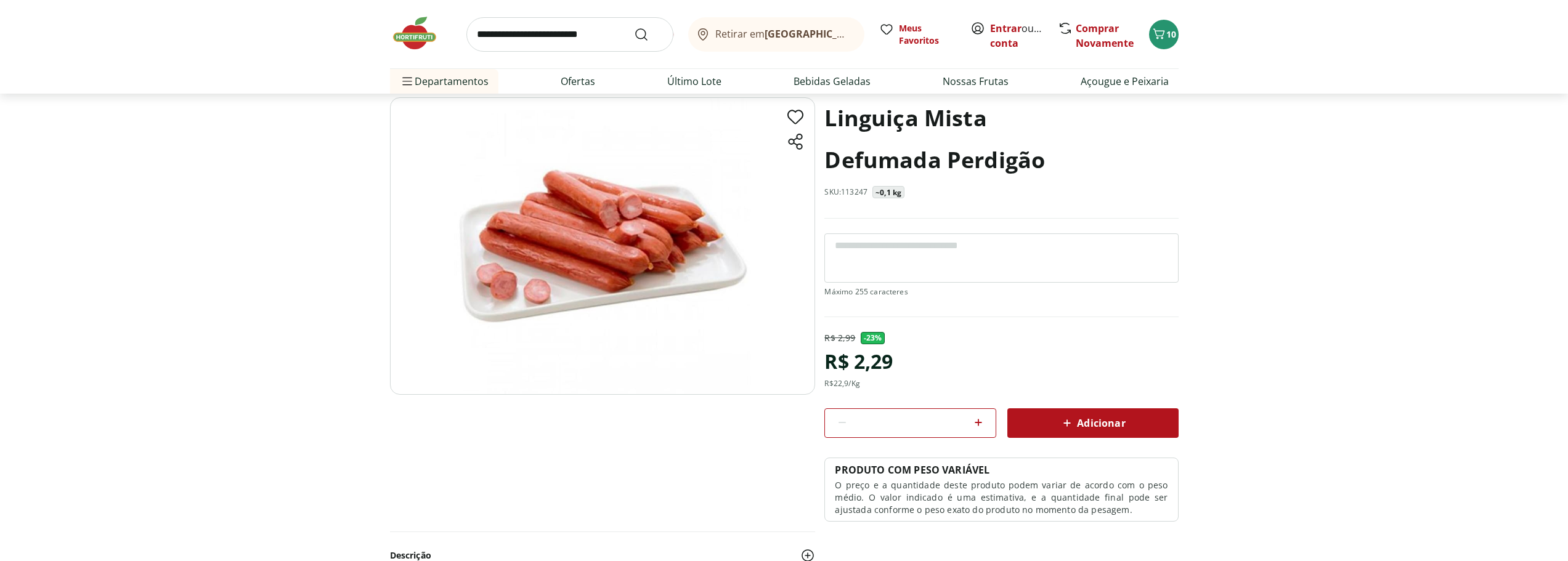
click at [562, 31] on input "search" at bounding box center [570, 34] width 207 height 34
type input "******"
click at [634, 27] on button "Submit Search" at bounding box center [648, 34] width 30 height 15
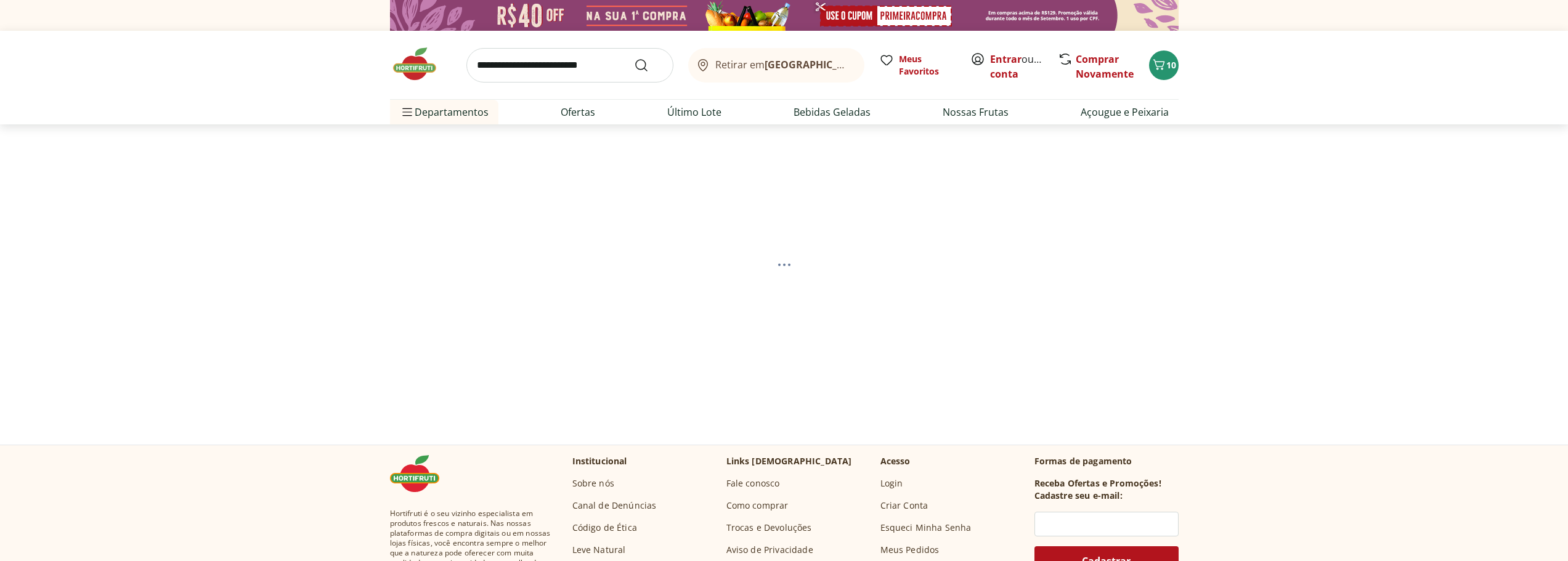
select select "**********"
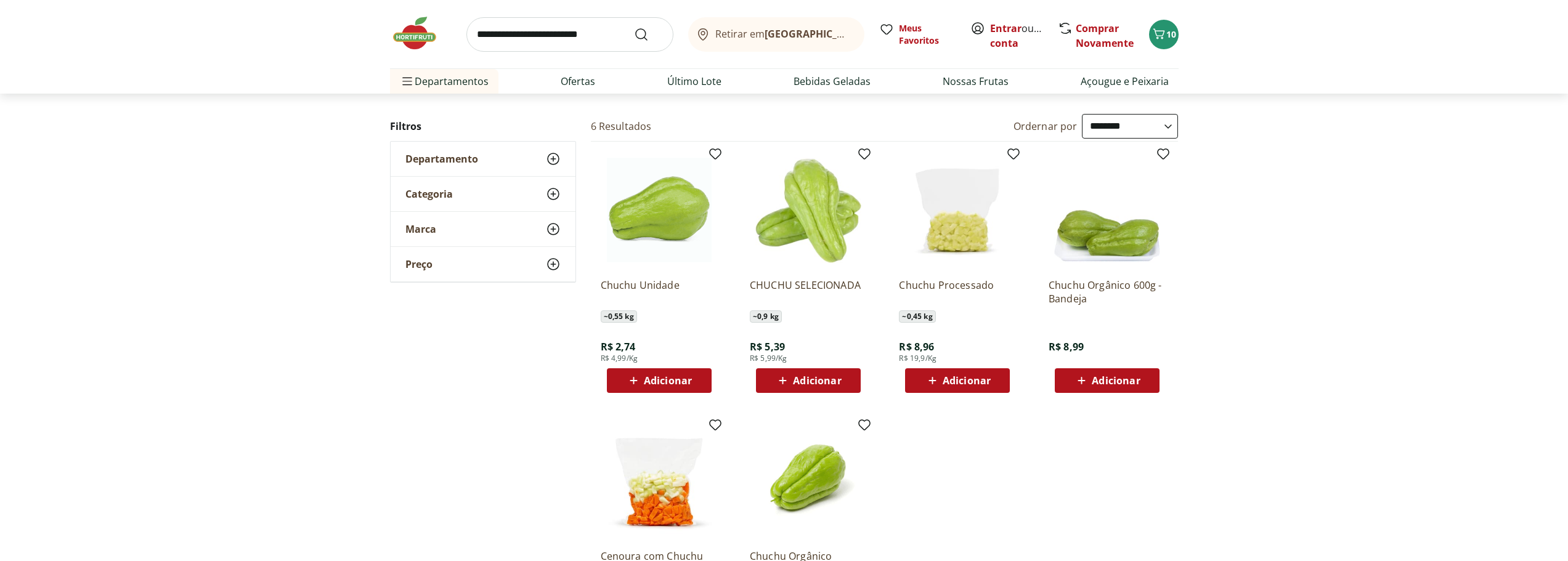
scroll to position [123, 0]
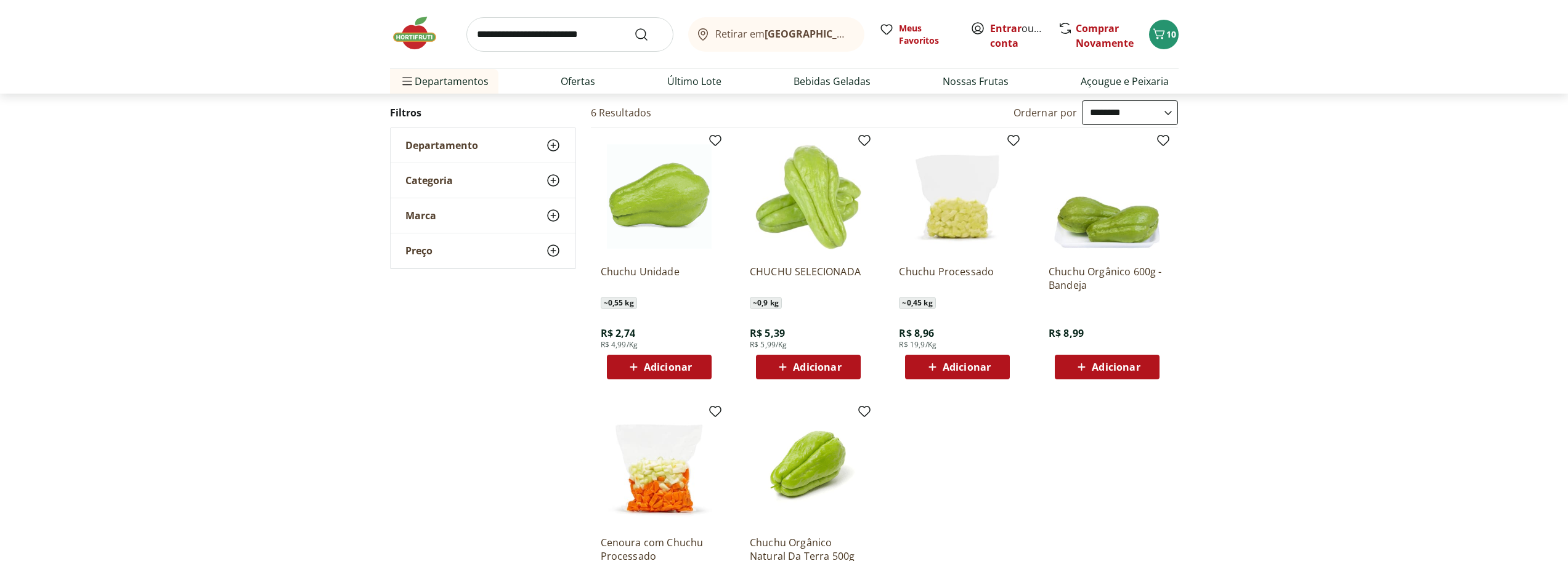
click at [674, 368] on span "Adicionar" at bounding box center [667, 367] width 48 height 10
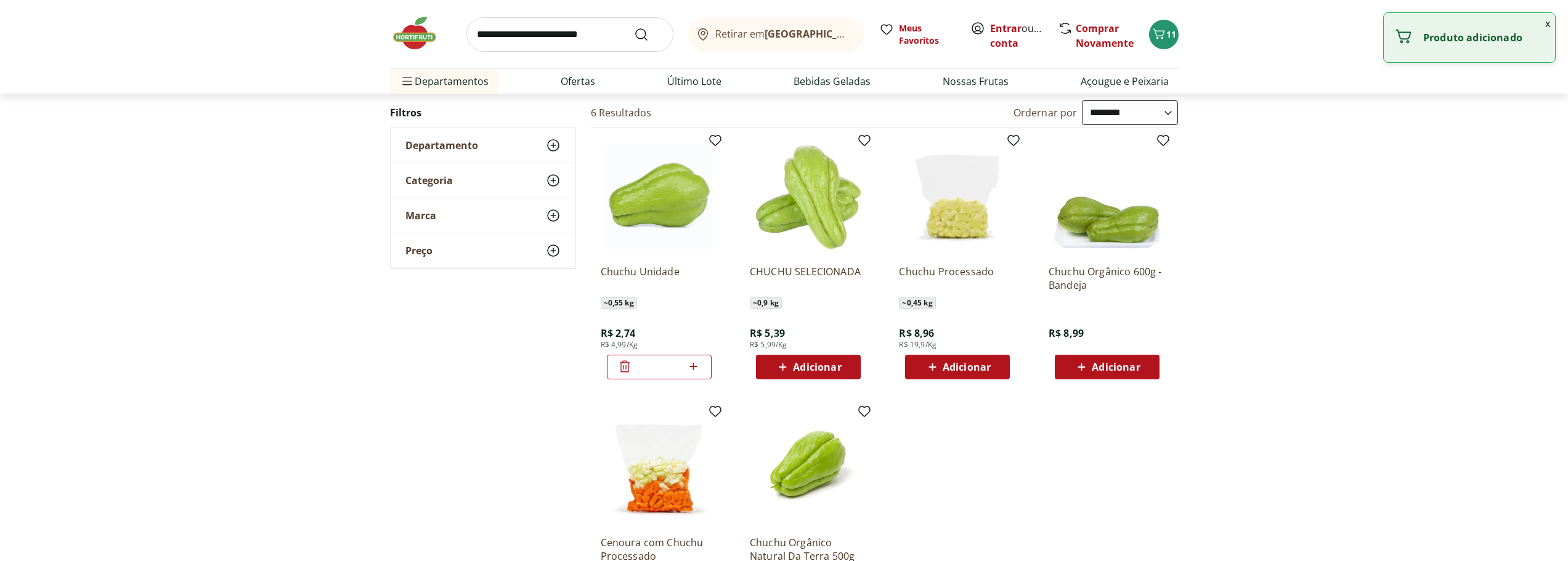
click at [700, 367] on icon at bounding box center [693, 366] width 15 height 15
type input "*"
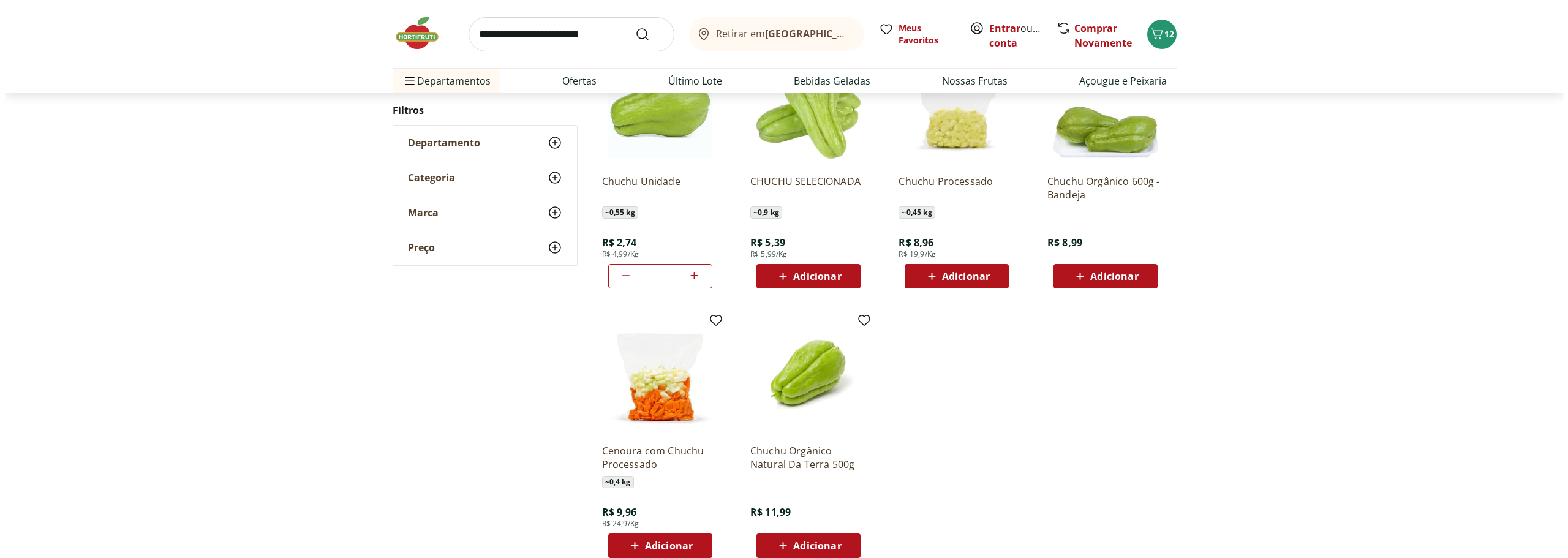
scroll to position [245, 0]
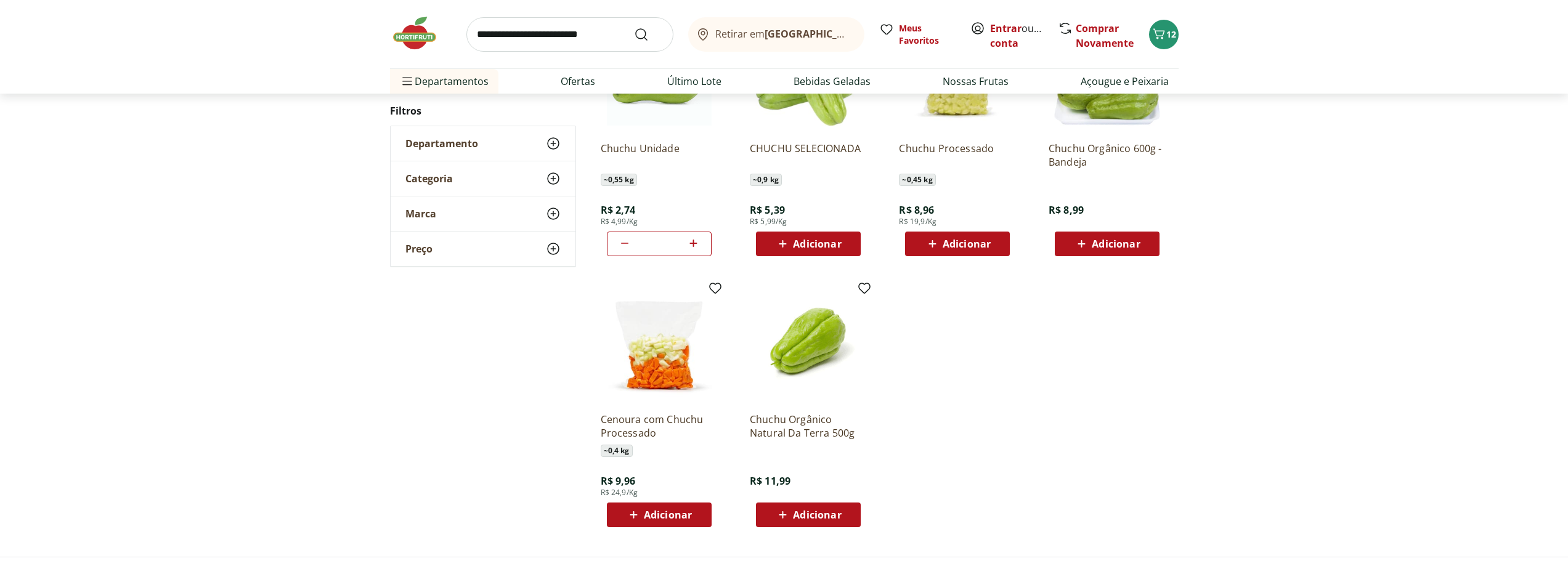
click at [1185, 28] on div "Retirar em Rio de Janeiro/RJ Meus Favoritos Entrar ou Criar conta Comprar Novam…" at bounding box center [784, 47] width 838 height 94
click at [1164, 27] on icon "Carrinho" at bounding box center [1159, 34] width 15 height 15
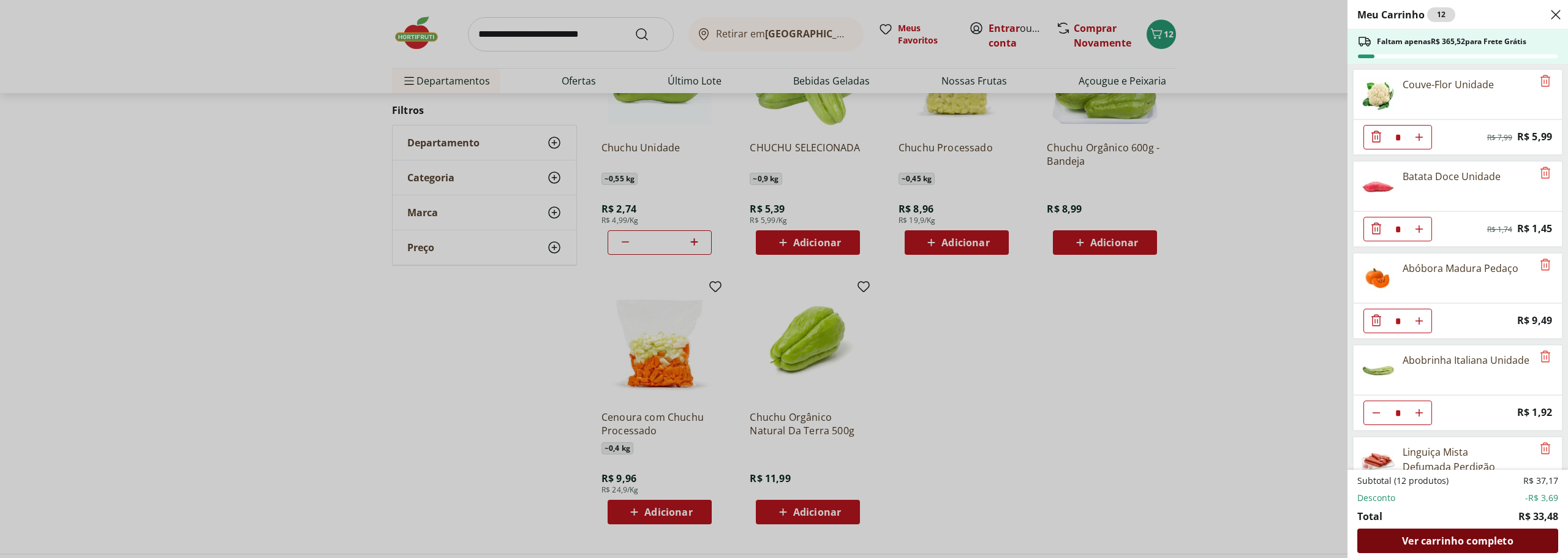
click at [1430, 548] on div "Ver carrinho completo" at bounding box center [1457, 541] width 201 height 24
